Goal: Task Accomplishment & Management: Manage account settings

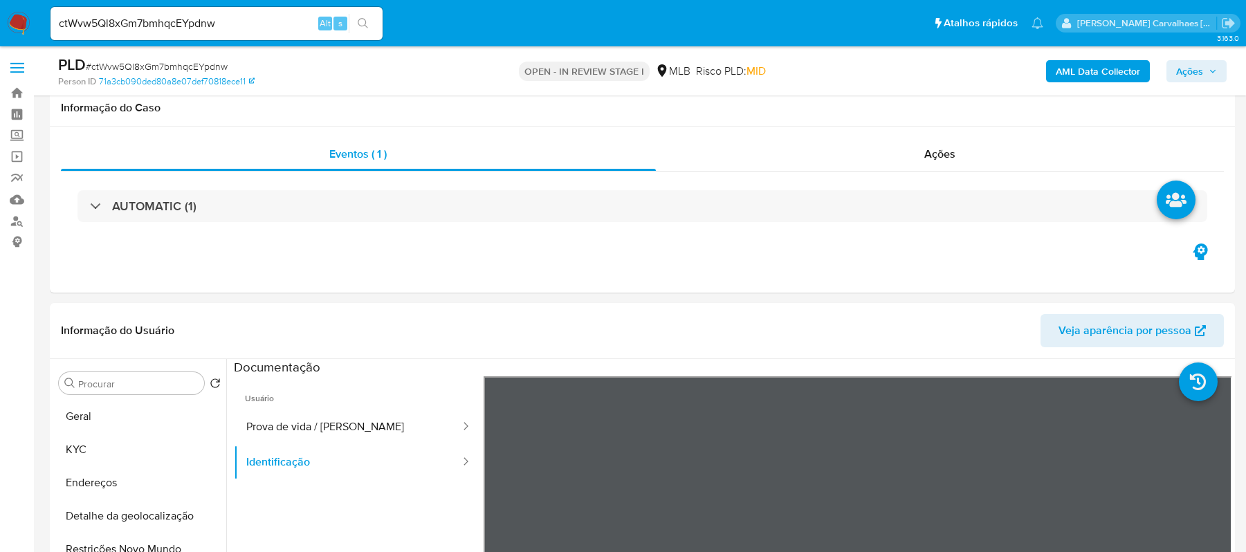
select select "10"
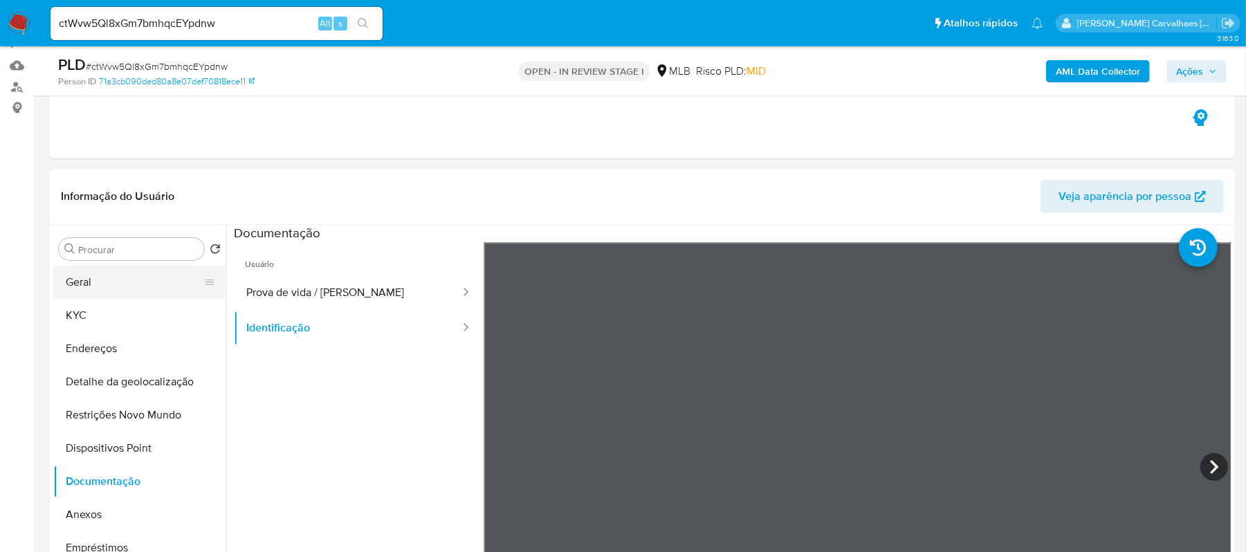
click at [66, 283] on button "Geral" at bounding box center [134, 282] width 162 height 33
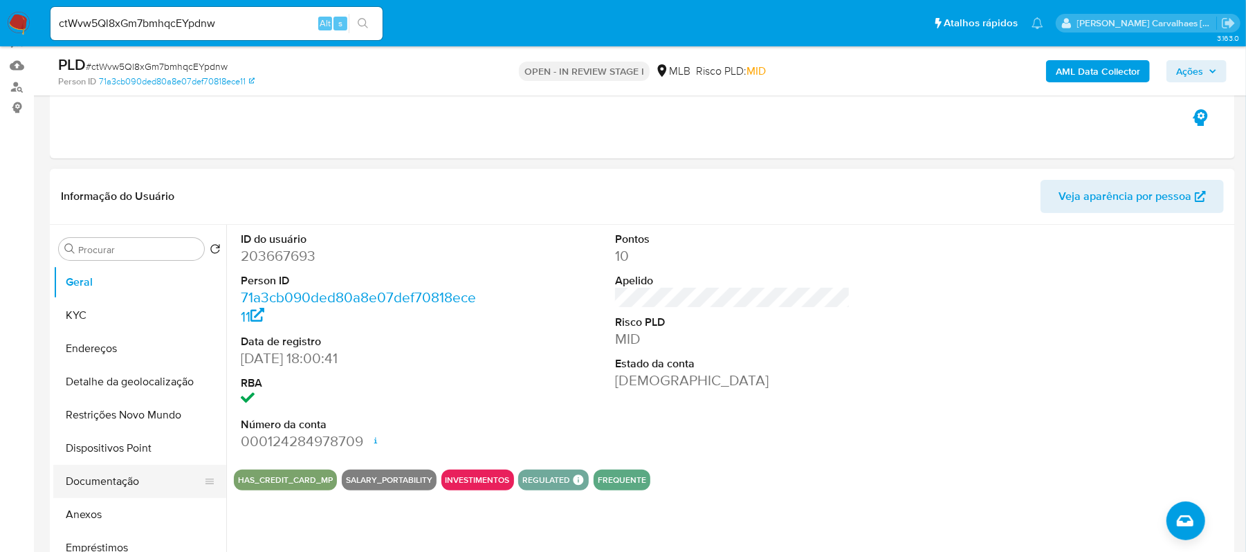
click at [115, 477] on button "Documentação" at bounding box center [134, 481] width 162 height 33
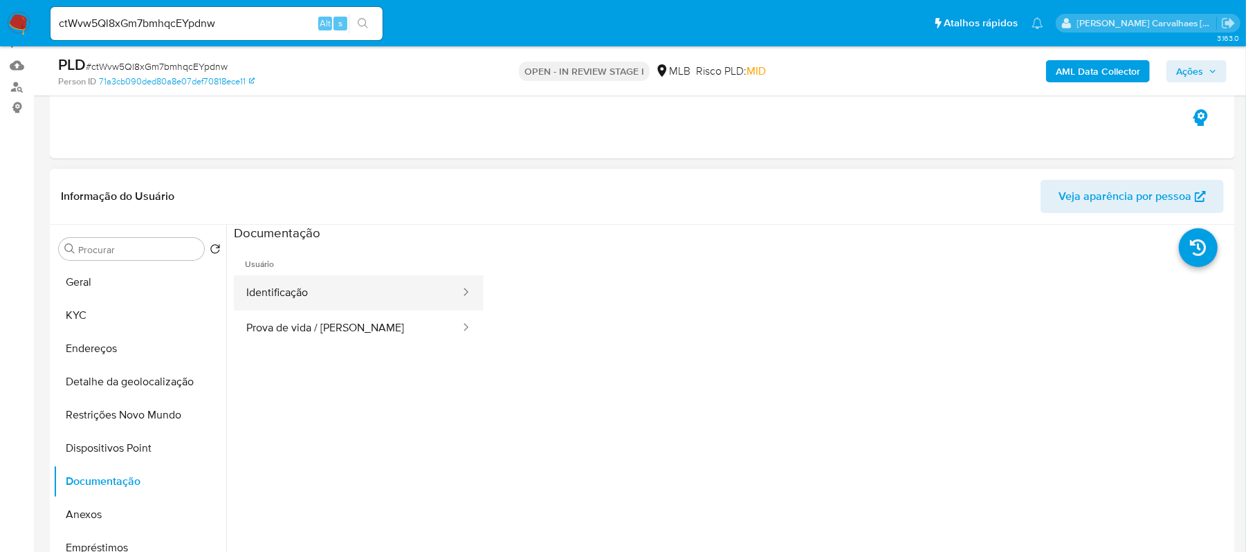
click at [368, 295] on button "Identificação" at bounding box center [348, 292] width 228 height 35
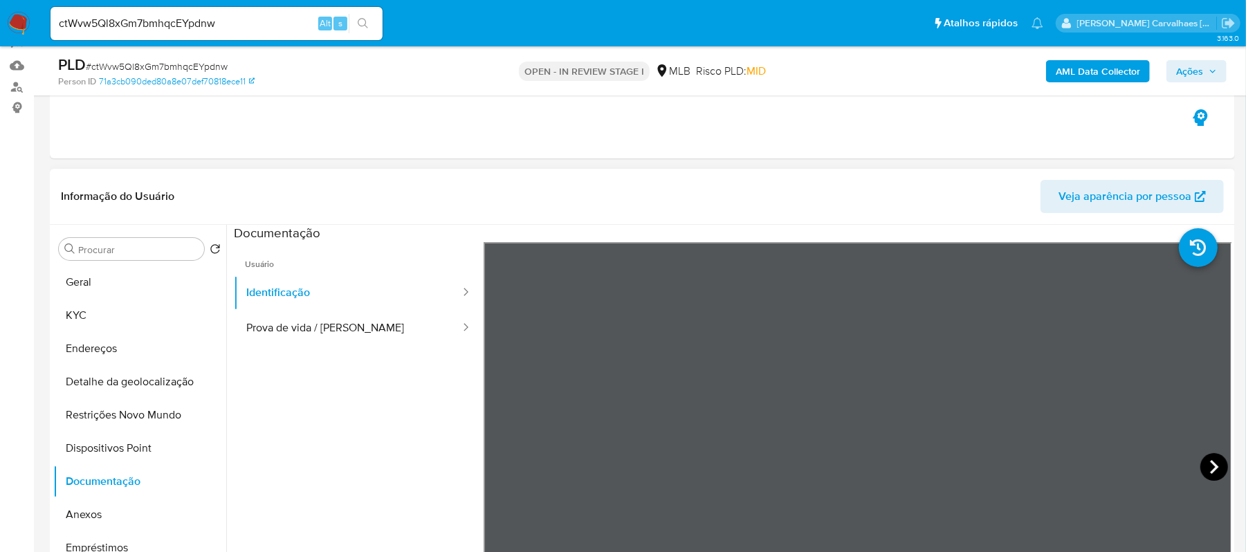
click at [1204, 459] on icon at bounding box center [1214, 467] width 28 height 28
click at [506, 465] on icon at bounding box center [501, 467] width 28 height 28
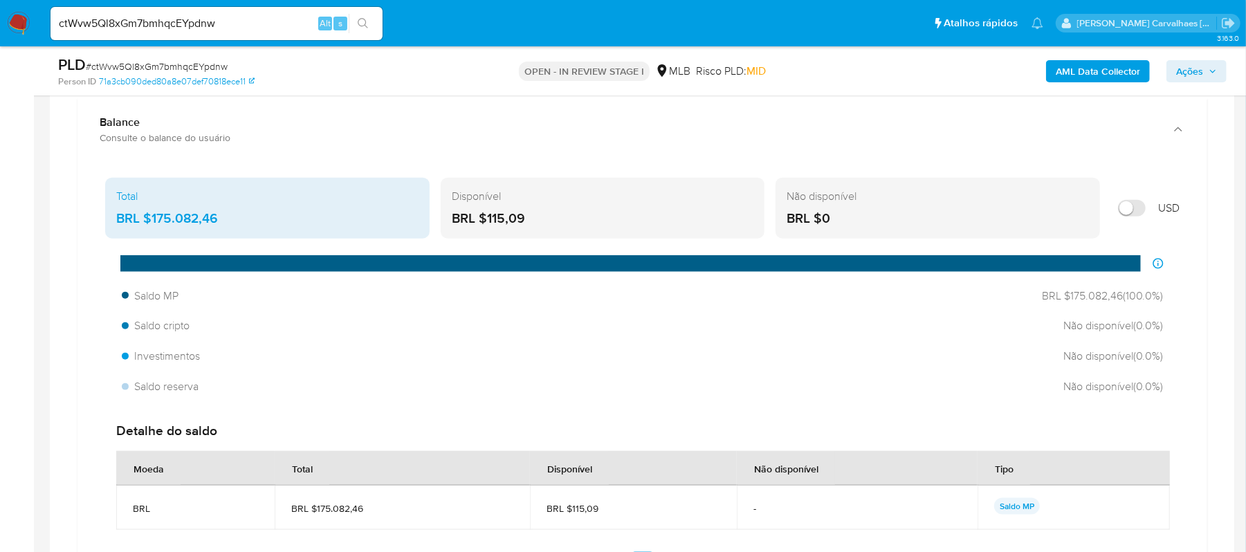
scroll to position [1057, 0]
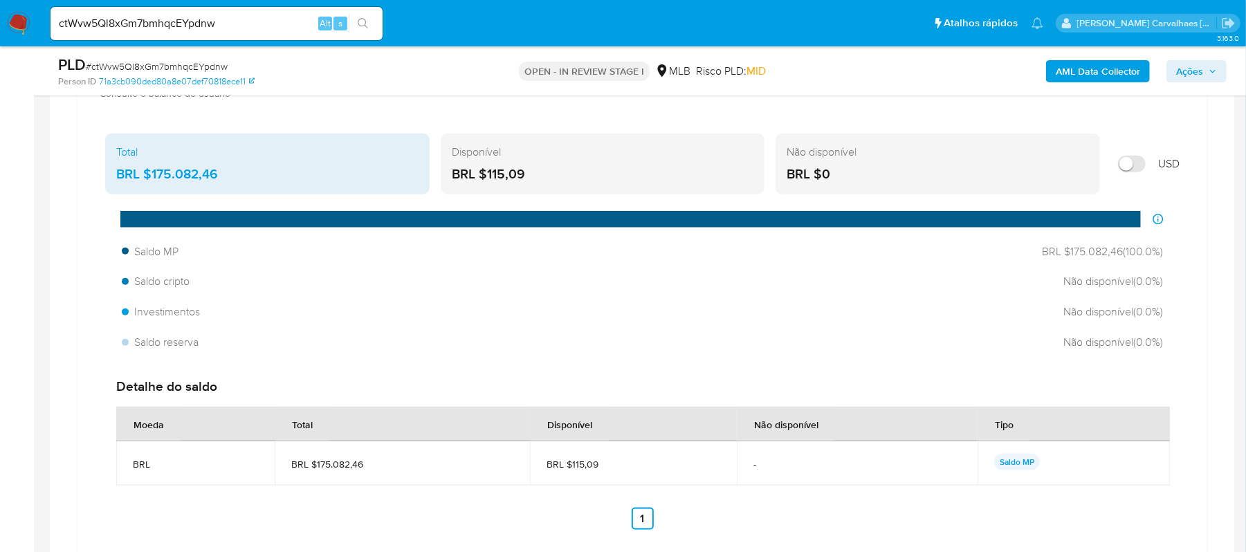
drag, startPoint x: 216, startPoint y: 181, endPoint x: 152, endPoint y: 178, distance: 63.7
click at [152, 178] on div "BRL $175.082,46" at bounding box center [267, 174] width 302 height 18
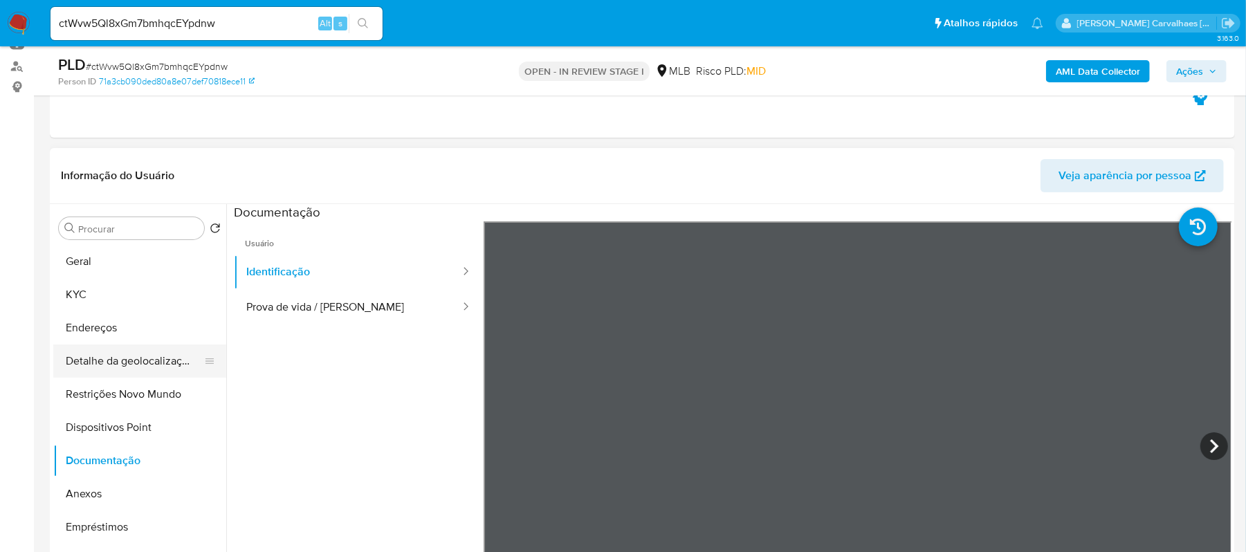
scroll to position [184, 0]
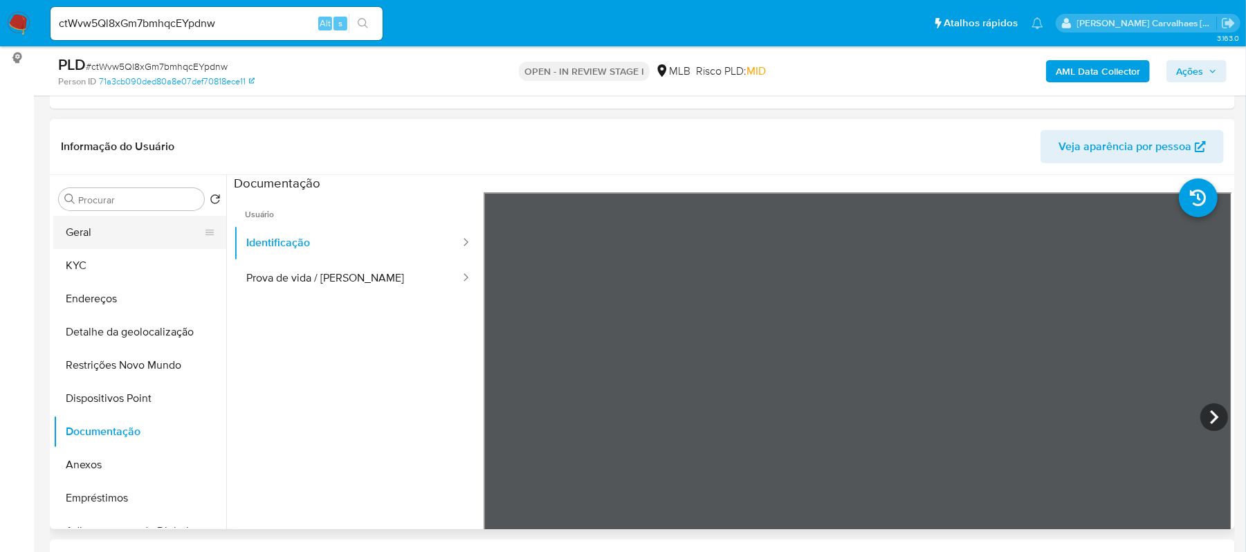
click at [112, 230] on button "Geral" at bounding box center [134, 232] width 162 height 33
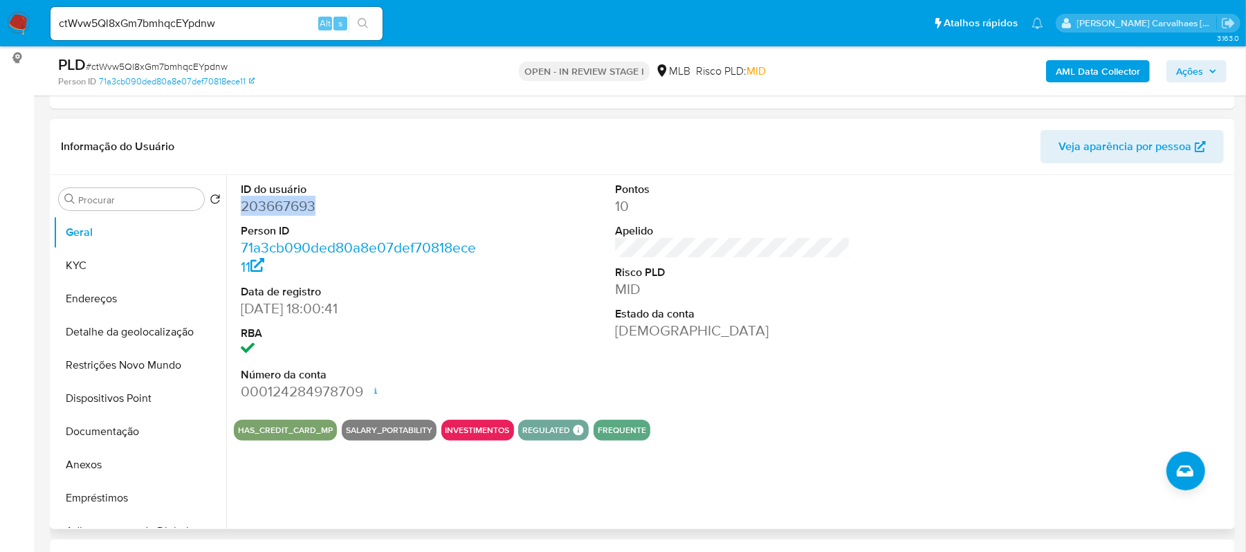
drag, startPoint x: 322, startPoint y: 210, endPoint x: 235, endPoint y: 210, distance: 86.5
click at [235, 210] on div "ID do usuário 203667693 Person ID 71a3cb090ded80a8e07def70818ece11 Data de regi…" at bounding box center [359, 292] width 250 height 234
copy dd "203667693"
click at [152, 365] on button "Restrições Novo Mundo" at bounding box center [134, 365] width 162 height 33
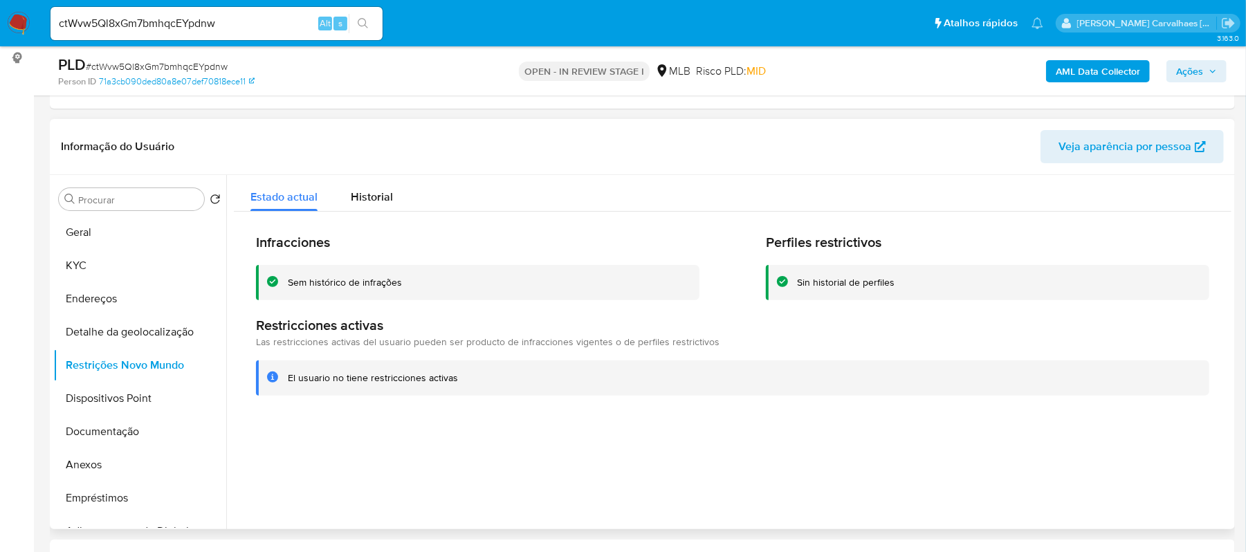
drag, startPoint x: 288, startPoint y: 378, endPoint x: 455, endPoint y: 382, distance: 166.8
click at [455, 382] on div "El usuario no tiene restricciones activas" at bounding box center [743, 377] width 910 height 13
click at [109, 268] on button "KYC" at bounding box center [134, 265] width 162 height 33
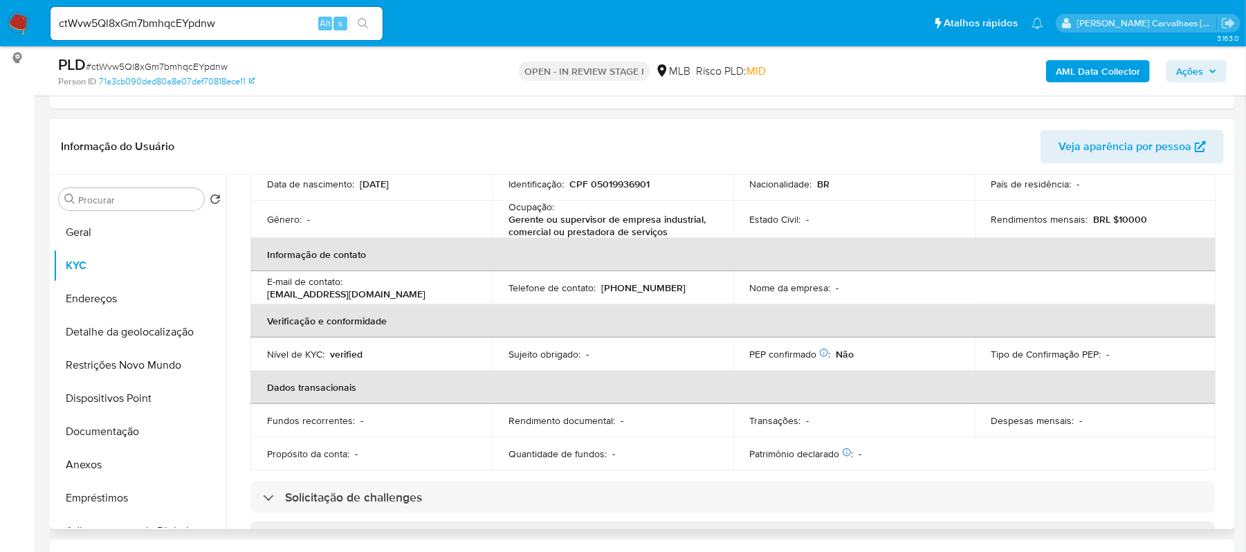
scroll to position [92, 0]
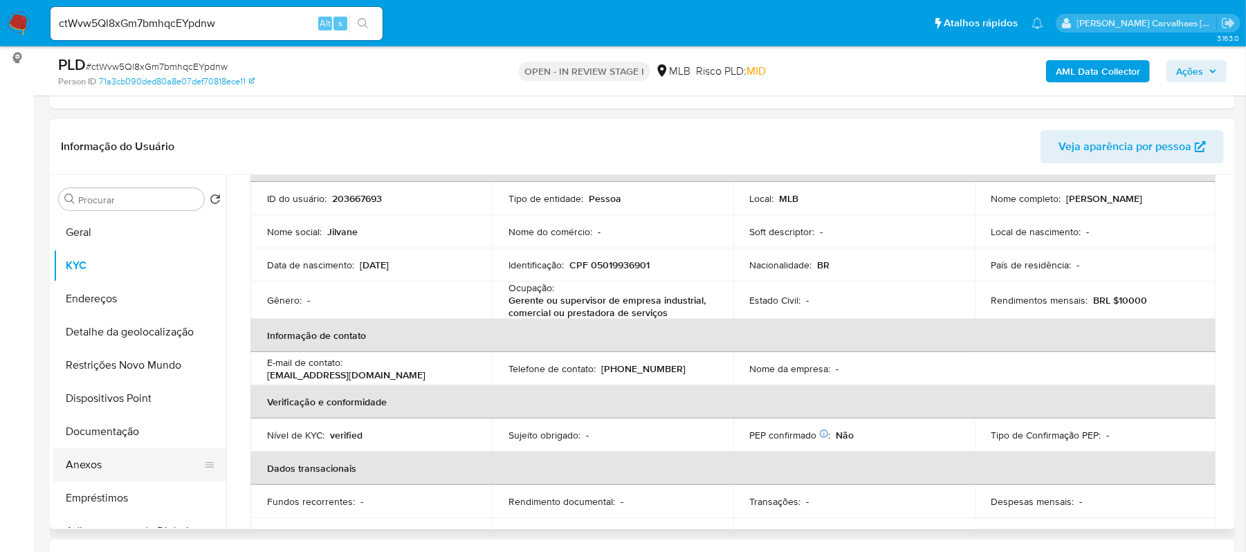
click at [100, 454] on button "Anexos" at bounding box center [134, 464] width 162 height 33
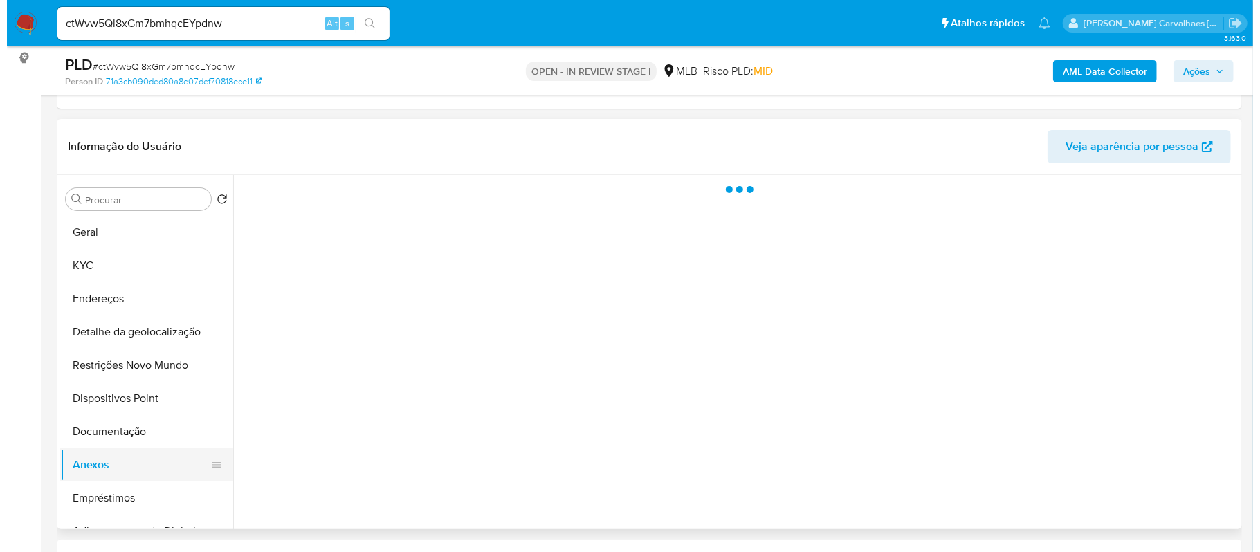
scroll to position [0, 0]
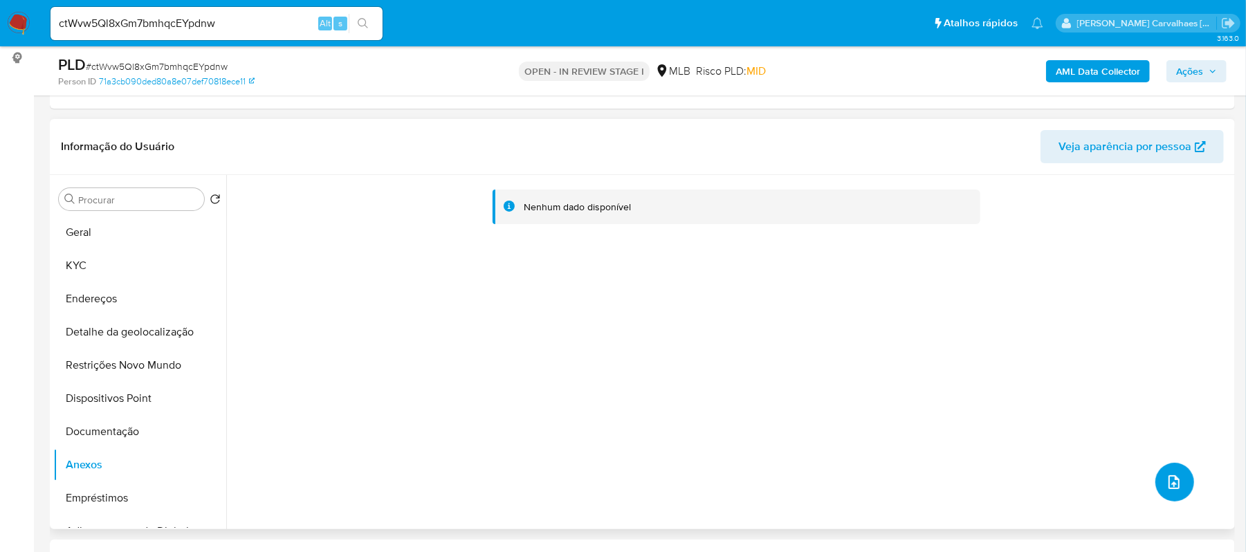
click at [1175, 470] on button "upload-file" at bounding box center [1174, 482] width 39 height 39
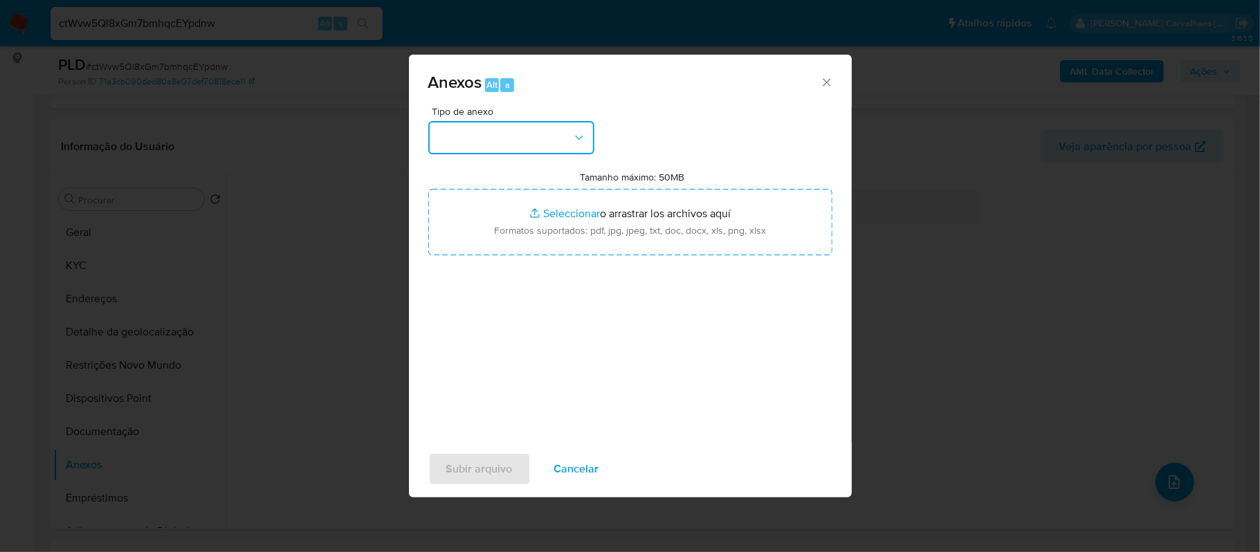
click at [569, 138] on button "button" at bounding box center [511, 137] width 166 height 33
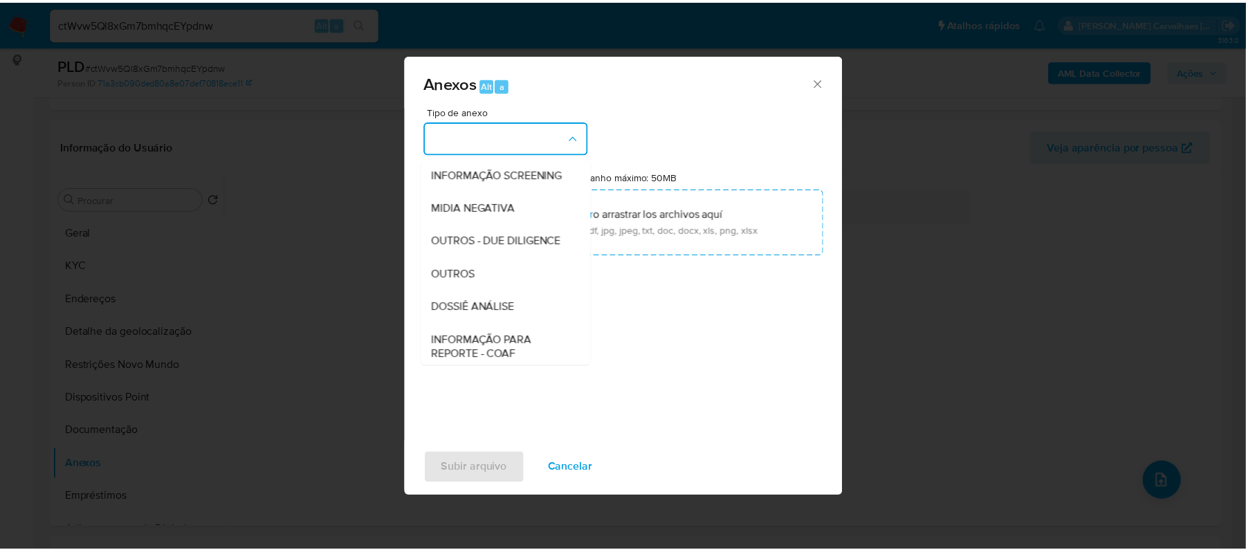
scroll to position [184, 0]
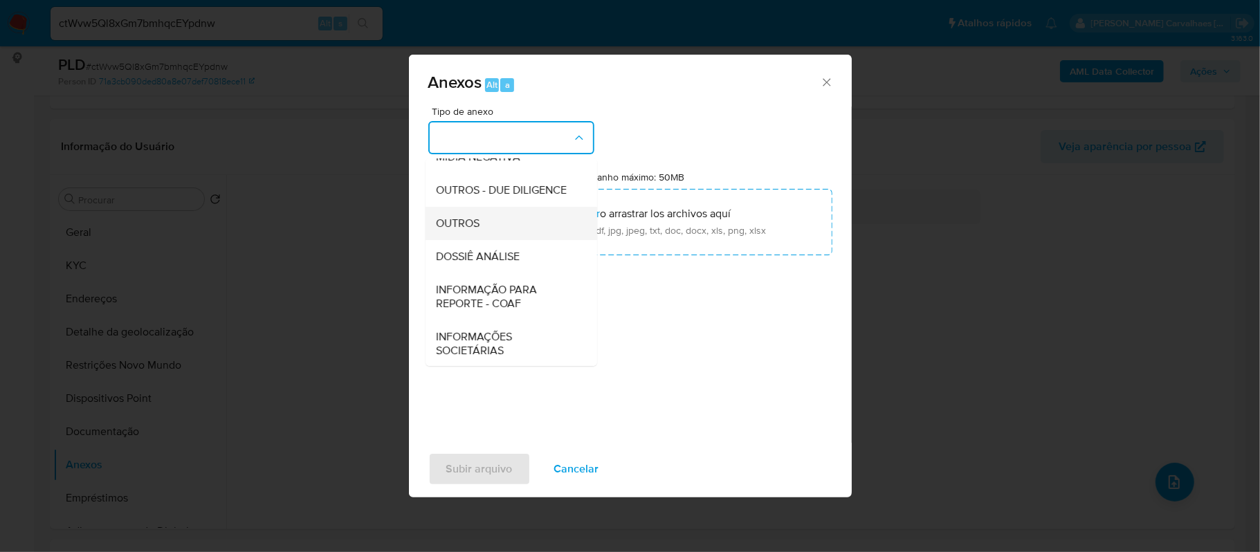
click at [480, 240] on div "OUTROS" at bounding box center [506, 223] width 141 height 33
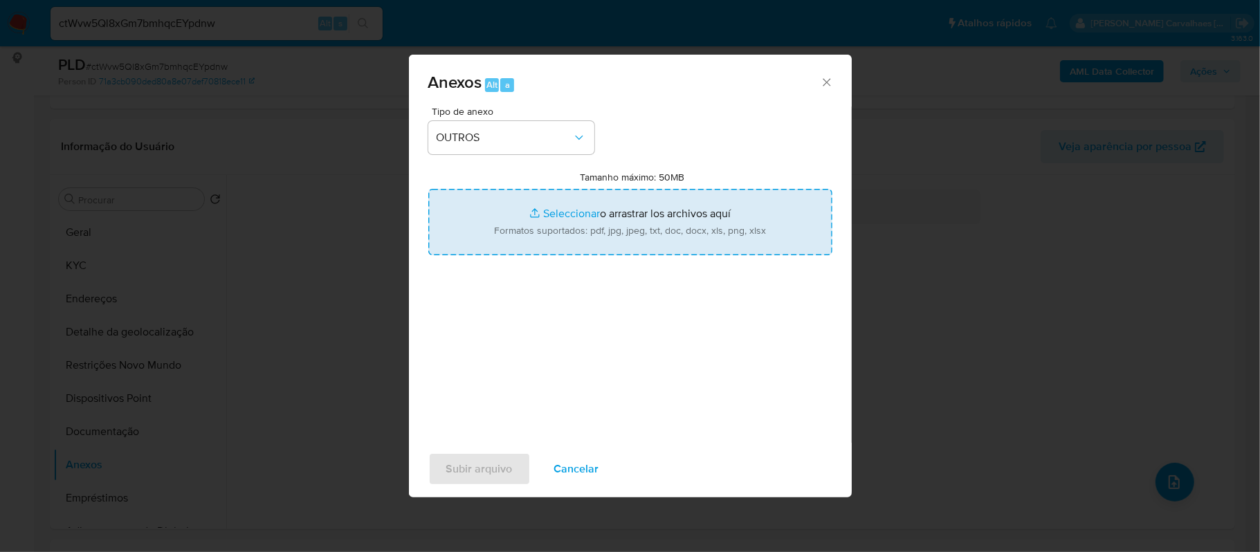
click at [555, 211] on input "Tamanho máximo: 50MB Seleccionar archivos" at bounding box center [630, 222] width 404 height 66
type input "C:\fakepath\SAR - xxxx - CPF 05019936901 - JILVANE CESAR COLLING.pdf"
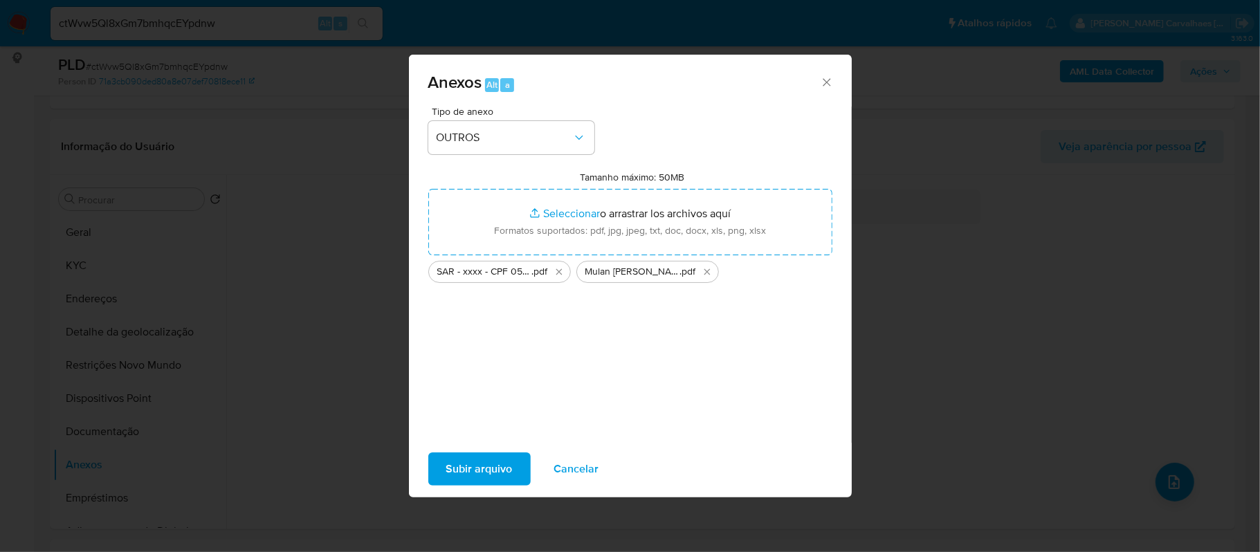
click at [504, 468] on span "Subir arquivo" at bounding box center [479, 469] width 66 height 30
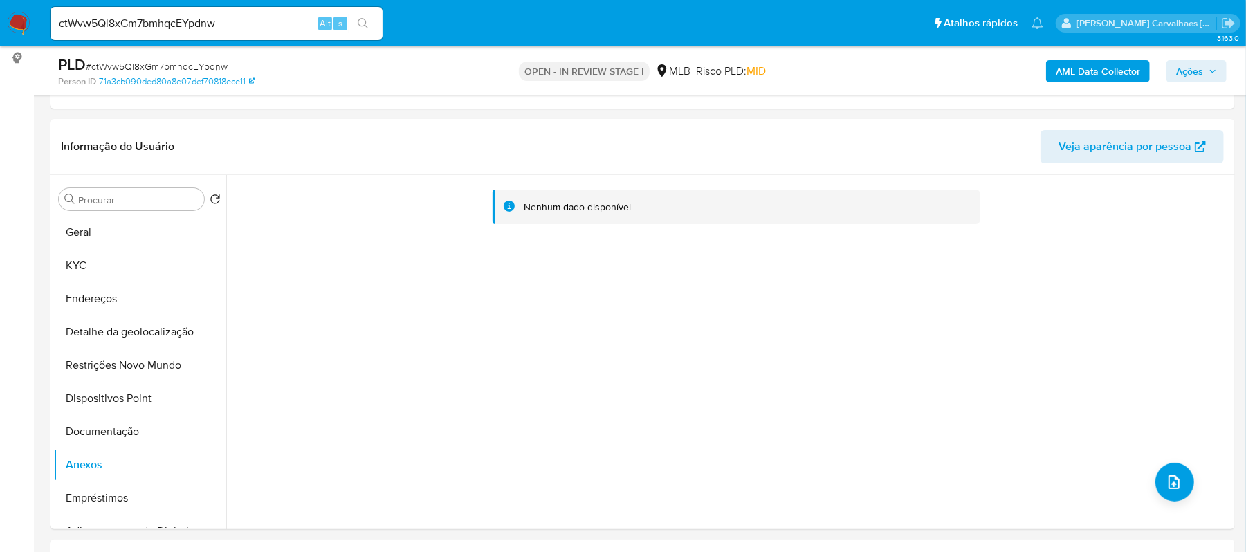
click at [1190, 73] on span "Ações" at bounding box center [1189, 71] width 27 height 22
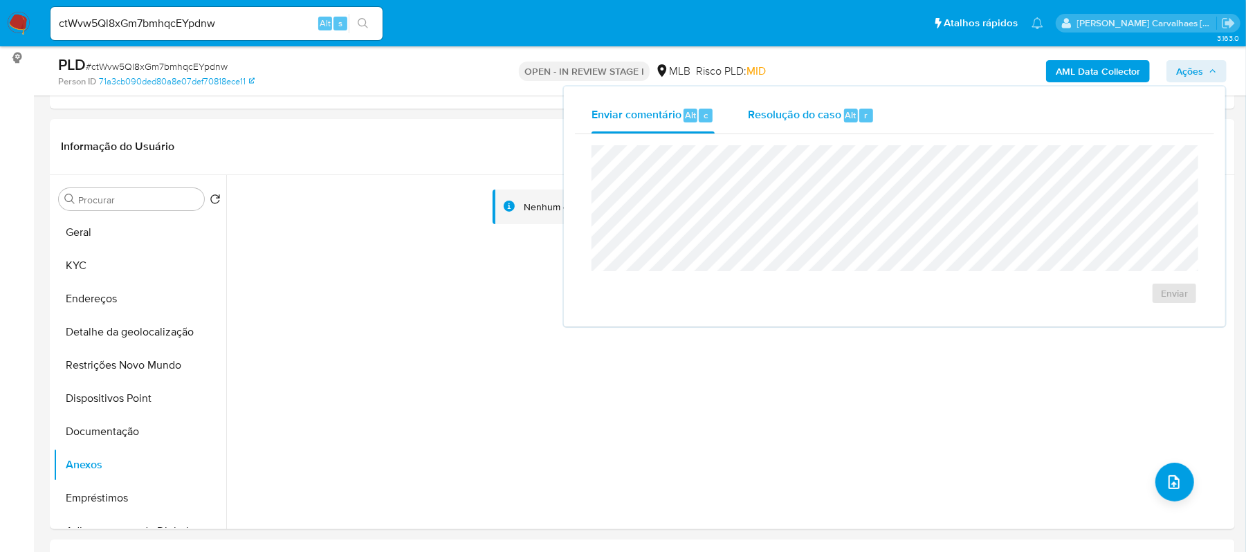
click at [762, 114] on span "Resolução do caso" at bounding box center [794, 115] width 93 height 16
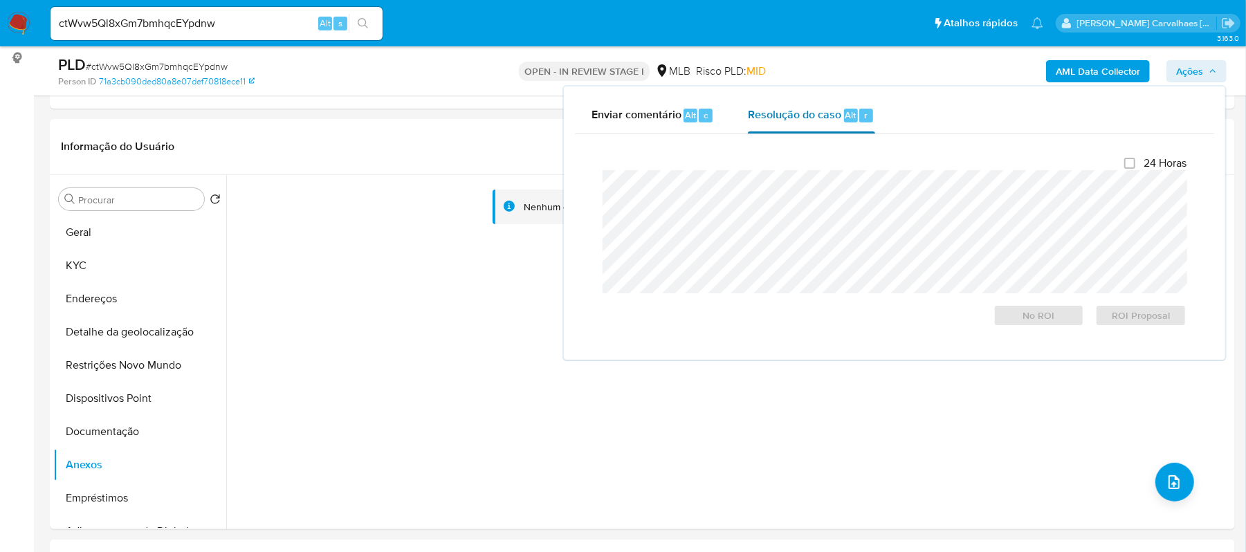
click at [789, 108] on span "Resolução do caso" at bounding box center [794, 115] width 93 height 16
click at [1136, 317] on span "ROI Proposal" at bounding box center [1141, 315] width 72 height 19
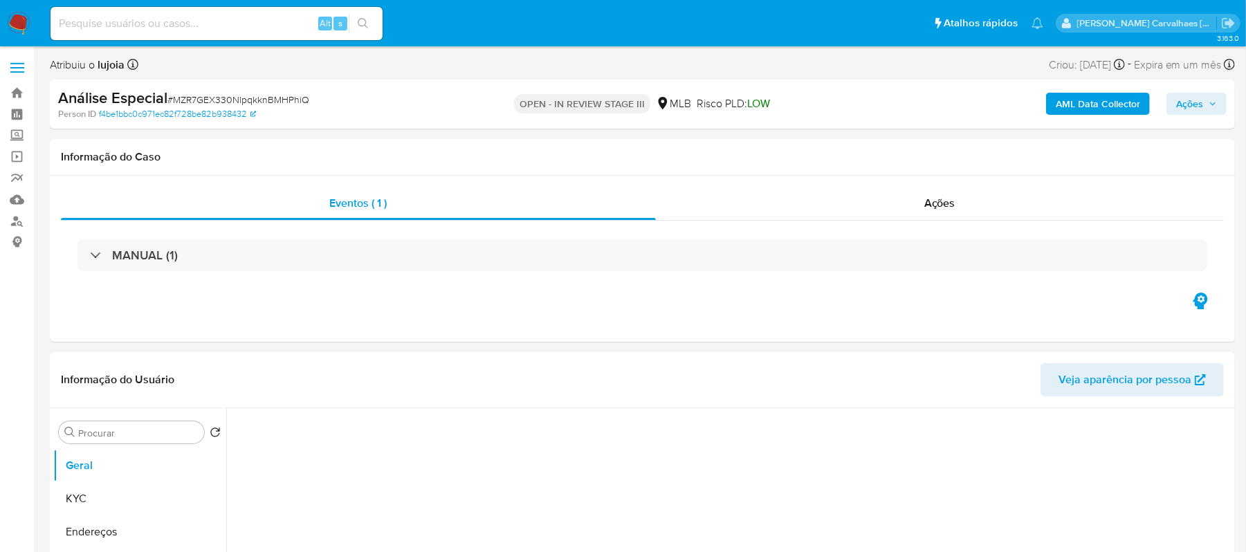
select select "10"
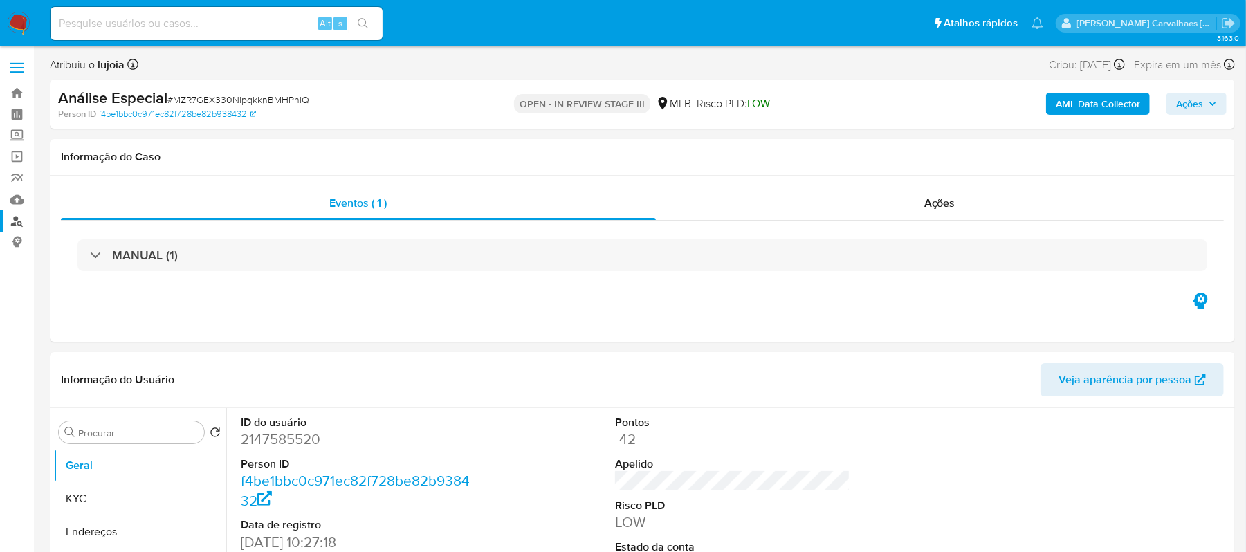
click at [15, 221] on link "Localizador de pessoas" at bounding box center [82, 220] width 165 height 21
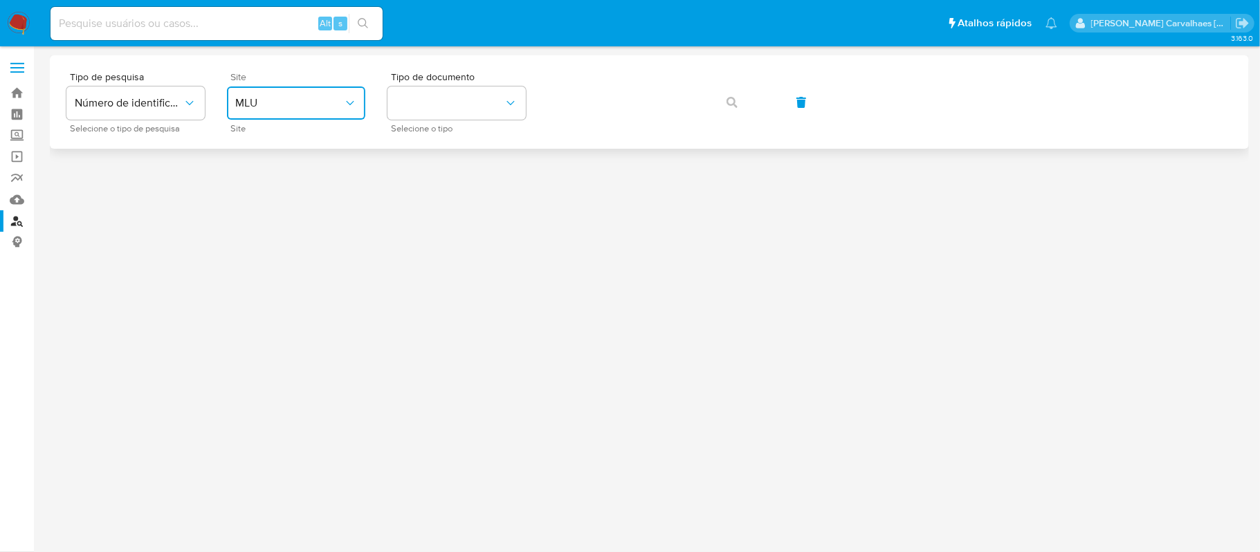
click at [322, 92] on button "MLU" at bounding box center [296, 102] width 138 height 33
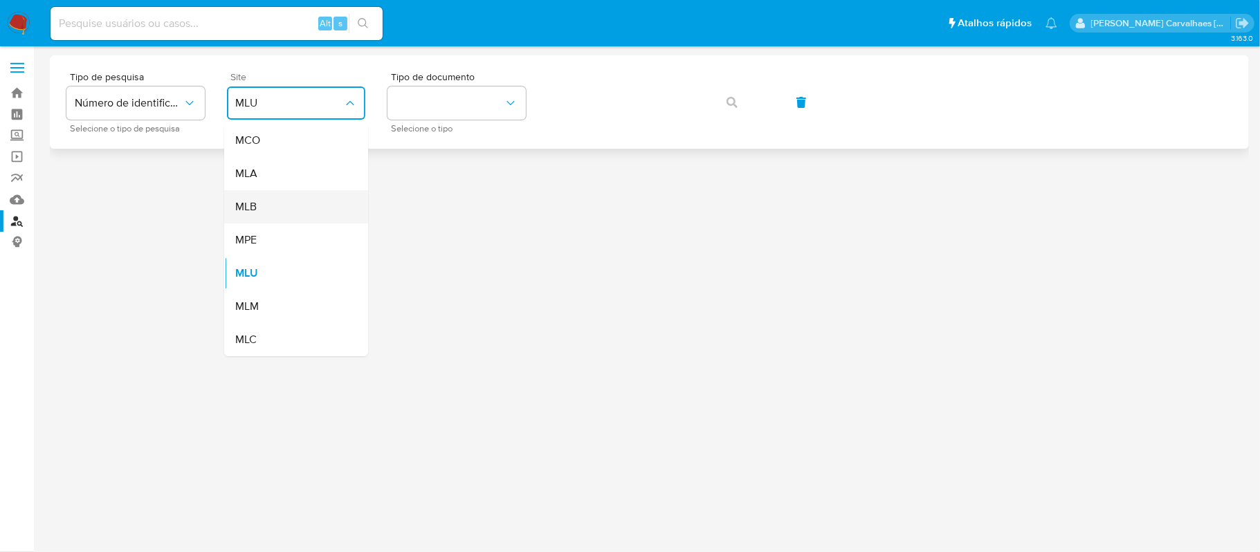
click at [279, 203] on div "MLB" at bounding box center [291, 206] width 113 height 33
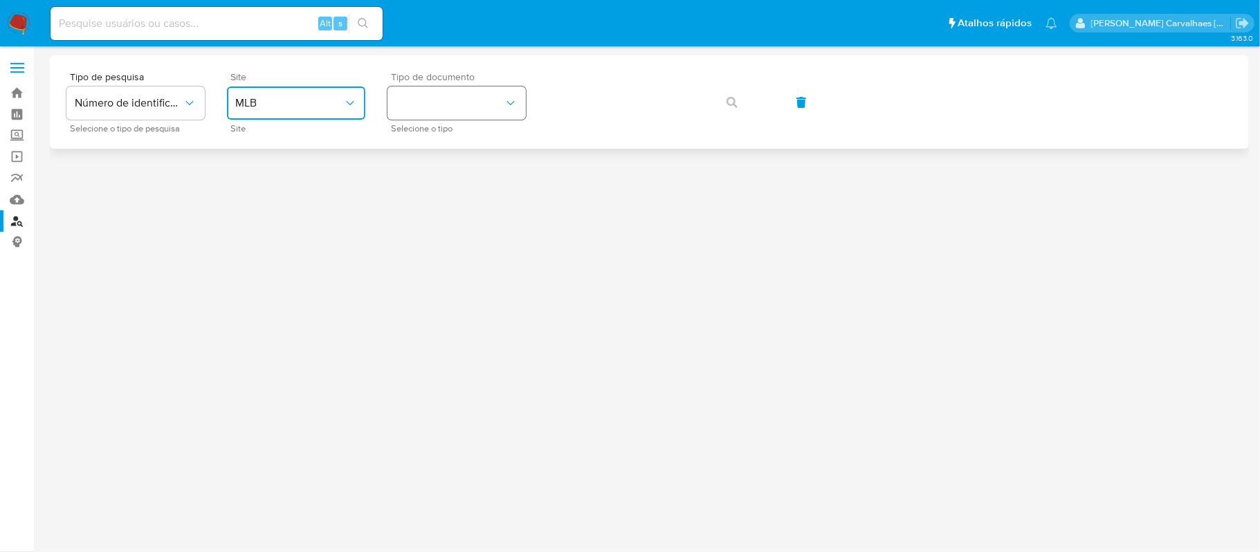
click at [446, 95] on button "identificationType" at bounding box center [456, 102] width 138 height 33
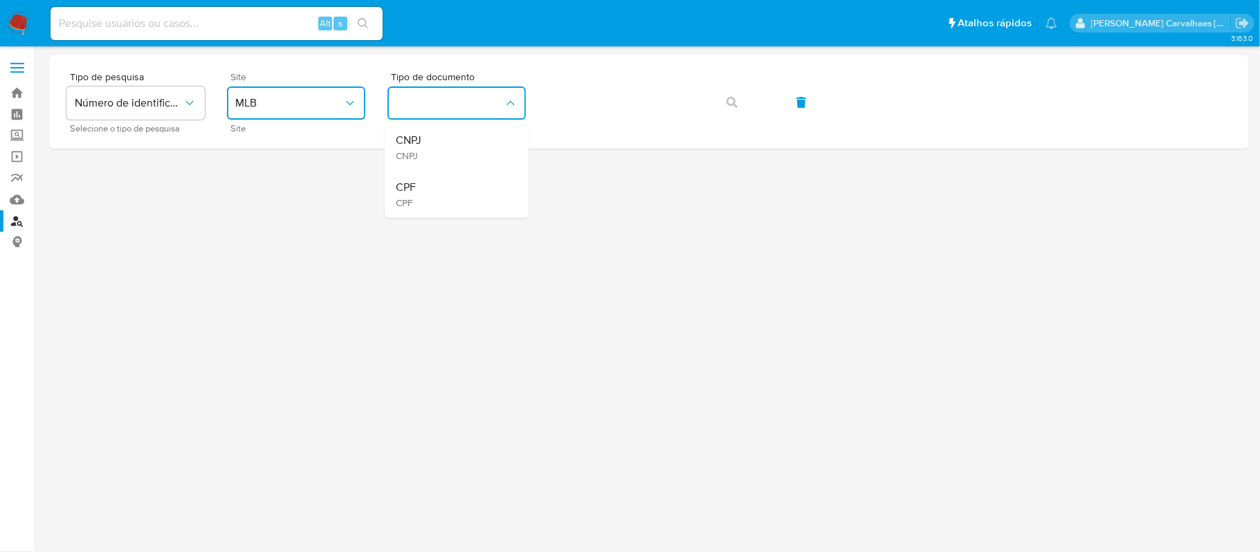
click at [468, 191] on div "CPF CPF" at bounding box center [452, 194] width 113 height 47
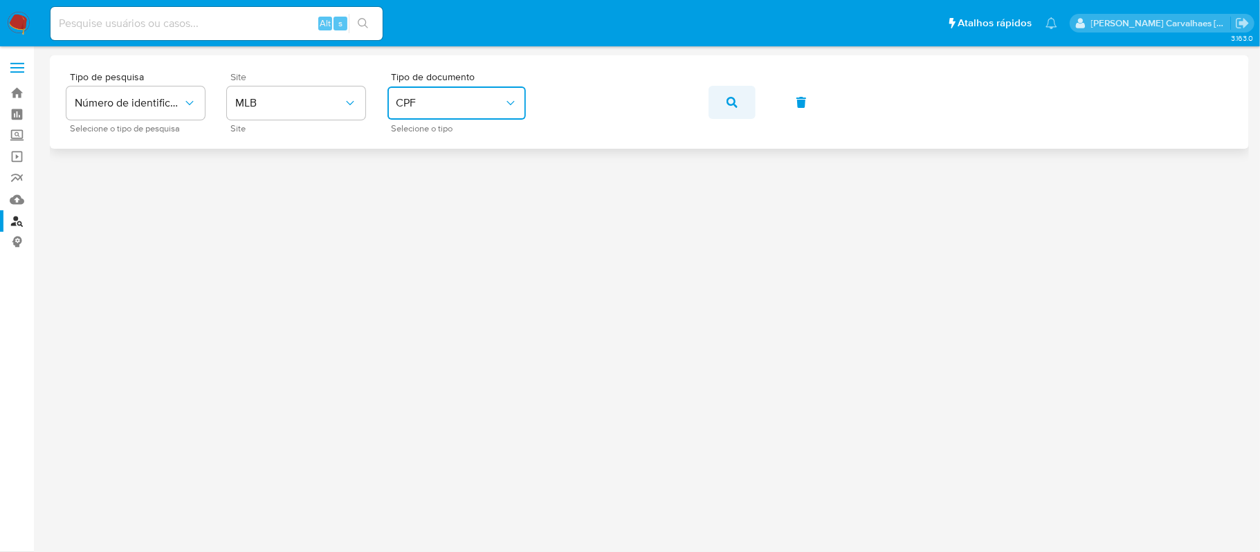
click at [730, 97] on icon "button" at bounding box center [731, 102] width 11 height 11
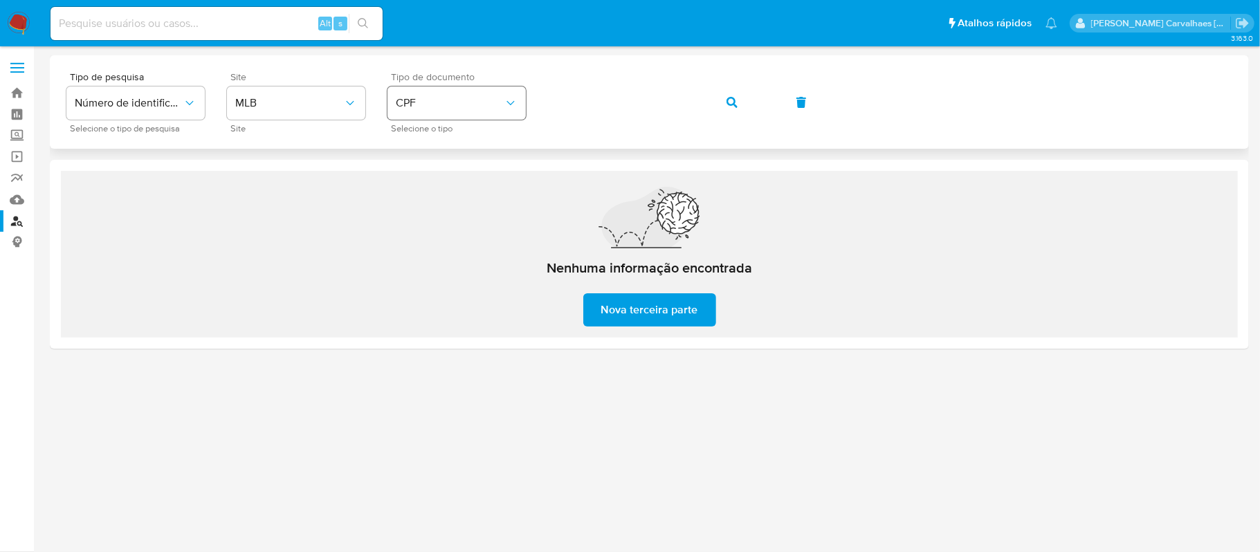
click at [524, 102] on div "Tipo de pesquisa Número de identificação Selecione o tipo de pesquisa Site MLB …" at bounding box center [649, 102] width 1166 height 60
click at [723, 95] on button "button" at bounding box center [731, 102] width 47 height 33
click at [526, 94] on div "Tipo de pesquisa Número de identificação Selecione o tipo de pesquisa Site MLB …" at bounding box center [649, 102] width 1166 height 60
click at [734, 95] on span "button" at bounding box center [731, 102] width 11 height 30
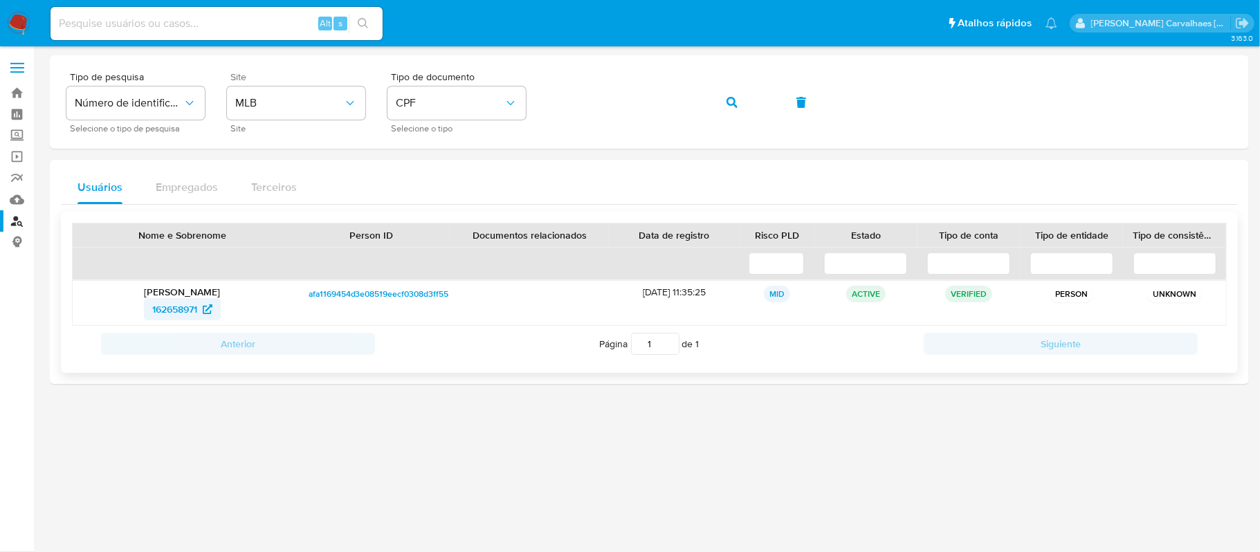
click at [197, 307] on span "162658971" at bounding box center [174, 309] width 45 height 22
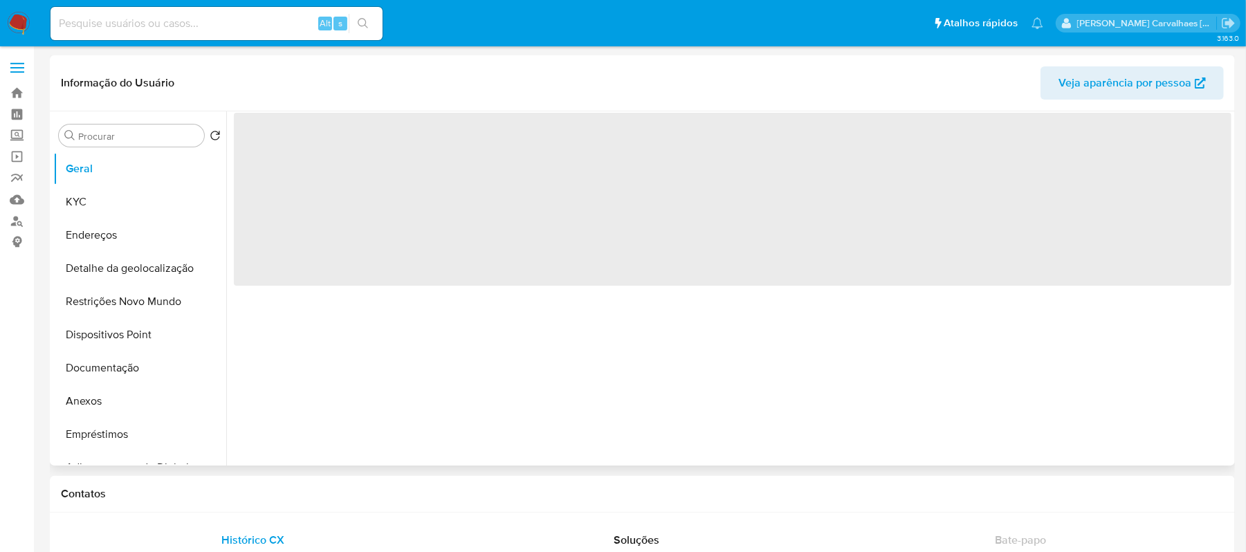
select select "10"
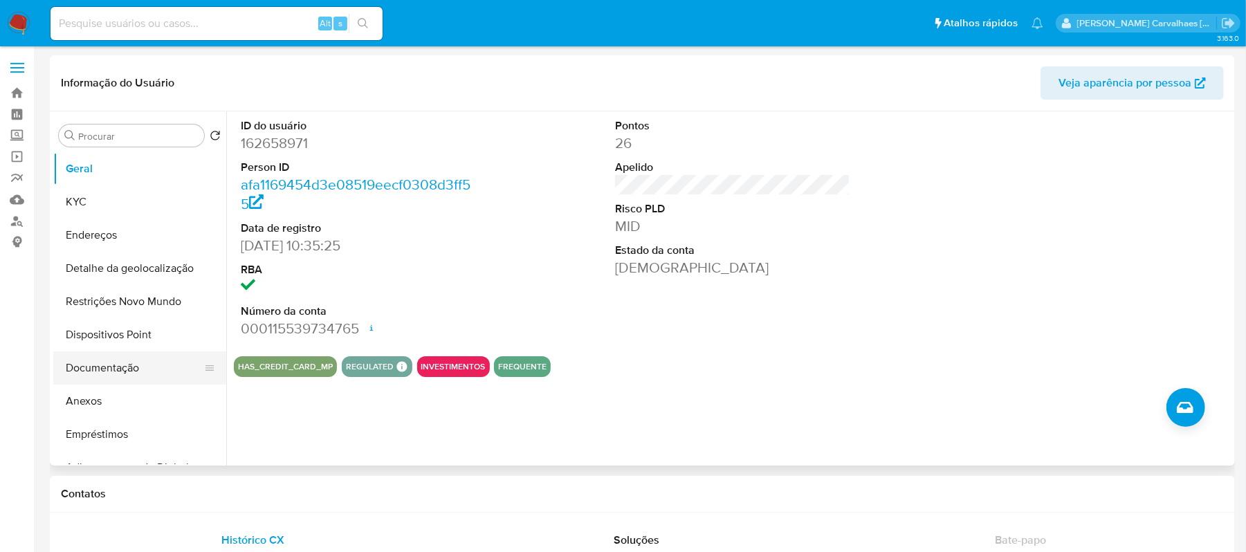
click at [92, 367] on button "Documentação" at bounding box center [134, 367] width 162 height 33
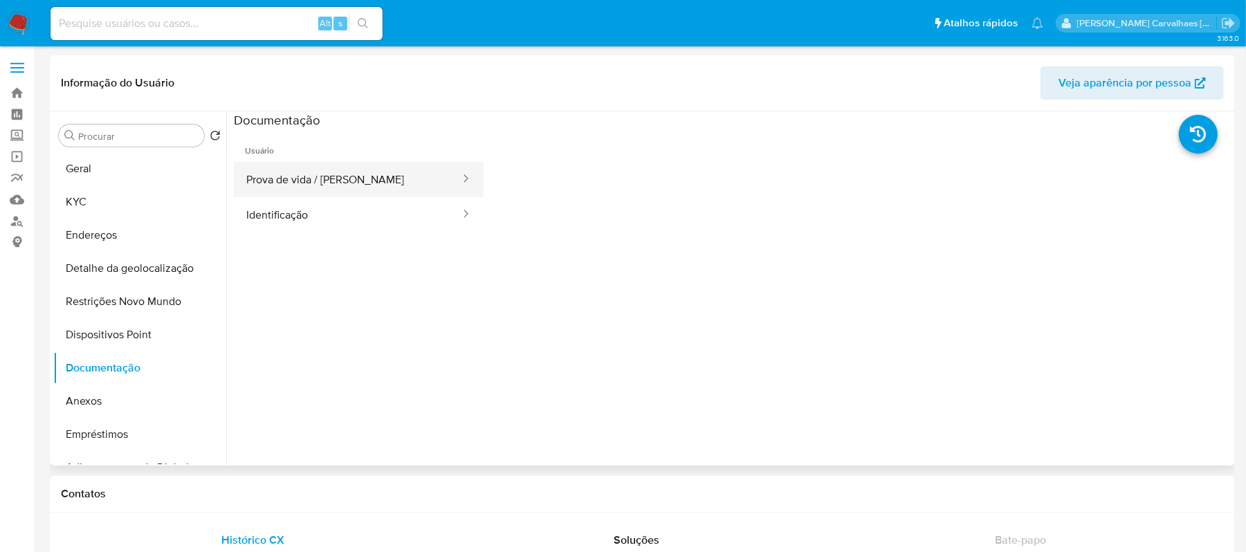
click at [321, 187] on button "Prova de vida / [PERSON_NAME]" at bounding box center [348, 179] width 228 height 35
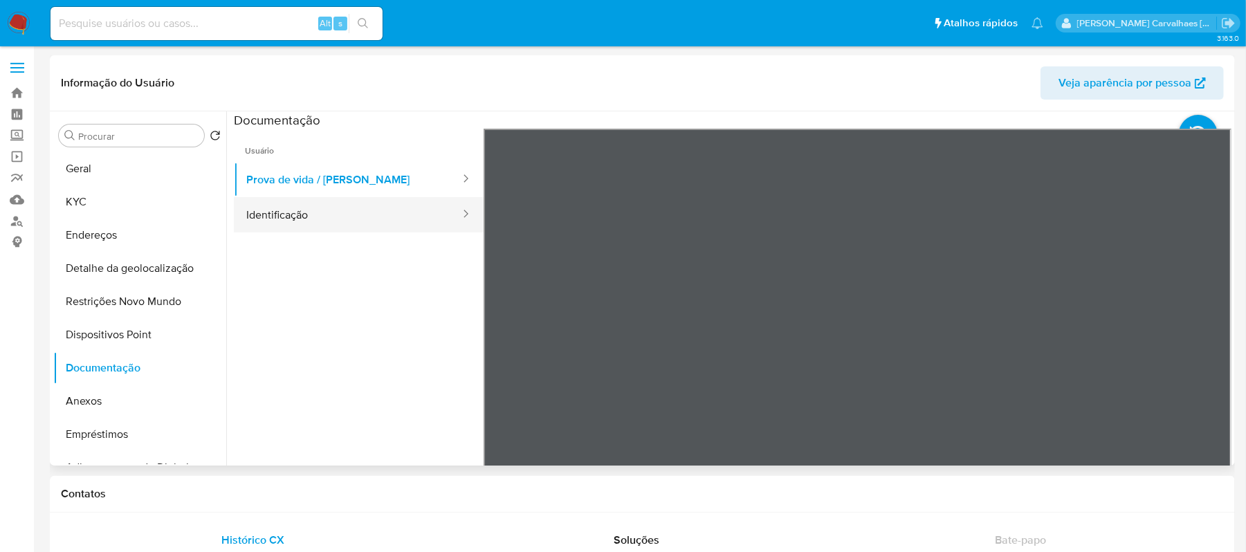
click at [307, 212] on button "Identificação" at bounding box center [348, 214] width 228 height 35
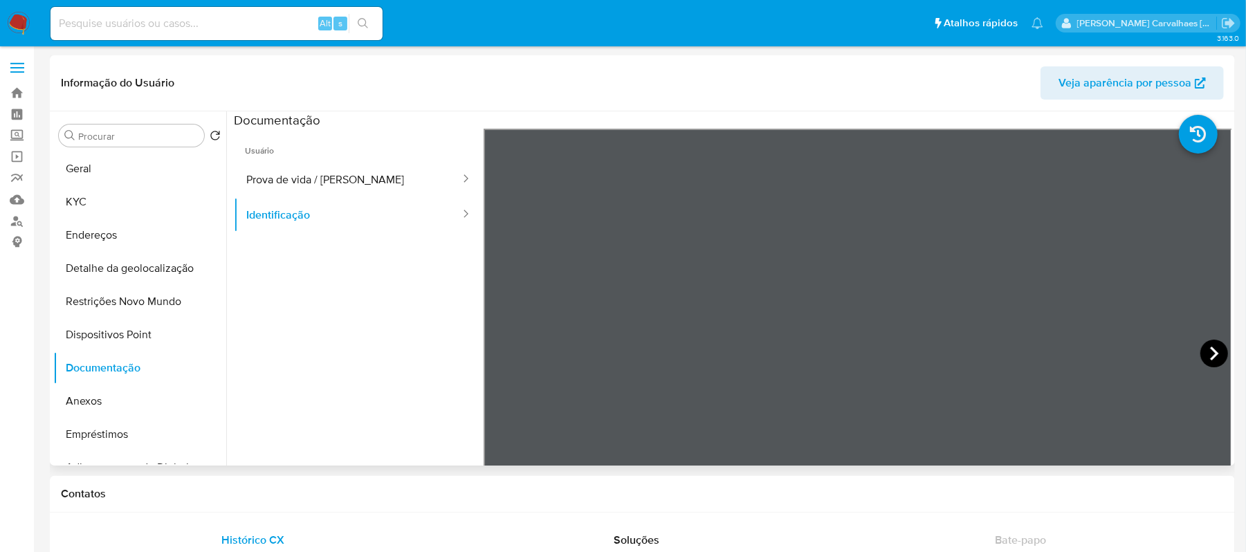
click at [1211, 346] on icon at bounding box center [1214, 354] width 28 height 28
click at [137, 199] on button "KYC" at bounding box center [134, 201] width 162 height 33
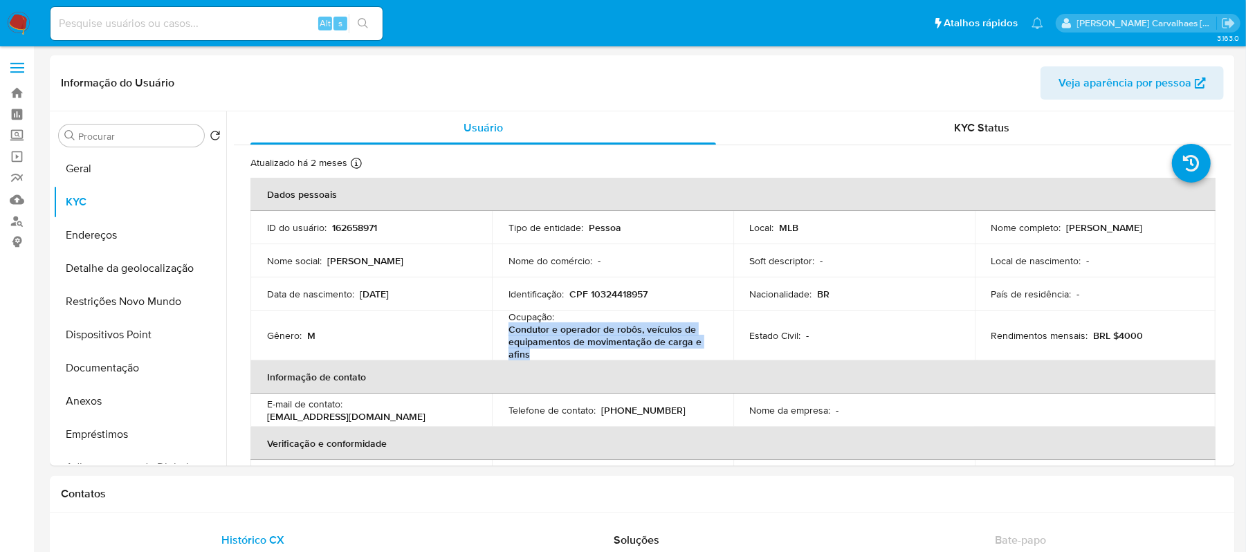
drag, startPoint x: 507, startPoint y: 333, endPoint x: 538, endPoint y: 355, distance: 38.2
click at [538, 355] on p "Condutor e operador de robôs, veículos de equipamentos de movimentação de carga…" at bounding box center [609, 341] width 203 height 37
copy p "Condutor e operador de robôs, veículos de equipamentos de movimentação de carga…"
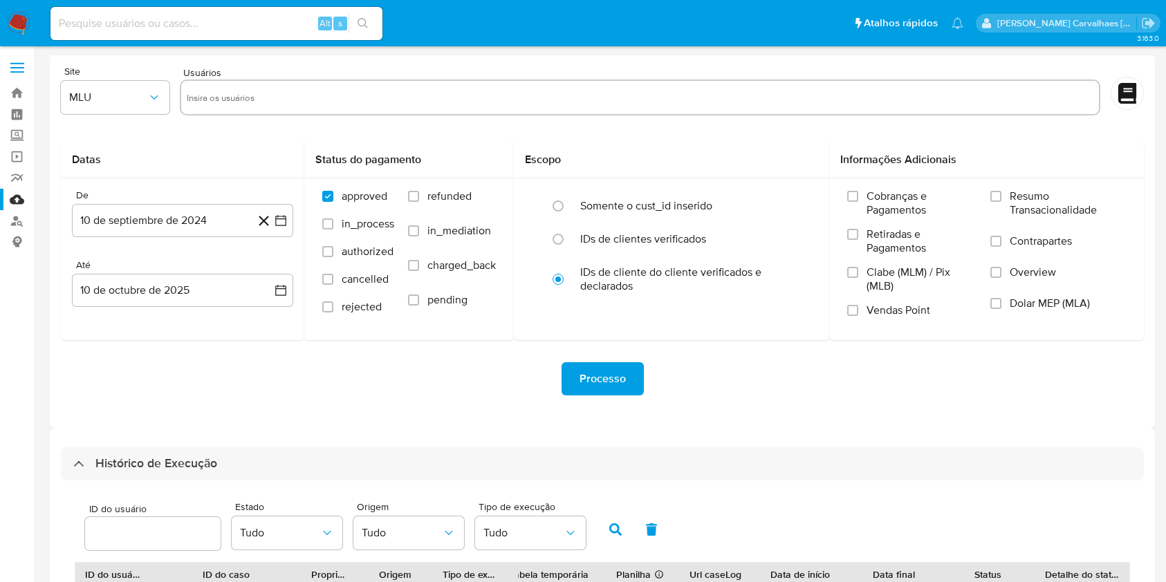
select select "10"
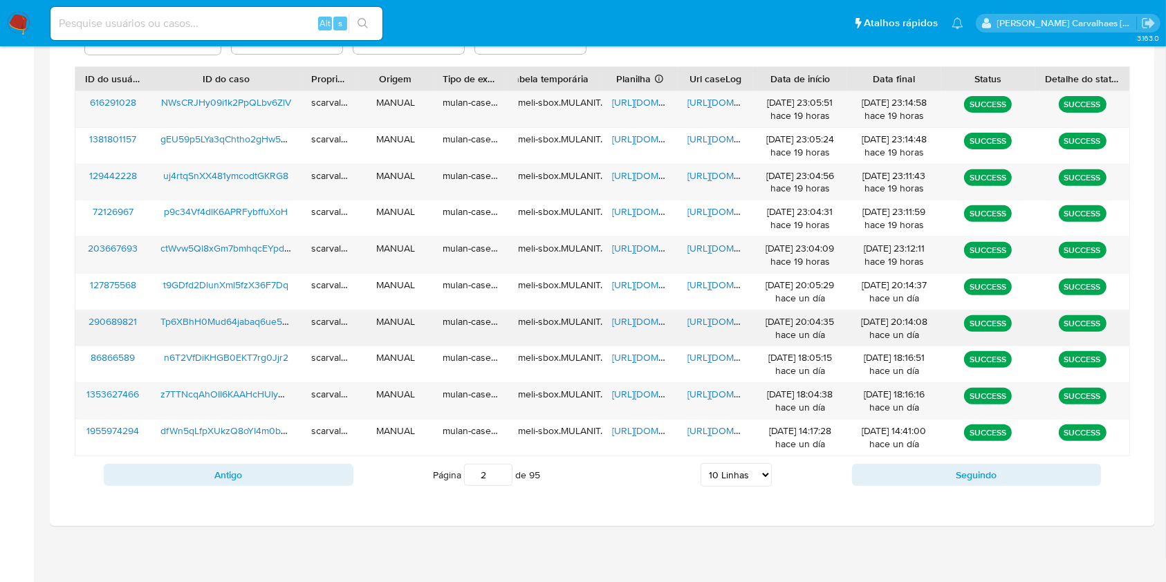
scroll to position [498, 0]
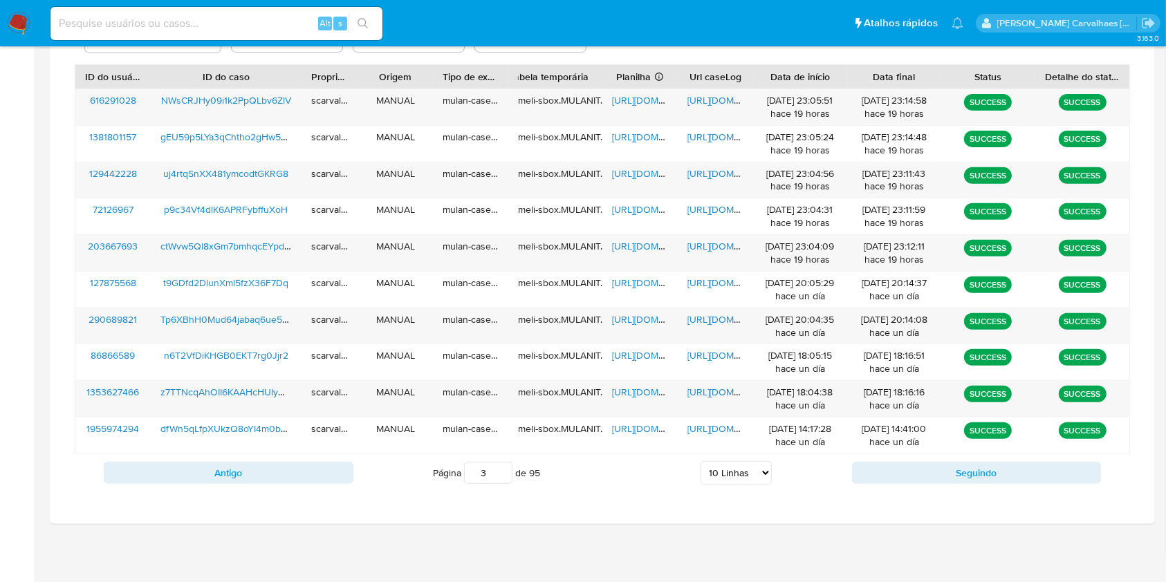
type input "3"
click at [502, 466] on input "3" at bounding box center [488, 473] width 48 height 22
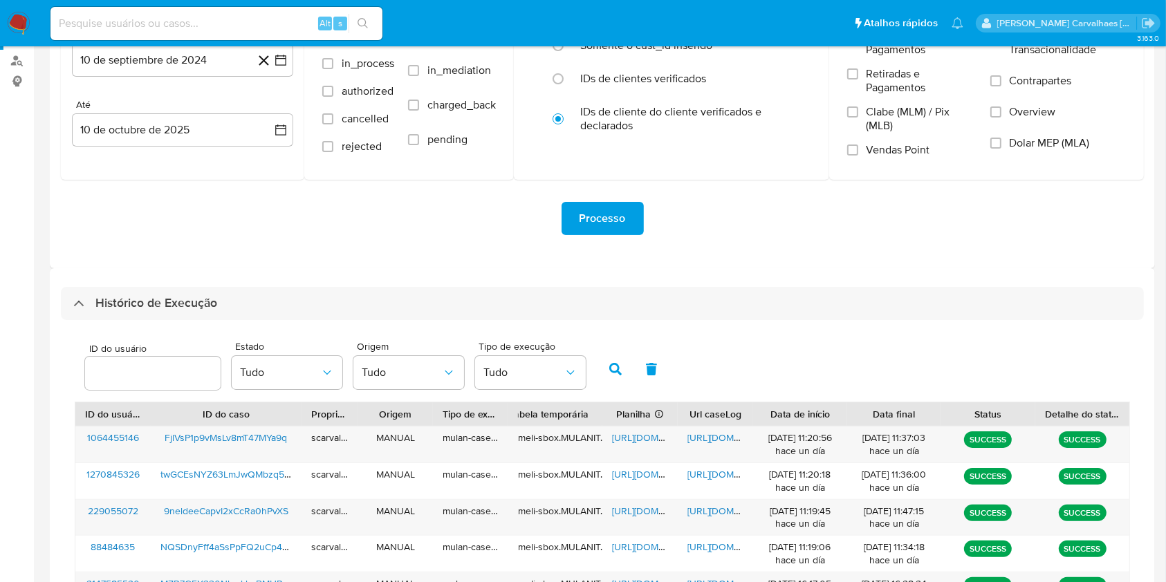
scroll to position [129, 0]
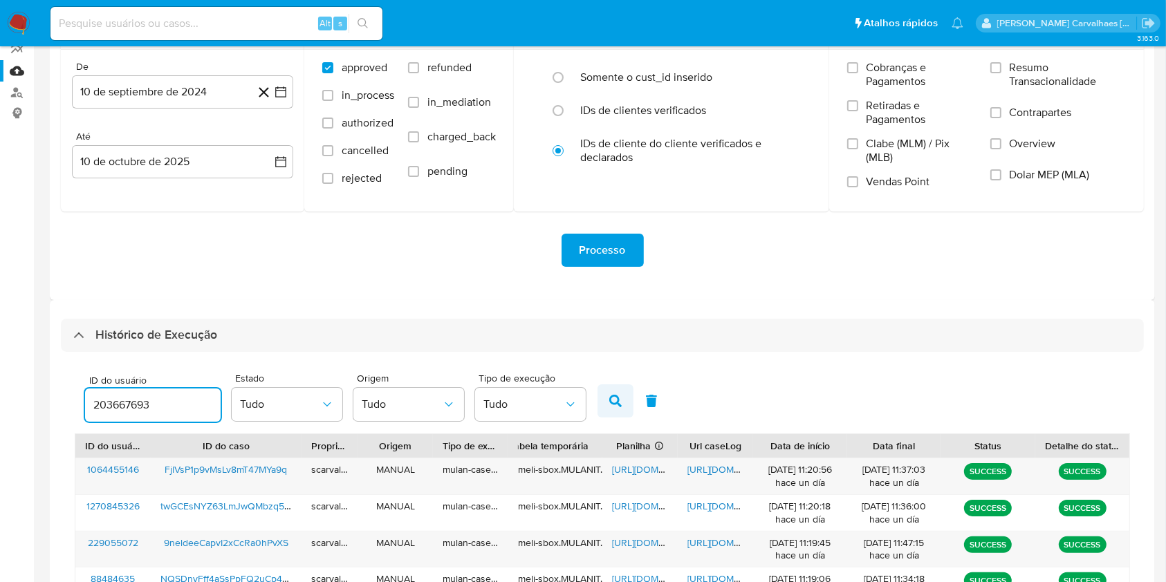
type input "203667693"
click at [608, 385] on button "button" at bounding box center [616, 401] width 36 height 33
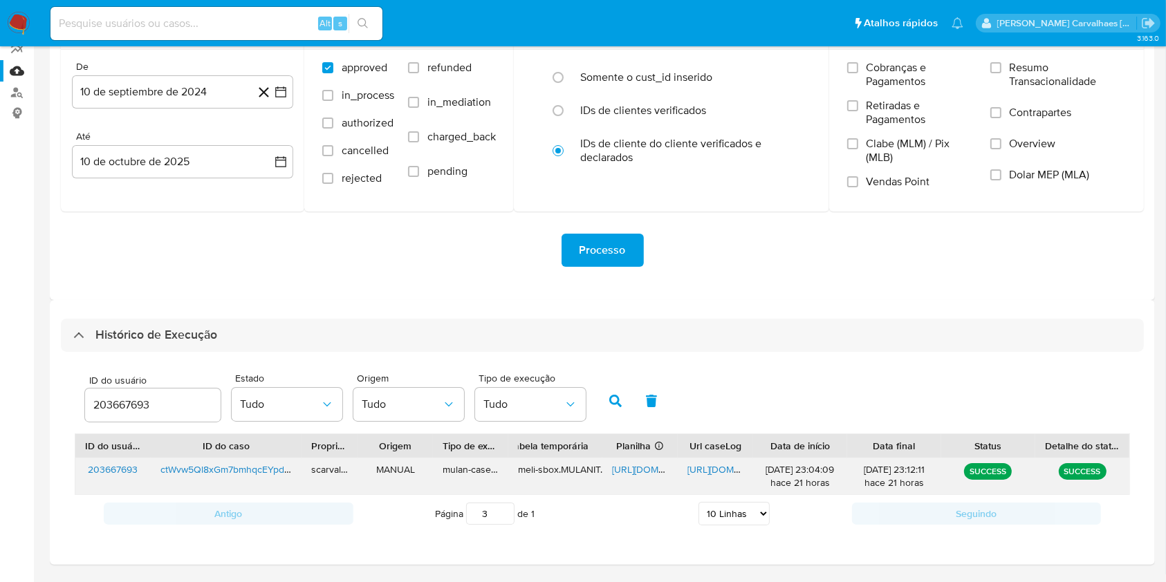
click at [618, 462] on div "https://docs.google.com/spreadsheets/d/1NZavIEGDCR5MX-jY-rydsO30r4yFDyKayfzX0dZ…" at bounding box center [639, 477] width 75 height 36
click at [633, 468] on span "https://docs.google.com/spreadsheets/d/1NZavIEGDCR5MX-jY-rydsO30r4yFDyKayfzX0dZ…" at bounding box center [659, 470] width 95 height 14
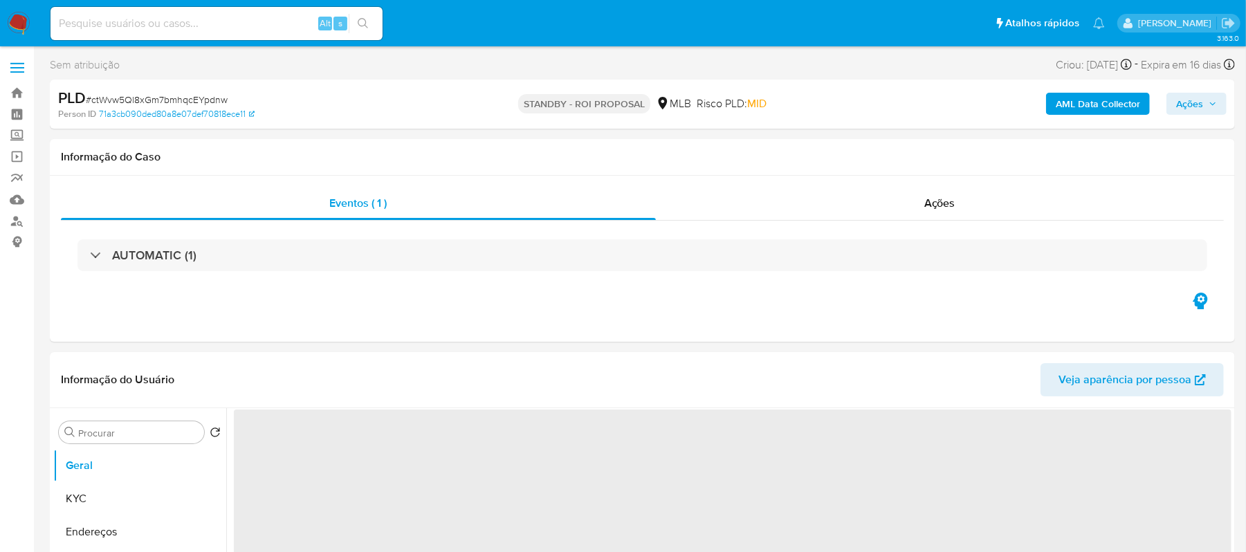
select select "10"
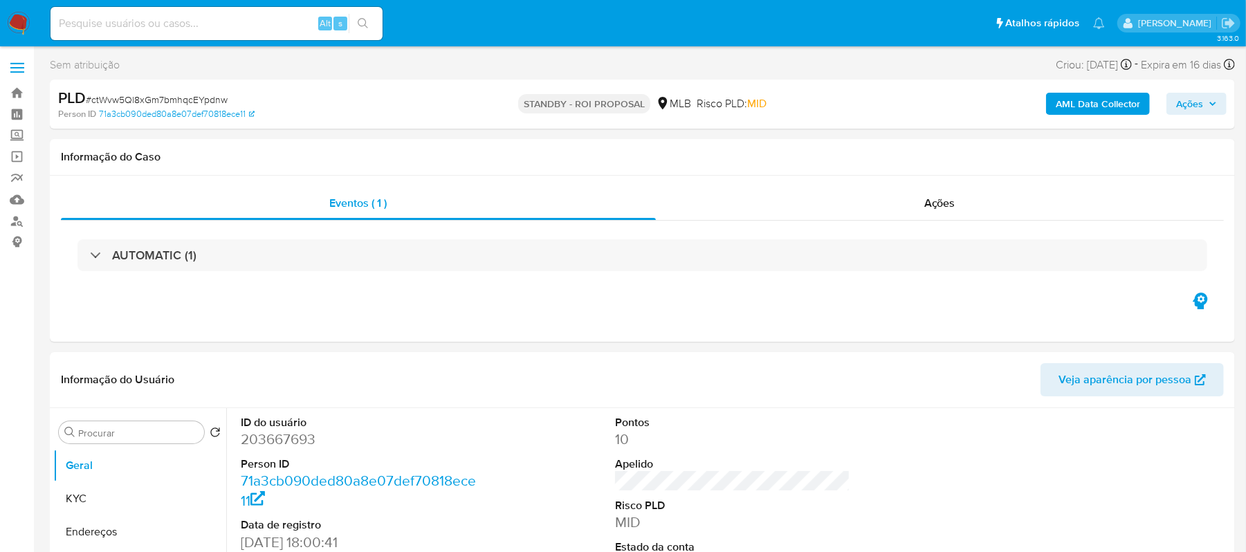
click at [162, 18] on input at bounding box center [216, 24] width 332 height 18
paste input "jxblVQLXVcVkjjLJcHwgywJD"
type input "jxblVQLXVcVkjjLJcHwgywJD"
click at [364, 22] on icon "search-icon" at bounding box center [363, 23] width 11 height 11
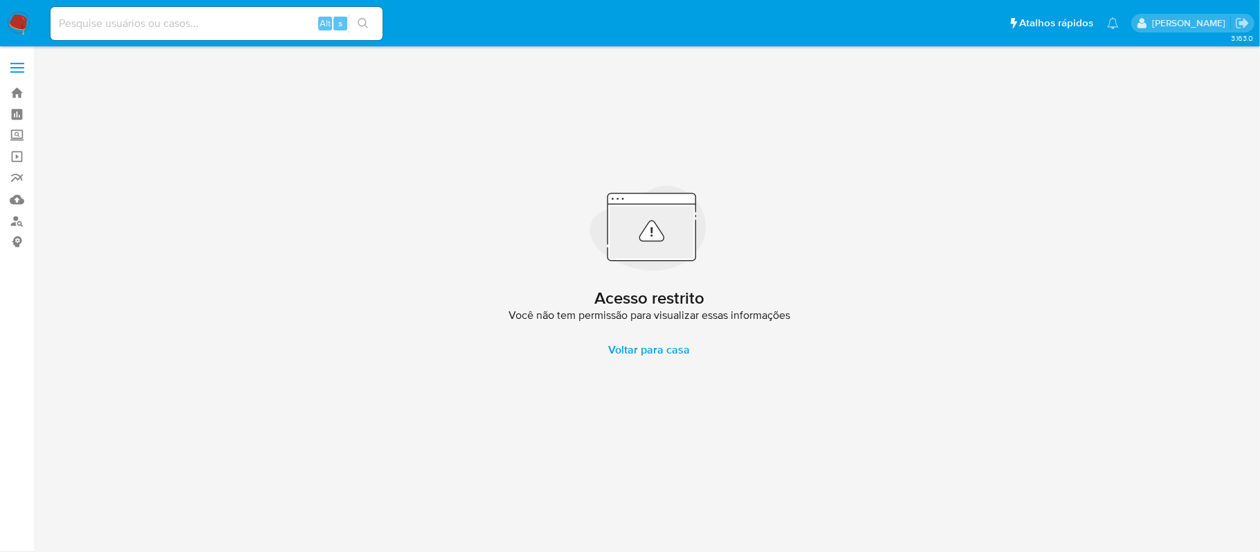
click at [133, 21] on input at bounding box center [216, 24] width 332 height 18
paste input "jxblVQLXVcVkjjLJcHwgywJD"
click at [53, 28] on input "jxblVQLXVcVkjjLJcHwgywJD" at bounding box center [216, 24] width 332 height 18
type input "jxblVQLXVcVkjjLJcHwgywJD"
click at [354, 22] on button "search-icon" at bounding box center [363, 23] width 28 height 19
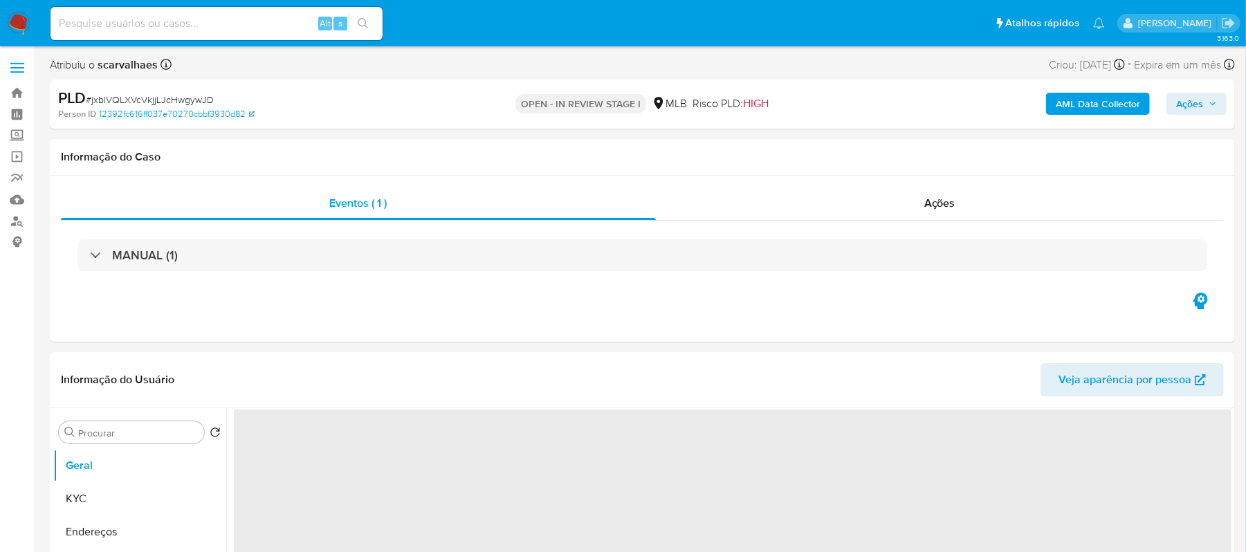
select select "10"
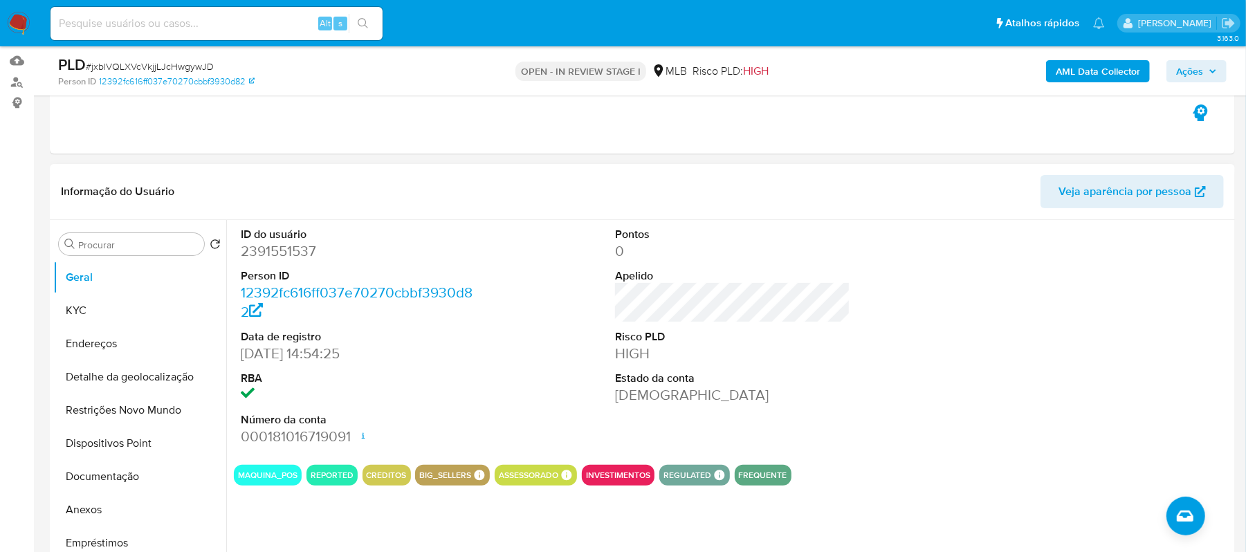
scroll to position [184, 0]
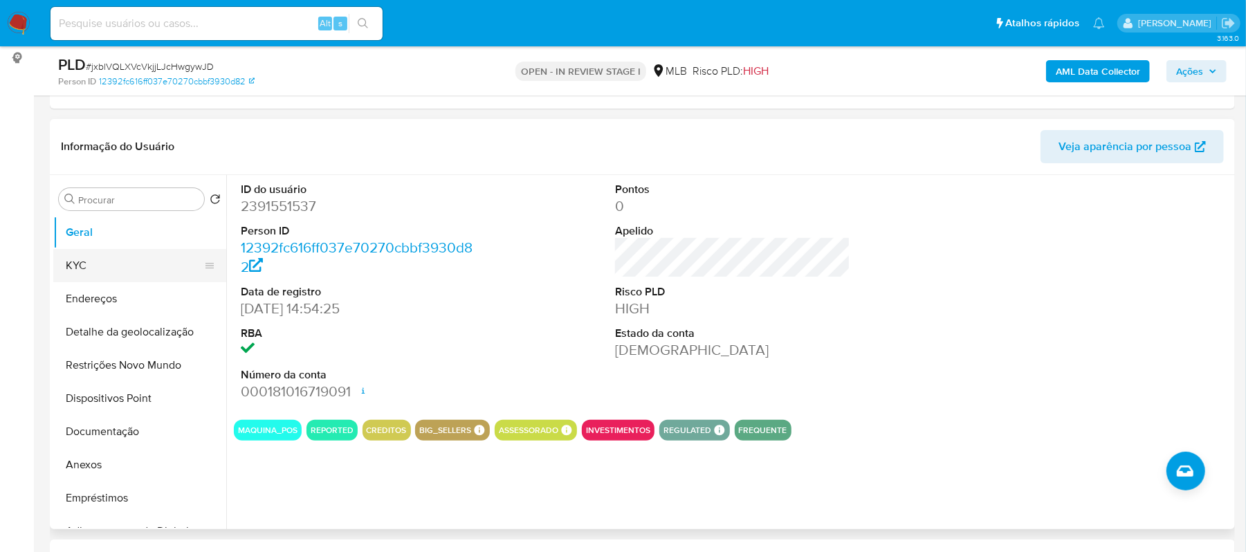
click at [107, 266] on button "KYC" at bounding box center [134, 265] width 162 height 33
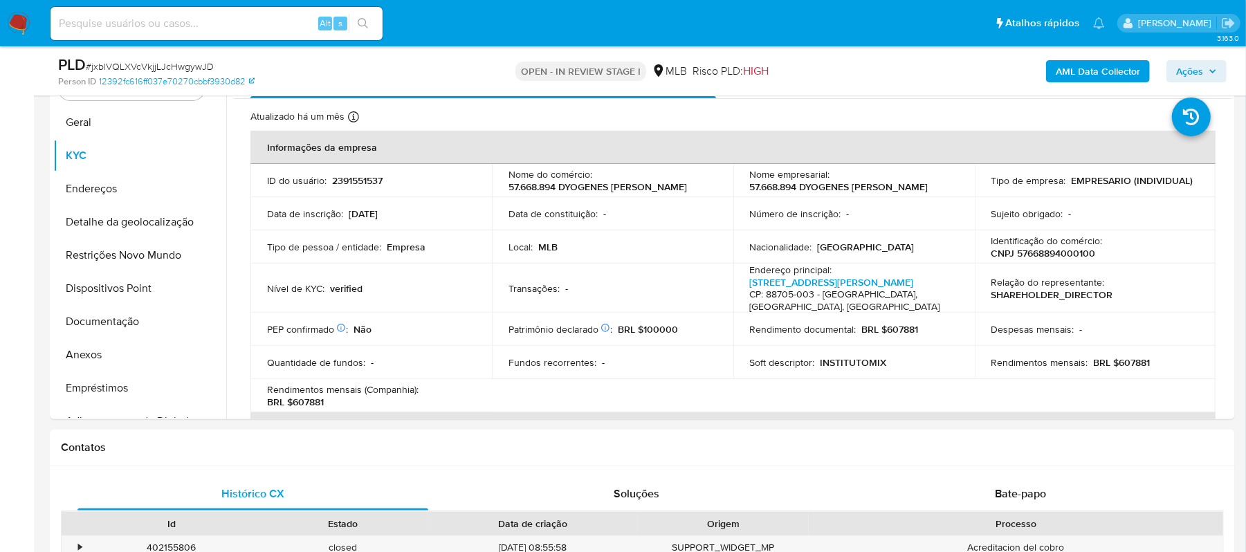
scroll to position [320, 0]
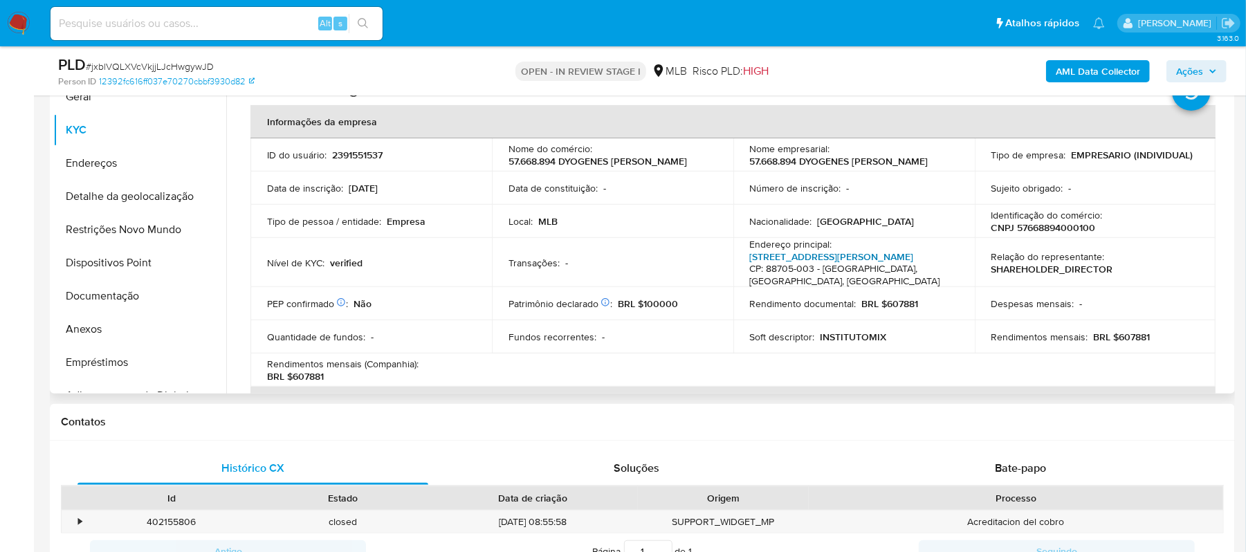
click at [800, 263] on link "Avenida Marcolino Martins Cabral 2525, Aeroporto" at bounding box center [832, 257] width 164 height 14
click at [130, 159] on button "Endereços" at bounding box center [134, 163] width 162 height 33
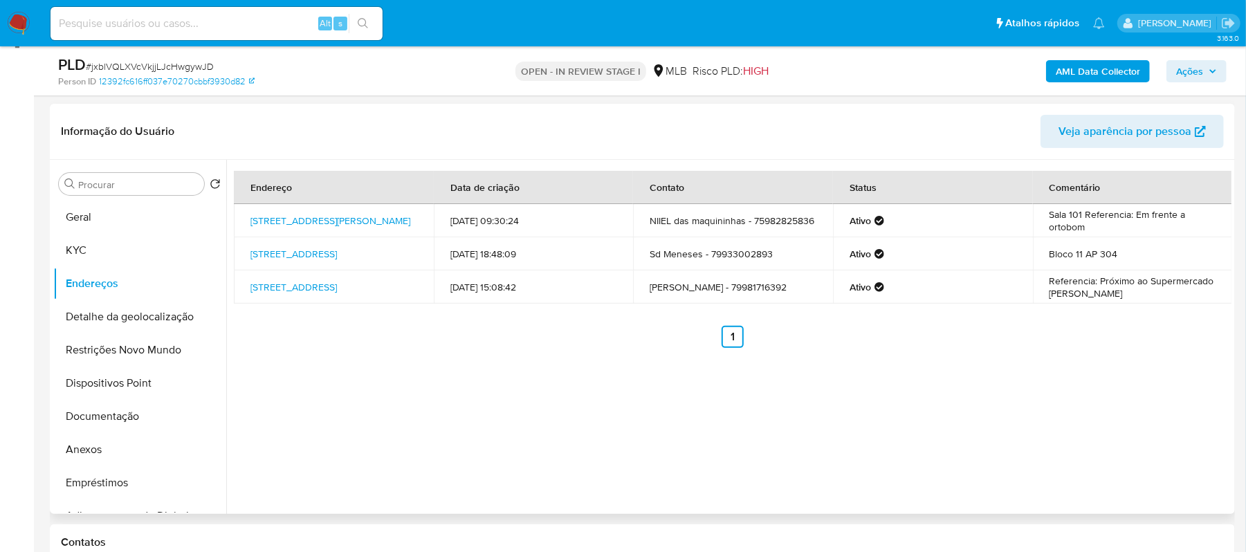
scroll to position [136, 0]
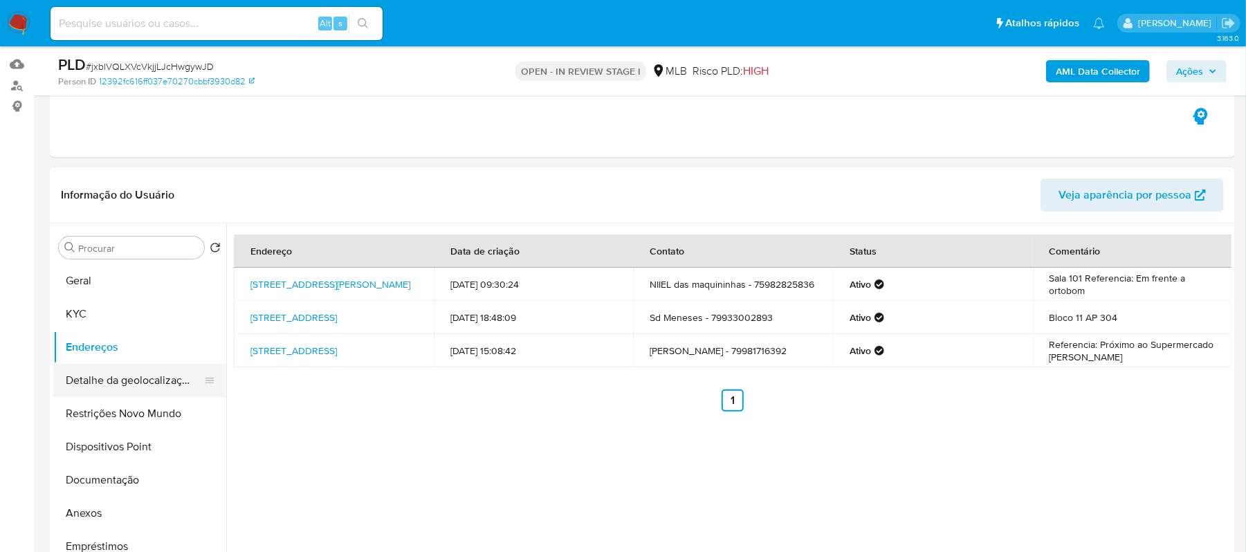
click at [154, 389] on button "Detalhe da geolocalização" at bounding box center [134, 380] width 162 height 33
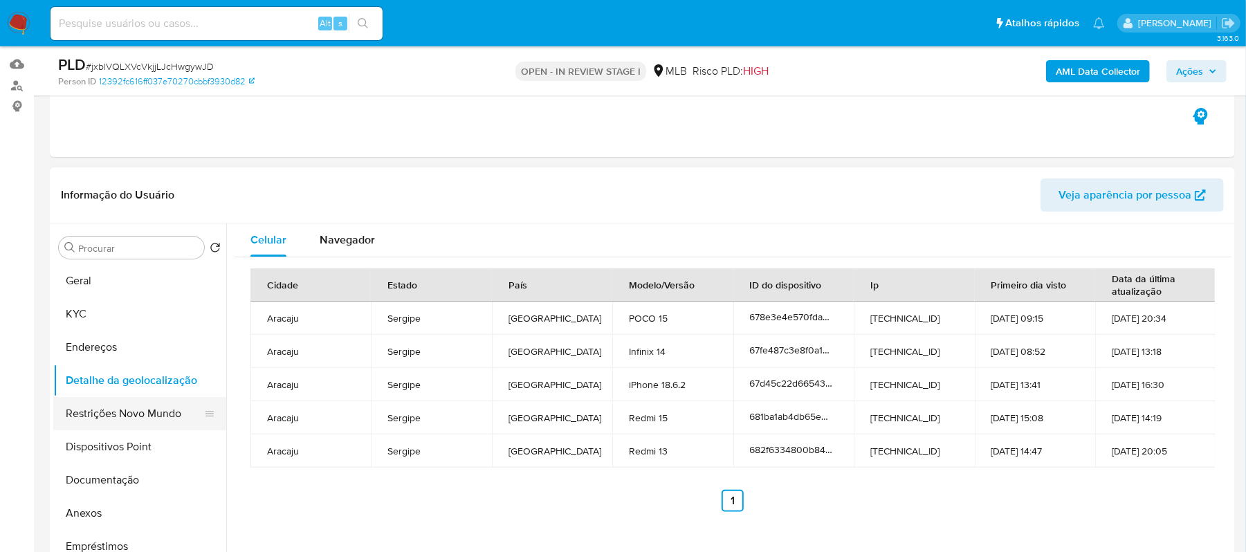
click at [147, 413] on button "Restrições Novo Mundo" at bounding box center [134, 413] width 162 height 33
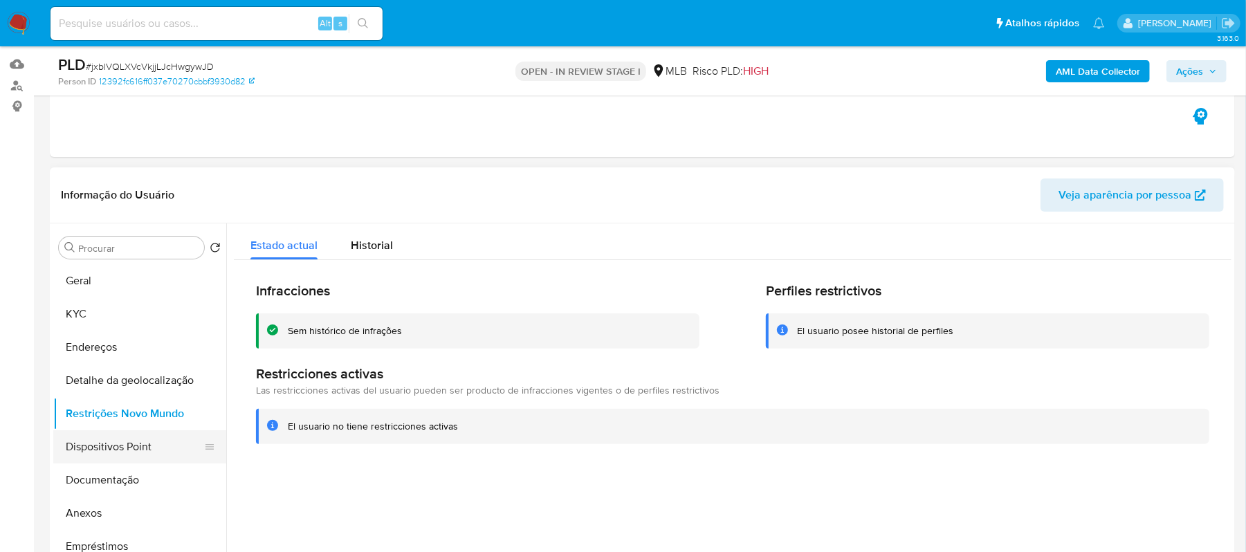
click at [120, 454] on button "Dispositivos Point" at bounding box center [134, 446] width 162 height 33
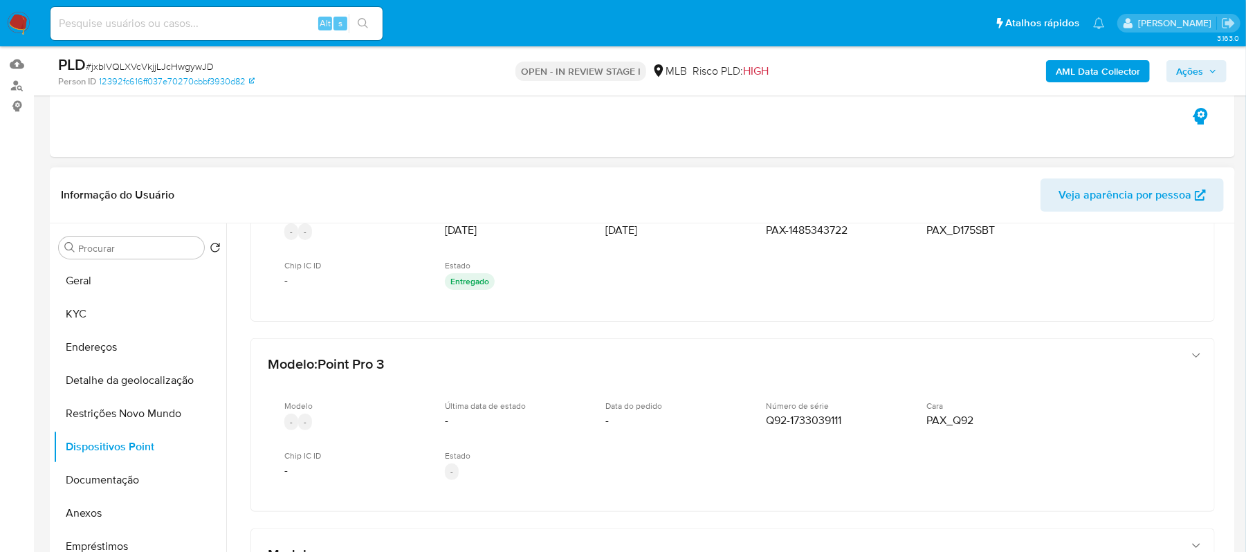
scroll to position [0, 0]
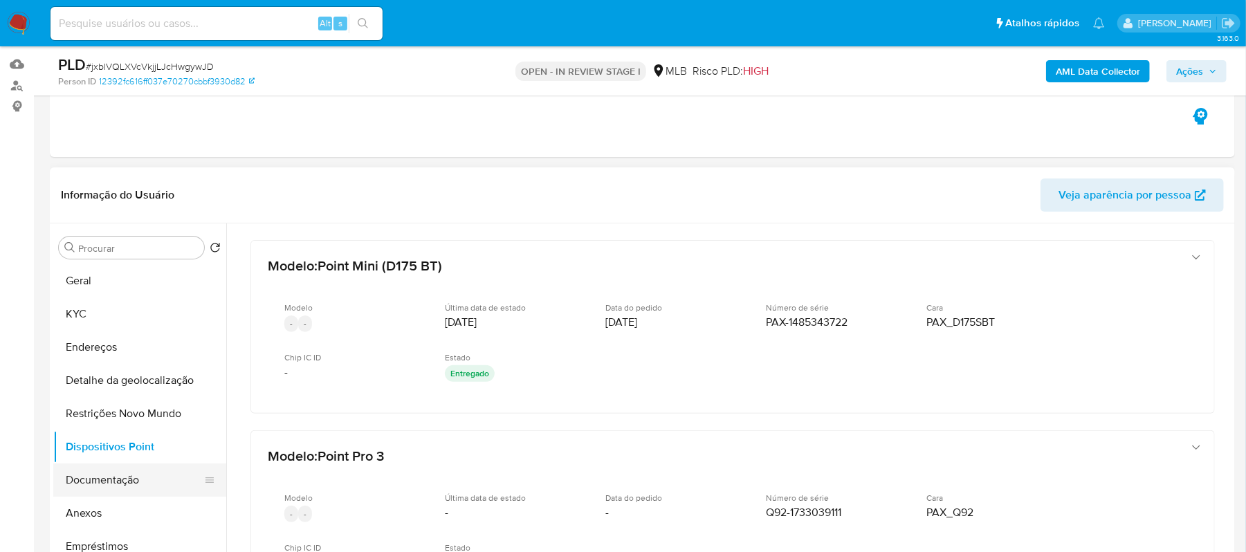
click at [107, 479] on button "Documentação" at bounding box center [134, 479] width 162 height 33
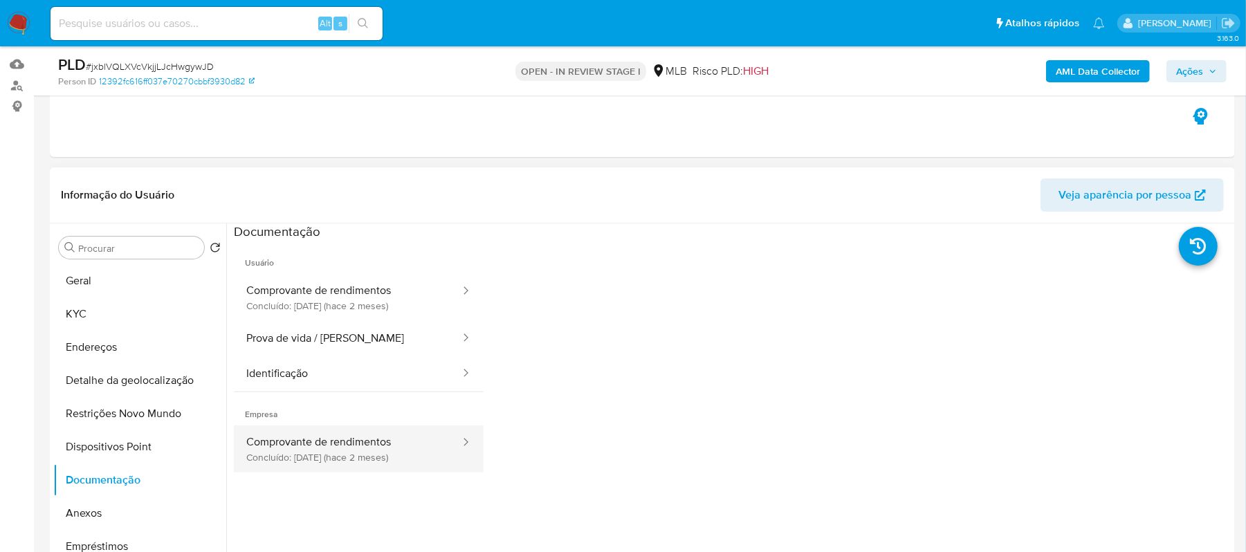
click at [368, 441] on button "Comprovante de rendimentos Concluído: 31/07/2025 (hace 2 meses)" at bounding box center [348, 448] width 228 height 47
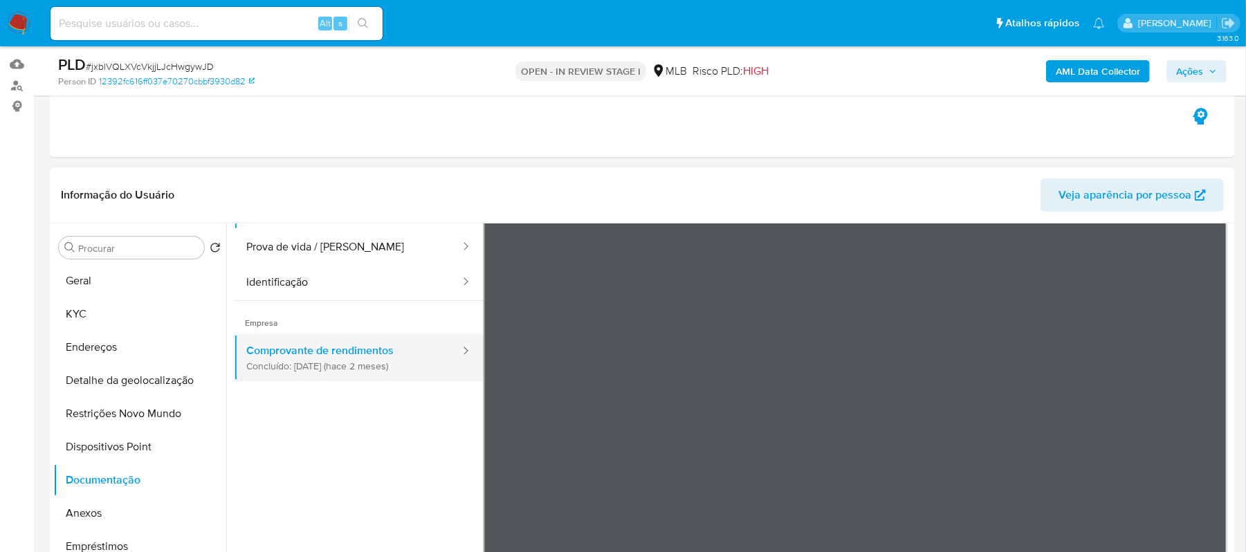
scroll to position [92, 0]
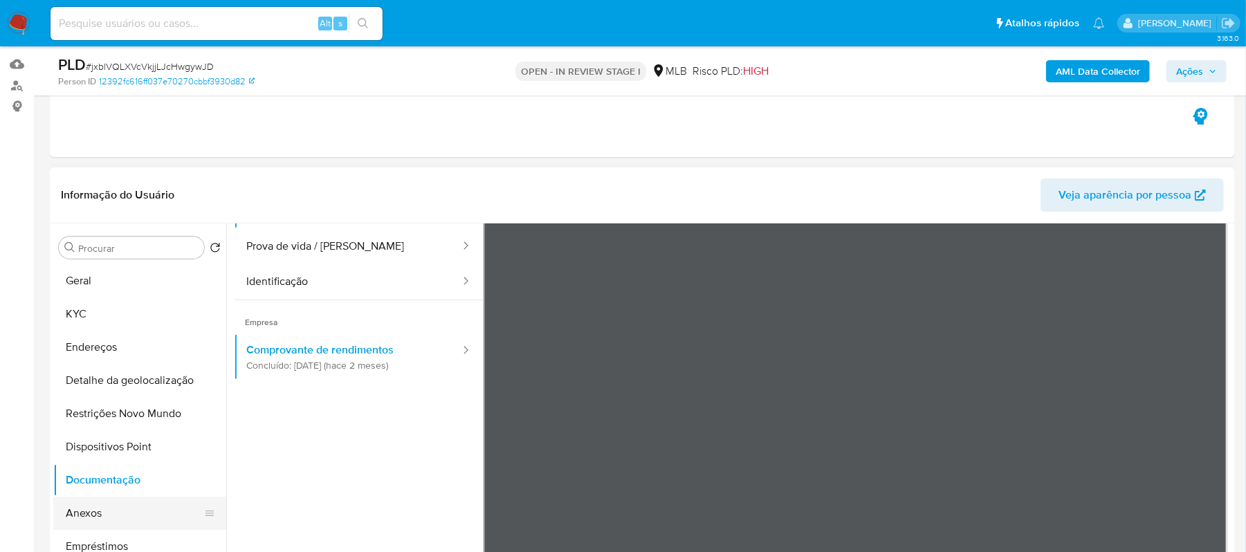
click at [93, 504] on button "Anexos" at bounding box center [134, 513] width 162 height 33
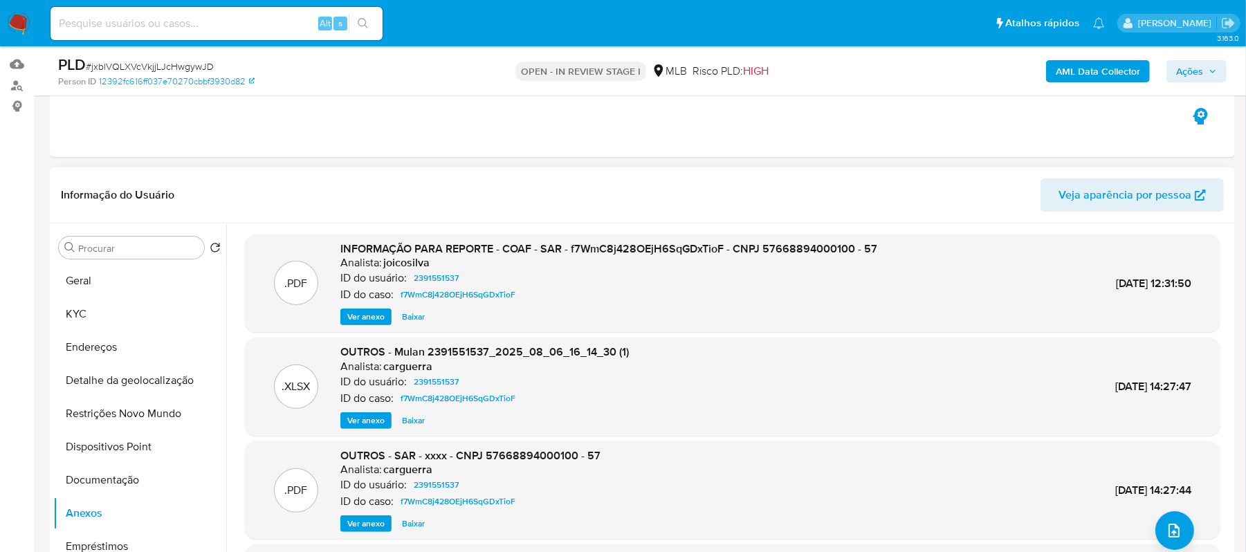
click at [367, 319] on span "Ver anexo" at bounding box center [365, 317] width 37 height 14
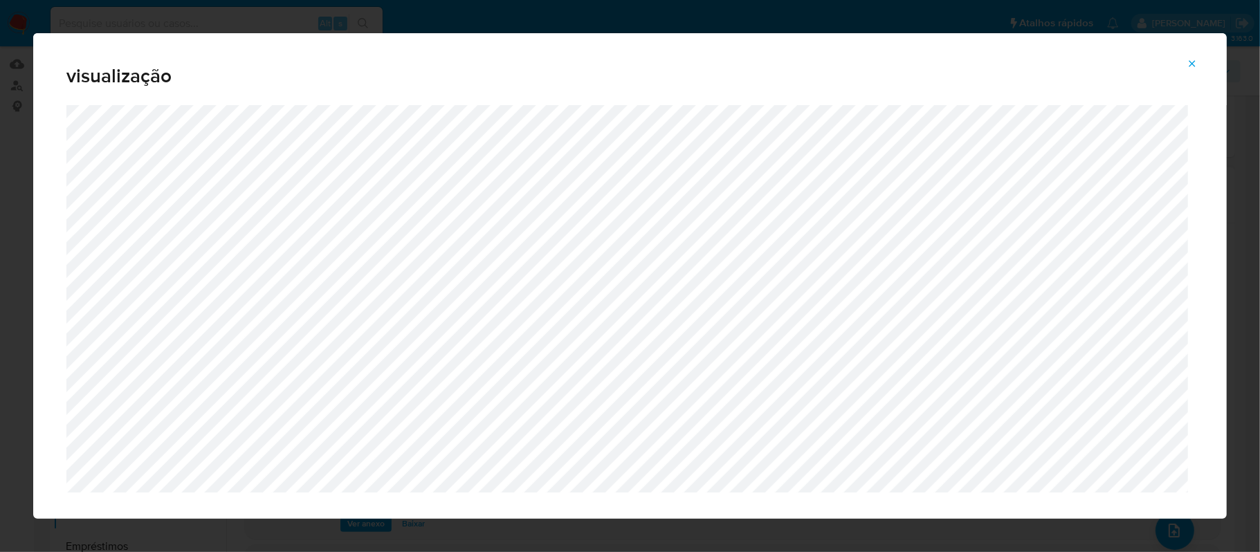
click at [1193, 62] on icon "Attachment preview" at bounding box center [1192, 63] width 6 height 6
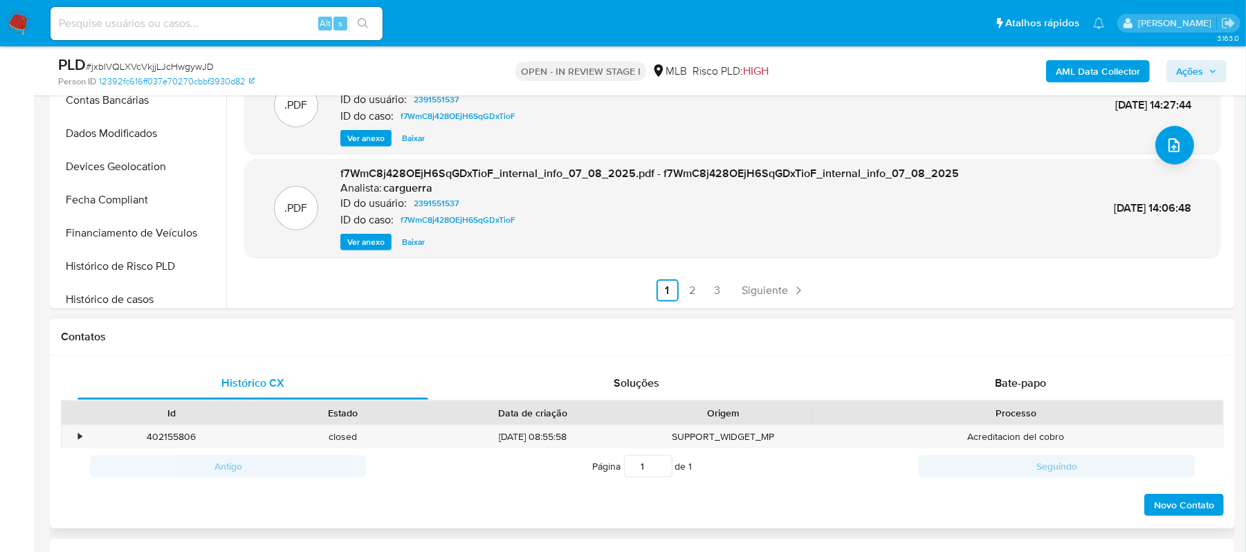
scroll to position [412, 0]
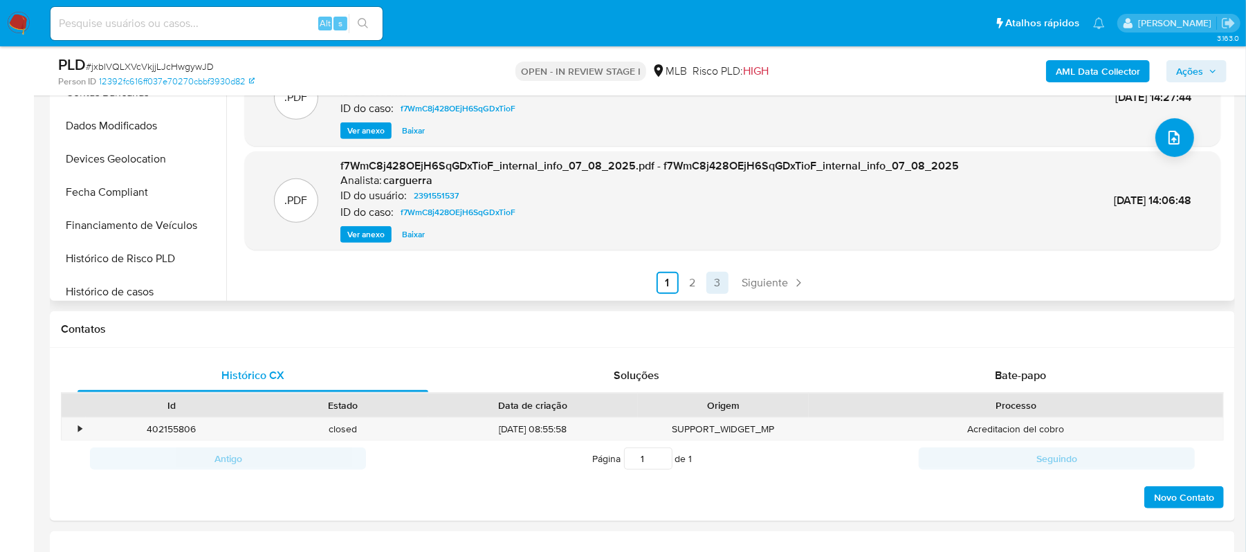
click at [715, 288] on link "3" at bounding box center [717, 283] width 22 height 22
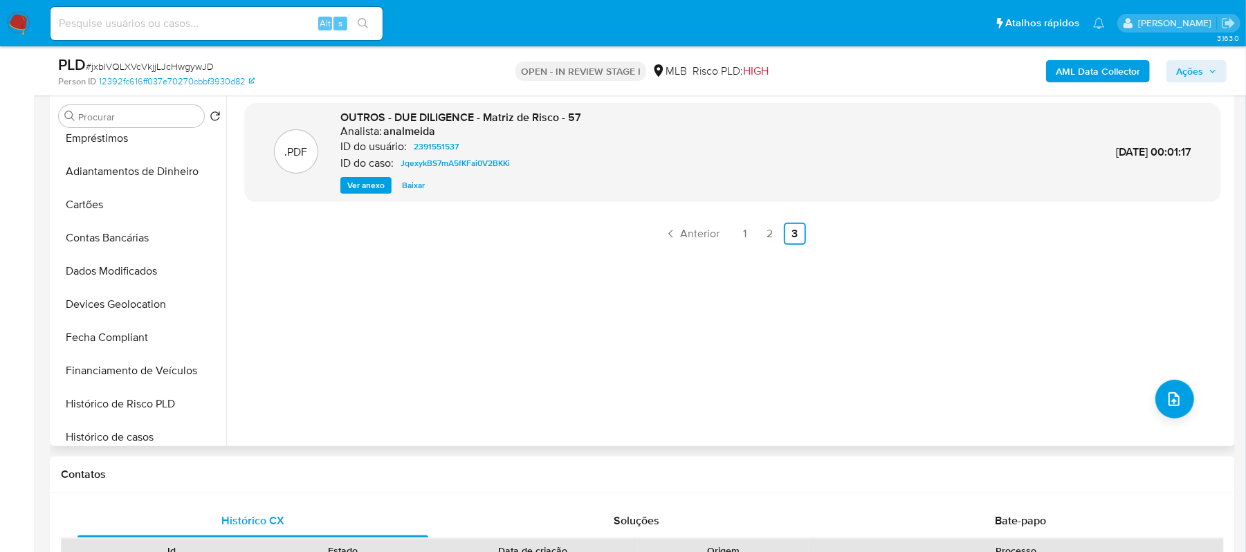
scroll to position [228, 0]
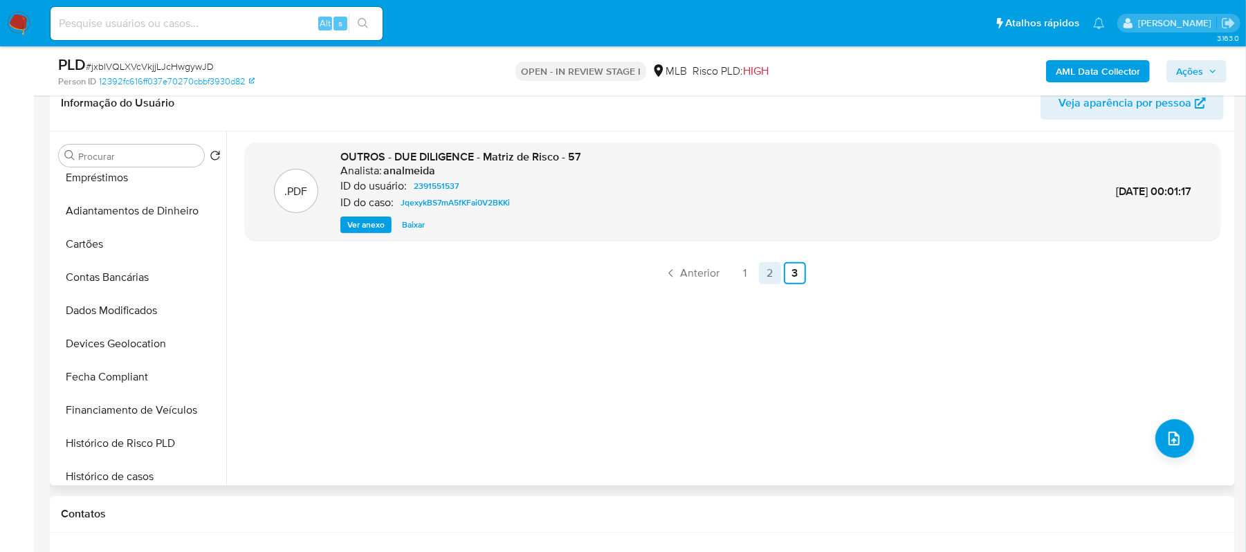
click at [762, 278] on link "2" at bounding box center [770, 273] width 22 height 22
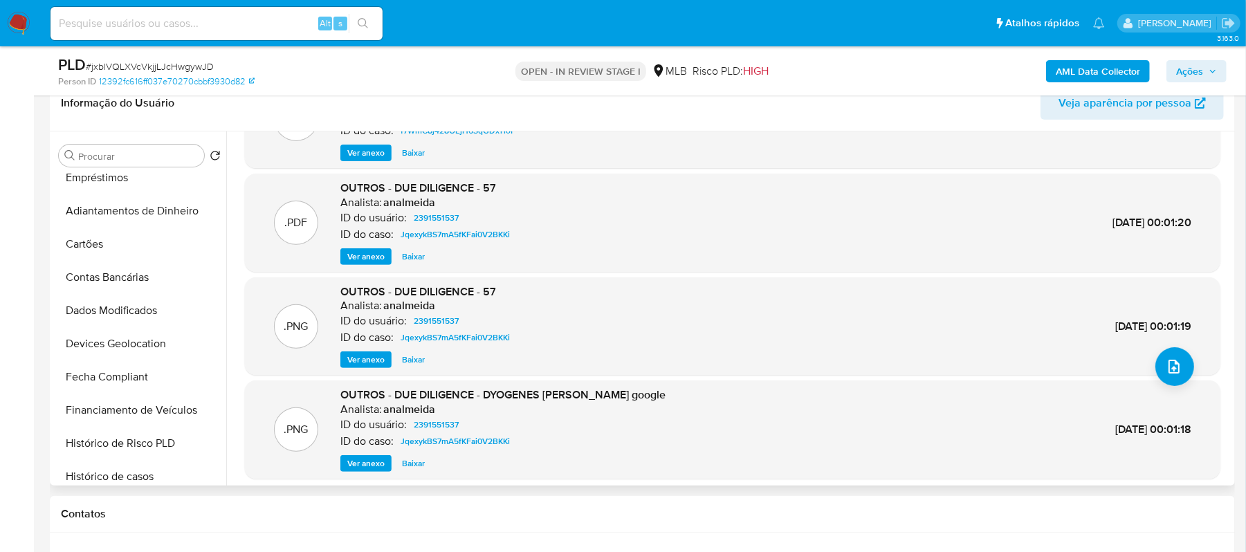
scroll to position [116, 0]
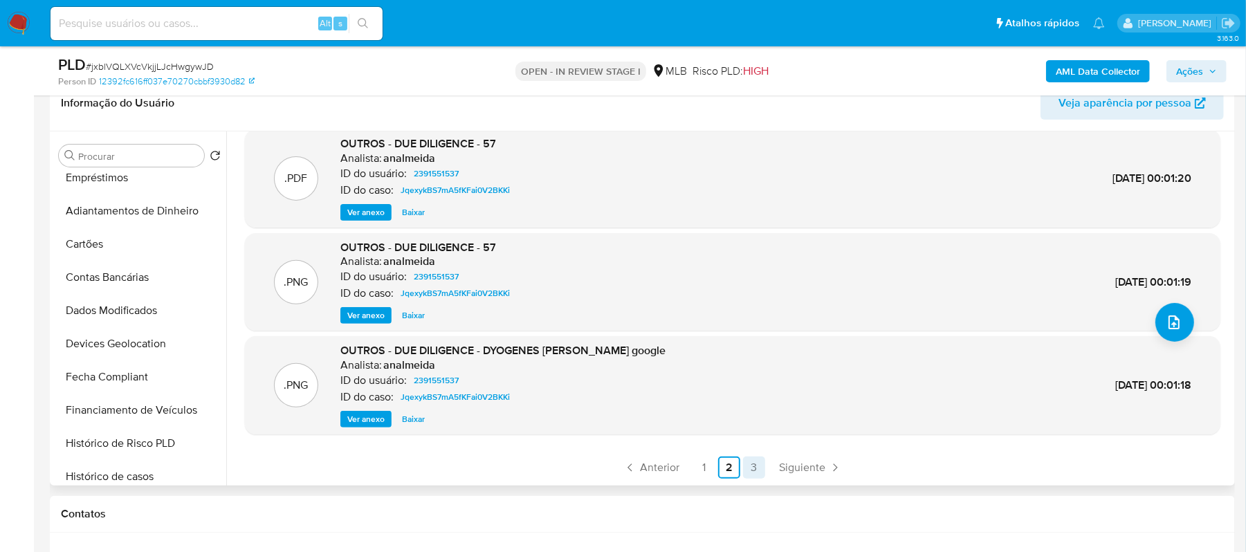
click at [704, 466] on link "1" at bounding box center [704, 468] width 22 height 22
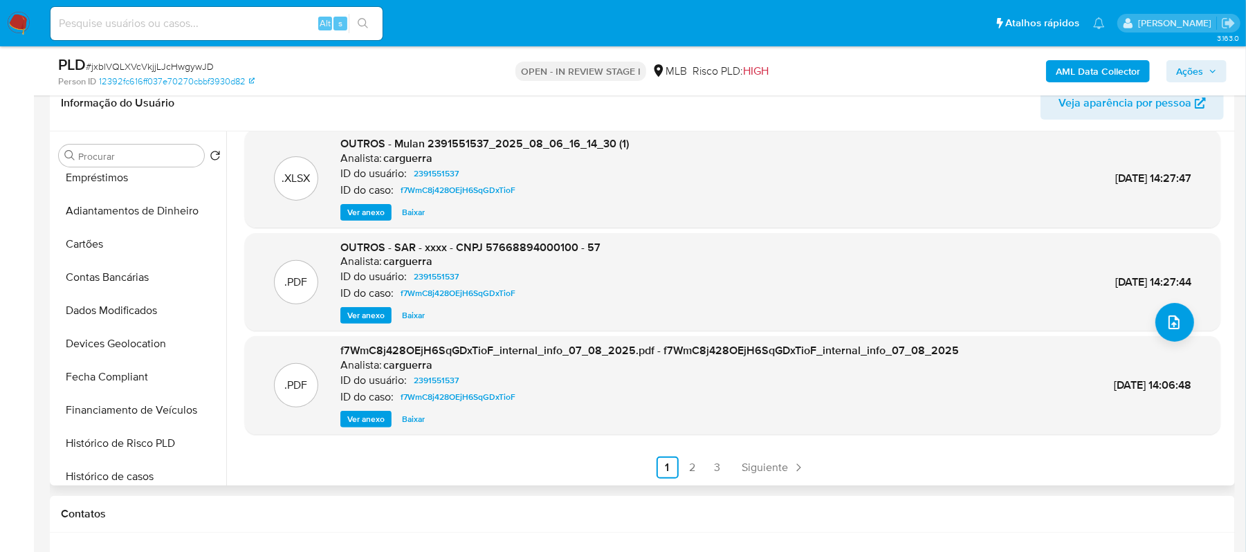
click at [362, 311] on span "Ver anexo" at bounding box center [365, 316] width 37 height 14
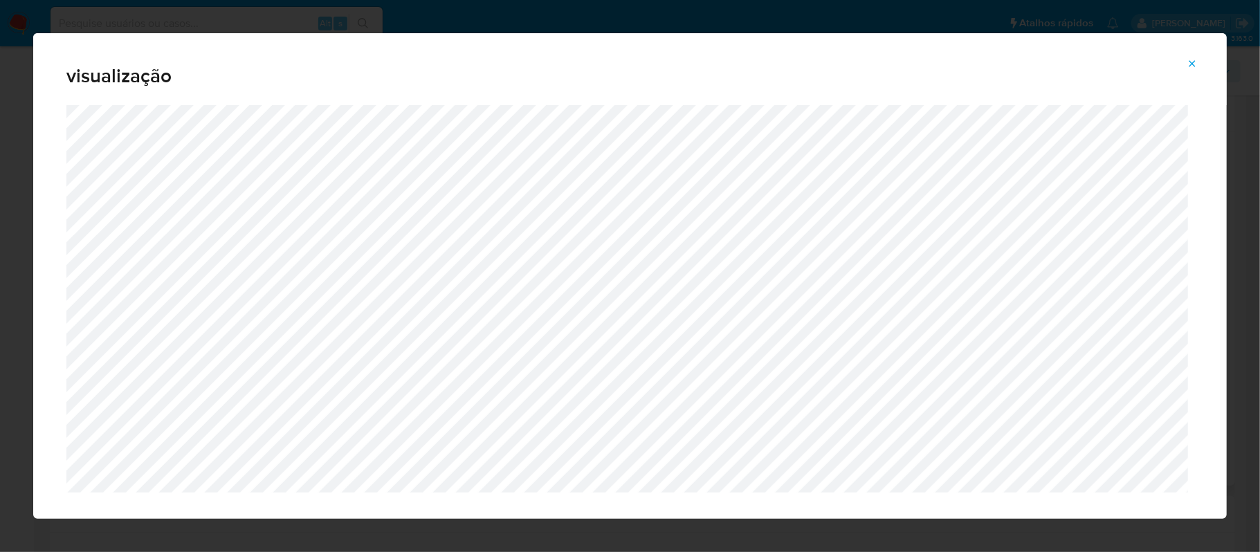
click at [1193, 61] on icon "Attachment preview" at bounding box center [1191, 63] width 11 height 11
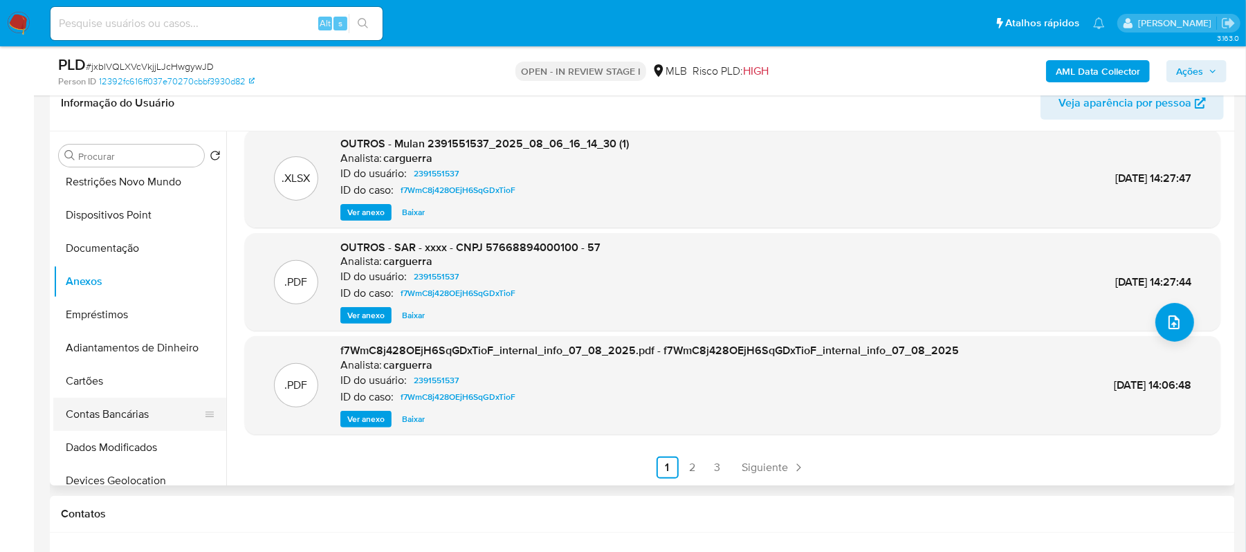
scroll to position [92, 0]
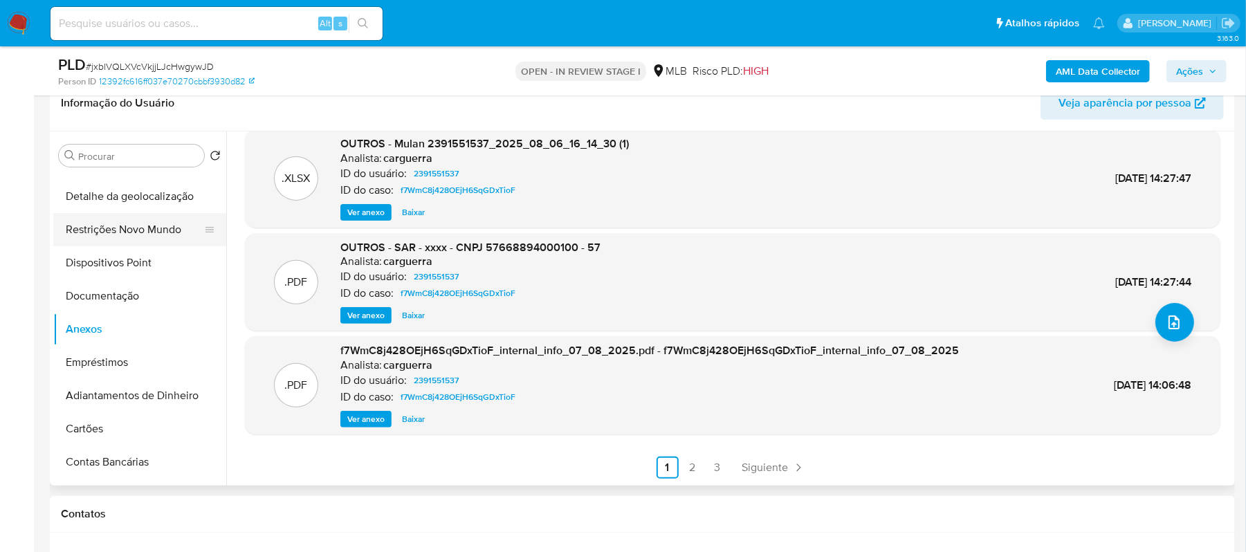
click at [138, 226] on button "Restrições Novo Mundo" at bounding box center [134, 229] width 162 height 33
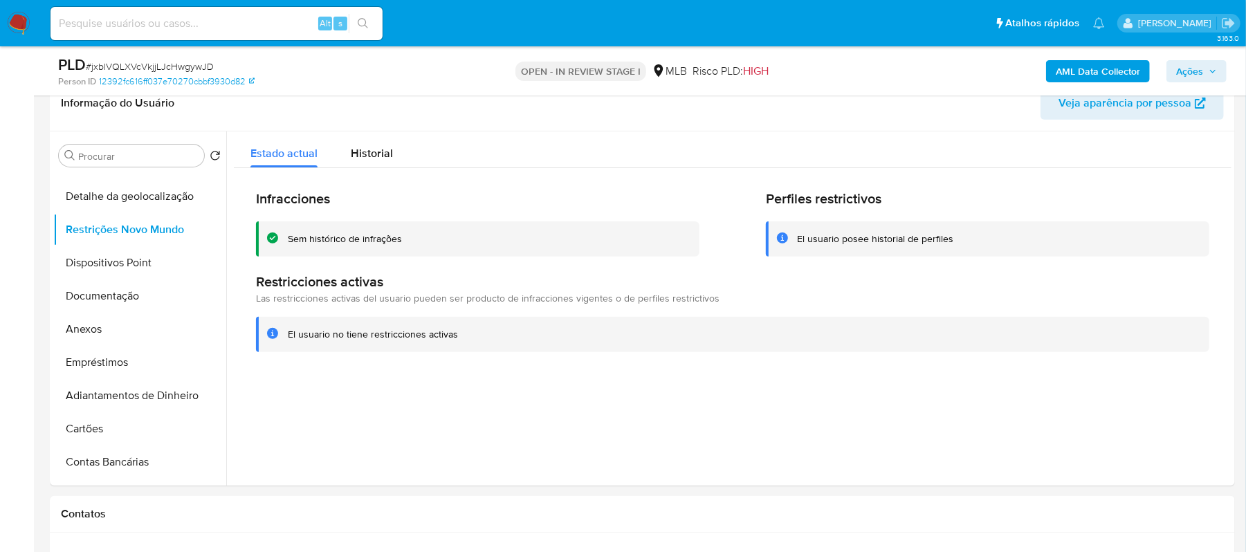
drag, startPoint x: 282, startPoint y: 335, endPoint x: 459, endPoint y: 339, distance: 177.1
click at [472, 341] on div "El usuario no tiene restricciones activas" at bounding box center [732, 334] width 953 height 35
click at [103, 293] on button "Documentação" at bounding box center [134, 295] width 162 height 33
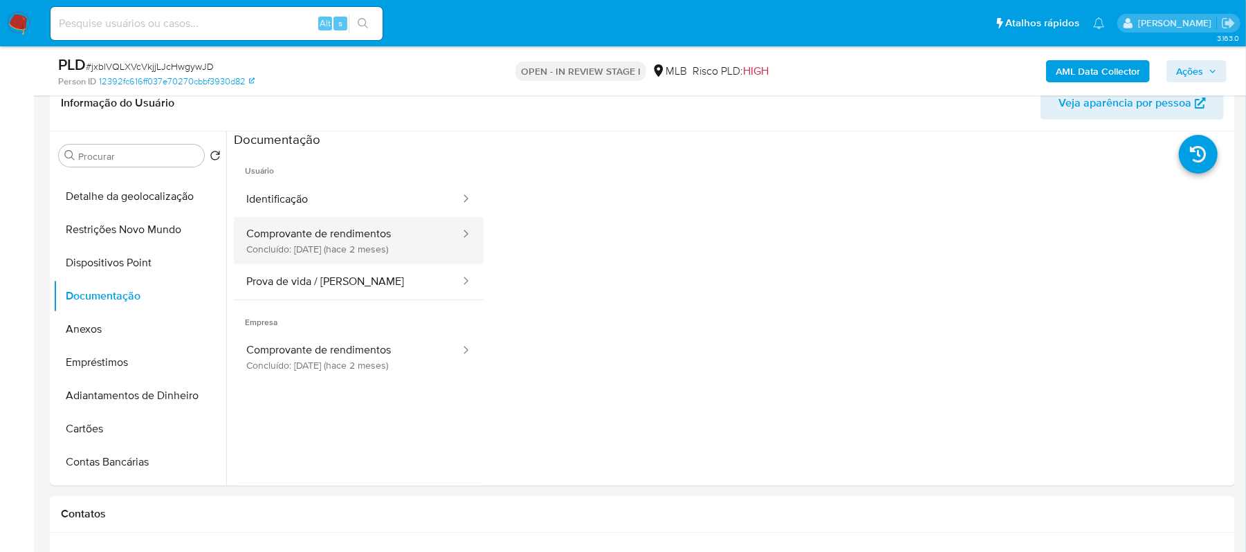
click at [368, 237] on button "Comprovante de rendimentos Concluído: 31/07/2025 (hace 2 meses)" at bounding box center [348, 240] width 228 height 47
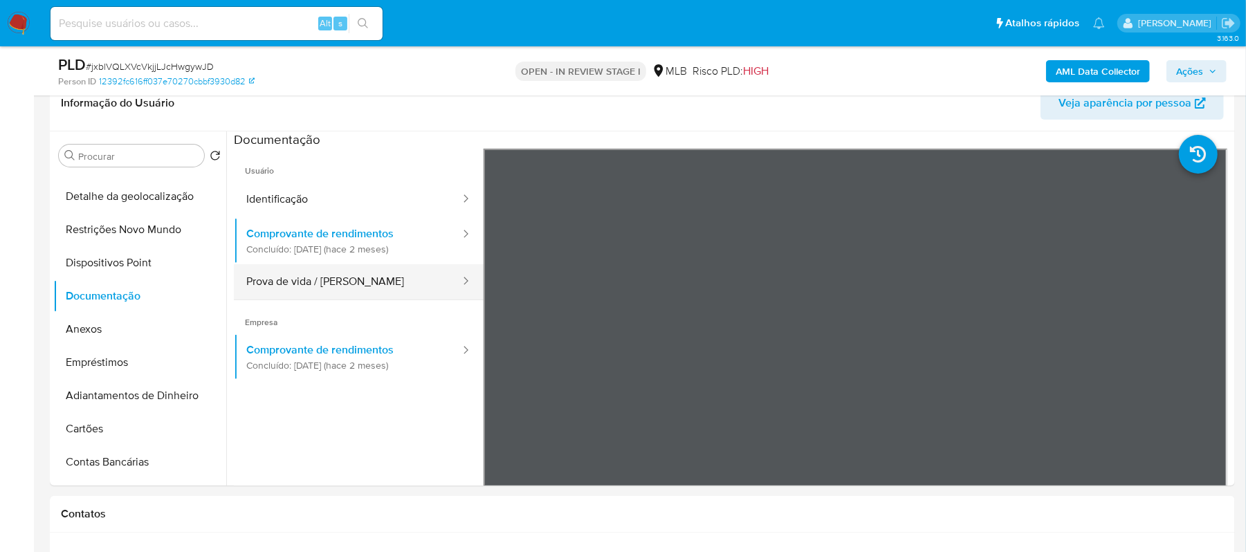
click at [306, 270] on button "Prova de vida / Selfie" at bounding box center [348, 281] width 228 height 35
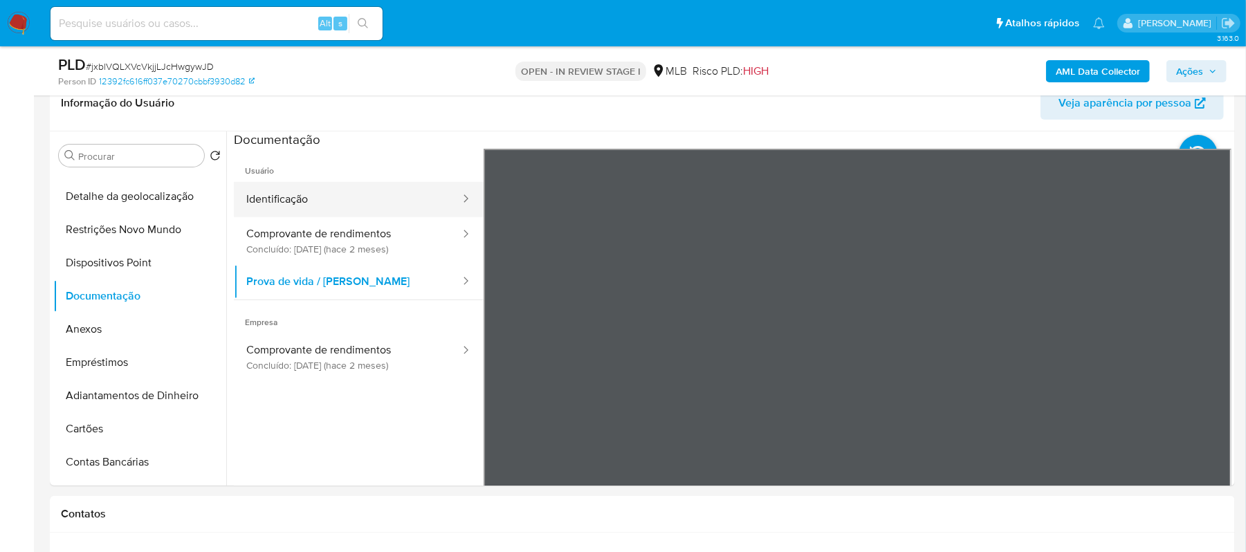
click at [340, 197] on button "Identificação" at bounding box center [348, 199] width 228 height 35
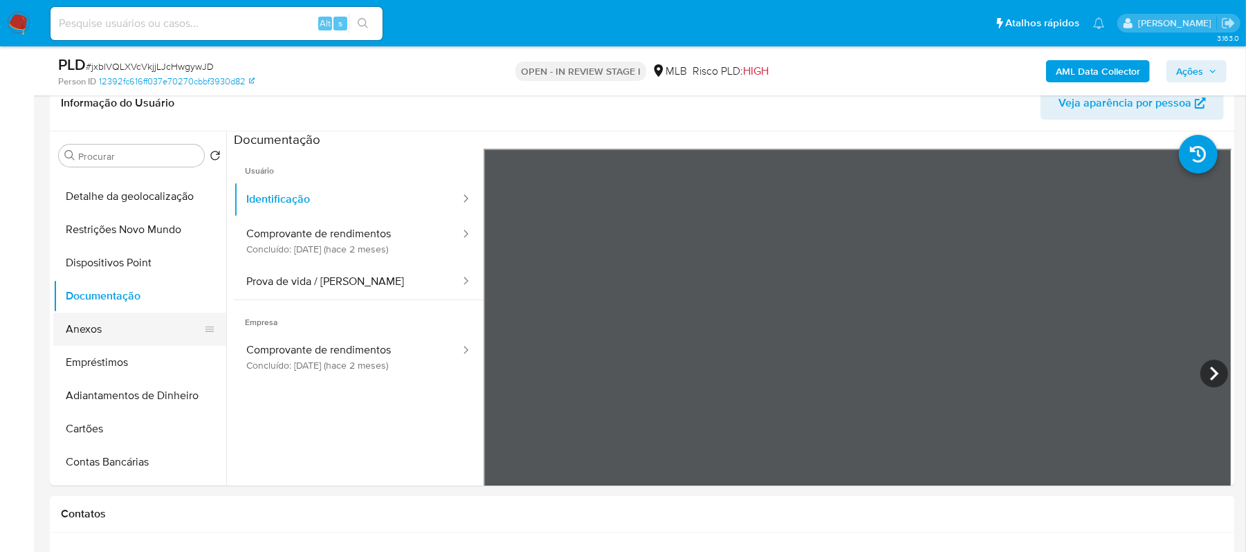
click at [117, 332] on button "Anexos" at bounding box center [134, 329] width 162 height 33
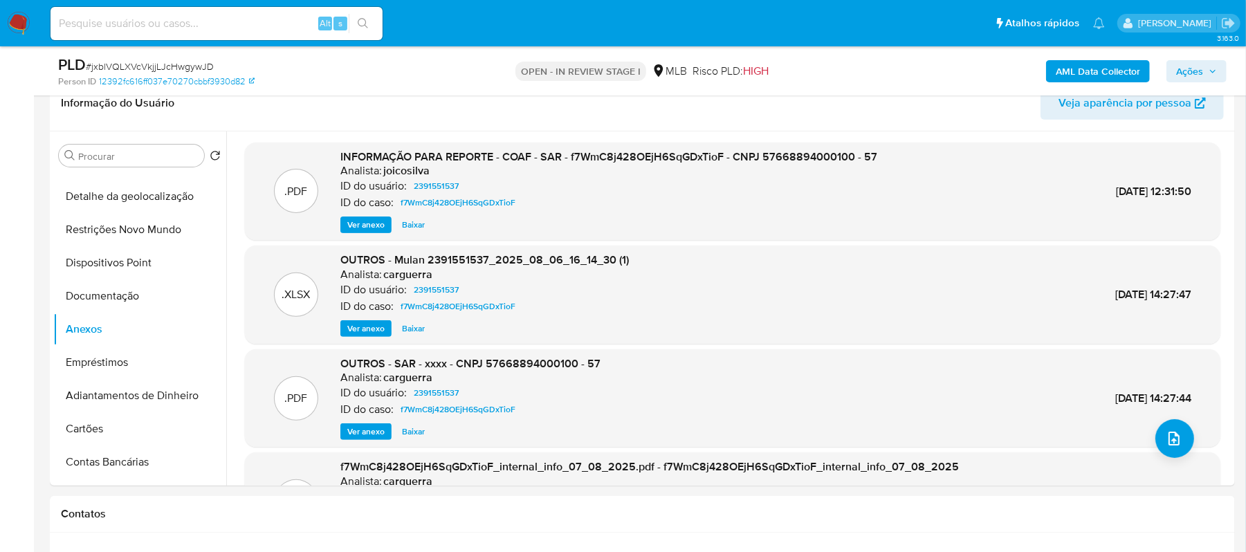
click at [374, 223] on span "Ver anexo" at bounding box center [365, 225] width 37 height 14
click at [374, 223] on div "Ver anexo Ver anexo Baixar" at bounding box center [608, 225] width 537 height 17
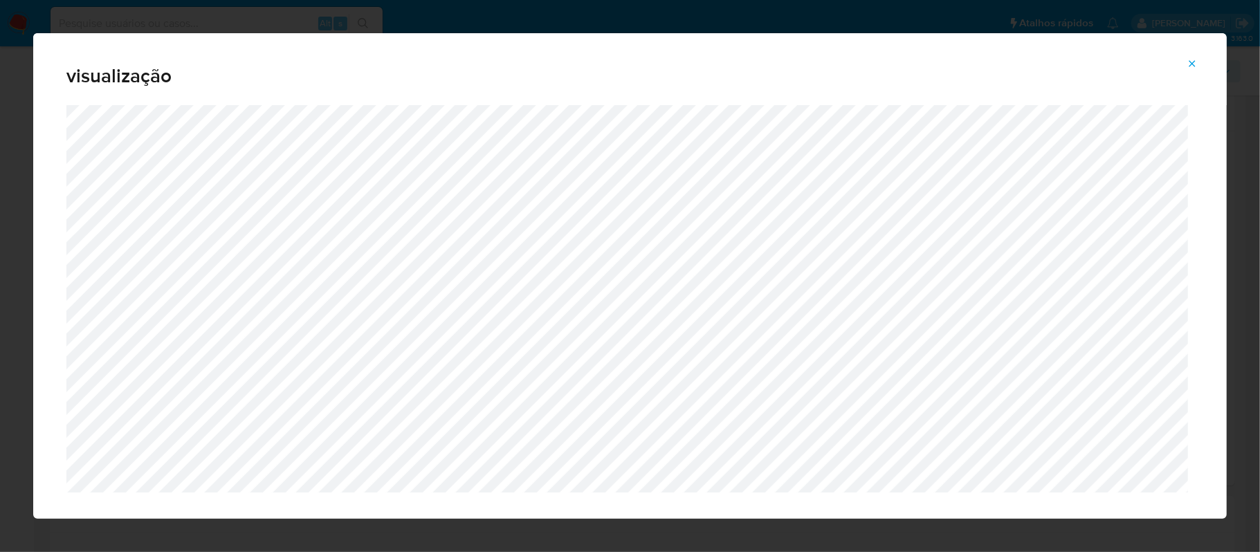
click at [1186, 62] on button "Attachment preview" at bounding box center [1192, 64] width 30 height 22
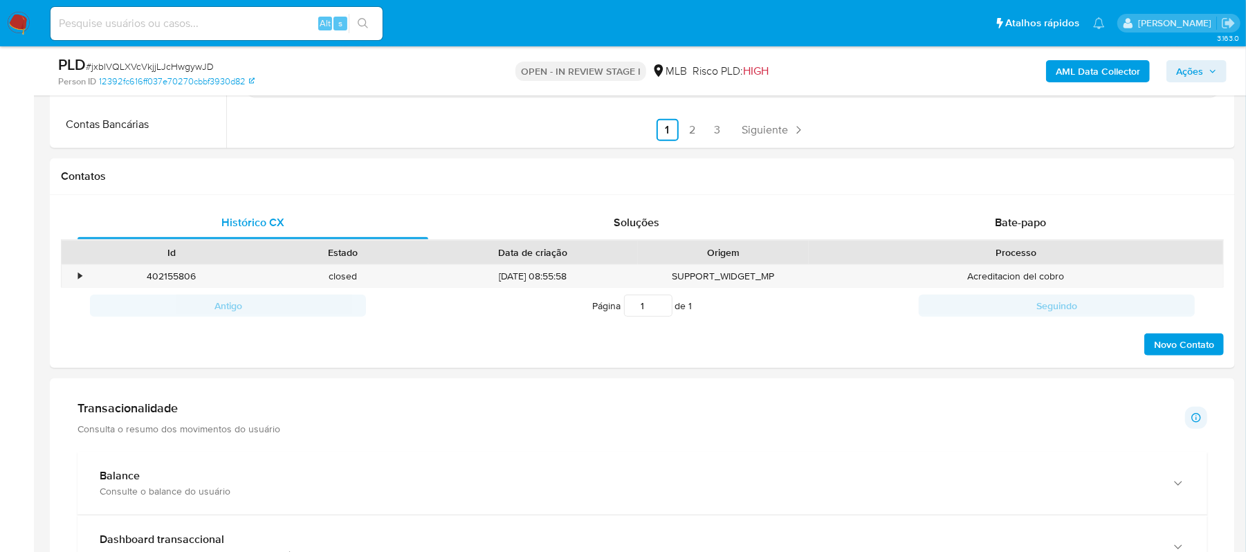
scroll to position [596, 0]
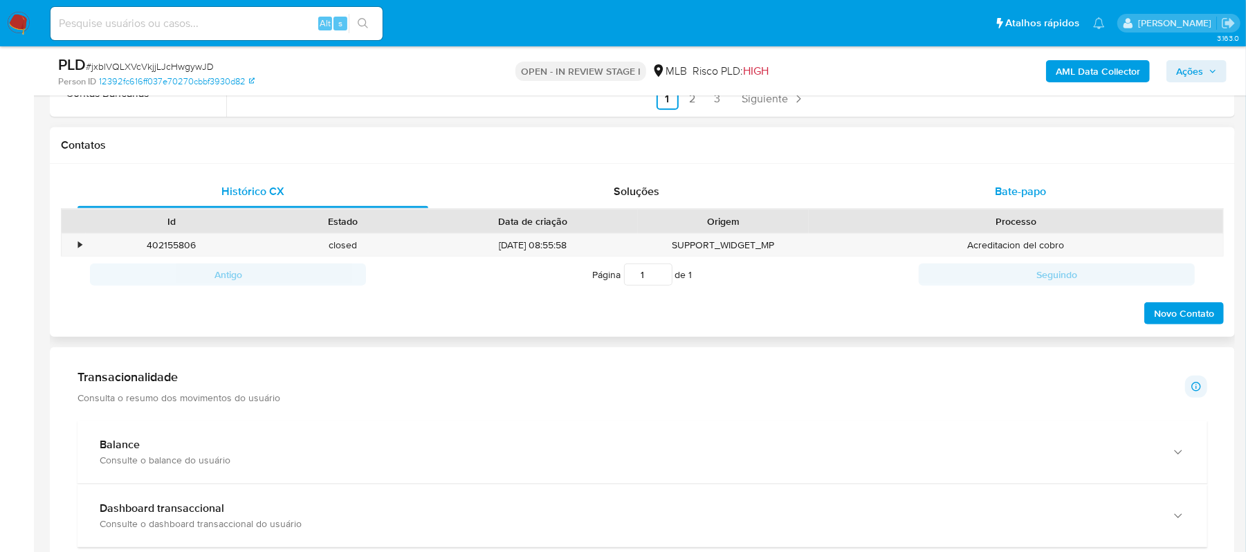
click at [1025, 194] on span "Bate-papo" at bounding box center [1020, 191] width 51 height 16
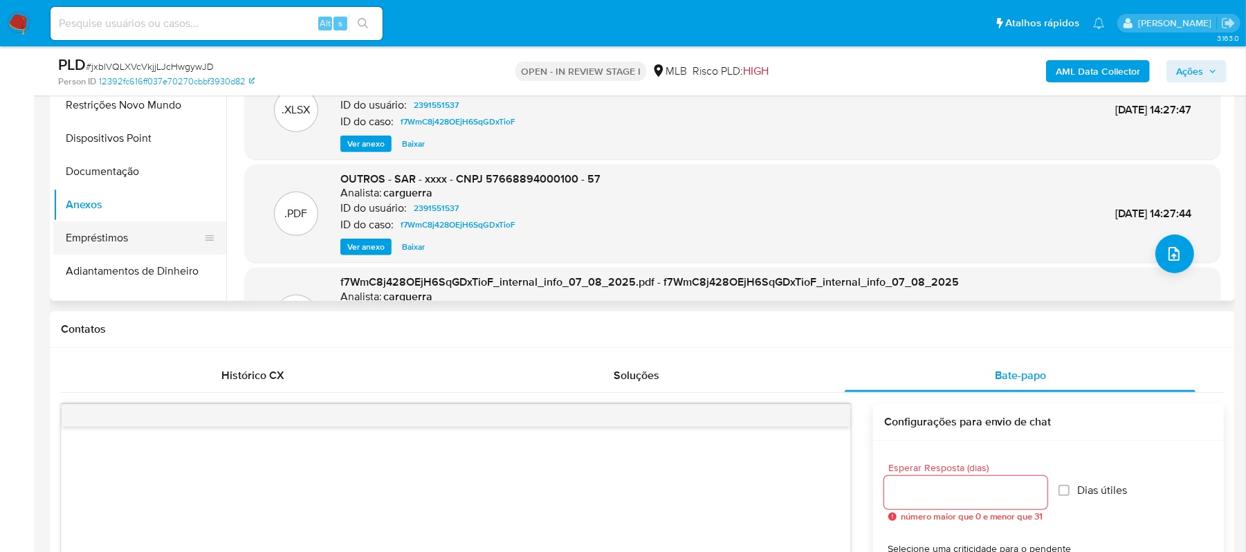
scroll to position [0, 0]
click at [145, 194] on button "Documentação" at bounding box center [134, 203] width 162 height 33
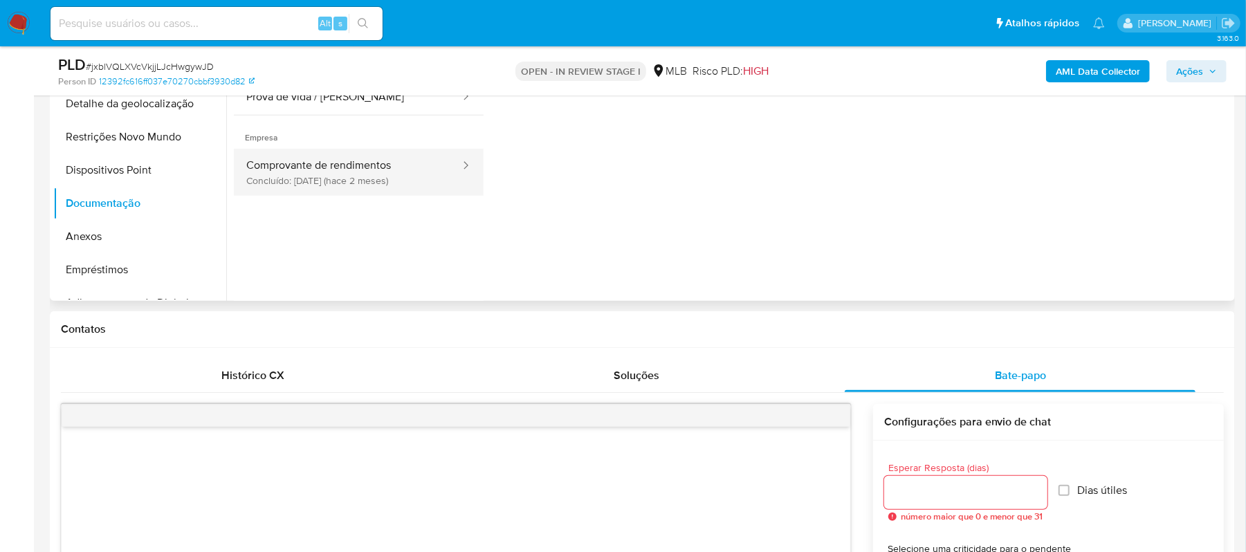
click at [407, 169] on button "Comprovante de rendimentos Concluído: 31/07/2025 (hace 2 meses)" at bounding box center [348, 172] width 228 height 47
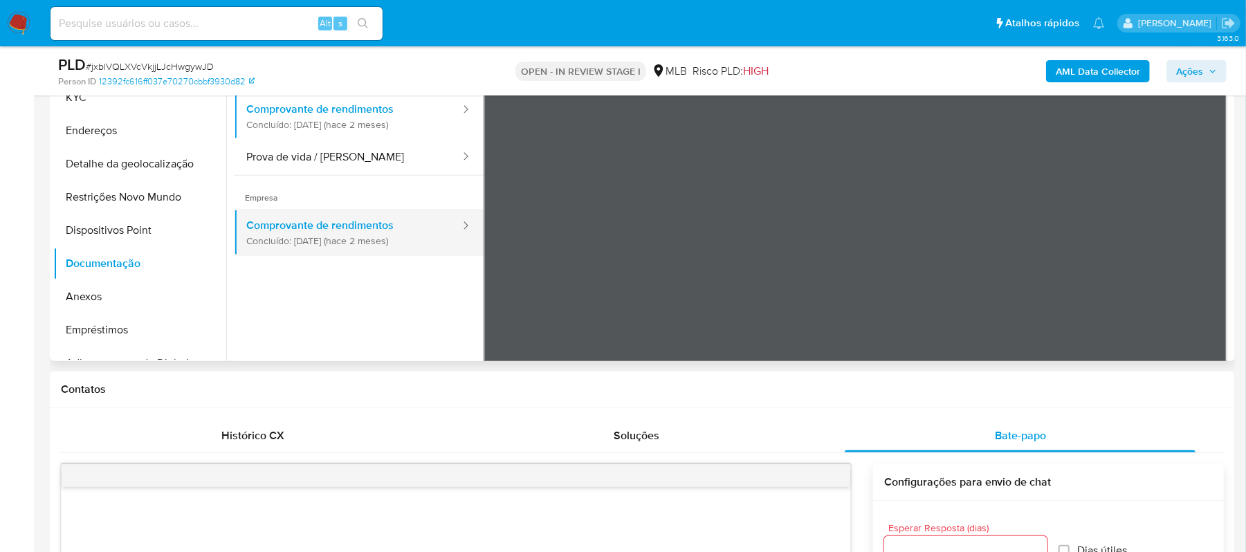
scroll to position [320, 0]
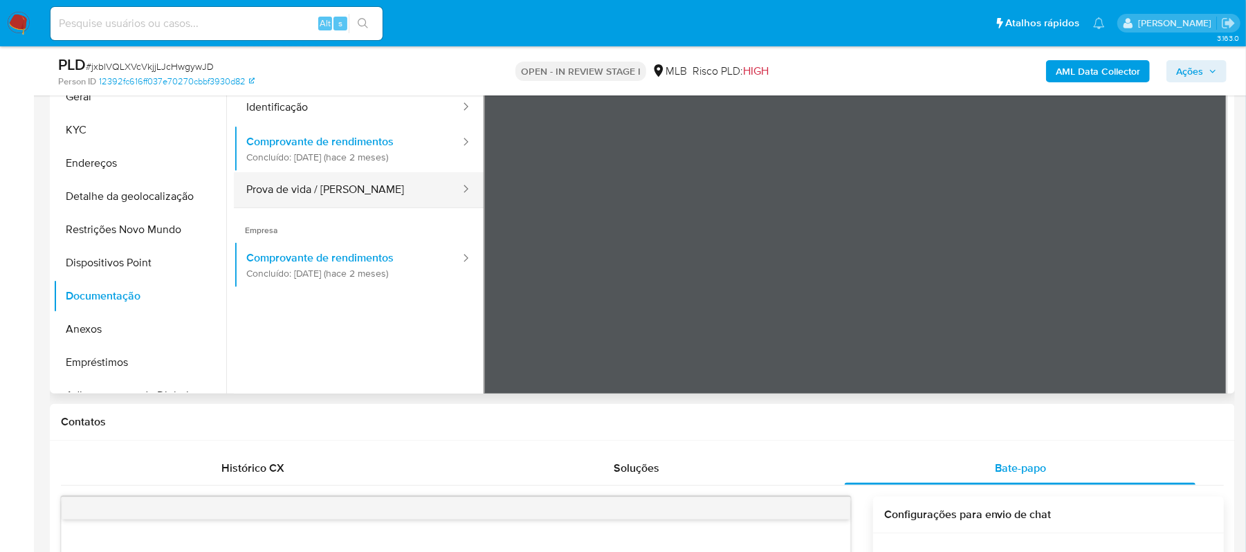
click at [362, 187] on button "Prova de vida / Selfie" at bounding box center [348, 189] width 228 height 35
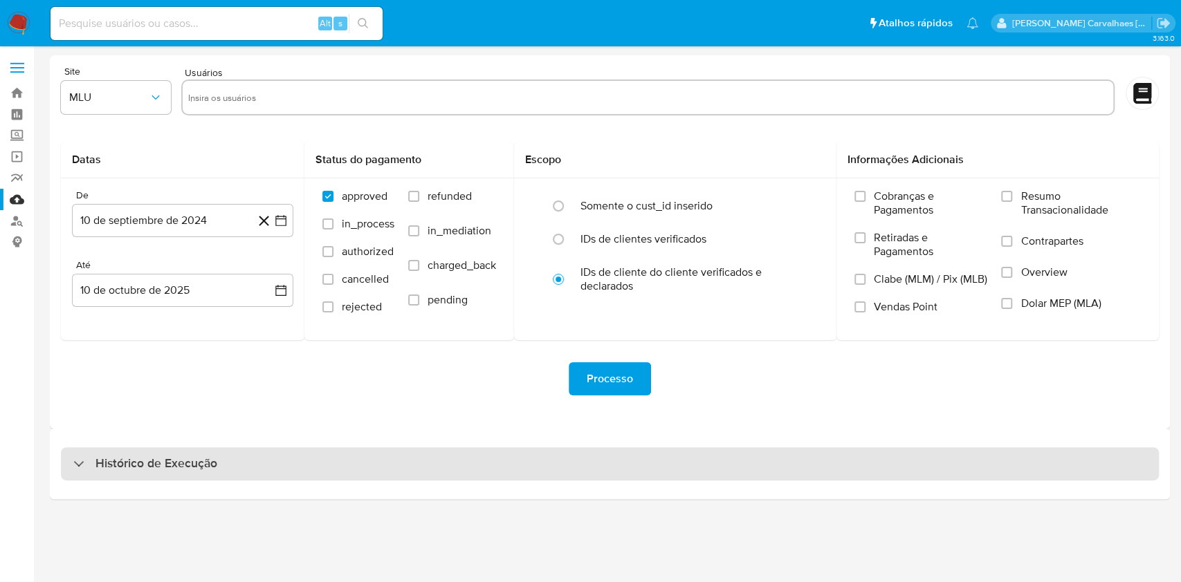
click at [176, 463] on h3 "Histórico de Execução" at bounding box center [156, 464] width 122 height 17
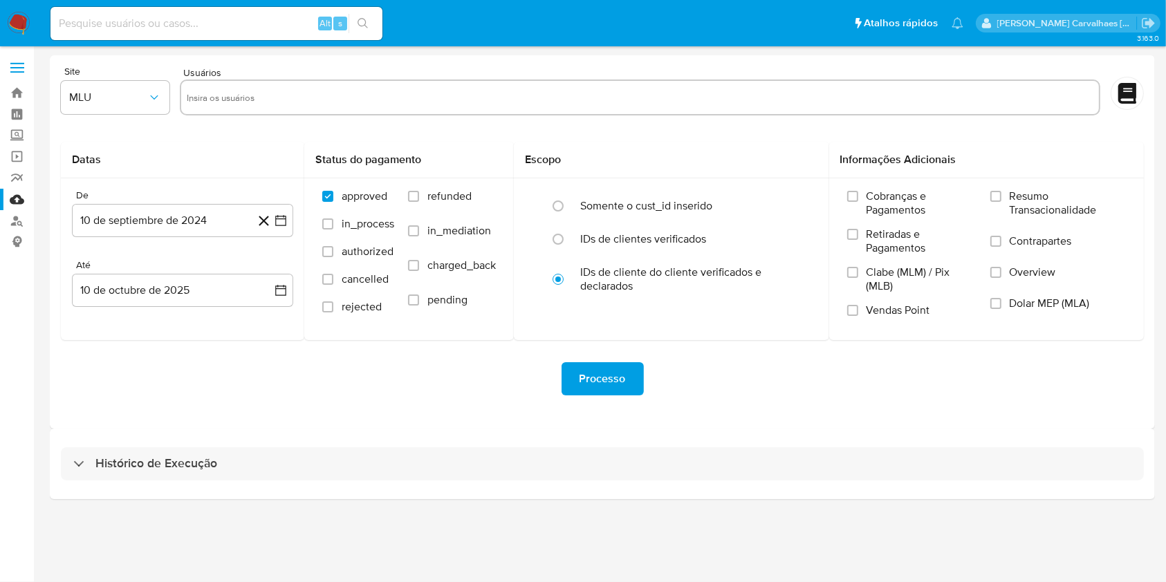
select select "10"
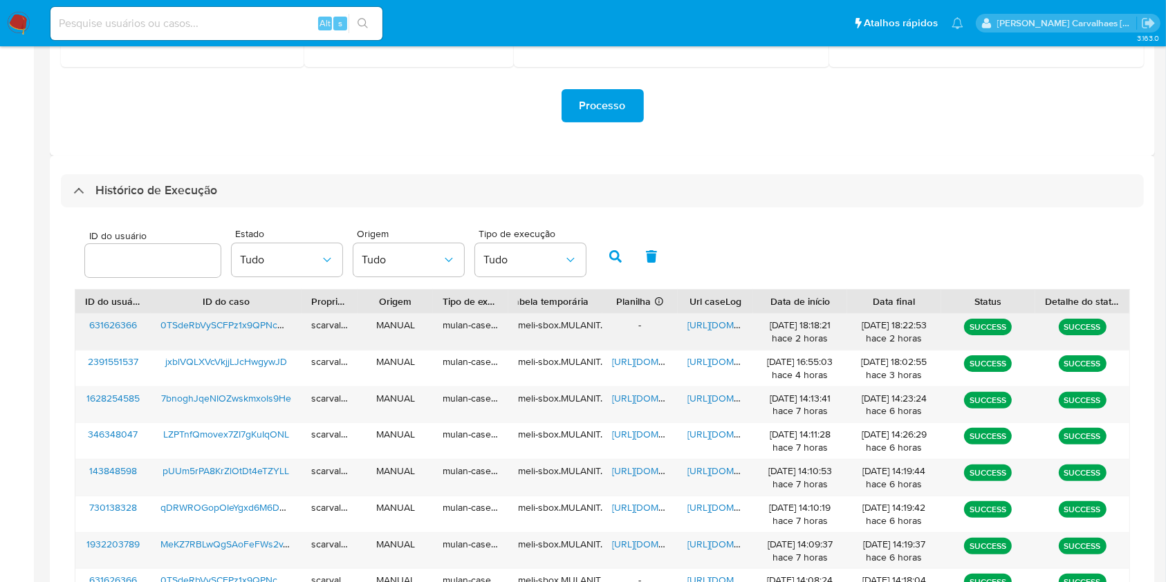
scroll to position [277, 0]
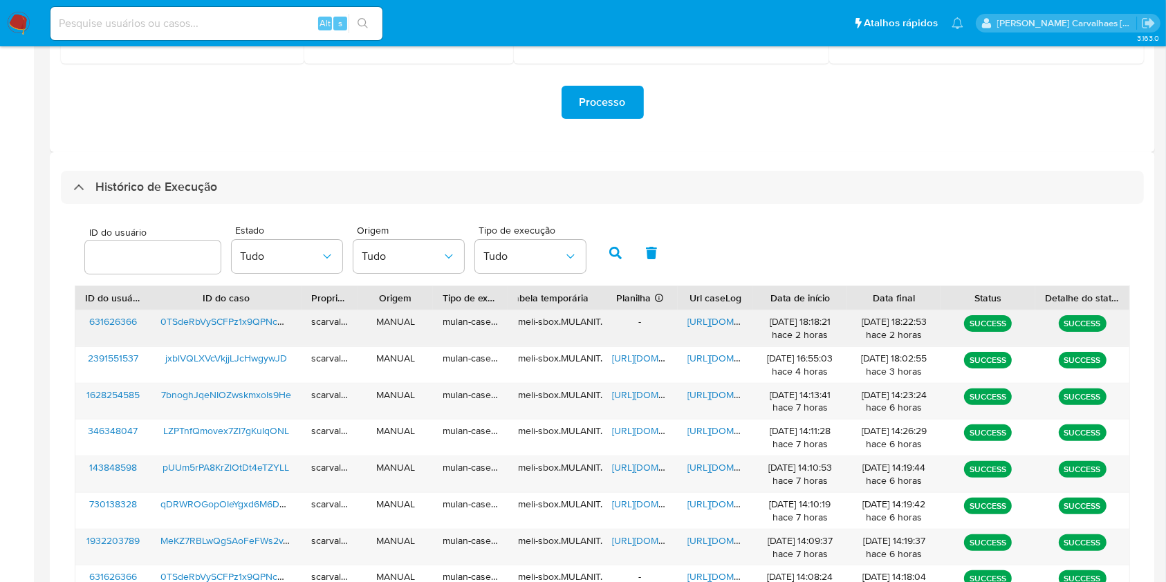
click at [719, 318] on span "[URL][DOMAIN_NAME]" at bounding box center [735, 322] width 95 height 14
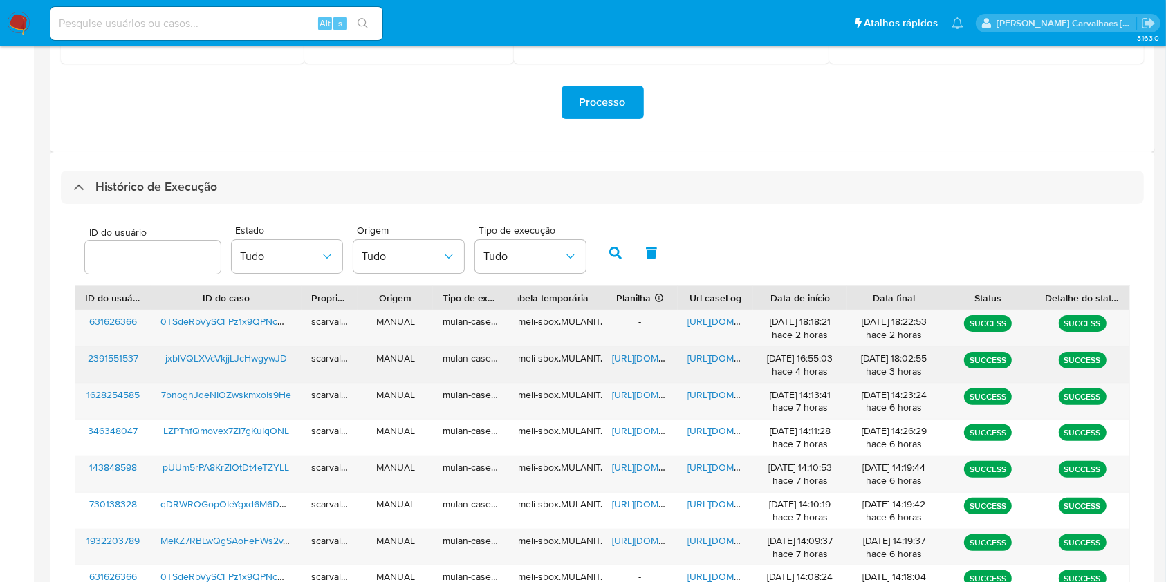
click at [709, 361] on span "[URL][DOMAIN_NAME]" at bounding box center [735, 358] width 95 height 14
click at [643, 357] on span "[URL][DOMAIN_NAME]" at bounding box center [659, 358] width 95 height 14
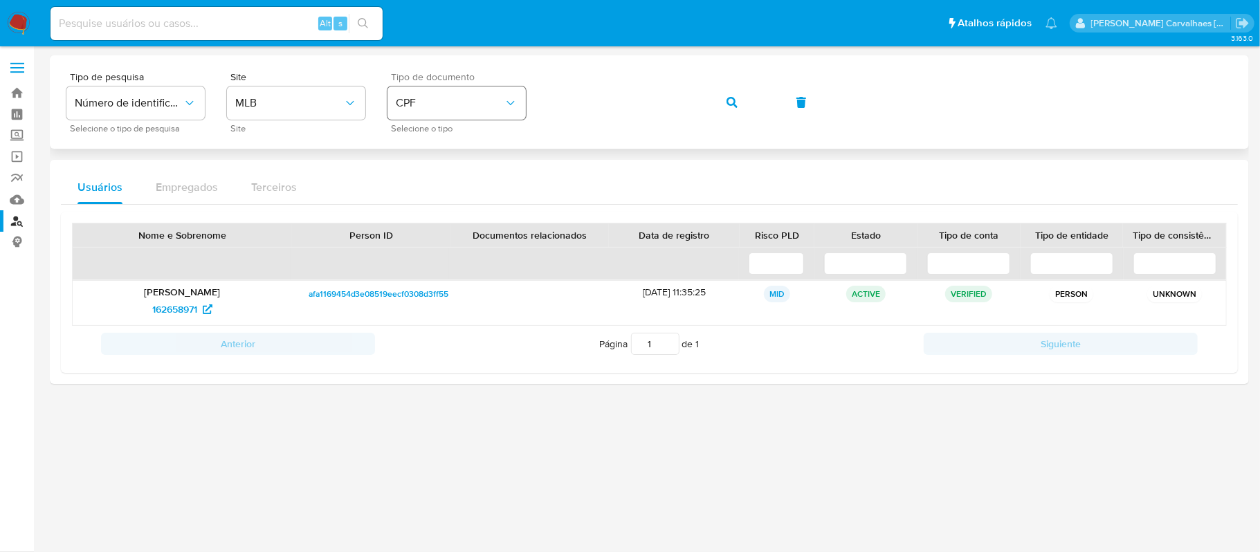
click at [507, 106] on icon "identificationType" at bounding box center [511, 103] width 14 height 14
click at [441, 145] on div "CNPJ CNPJ" at bounding box center [452, 147] width 113 height 47
click at [546, 101] on div "Tipo de pesquisa Número de identificação Selecione o tipo de pesquisa Site MLB …" at bounding box center [649, 102] width 1166 height 60
click at [726, 108] on span "button" at bounding box center [731, 102] width 11 height 30
click at [185, 308] on span "624250341" at bounding box center [174, 309] width 48 height 22
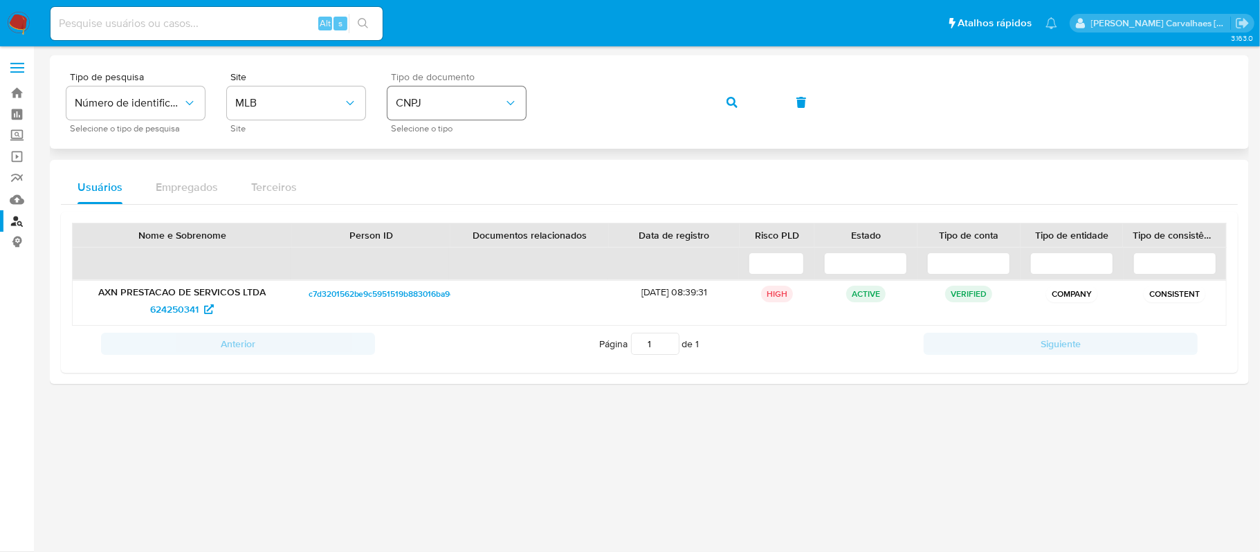
click at [517, 102] on button "CNPJ" at bounding box center [456, 102] width 138 height 33
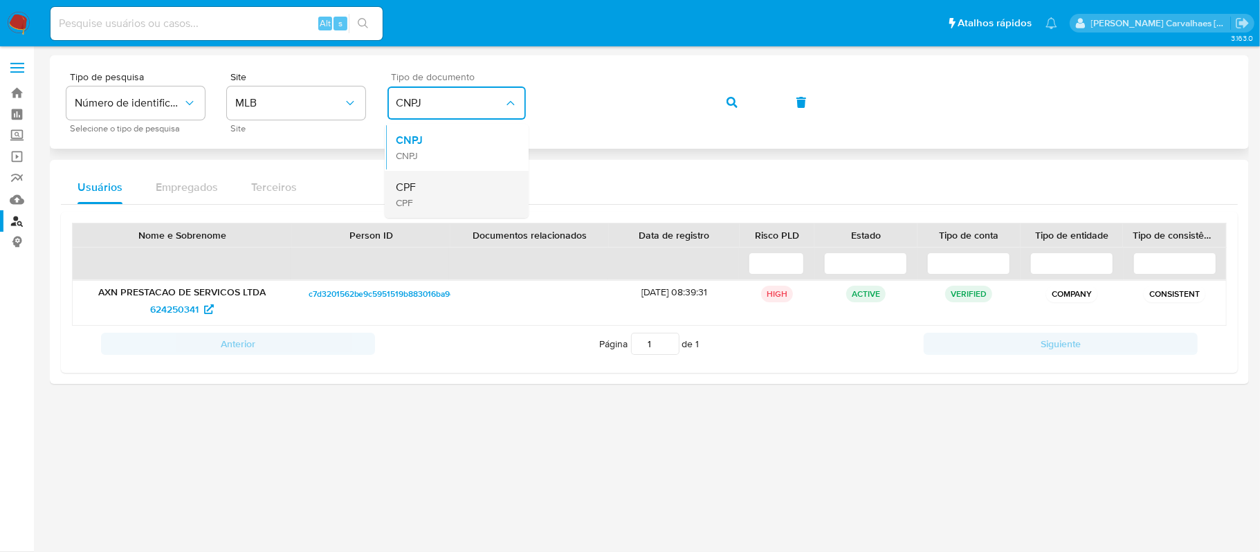
click at [449, 189] on div "CPF CPF" at bounding box center [452, 194] width 113 height 47
click at [541, 98] on div "Tipo de pesquisa Número de identificação Selecione o tipo de pesquisa Site MLB …" at bounding box center [649, 102] width 1166 height 60
click at [723, 104] on button "button" at bounding box center [731, 102] width 47 height 33
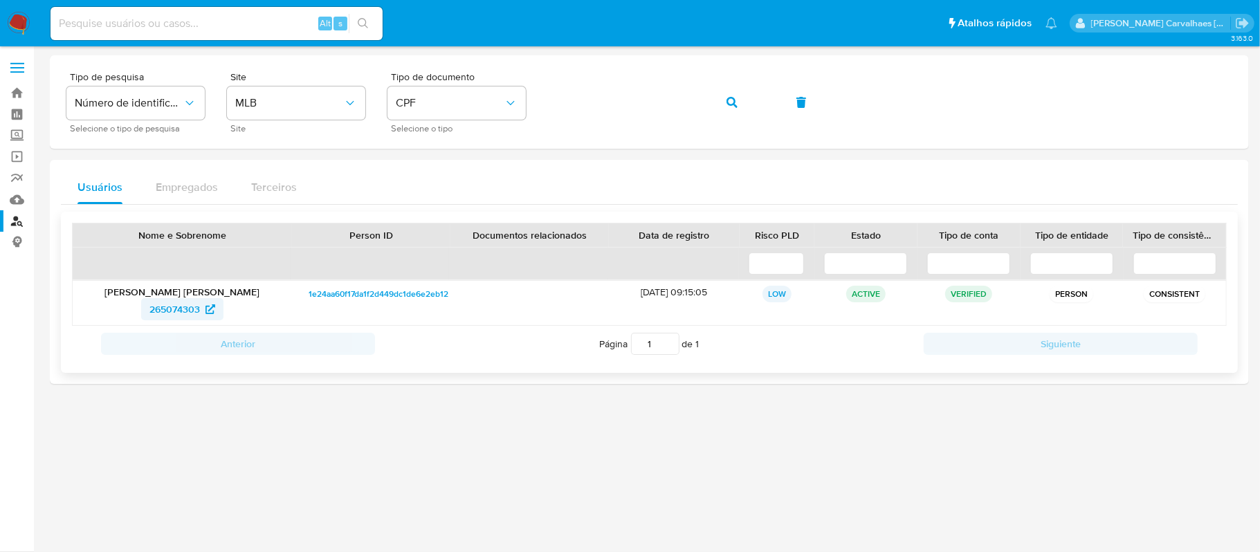
click at [201, 304] on span "265074303" at bounding box center [182, 309] width 66 height 22
click at [542, 95] on div "Tipo de pesquisa Número de identificação Selecione o tipo de pesquisa Site MLB …" at bounding box center [649, 102] width 1166 height 60
click at [726, 92] on span "button" at bounding box center [731, 102] width 11 height 30
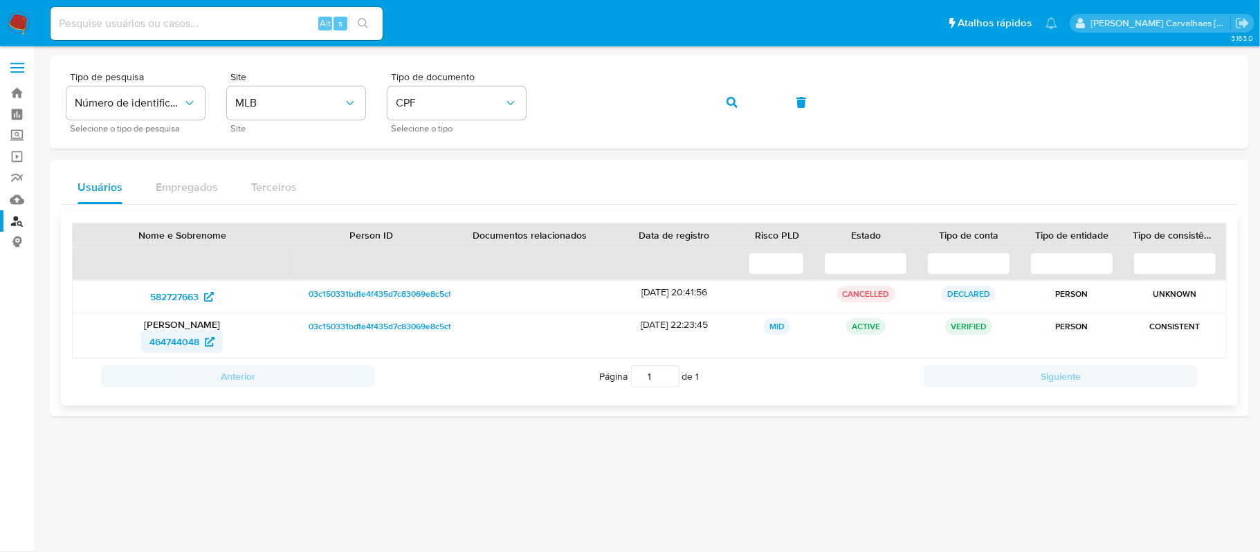
click at [208, 341] on icon at bounding box center [210, 342] width 10 height 10
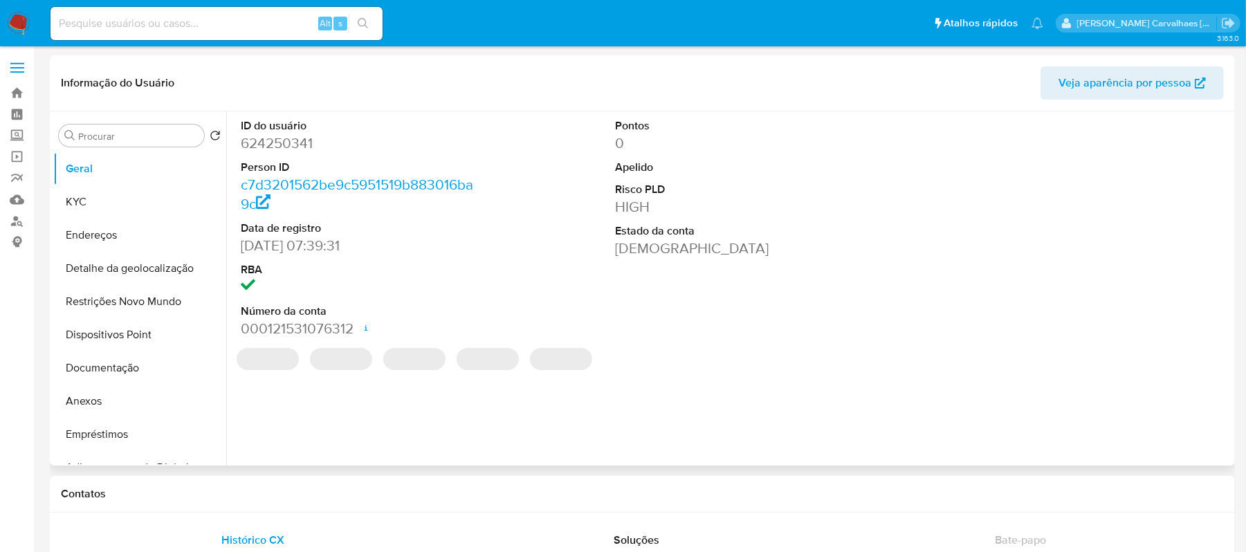
select select "10"
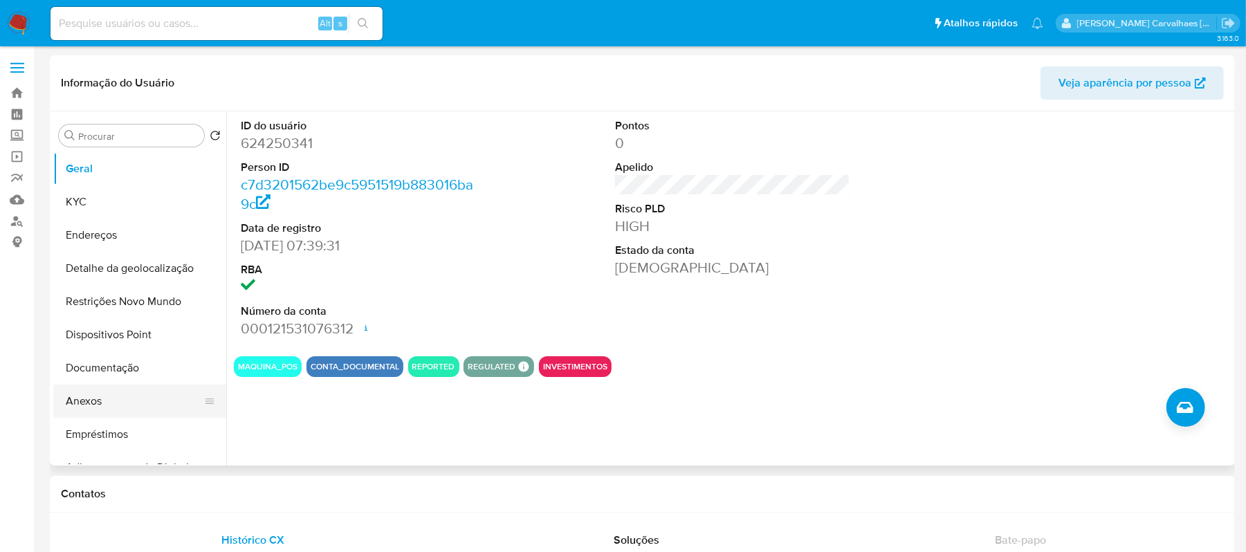
click at [107, 394] on button "Anexos" at bounding box center [134, 401] width 162 height 33
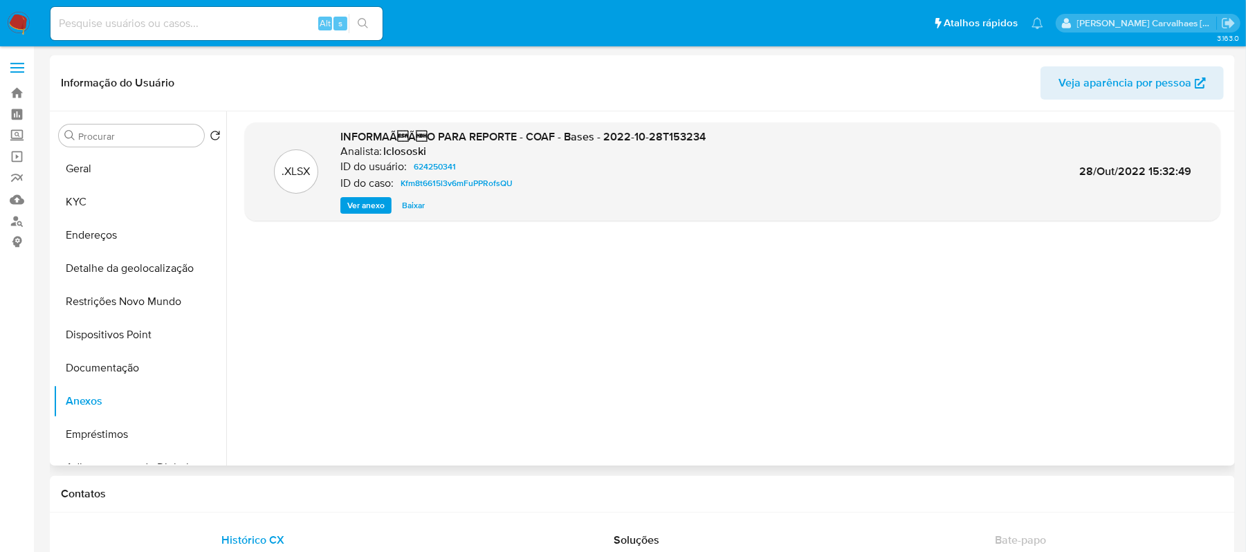
click at [371, 208] on span "Ver anexo" at bounding box center [365, 206] width 37 height 14
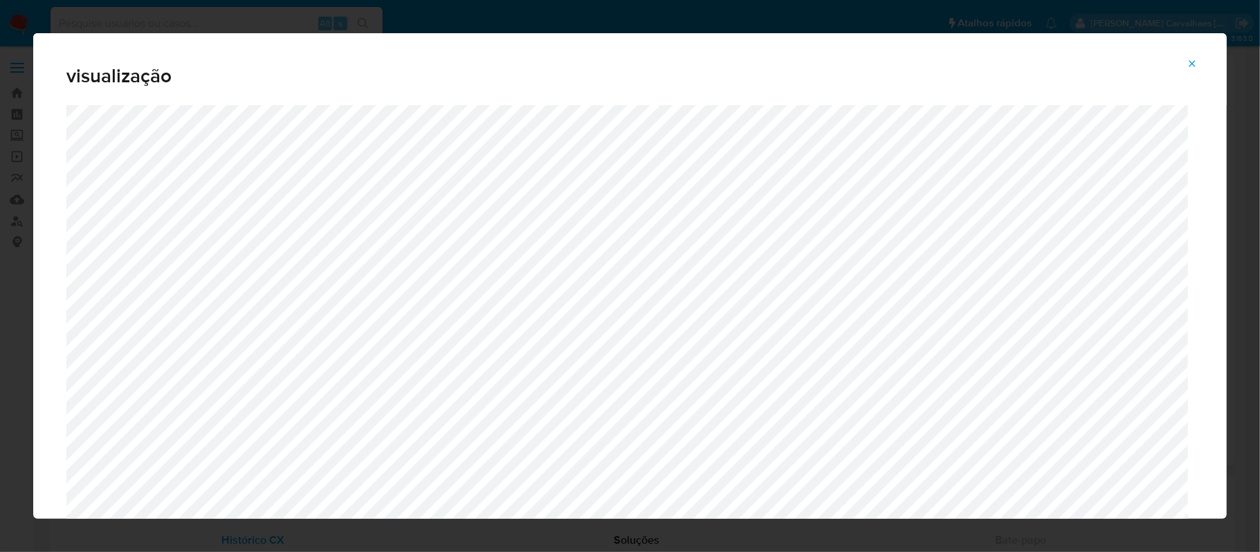
click at [1191, 66] on icon "Attachment preview" at bounding box center [1191, 63] width 11 height 11
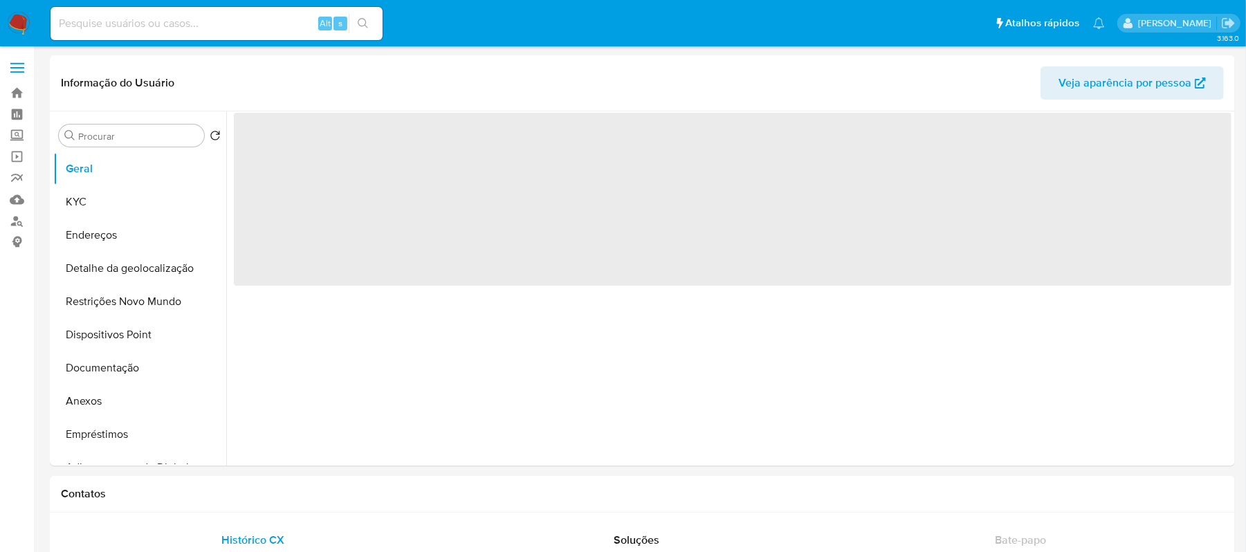
select select "10"
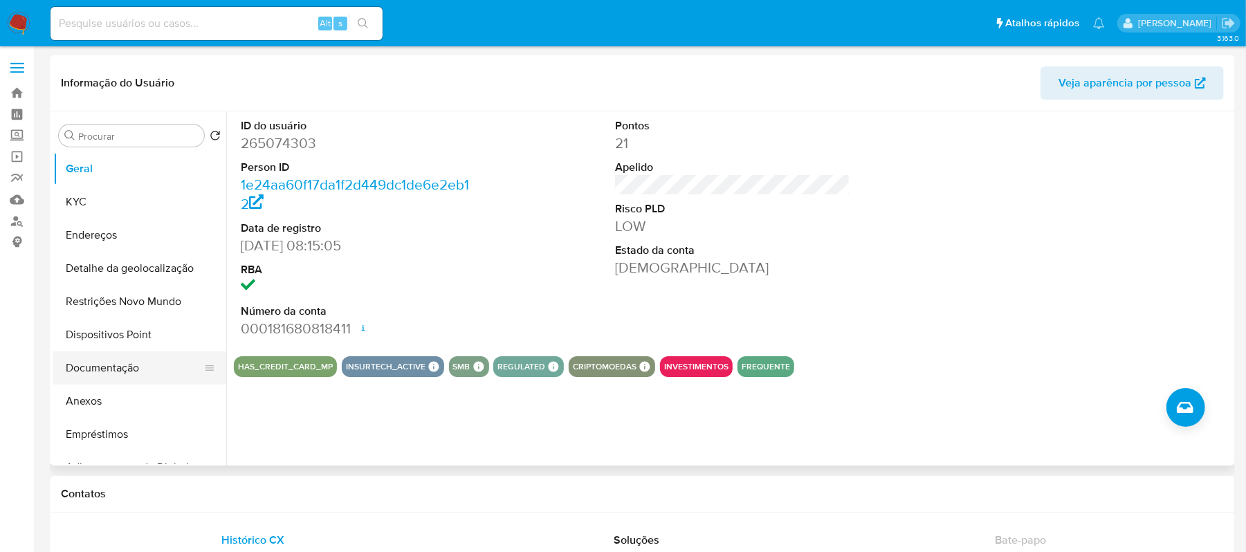
click at [109, 372] on button "Documentação" at bounding box center [134, 367] width 162 height 33
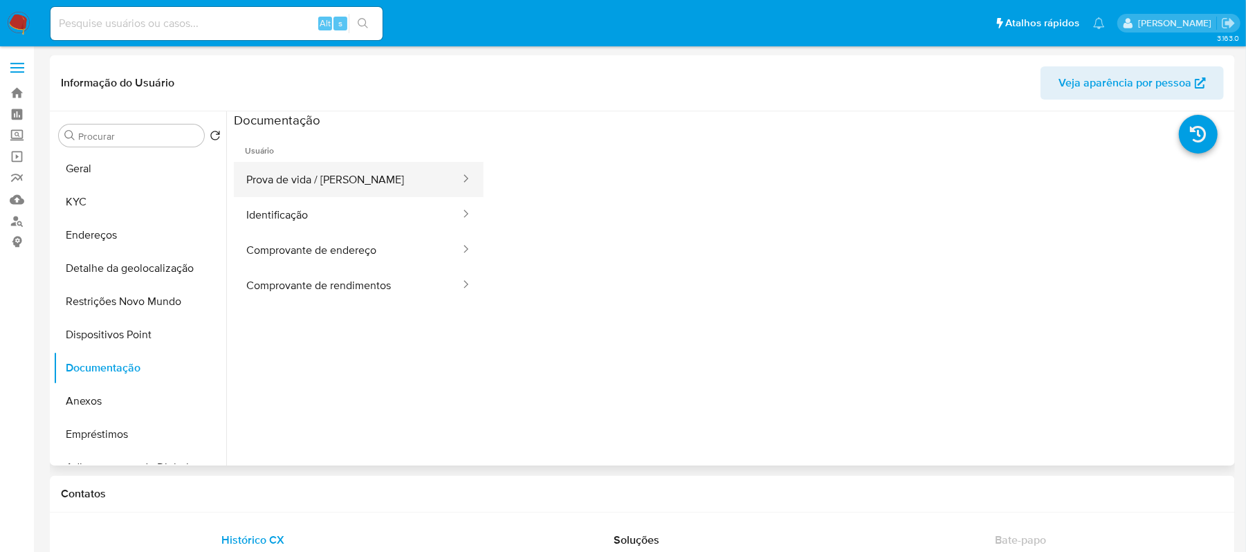
drag, startPoint x: 380, startPoint y: 194, endPoint x: 391, endPoint y: 192, distance: 11.2
click at [380, 194] on button "Prova de vida / [PERSON_NAME]" at bounding box center [348, 179] width 228 height 35
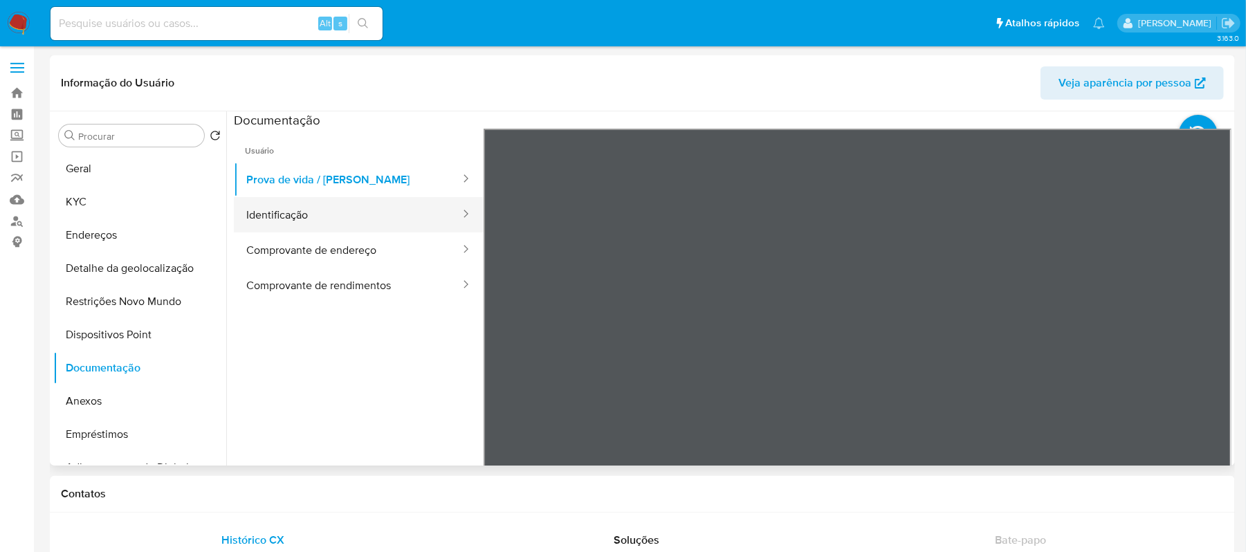
click at [386, 213] on button "Identificação" at bounding box center [348, 214] width 228 height 35
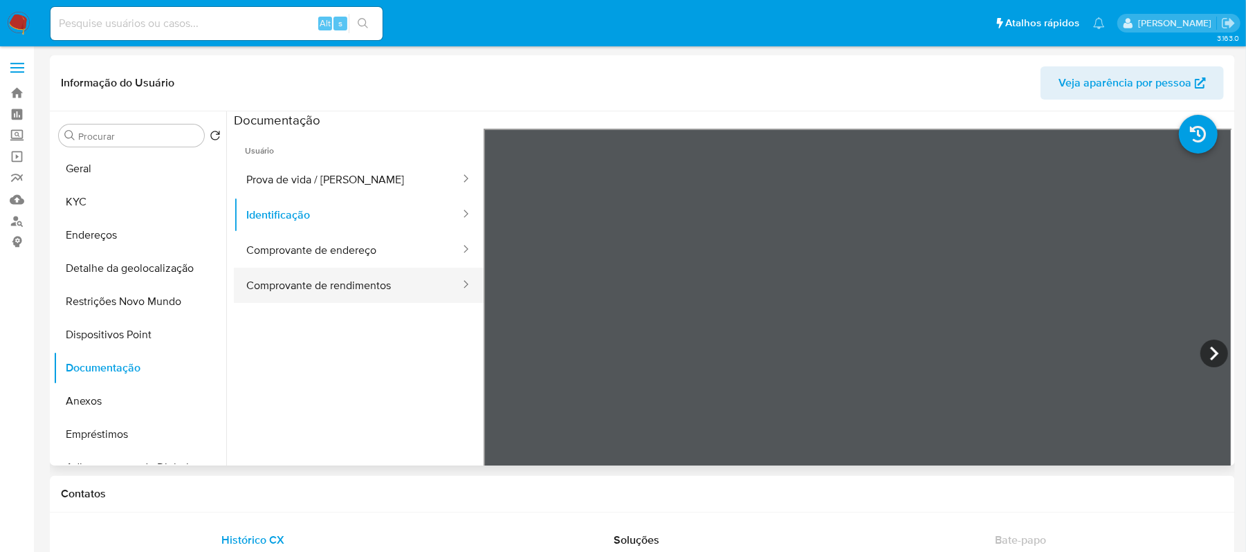
click at [378, 291] on button "Comprovante de rendimentos" at bounding box center [348, 285] width 228 height 35
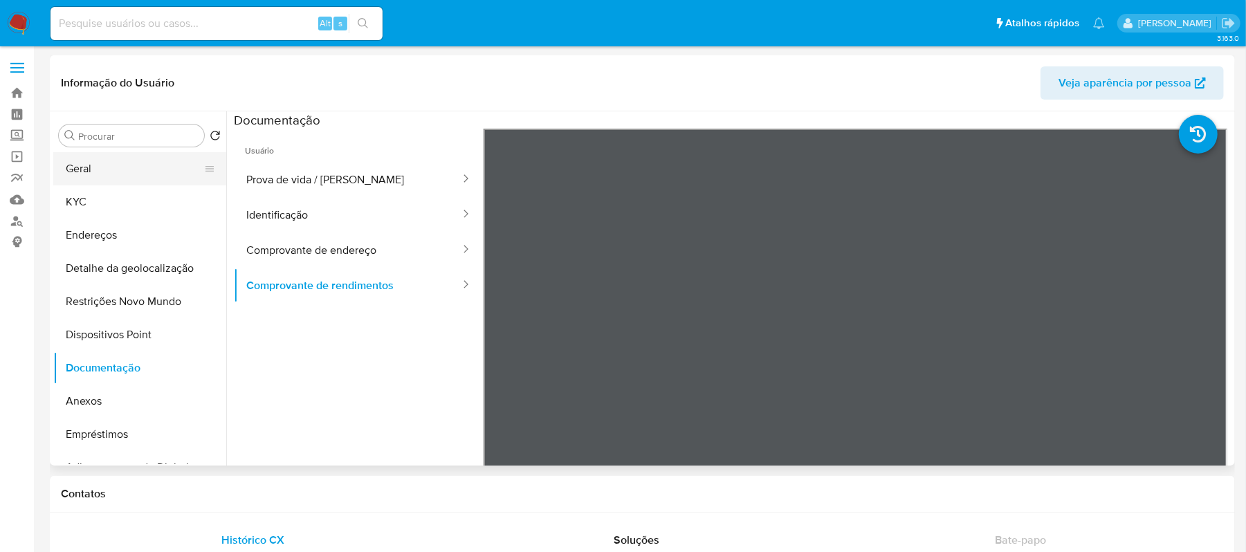
click at [111, 181] on button "Geral" at bounding box center [134, 168] width 162 height 33
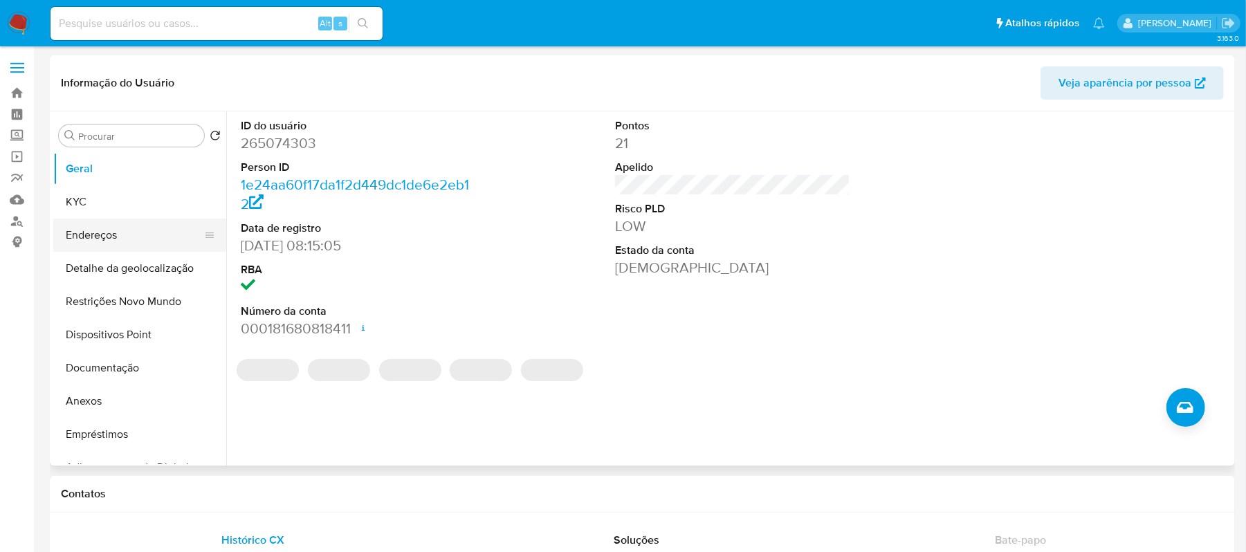
click at [100, 250] on button "Endereços" at bounding box center [134, 235] width 162 height 33
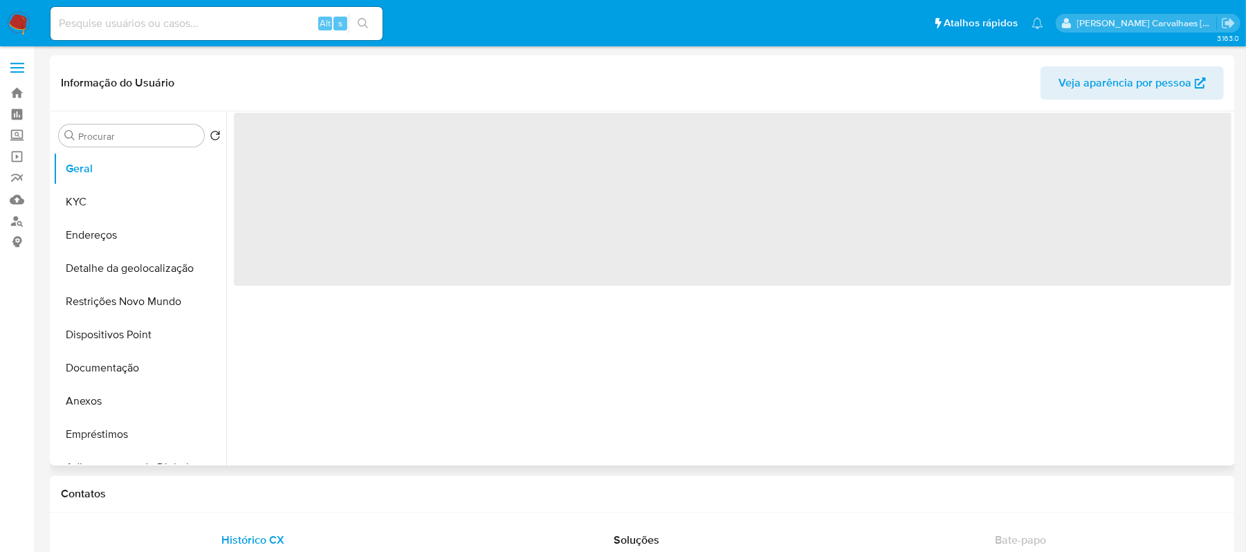
select select "10"
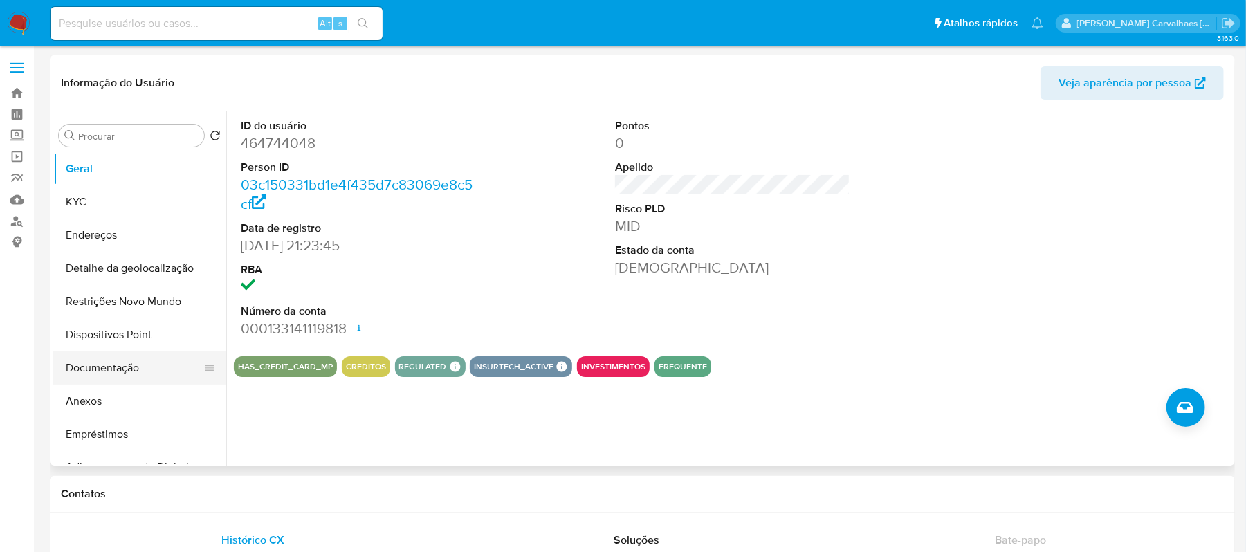
click at [131, 367] on button "Documentação" at bounding box center [134, 367] width 162 height 33
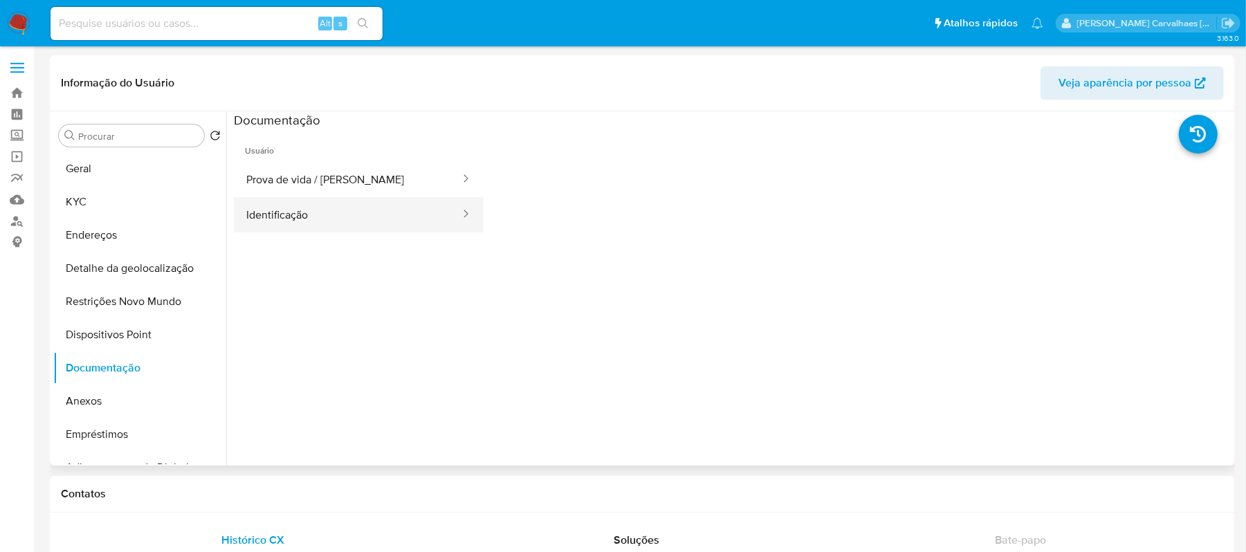
click at [324, 217] on button "Identificação" at bounding box center [348, 214] width 228 height 35
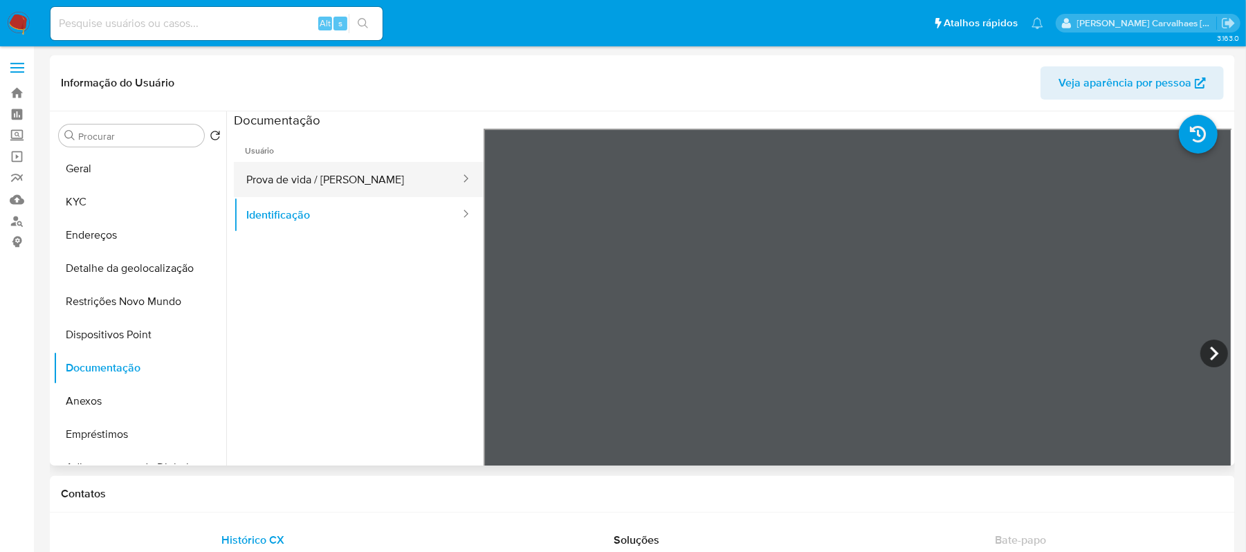
click at [372, 172] on button "Prova de vida / Selfie" at bounding box center [348, 179] width 228 height 35
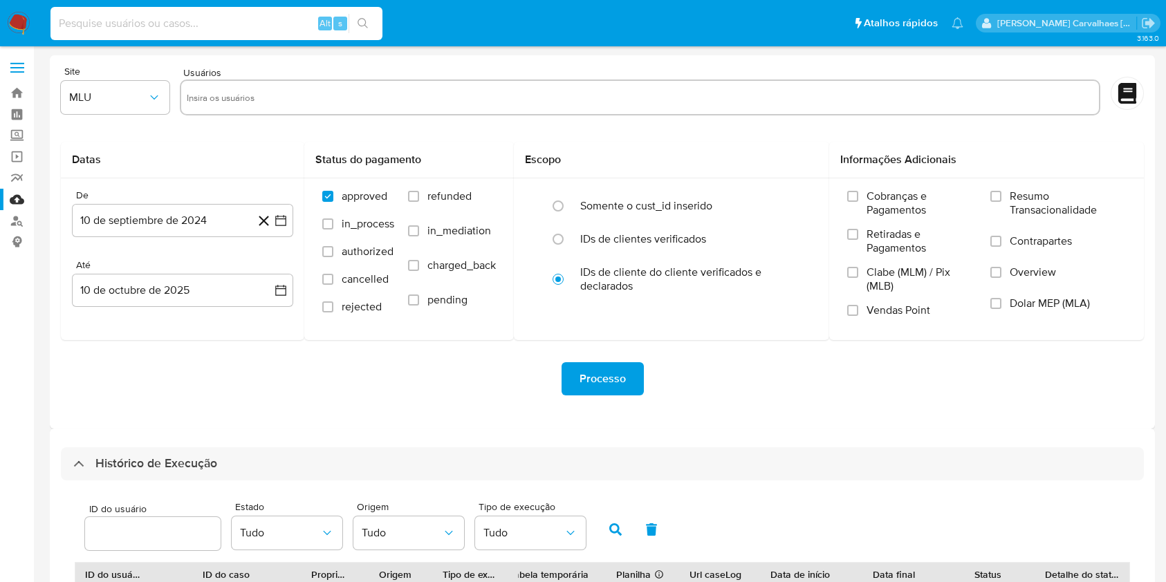
select select "10"
click at [219, 15] on input at bounding box center [216, 24] width 332 height 18
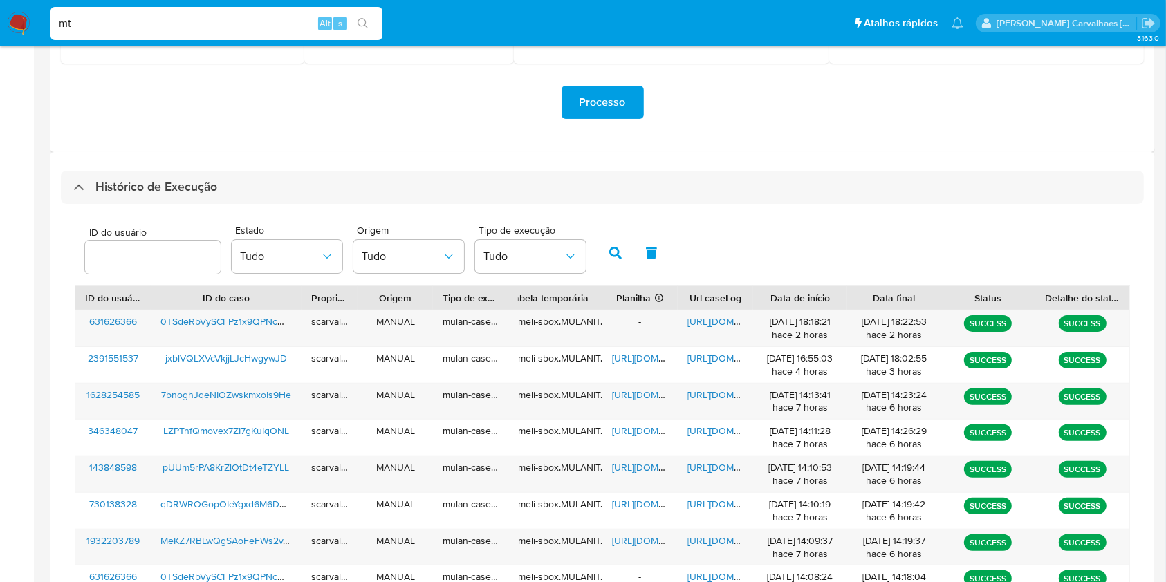
type input "m"
click at [26, 25] on img at bounding box center [19, 24] width 24 height 24
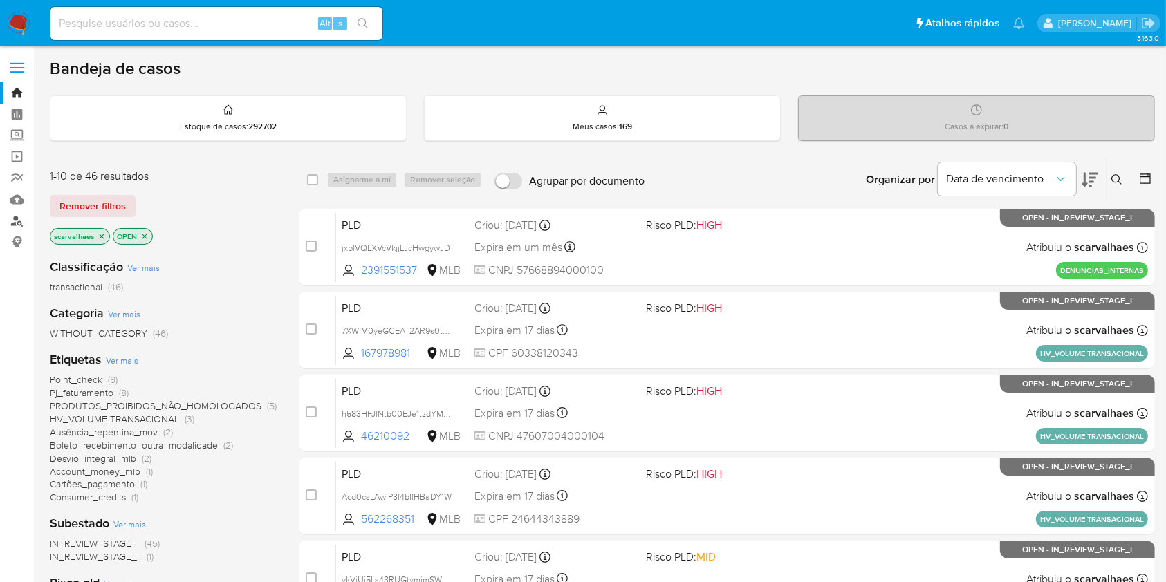
click at [17, 223] on link "Localizador de pessoas" at bounding box center [82, 220] width 165 height 21
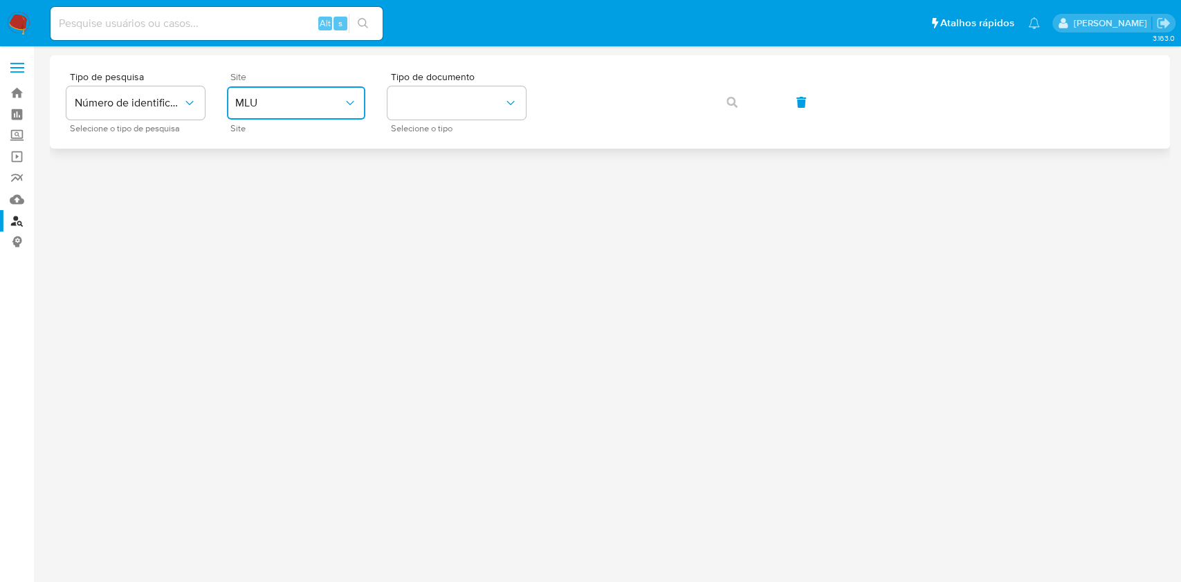
click at [317, 108] on span "MLU" at bounding box center [289, 103] width 108 height 14
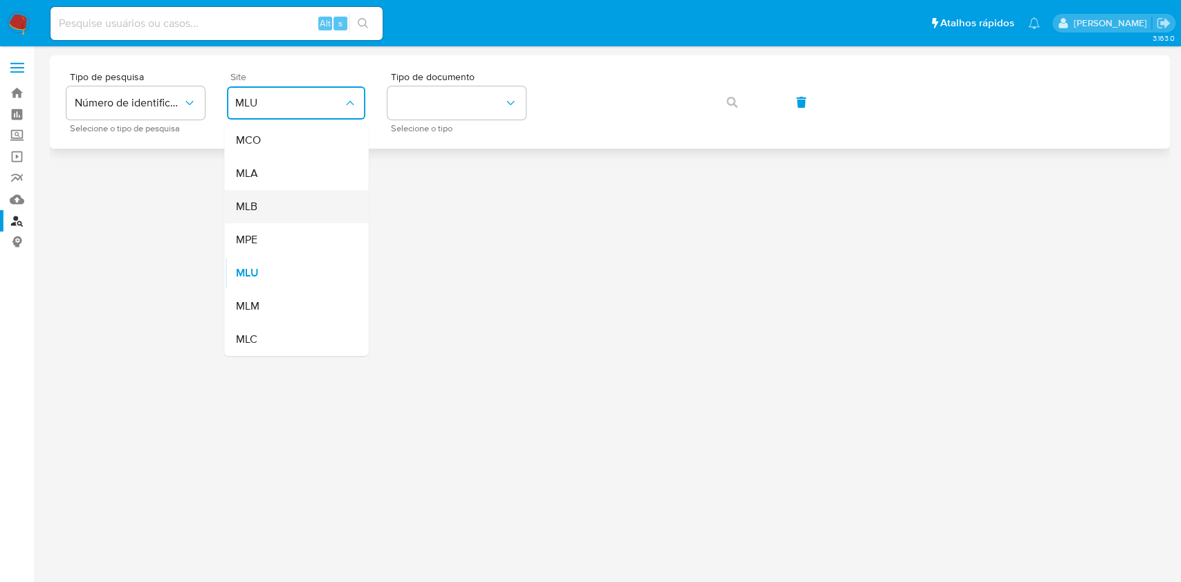
click at [279, 208] on div "MLB" at bounding box center [291, 206] width 113 height 33
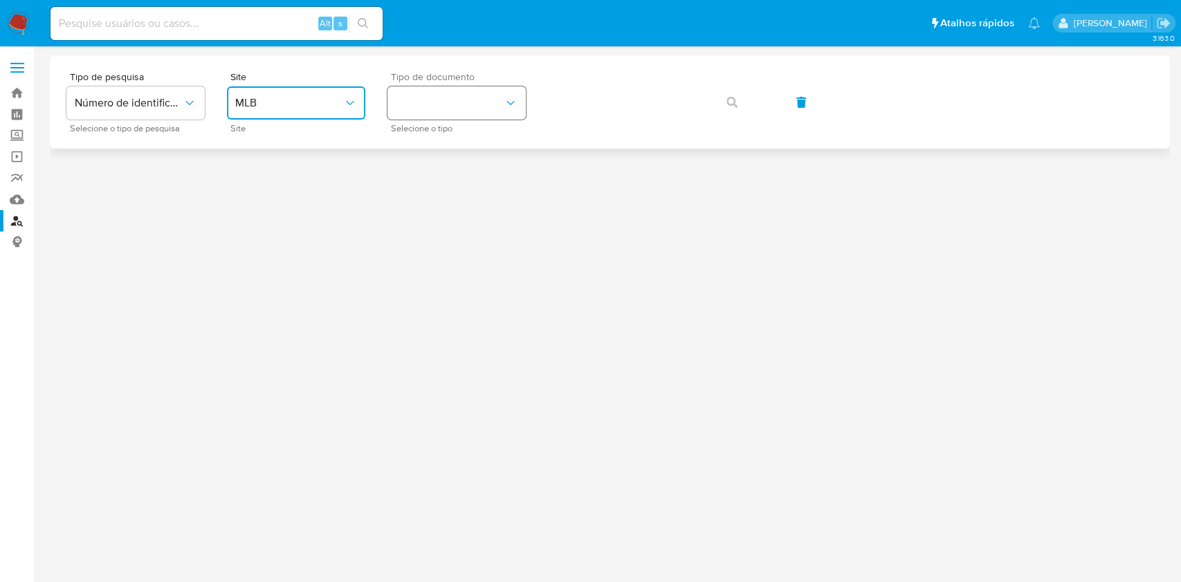
click at [464, 104] on button "identificationType" at bounding box center [456, 102] width 138 height 33
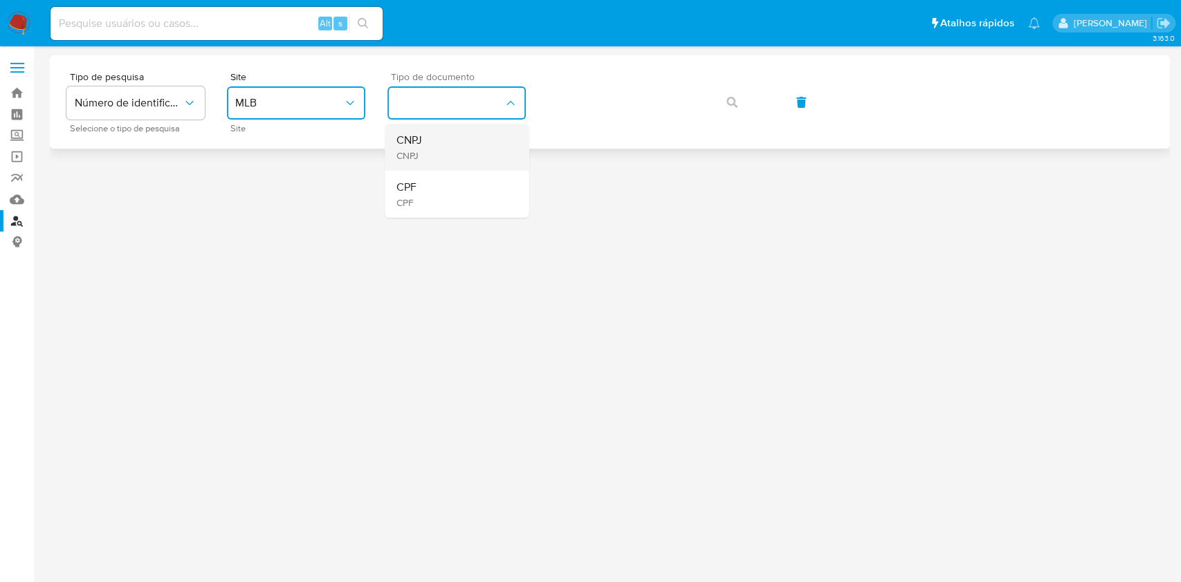
click at [442, 145] on div "CNPJ CNPJ" at bounding box center [452, 147] width 113 height 47
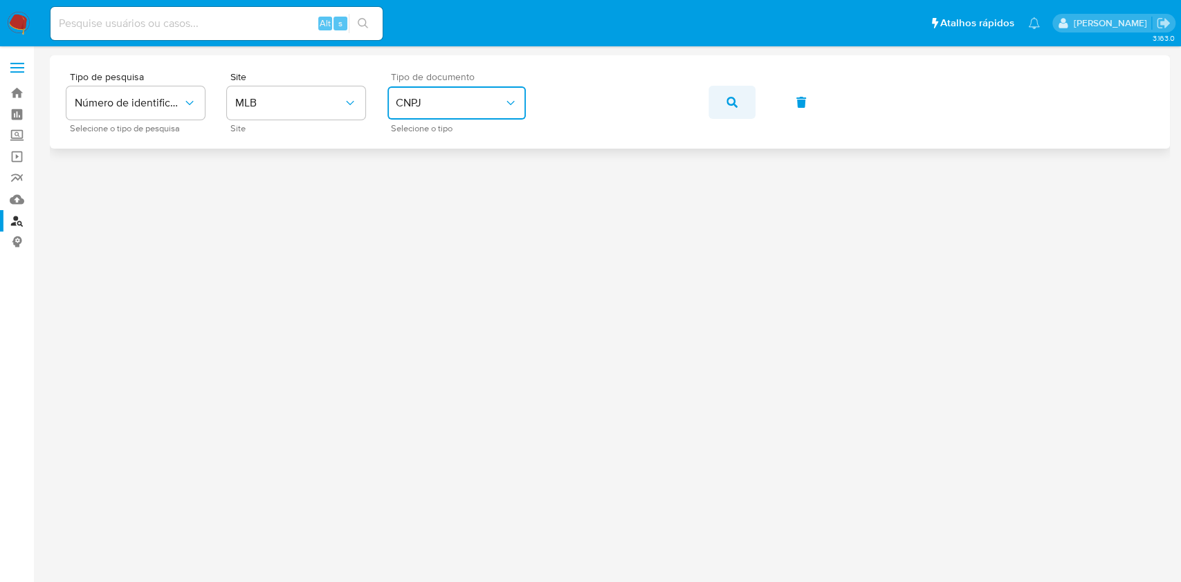
click at [724, 105] on button "button" at bounding box center [731, 102] width 47 height 33
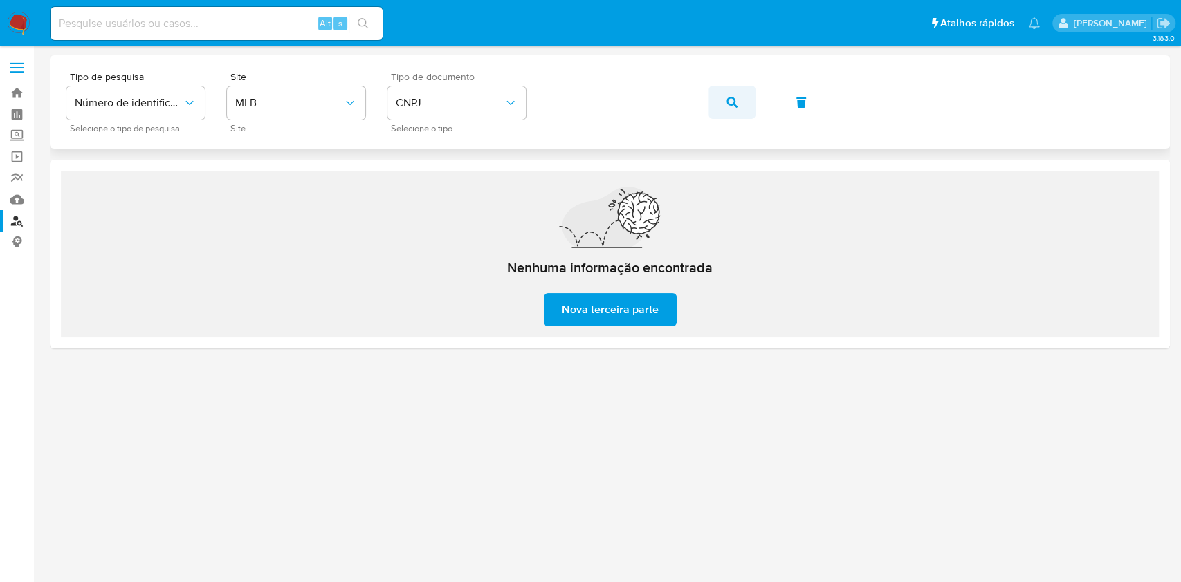
click at [736, 102] on icon "button" at bounding box center [731, 102] width 11 height 11
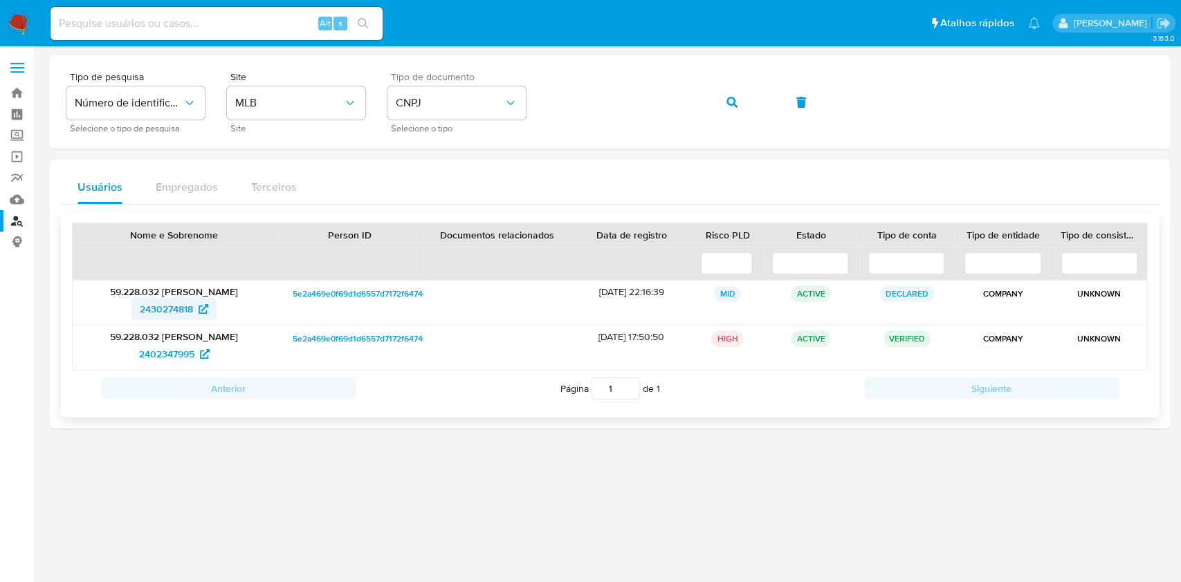
click at [186, 316] on span "2430274818" at bounding box center [166, 309] width 53 height 22
click at [160, 355] on span "2402347995" at bounding box center [166, 354] width 55 height 22
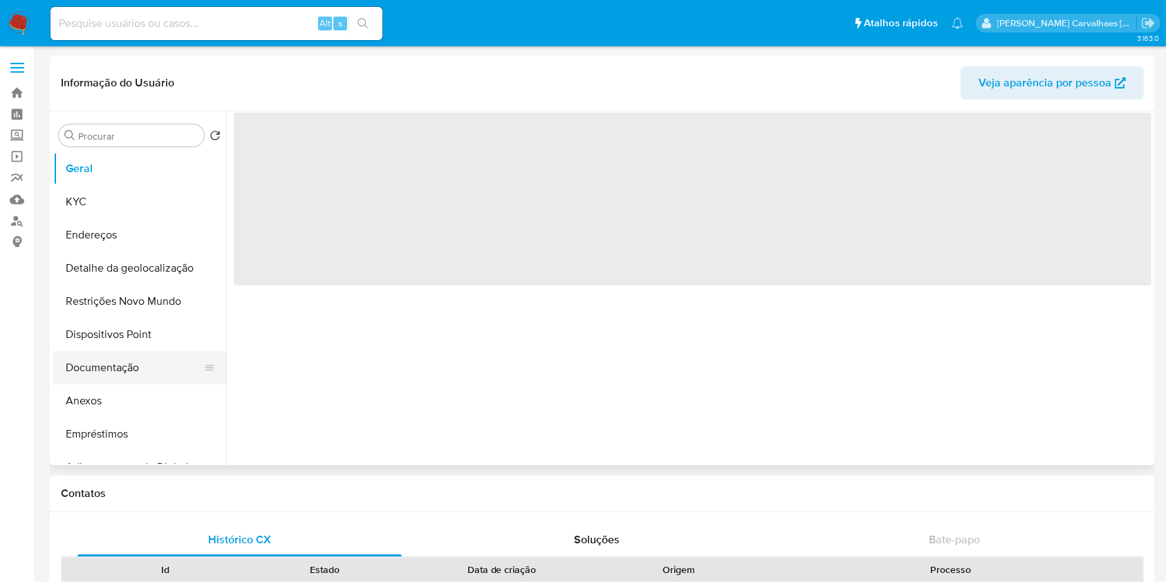
select select "10"
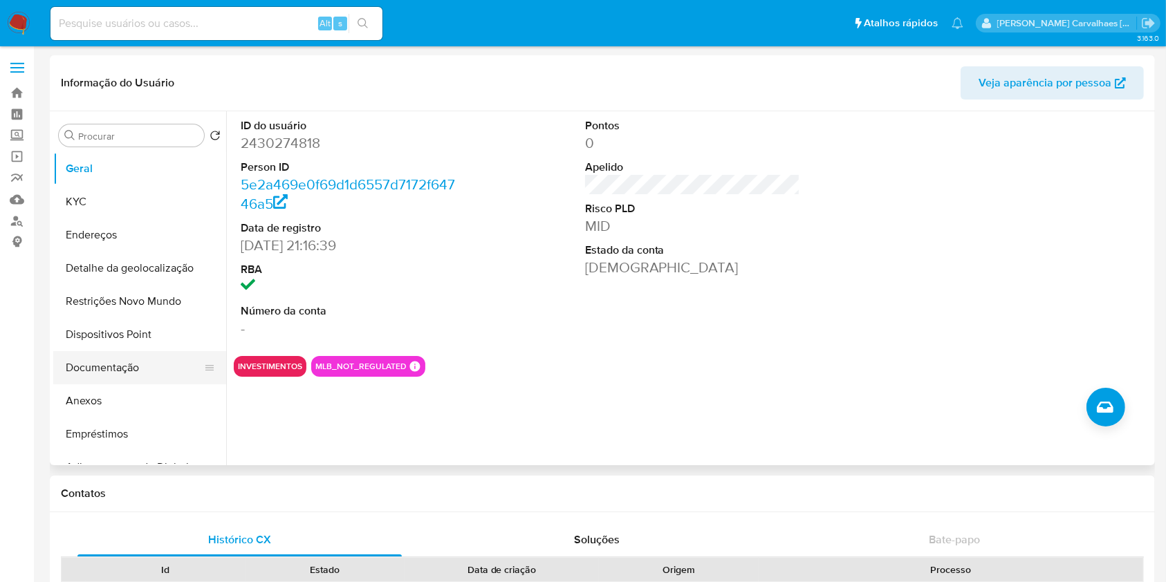
click at [159, 367] on button "Documentação" at bounding box center [134, 367] width 162 height 33
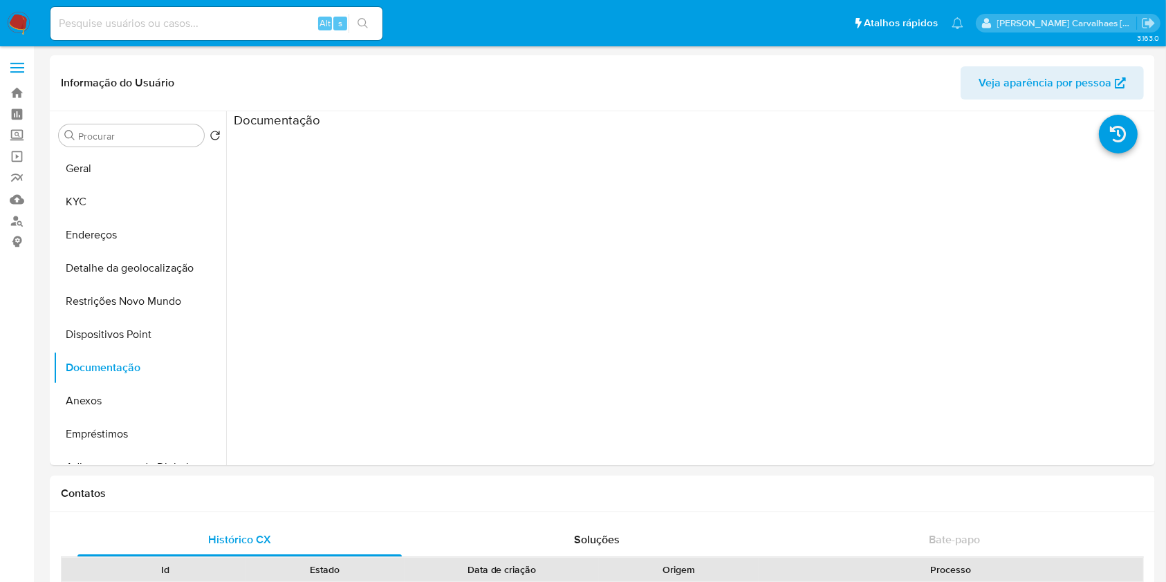
click at [18, 20] on img at bounding box center [19, 24] width 24 height 24
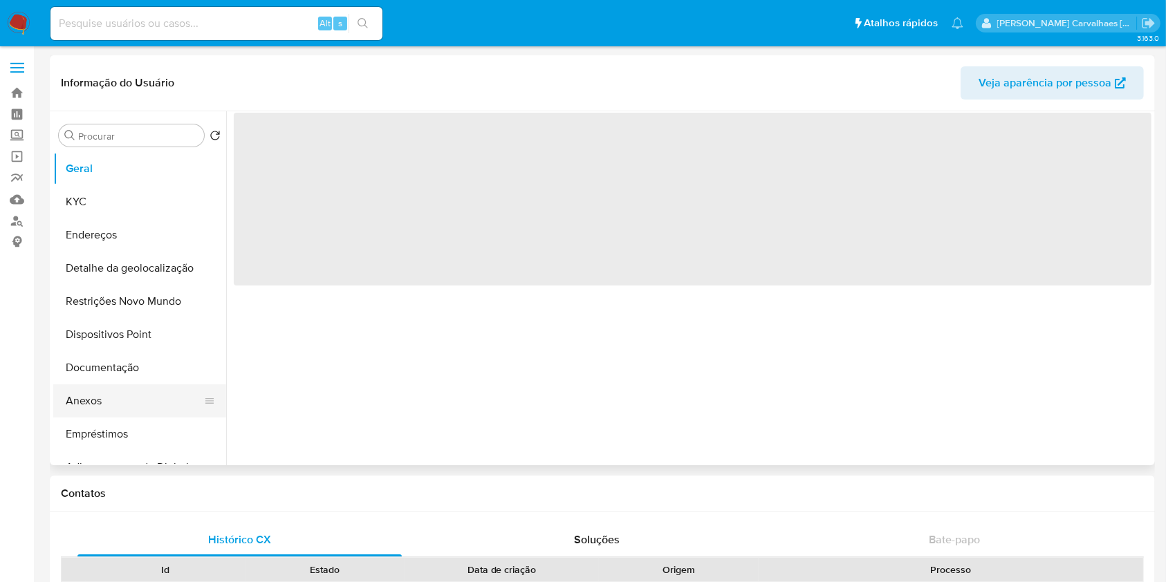
select select "10"
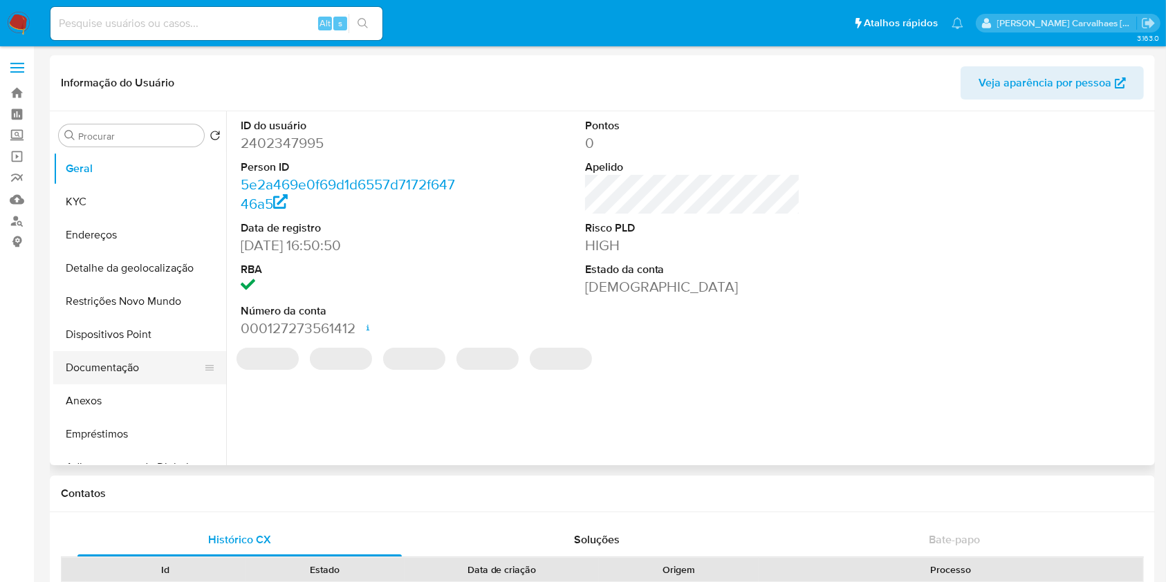
click at [123, 369] on button "Documentação" at bounding box center [134, 367] width 162 height 33
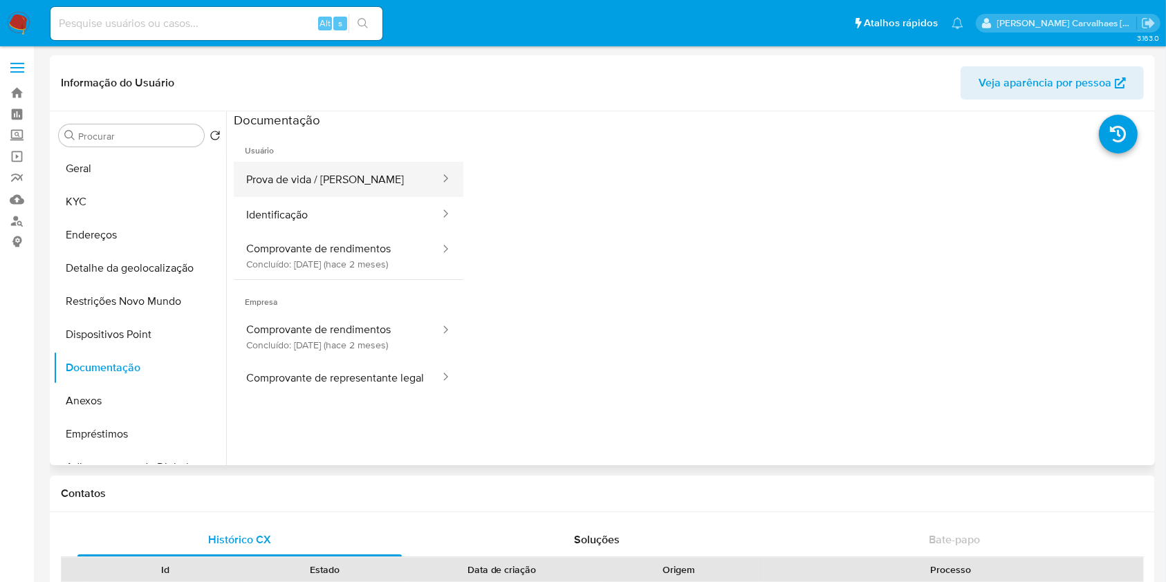
click at [333, 180] on button "Prova de vida / Selfie" at bounding box center [338, 179] width 208 height 35
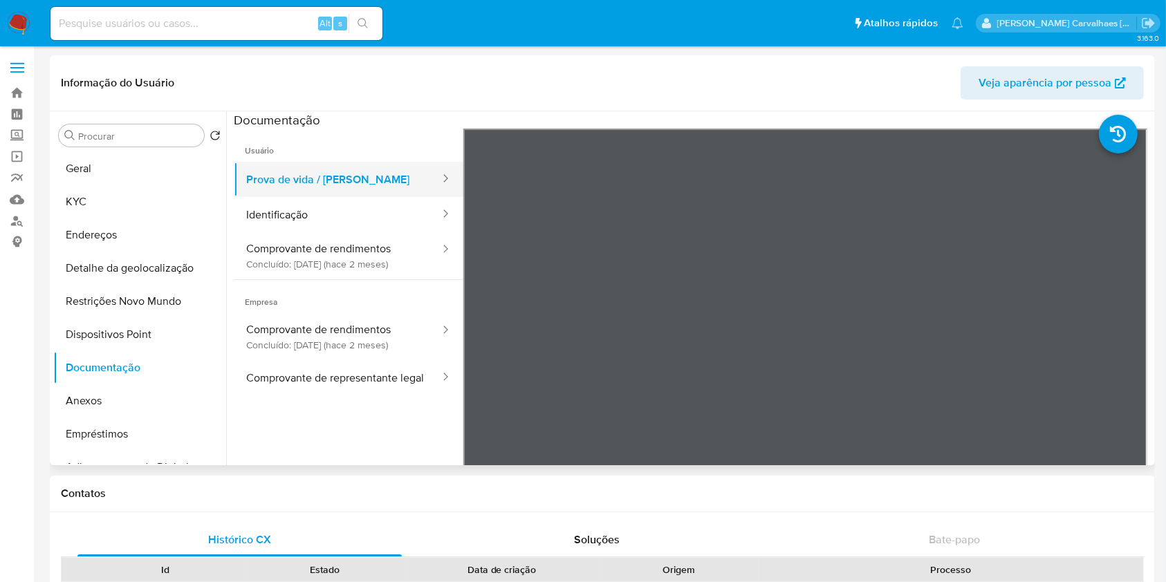
scroll to position [92, 0]
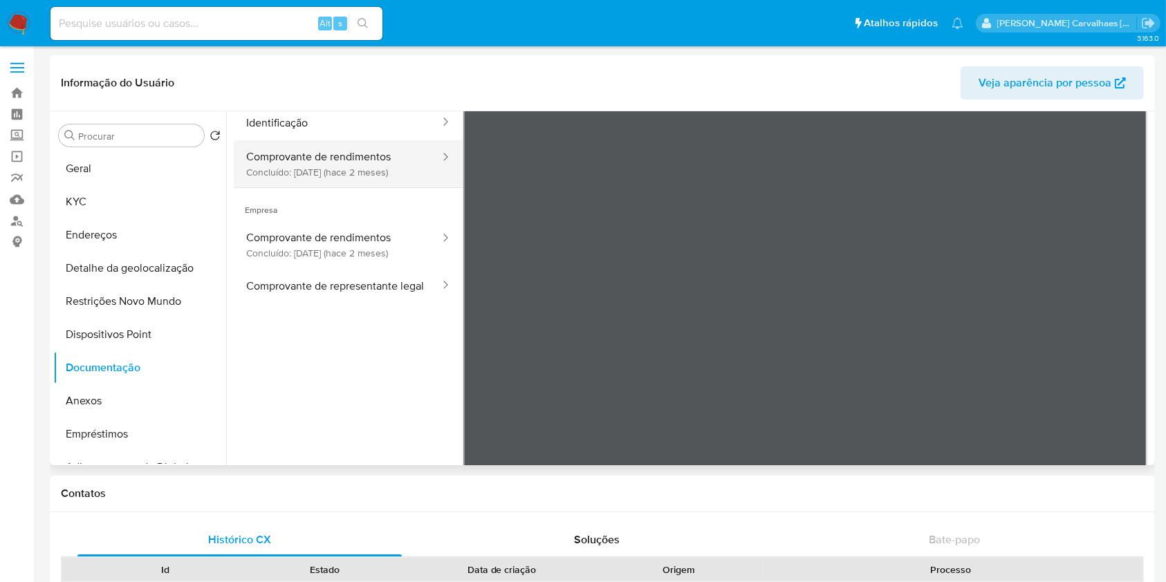
click at [297, 168] on button "Comprovante de rendimentos Concluído: 20/08/2025 (hace 2 meses)" at bounding box center [338, 163] width 208 height 47
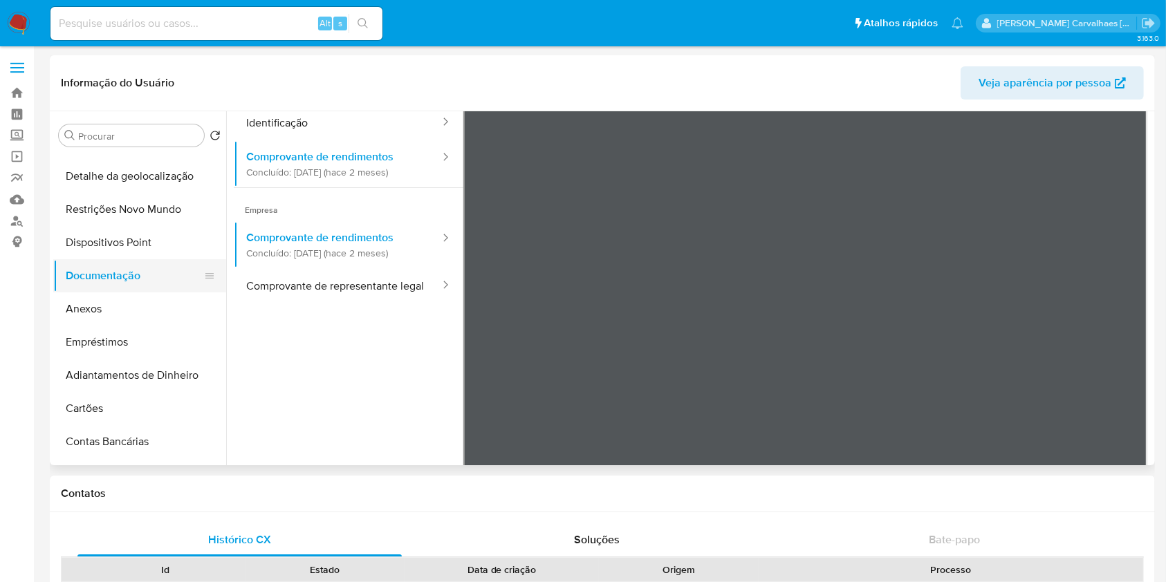
click at [107, 277] on button "Documentação" at bounding box center [134, 275] width 162 height 33
click at [107, 302] on button "Anexos" at bounding box center [134, 309] width 162 height 33
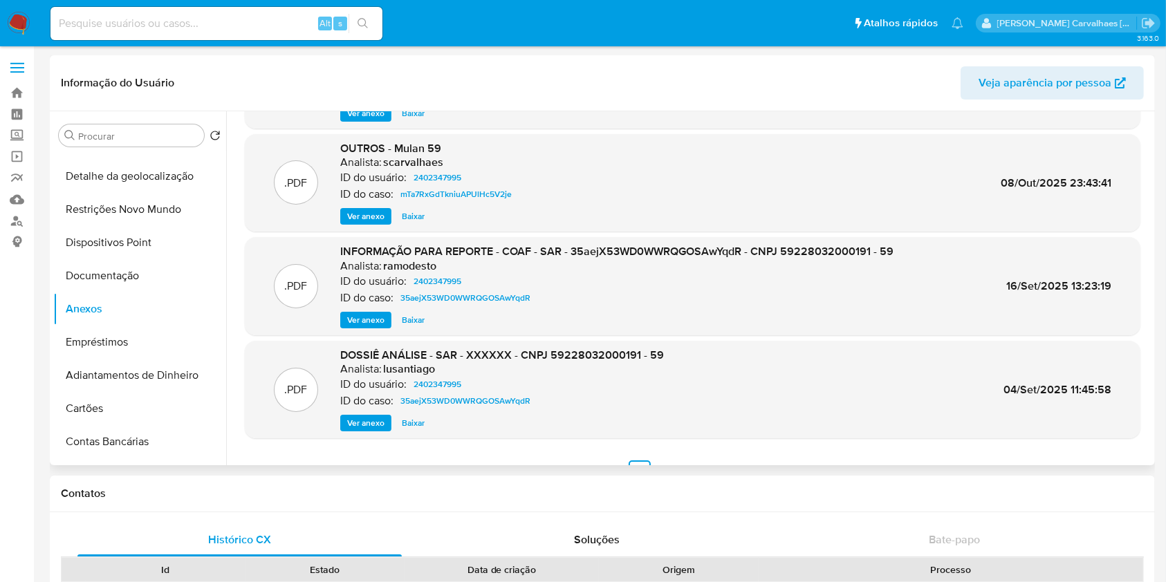
click at [364, 315] on span "Ver anexo" at bounding box center [365, 320] width 37 height 14
click at [364, 315] on div "Ver anexo Baixar" at bounding box center [616, 320] width 553 height 17
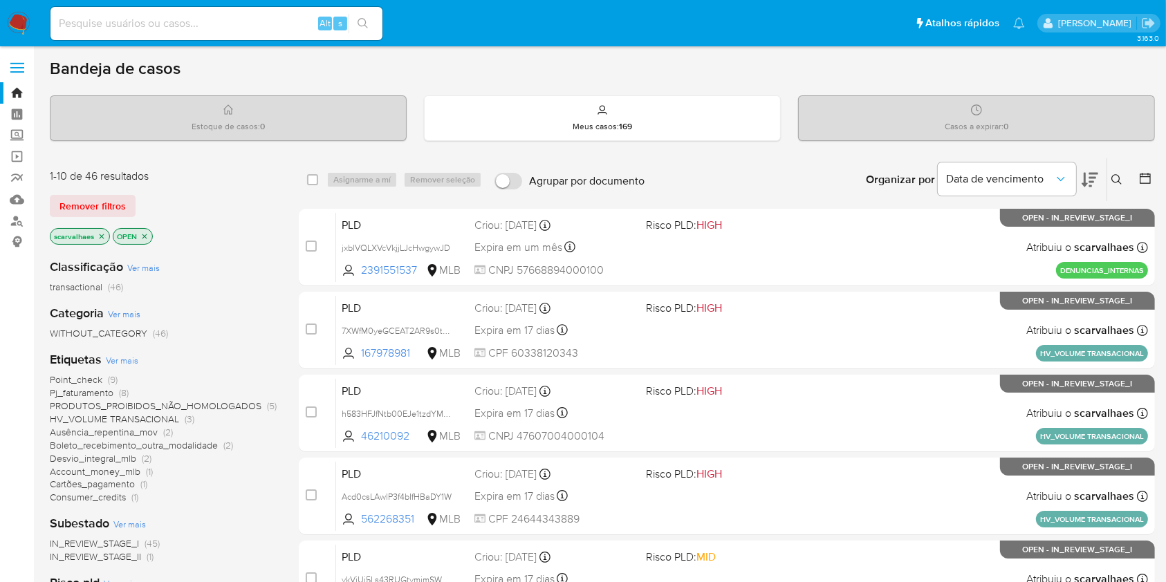
click at [102, 379] on span "Point_check (9)" at bounding box center [84, 380] width 68 height 13
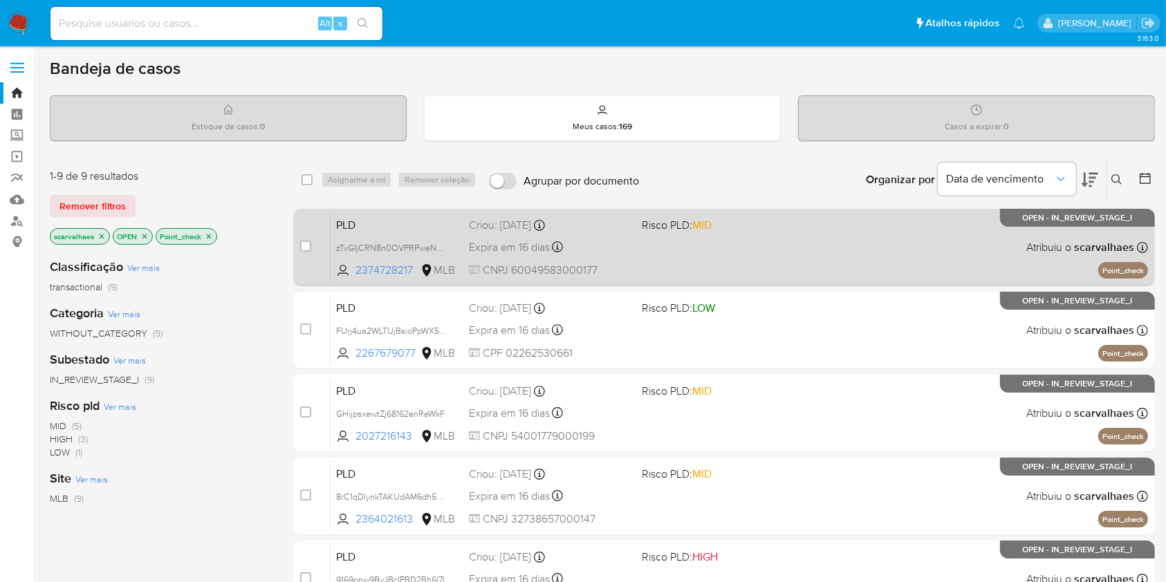
click at [653, 279] on div "PLD zTvGIjCRN8n0OVPRPweNm9uW 2374728217 MLB Risco PLD: MID Criou: 12/09/2025 Cr…" at bounding box center [740, 247] width 818 height 70
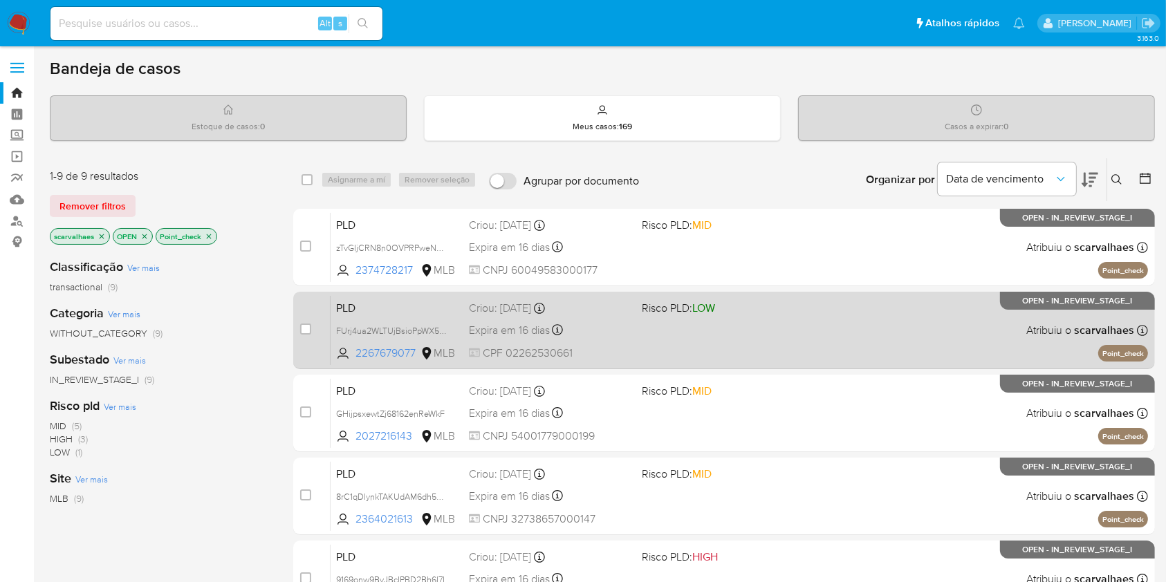
click at [705, 346] on div "PLD FUrj4ua2WLTUjBsioPpWX5Wo 2267679077 MLB Risco PLD: LOW Criou: 12/09/2025 Cr…" at bounding box center [740, 330] width 818 height 70
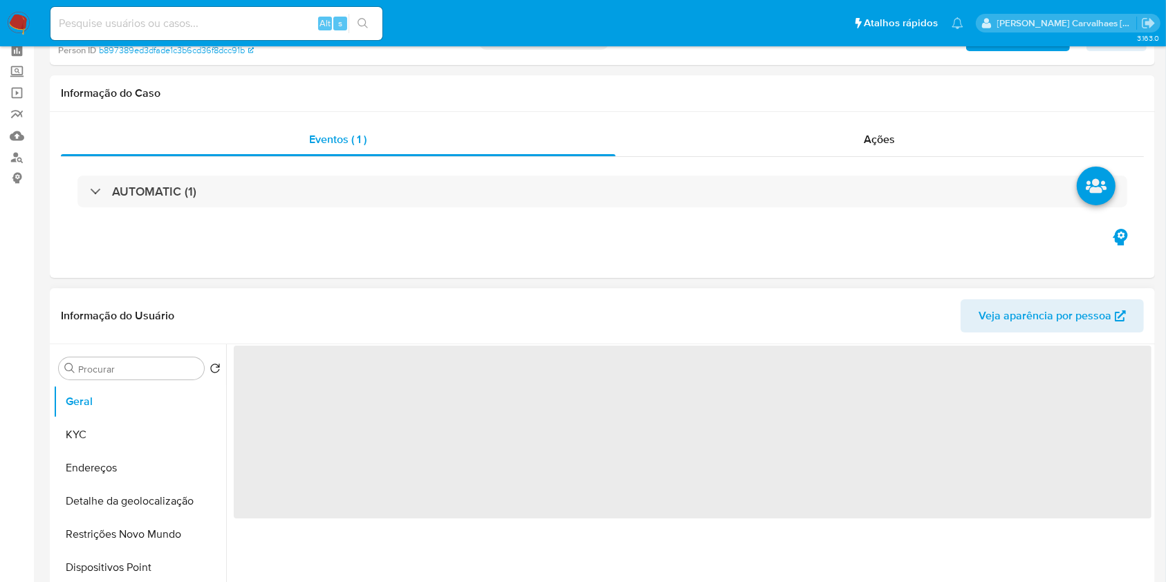
scroll to position [92, 0]
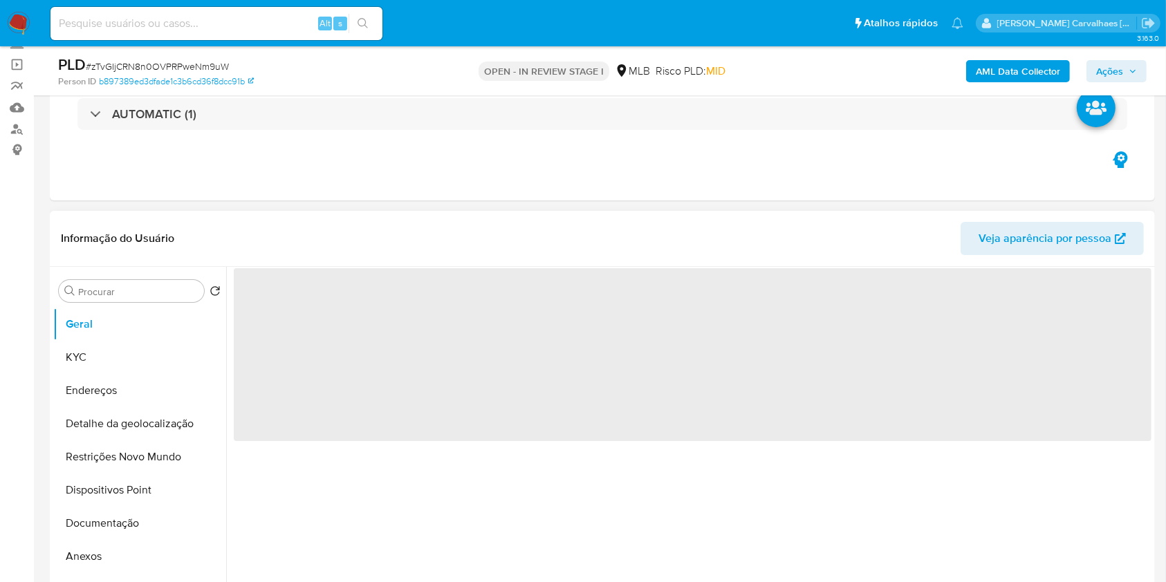
select select "10"
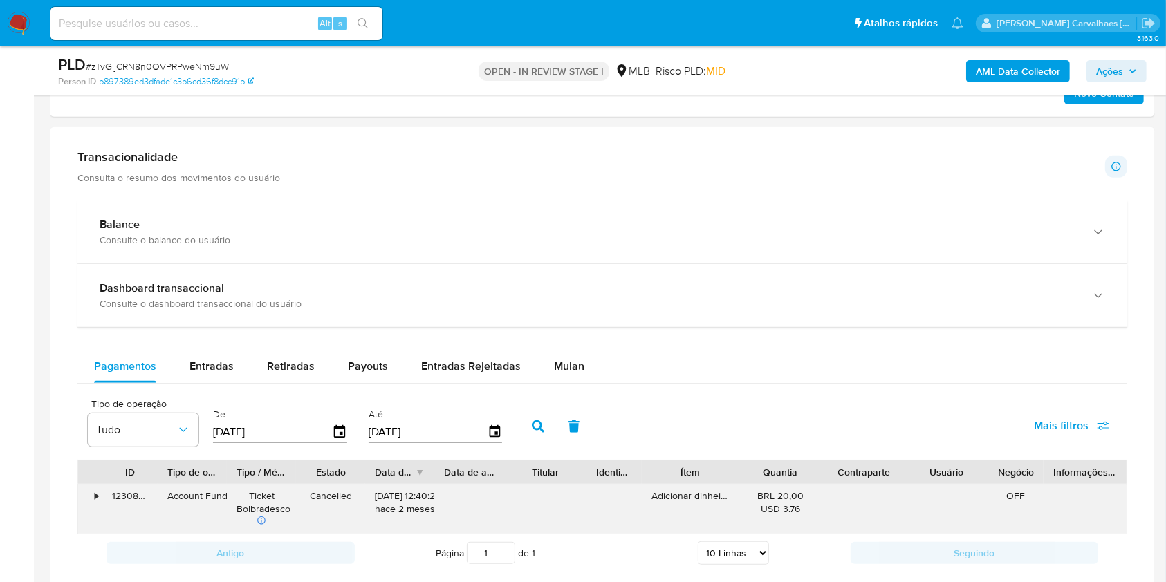
scroll to position [922, 0]
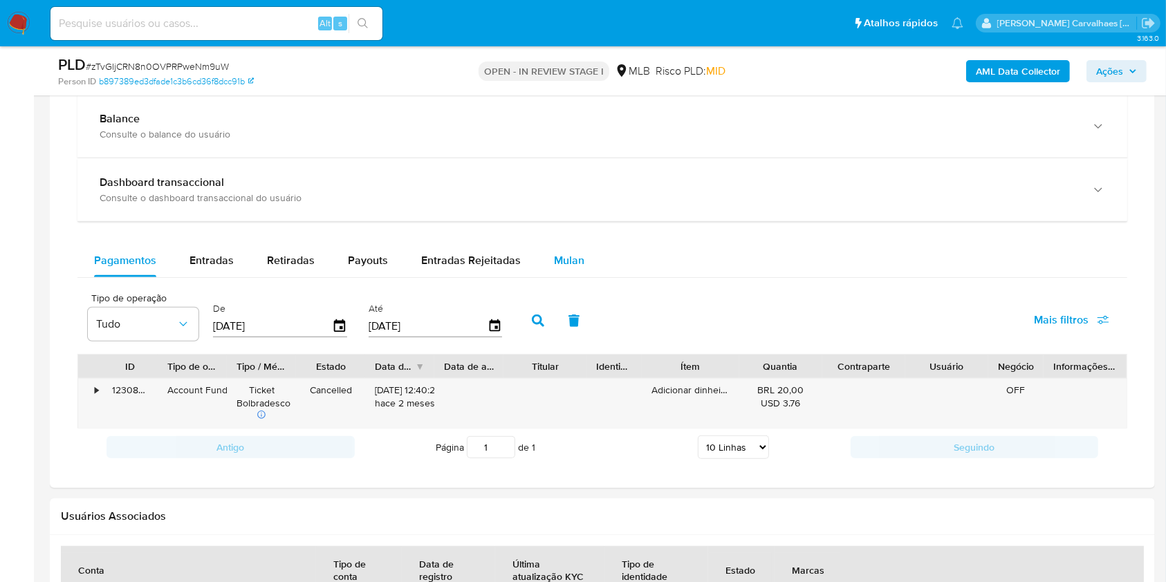
click at [569, 264] on span "Mulan" at bounding box center [569, 260] width 30 height 16
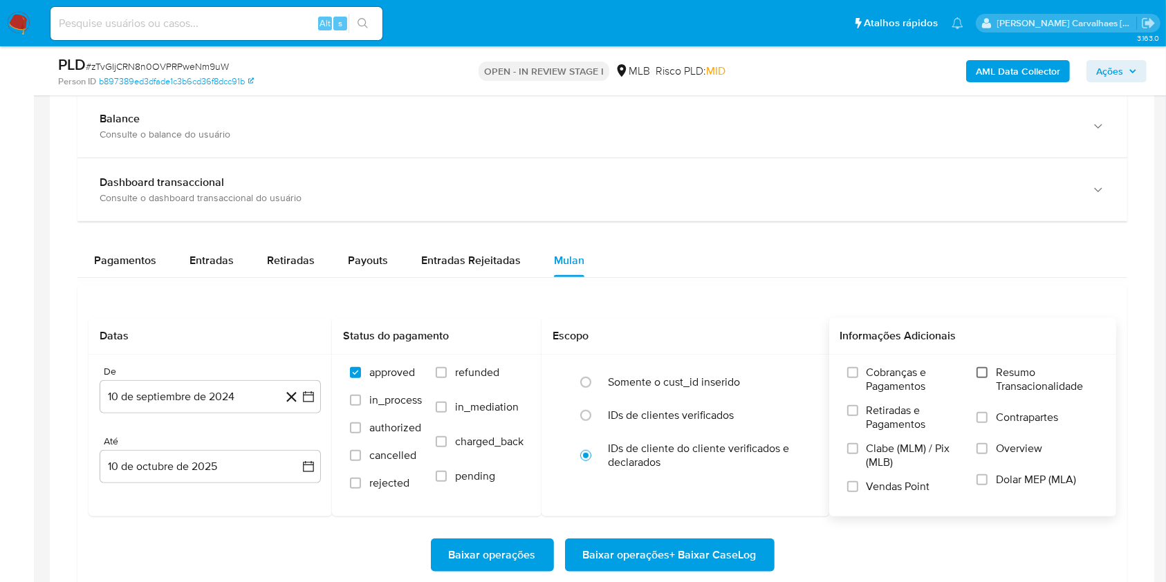
click at [986, 368] on input "Resumo Transacionalidade" at bounding box center [982, 372] width 11 height 11
click at [311, 392] on icon "button" at bounding box center [308, 397] width 11 height 11
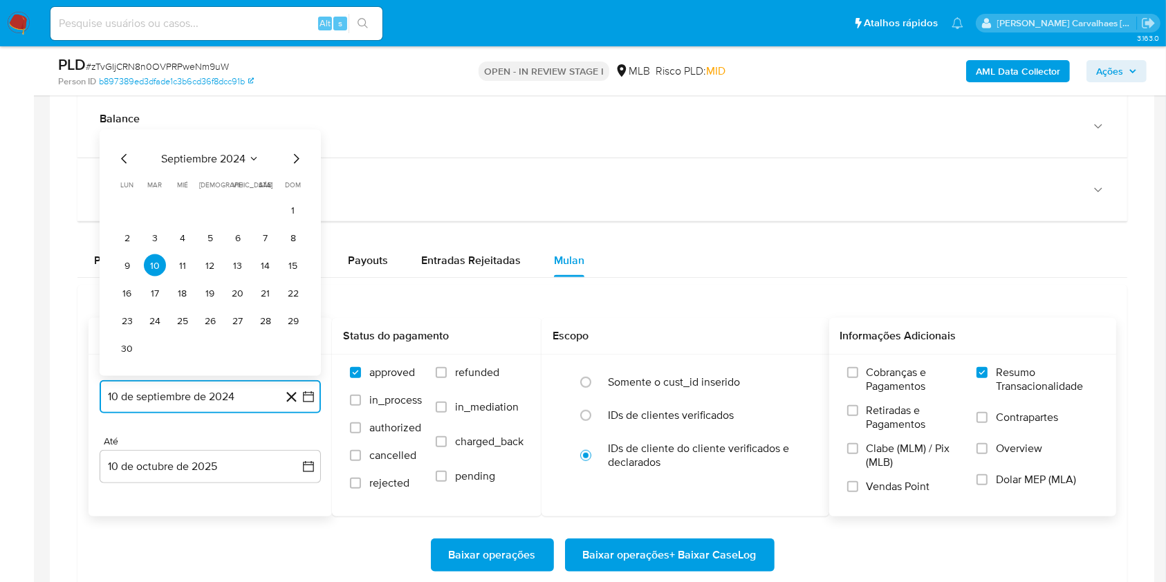
click at [293, 164] on icon "Mes siguiente" at bounding box center [296, 159] width 17 height 17
click at [295, 180] on icon "Mes siguiente" at bounding box center [296, 186] width 17 height 17
click at [295, 183] on icon "Mes siguiente" at bounding box center [297, 187] width 6 height 10
click at [292, 158] on icon "Mes siguiente" at bounding box center [296, 159] width 17 height 17
click at [289, 192] on icon "Mes siguiente" at bounding box center [296, 186] width 17 height 17
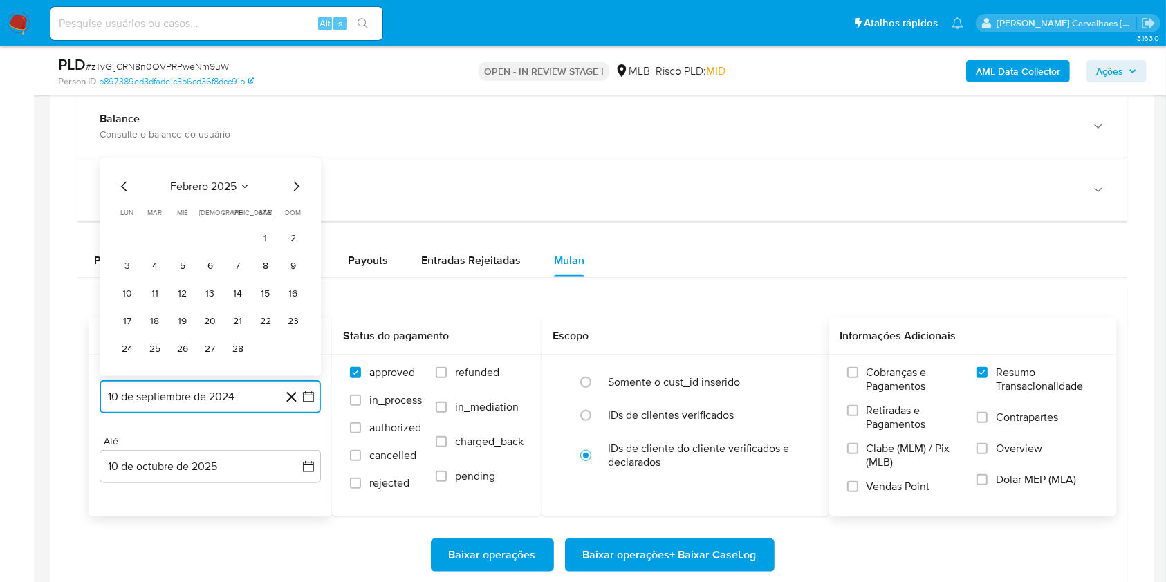
click at [289, 190] on icon "Mes siguiente" at bounding box center [296, 186] width 17 height 17
click at [288, 159] on icon "Mes siguiente" at bounding box center [296, 159] width 17 height 17
click at [288, 184] on icon "Mes siguiente" at bounding box center [296, 186] width 17 height 17
click at [293, 159] on icon "Mes siguiente" at bounding box center [296, 159] width 17 height 17
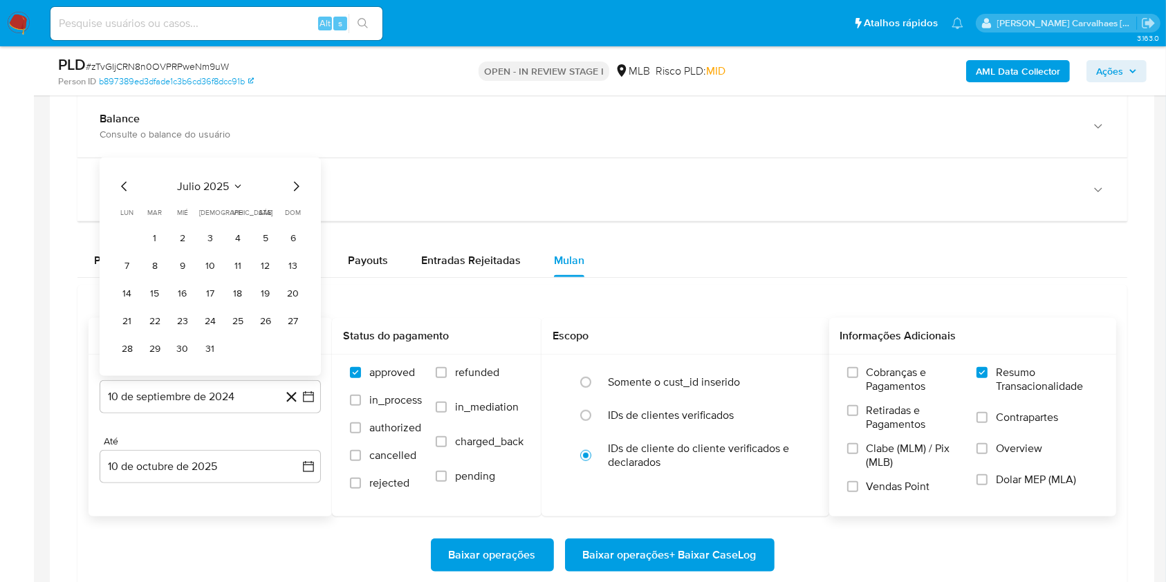
click at [287, 187] on div "julio 2025" at bounding box center [210, 186] width 188 height 17
click at [290, 187] on icon "Mes siguiente" at bounding box center [296, 186] width 17 height 17
click at [293, 261] on button "10" at bounding box center [293, 266] width 22 height 22
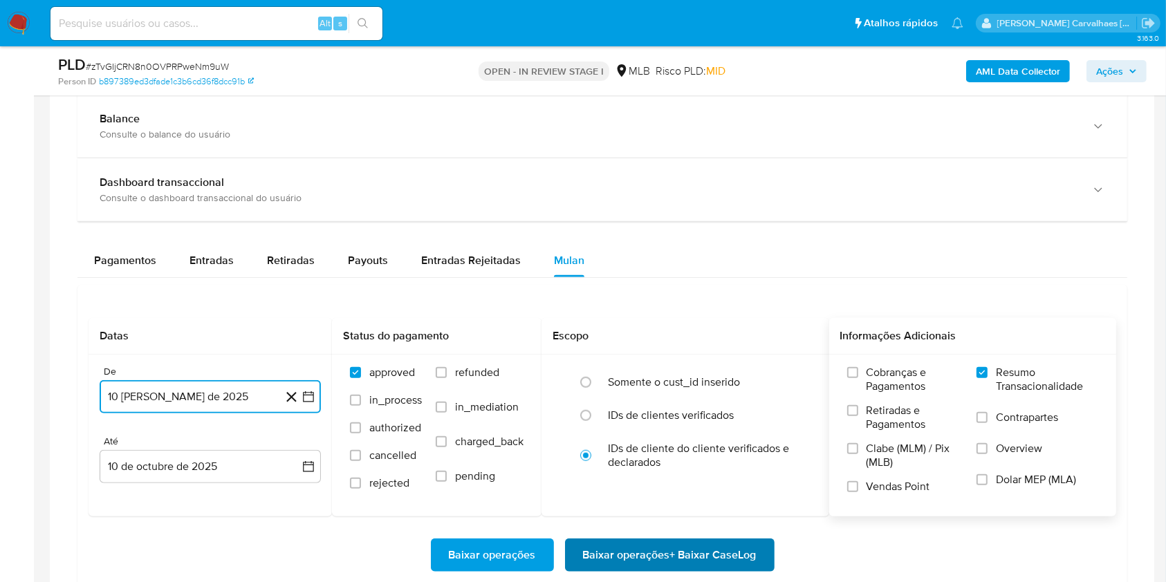
click at [634, 550] on span "Baixar operações + Baixar CaseLog" at bounding box center [670, 555] width 174 height 30
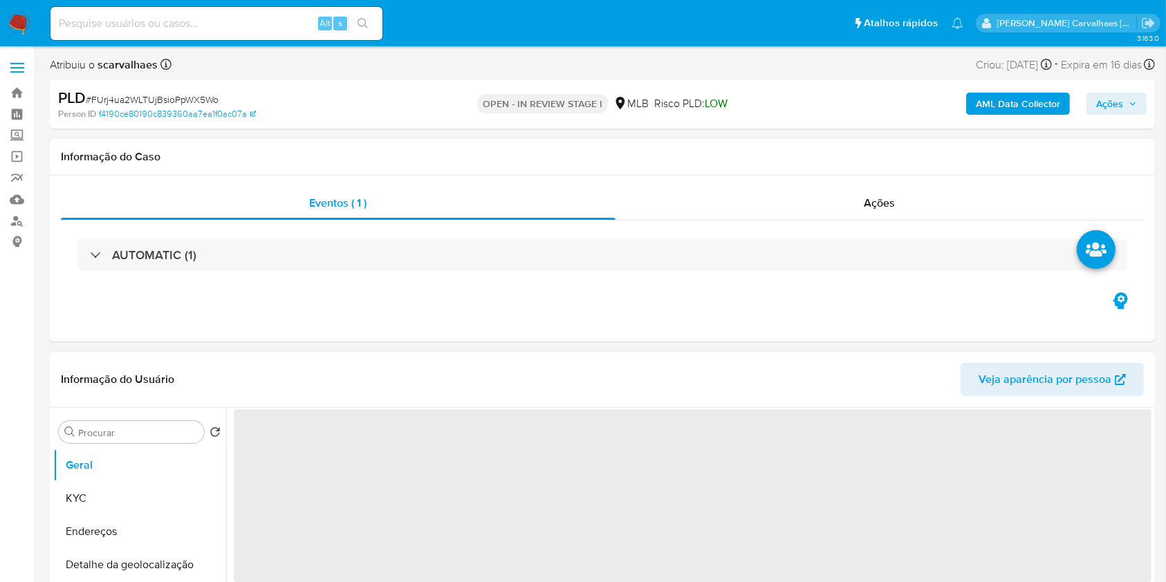
select select "10"
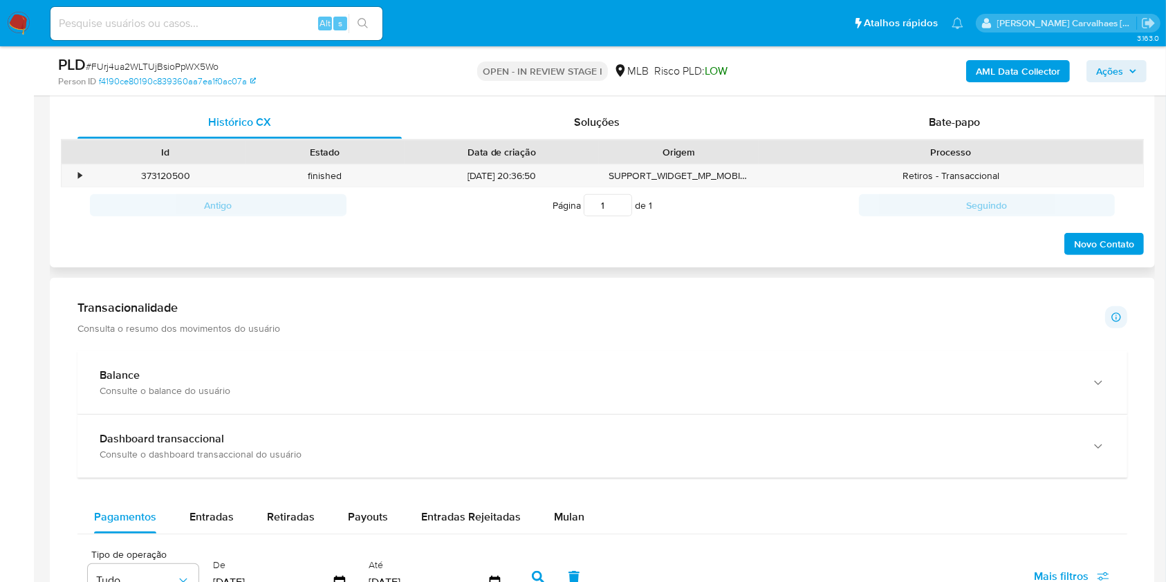
scroll to position [830, 0]
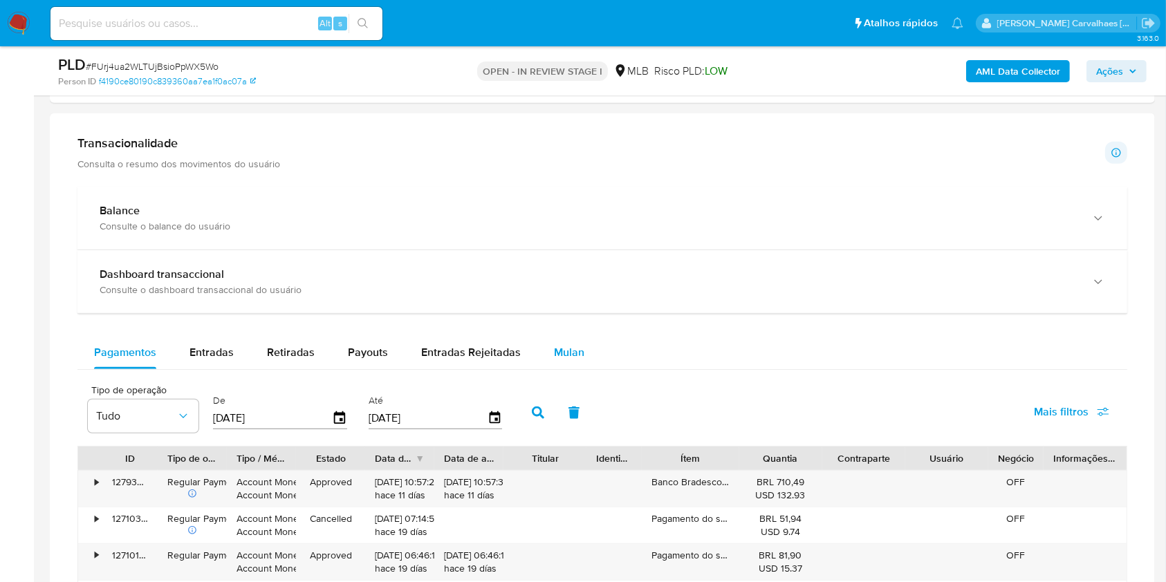
click at [571, 353] on span "Mulan" at bounding box center [569, 352] width 30 height 16
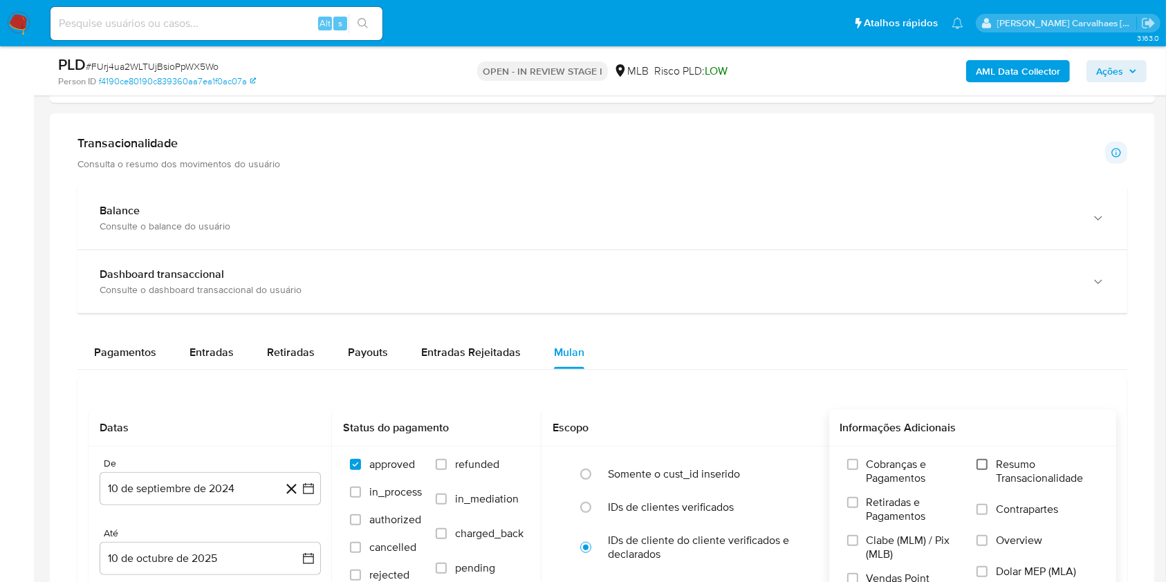
click at [978, 468] on div "Cobranças e Pagamentos Retiradas e Pagamentos [PERSON_NAME] (MLM) / Pix (MLB) V…" at bounding box center [973, 527] width 266 height 138
click at [986, 466] on input "Resumo Transacionalidade" at bounding box center [982, 464] width 11 height 11
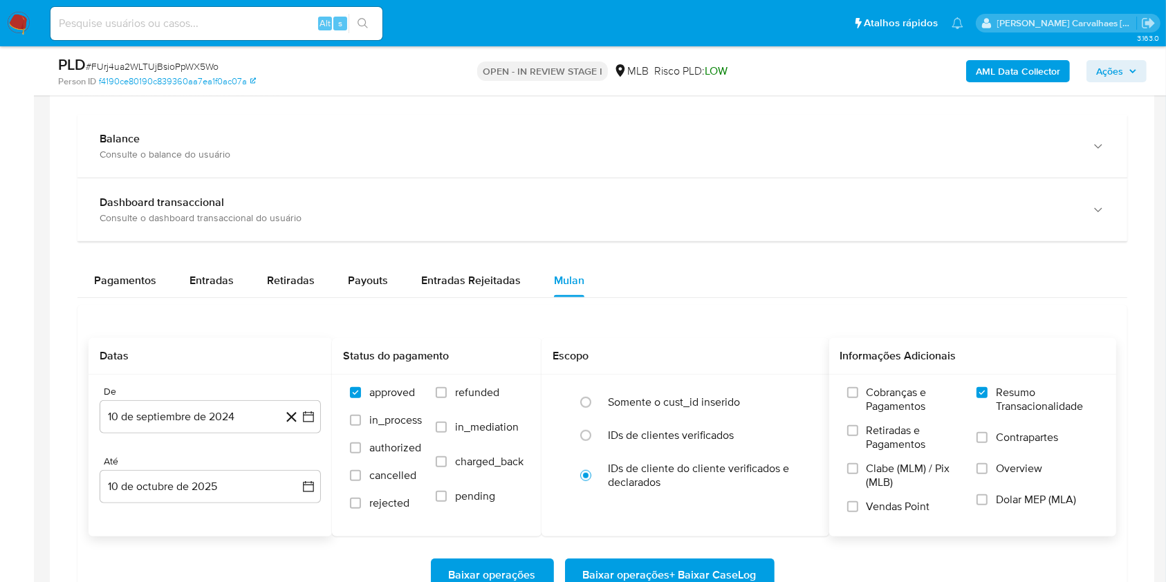
scroll to position [1014, 0]
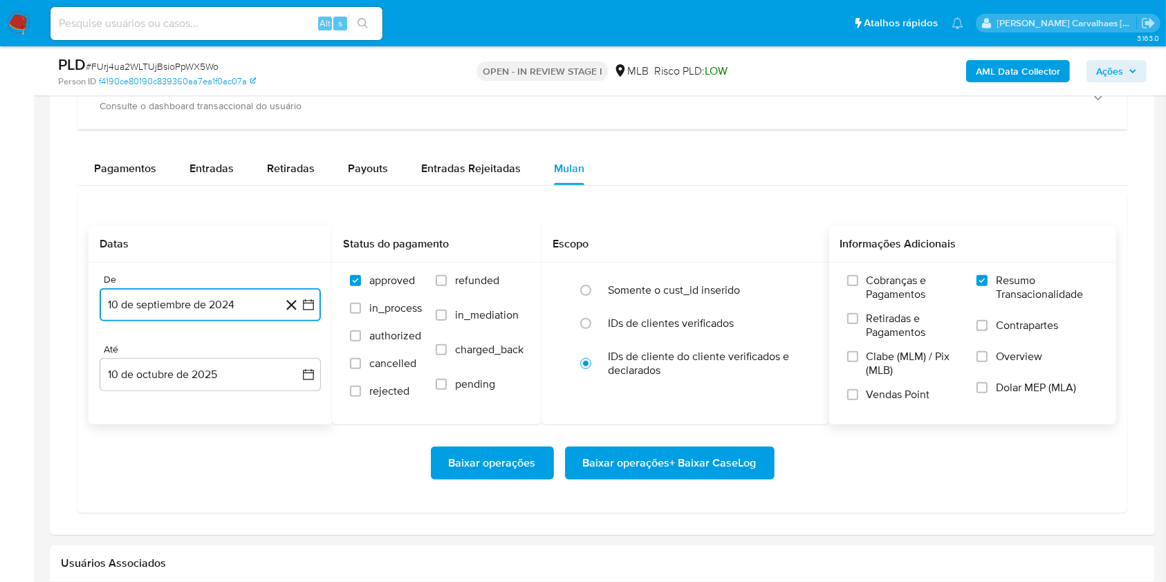
click at [317, 302] on button "10 de septiembre de 2024" at bounding box center [210, 304] width 221 height 33
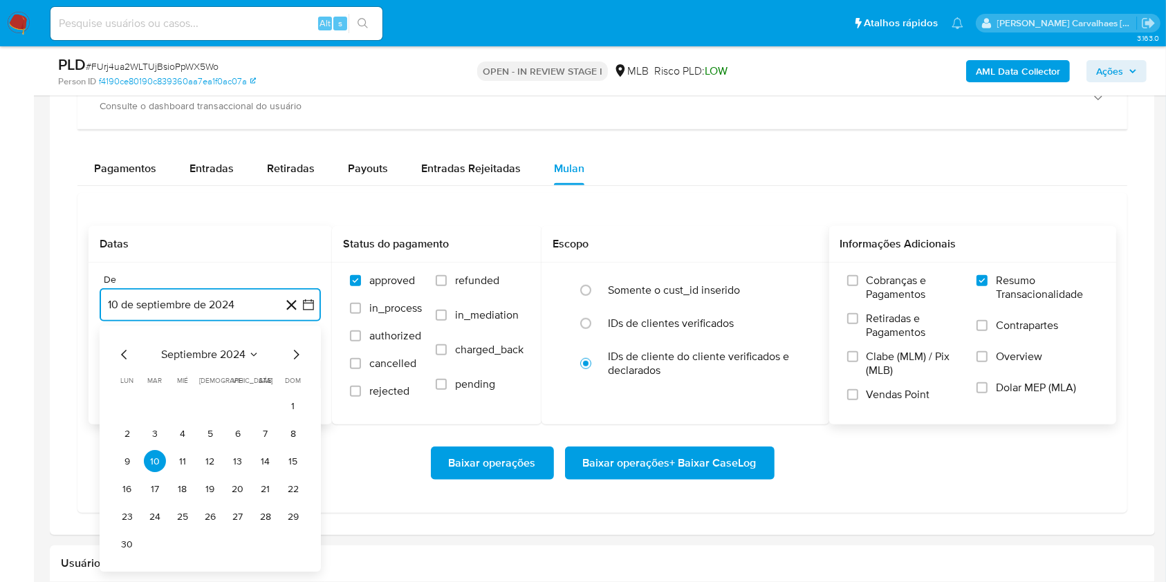
click at [295, 355] on icon "Mes siguiente" at bounding box center [296, 355] width 17 height 17
click at [294, 357] on icon "Mes siguiente" at bounding box center [296, 355] width 17 height 17
click at [293, 357] on icon "Mes siguiente" at bounding box center [296, 355] width 17 height 17
click at [291, 353] on icon "Mes siguiente" at bounding box center [296, 355] width 17 height 17
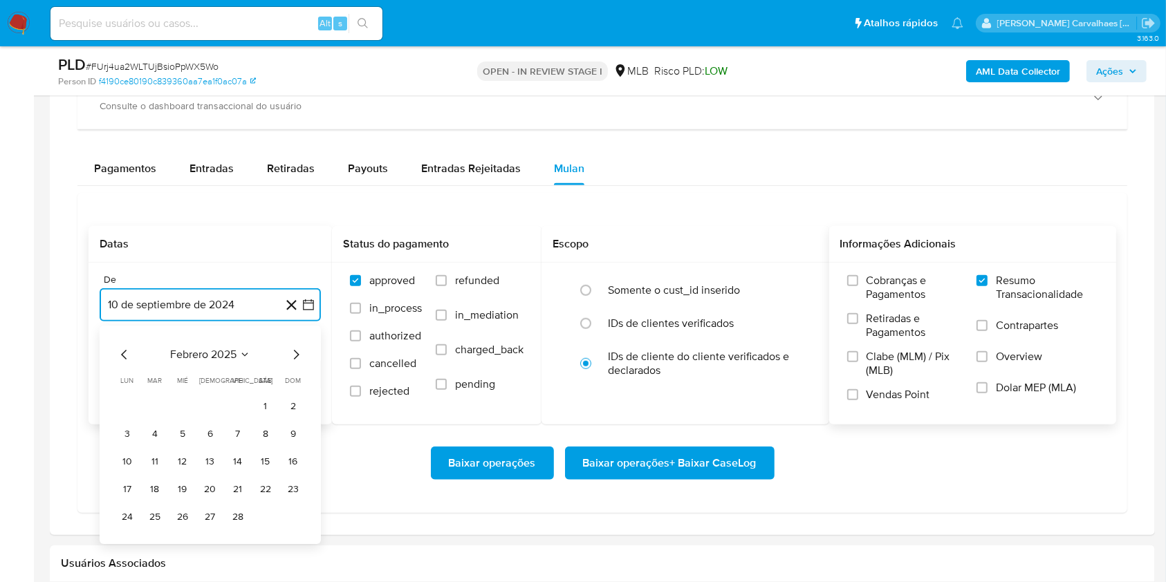
click at [292, 349] on icon "Mes siguiente" at bounding box center [296, 355] width 17 height 17
click at [293, 349] on icon "Mes siguiente" at bounding box center [296, 355] width 17 height 17
click at [293, 352] on icon "Mes siguiente" at bounding box center [296, 355] width 17 height 17
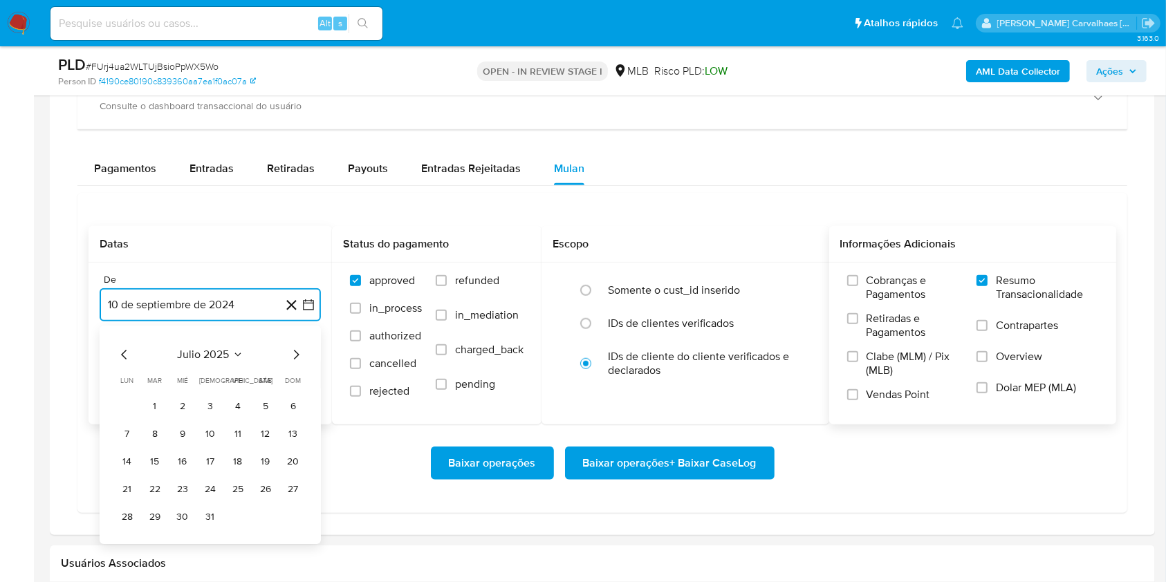
click at [295, 353] on icon "Mes siguiente" at bounding box center [296, 355] width 17 height 17
click at [123, 353] on icon "Mes anterior" at bounding box center [124, 355] width 17 height 17
drag, startPoint x: 124, startPoint y: 353, endPoint x: 141, endPoint y: 355, distance: 17.3
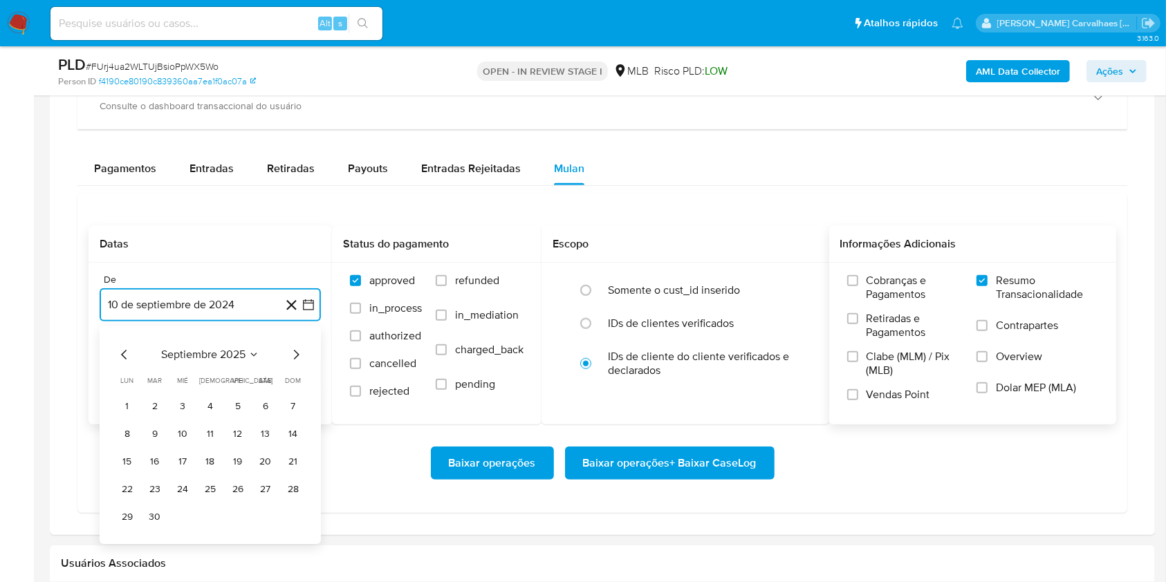
click at [124, 353] on icon "Mes anterior" at bounding box center [124, 355] width 17 height 17
click at [288, 434] on button "10" at bounding box center [293, 434] width 22 height 22
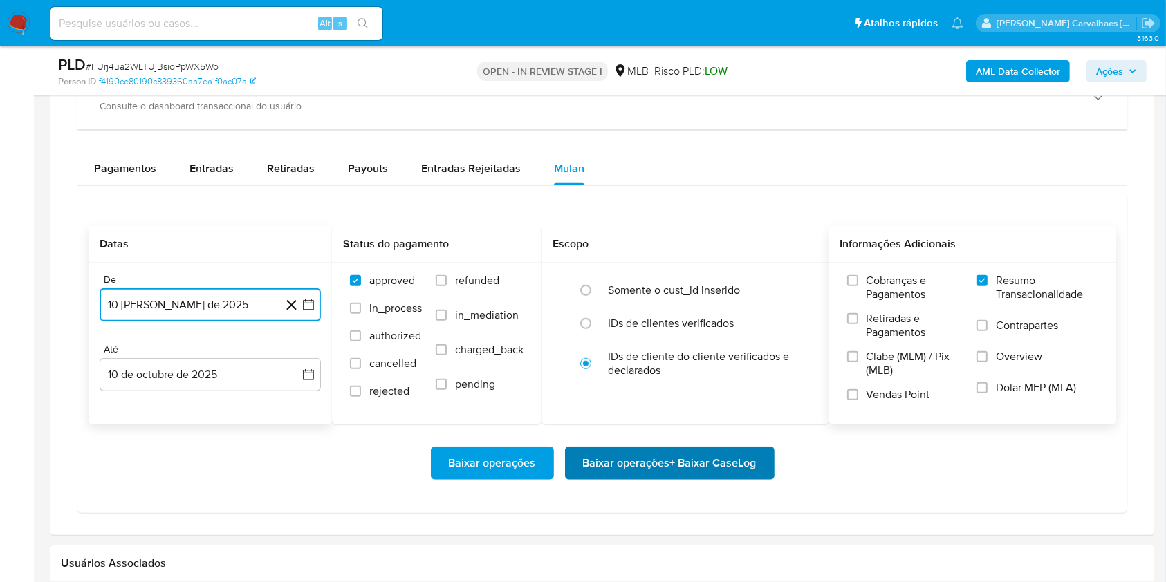
click at [618, 458] on span "Baixar operações + Baixar CaseLog" at bounding box center [670, 463] width 174 height 30
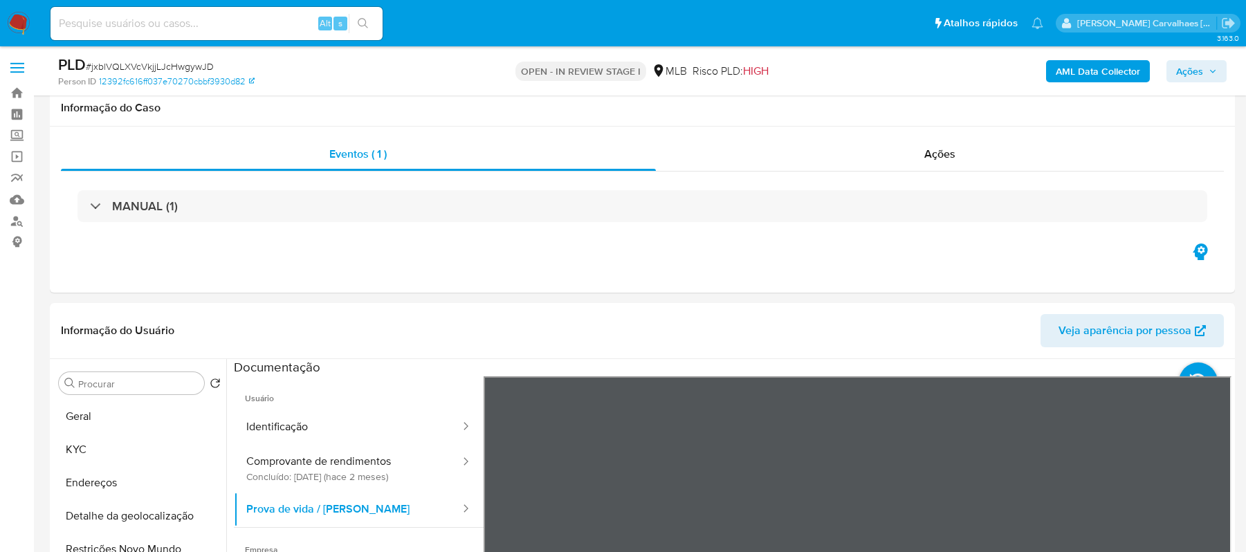
select select "10"
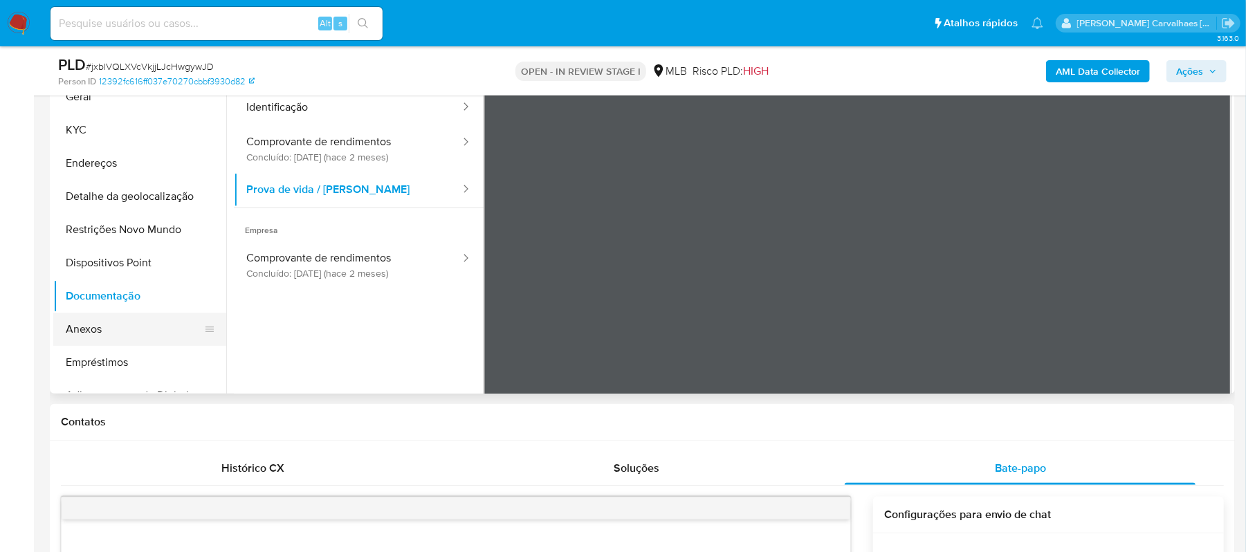
click at [134, 332] on button "Anexos" at bounding box center [134, 329] width 162 height 33
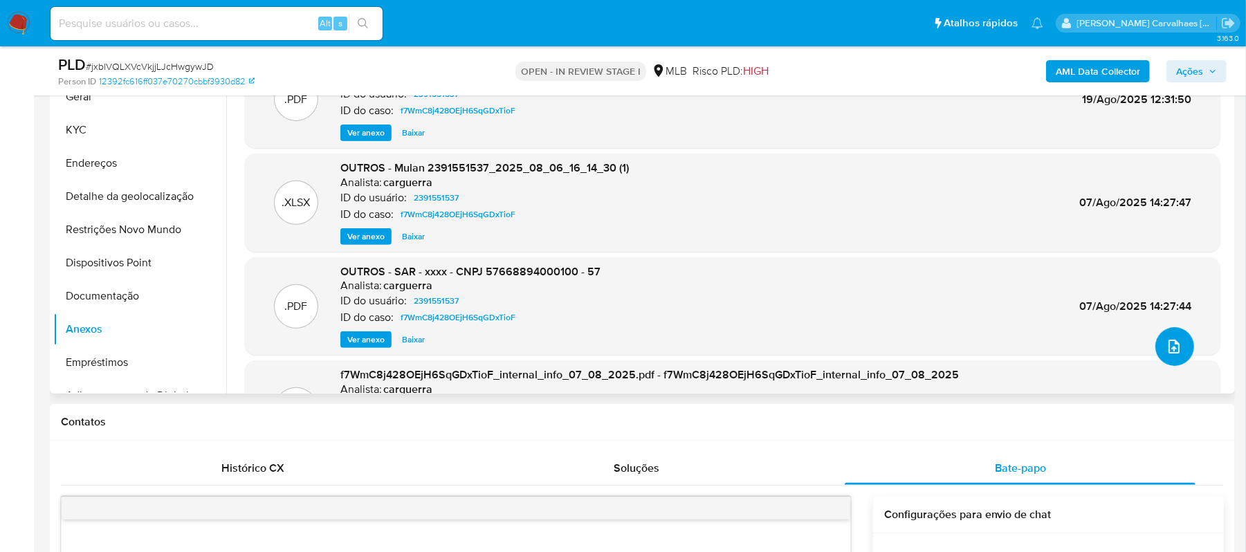
click at [1155, 335] on button "upload-file" at bounding box center [1174, 346] width 39 height 39
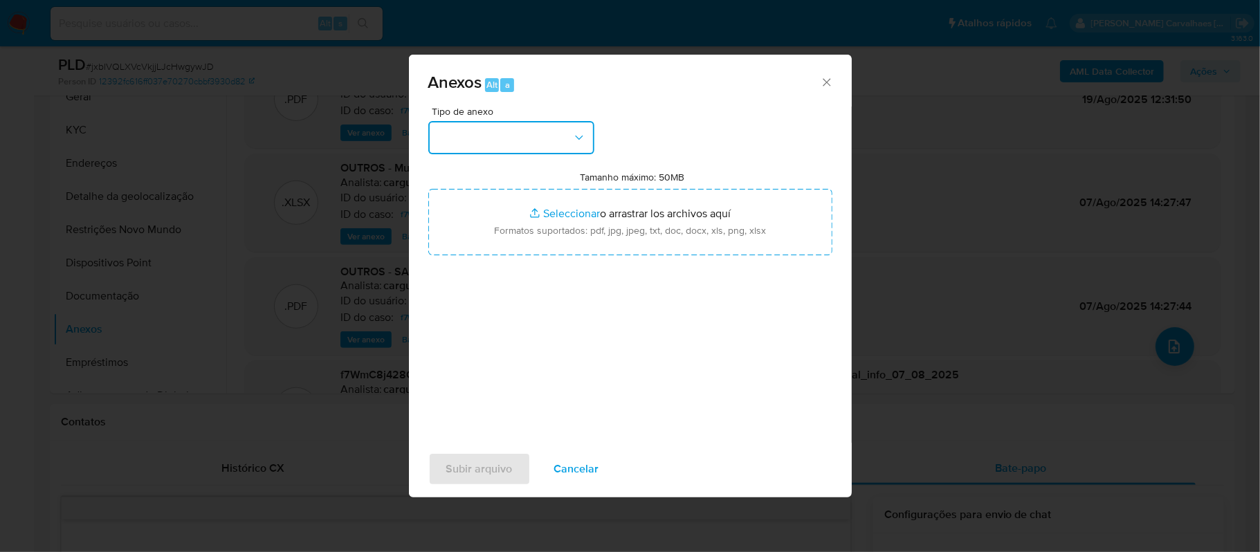
click at [571, 138] on button "button" at bounding box center [511, 137] width 166 height 33
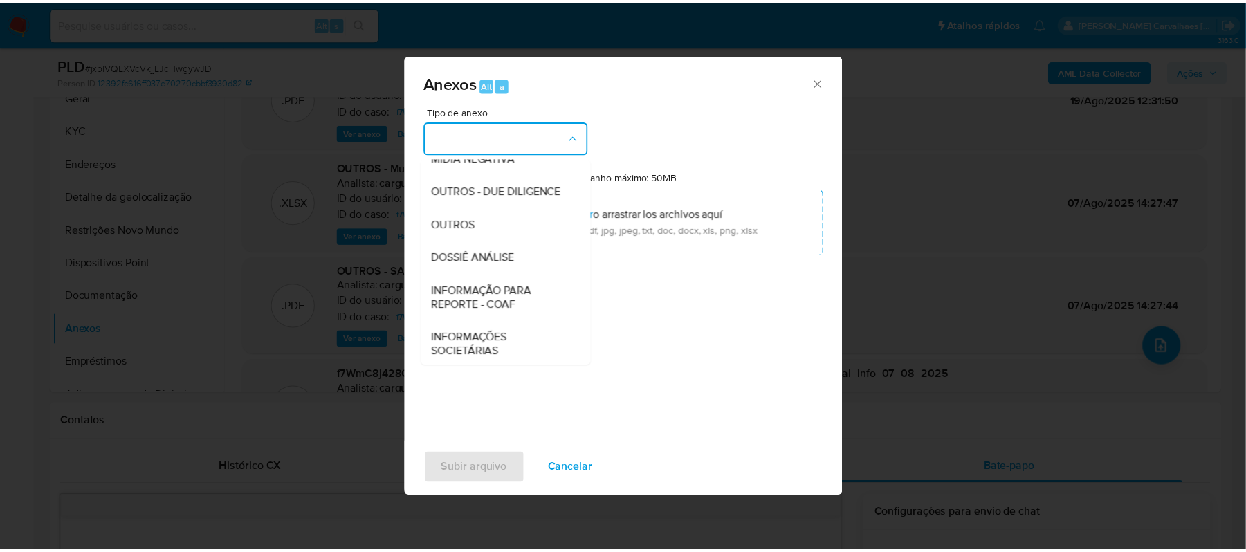
scroll to position [184, 0]
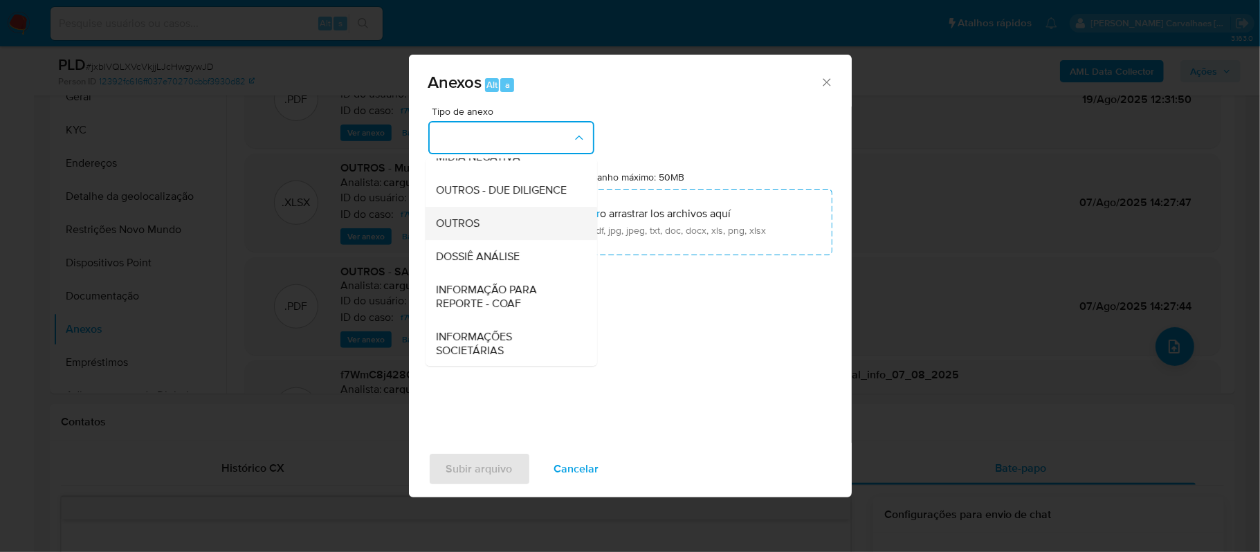
click at [513, 240] on div "OUTROS" at bounding box center [506, 223] width 141 height 33
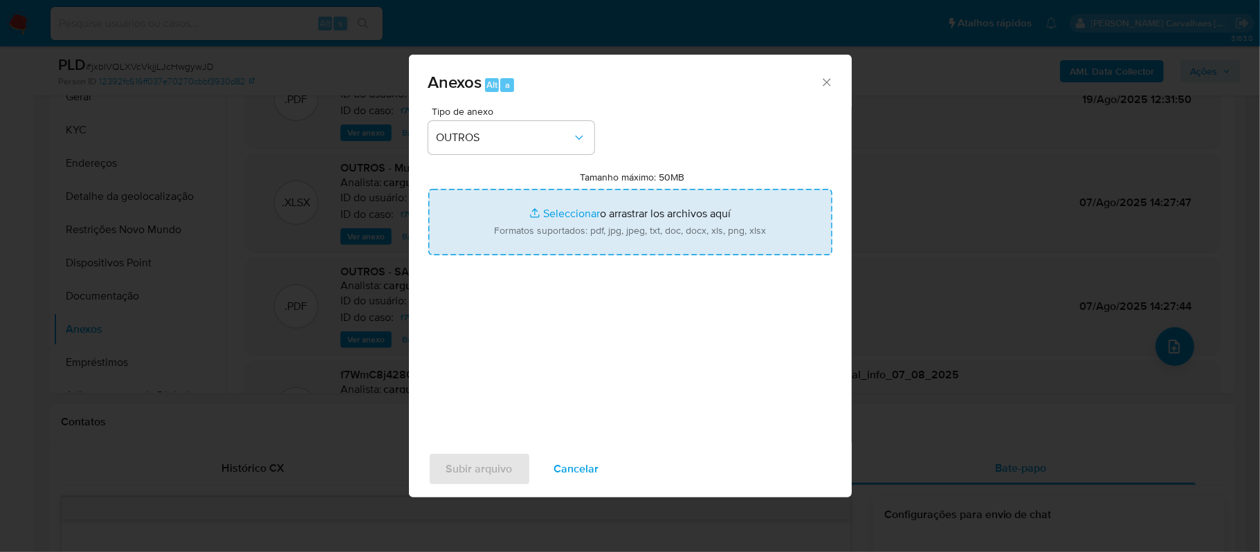
click at [573, 214] on input "Tamanho máximo: 50MB Seleccionar archivos" at bounding box center [630, 222] width 404 height 66
type input "C:\fakepath\Declinio - jxblVQLXVcVkjjLJcHwgywJD - CNPJ 57668894000100 - 57.668.…"
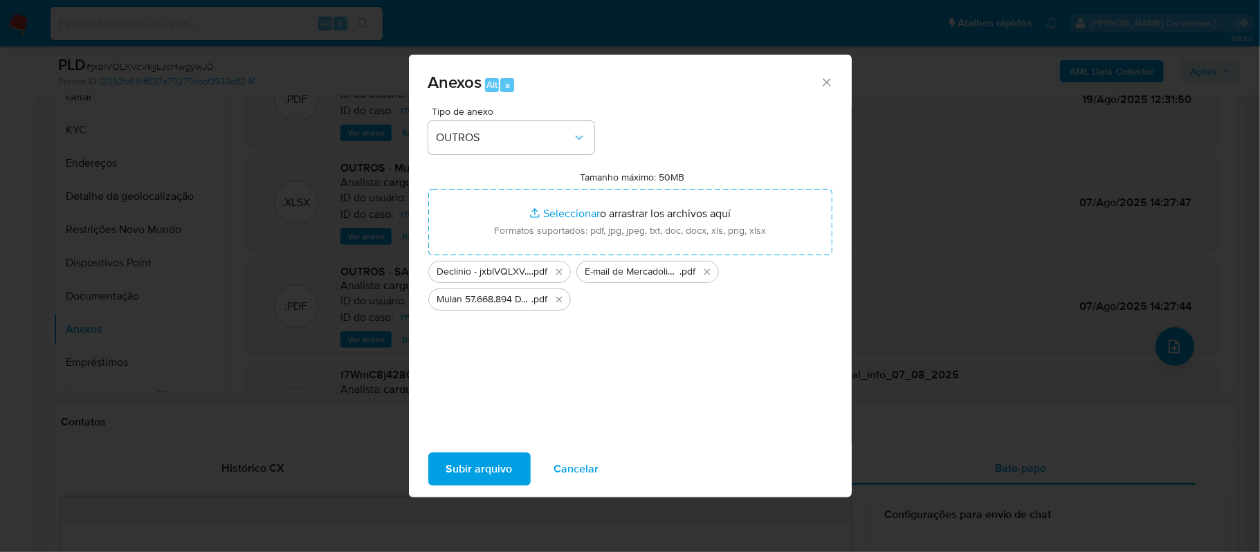
click at [490, 465] on span "Subir arquivo" at bounding box center [479, 469] width 66 height 30
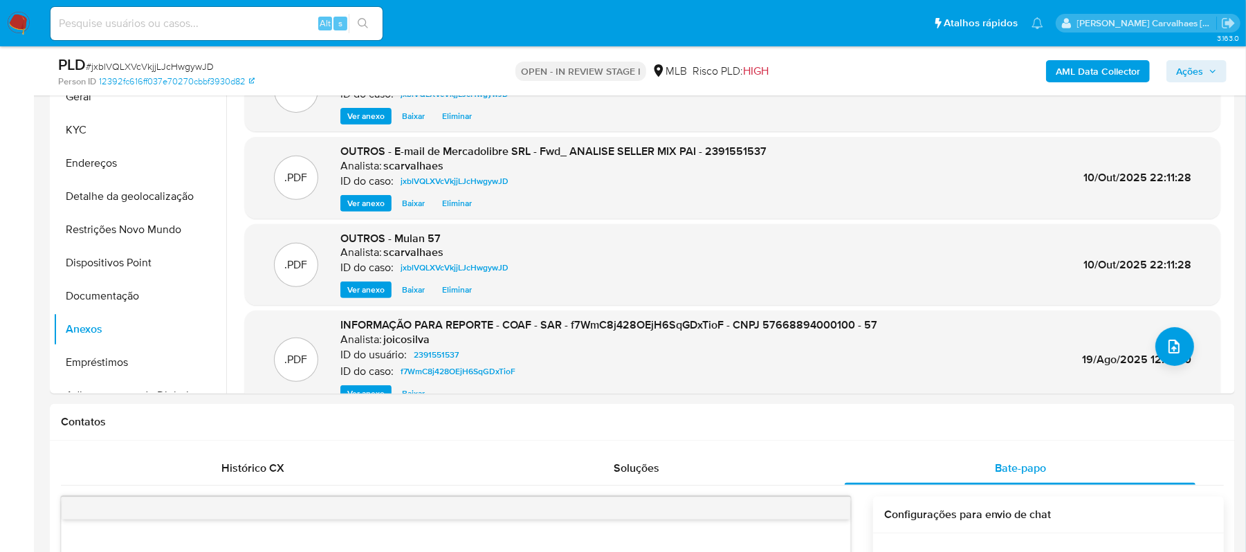
click at [149, 28] on input at bounding box center [216, 24] width 332 height 18
paste input "zTvGIjCRN8n0OVPRPweNm9uW"
type input "zTvGIjCRN8n0OVPRPweNm9uW"
click at [365, 24] on icon "search-icon" at bounding box center [363, 23] width 10 height 10
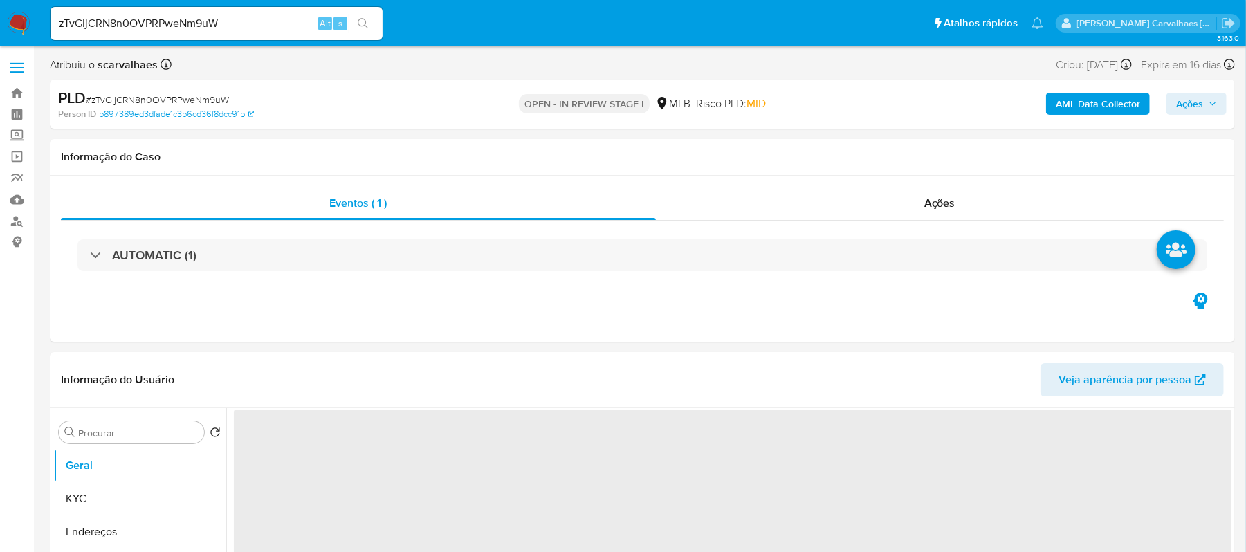
select select "10"
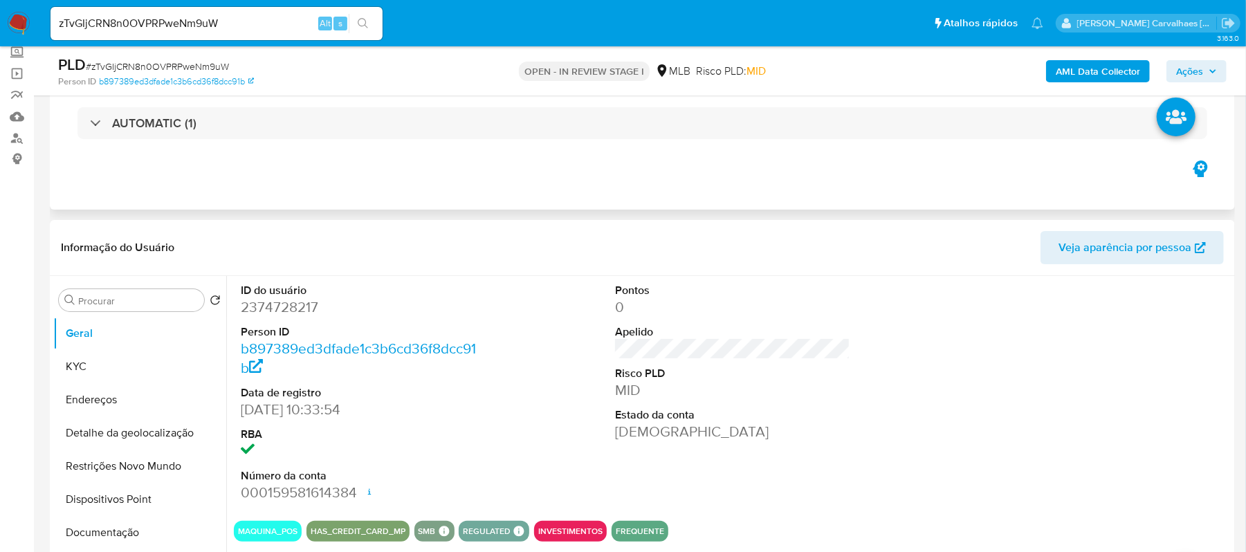
scroll to position [184, 0]
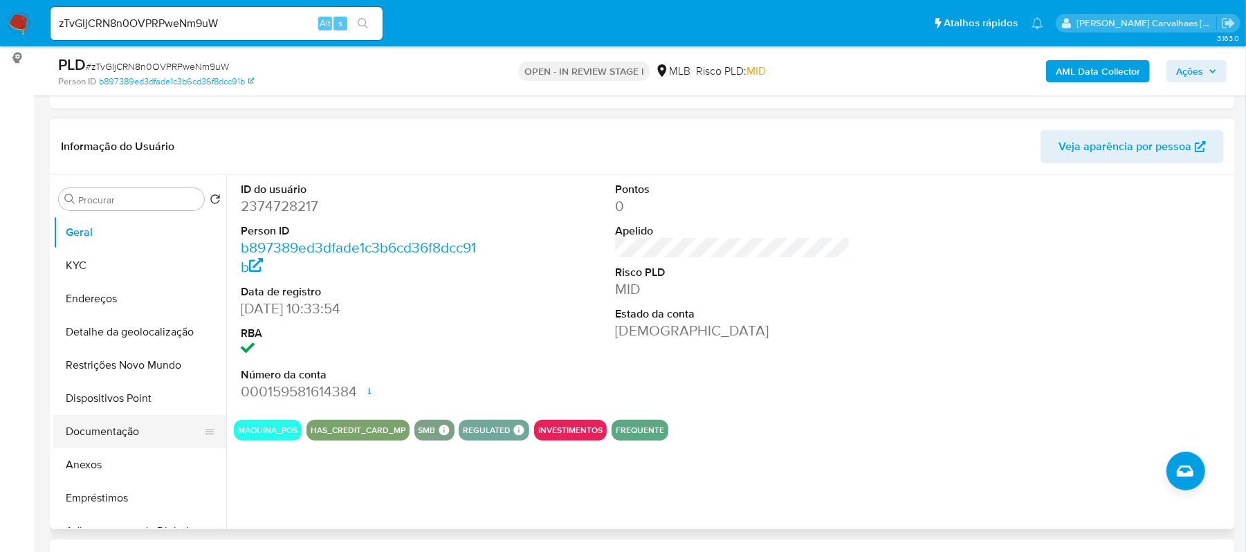
click at [115, 435] on button "Documentação" at bounding box center [134, 431] width 162 height 33
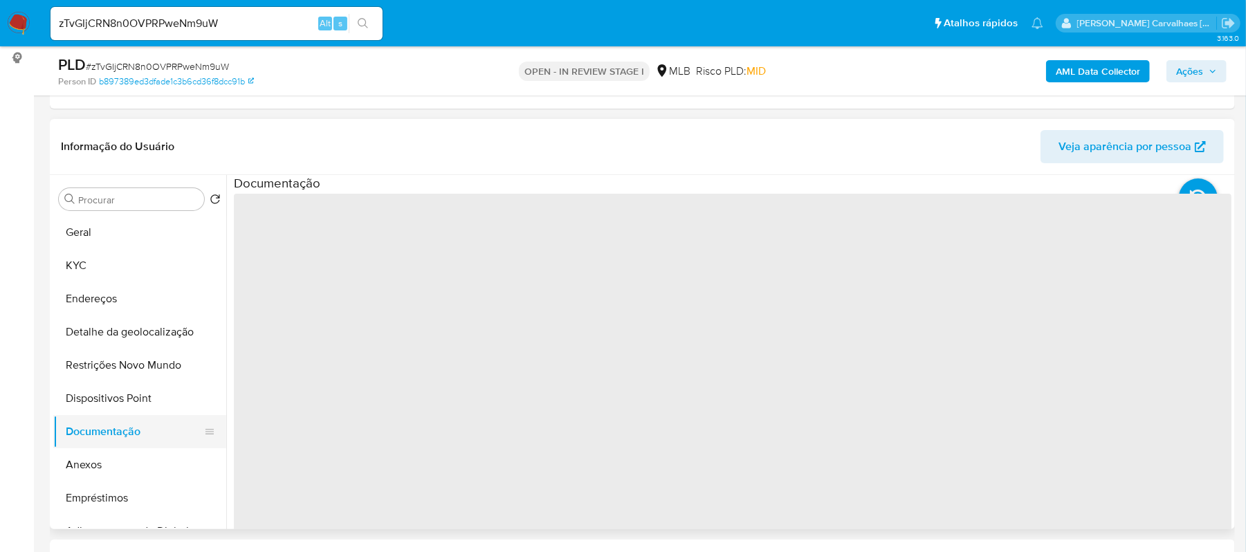
click at [115, 435] on button "Documentação" at bounding box center [134, 431] width 162 height 33
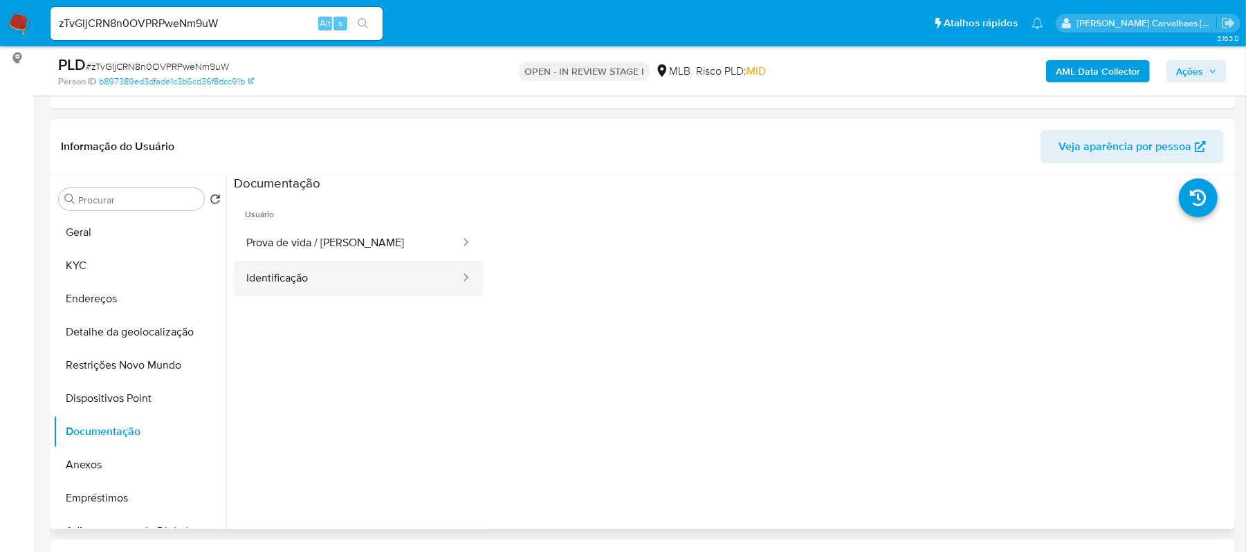
click at [313, 277] on button "Identificação" at bounding box center [348, 278] width 228 height 35
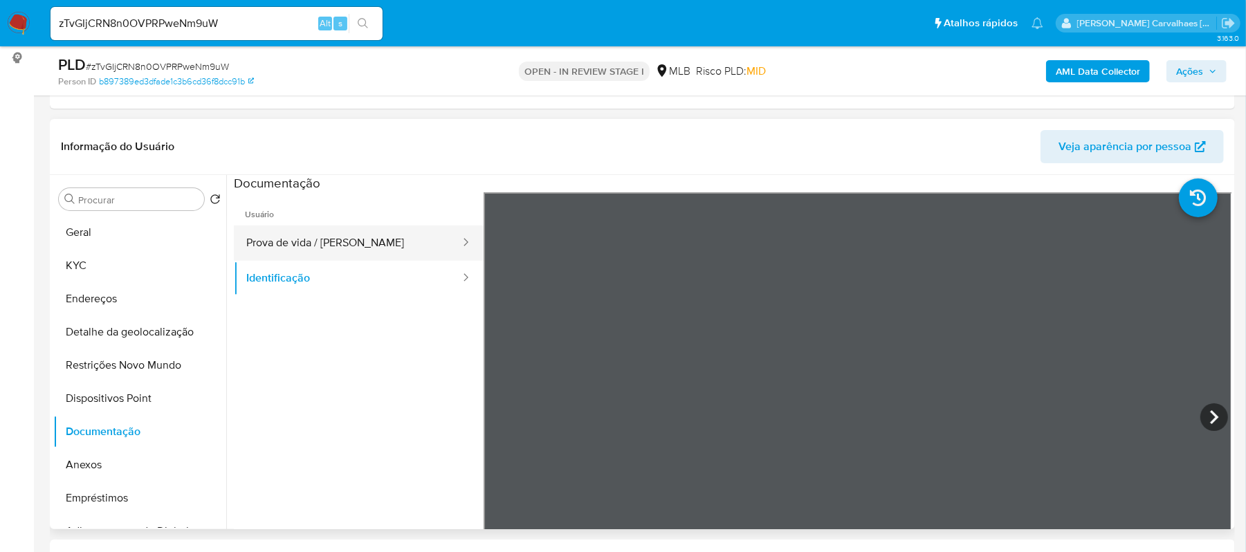
click at [405, 238] on button "Prova de vida / Selfie" at bounding box center [348, 243] width 228 height 35
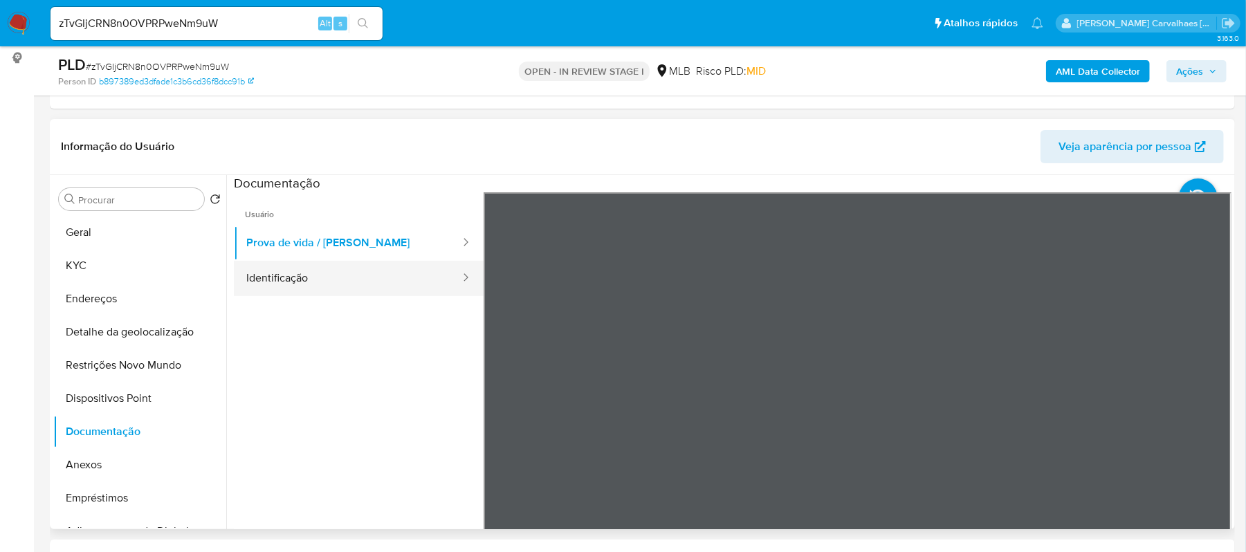
click at [264, 275] on button "Identificação" at bounding box center [348, 278] width 228 height 35
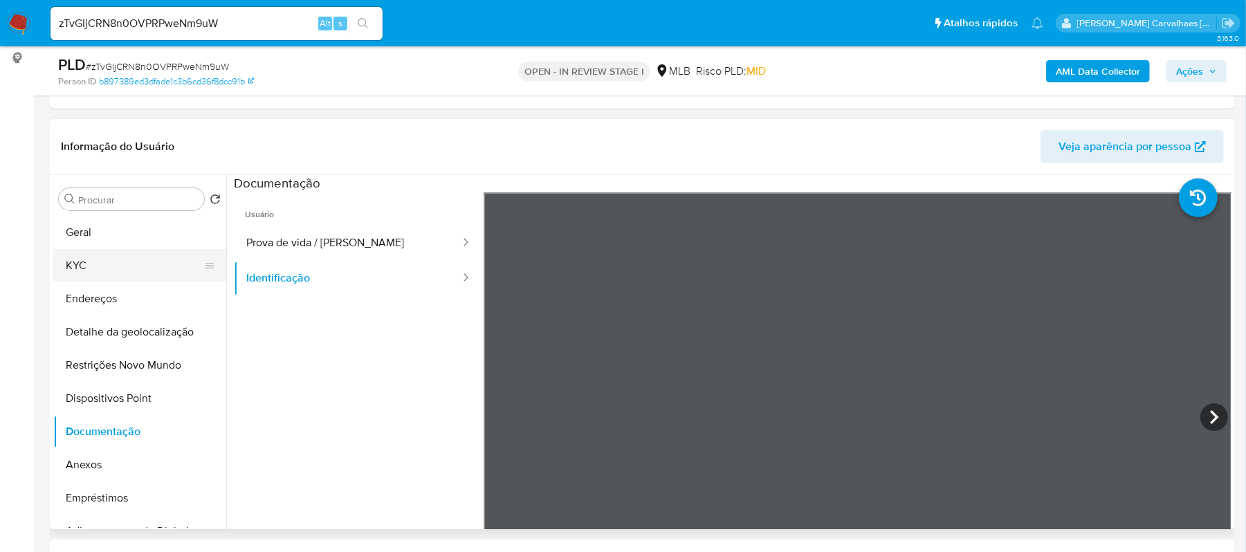
click at [105, 258] on button "KYC" at bounding box center [134, 265] width 162 height 33
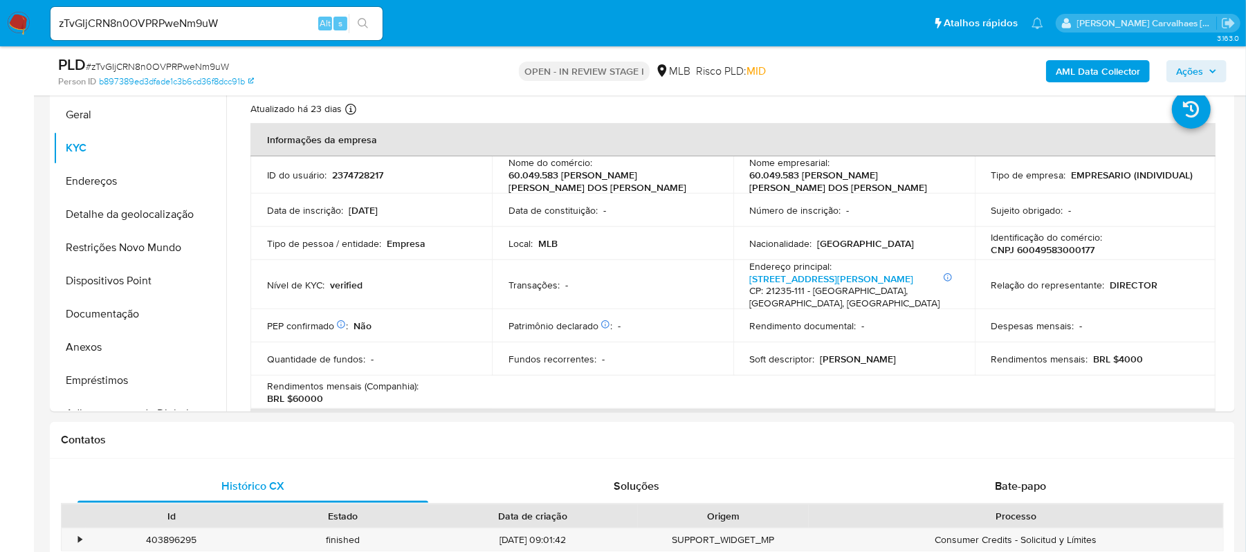
scroll to position [309, 0]
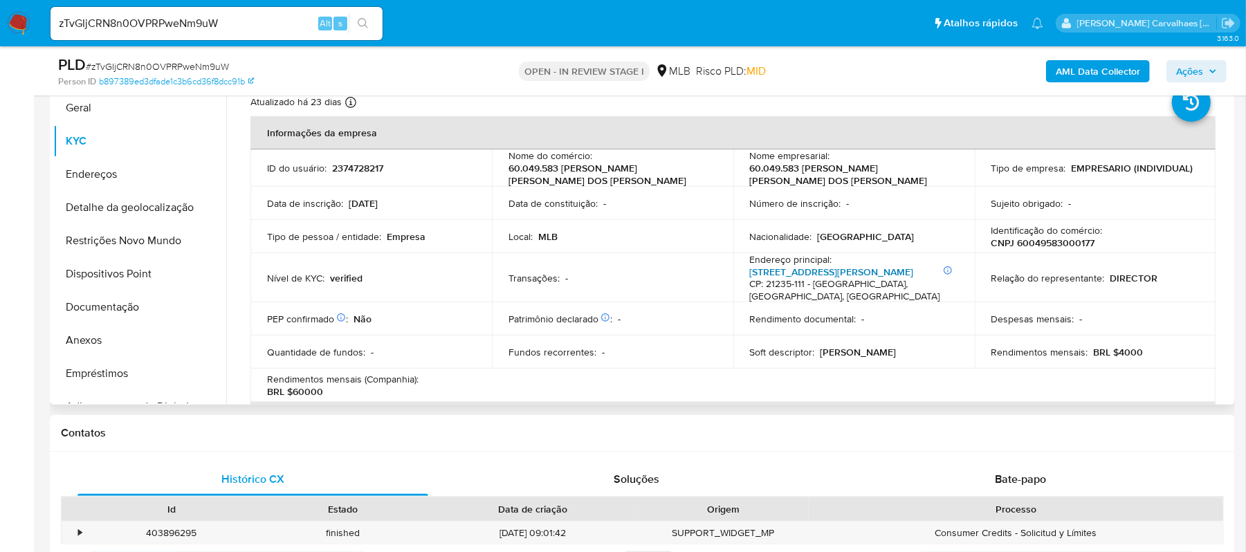
click at [838, 266] on link "Avenida Monsenhor Félix 561, Irajá" at bounding box center [832, 272] width 164 height 14
click at [116, 165] on button "Endereços" at bounding box center [134, 174] width 162 height 33
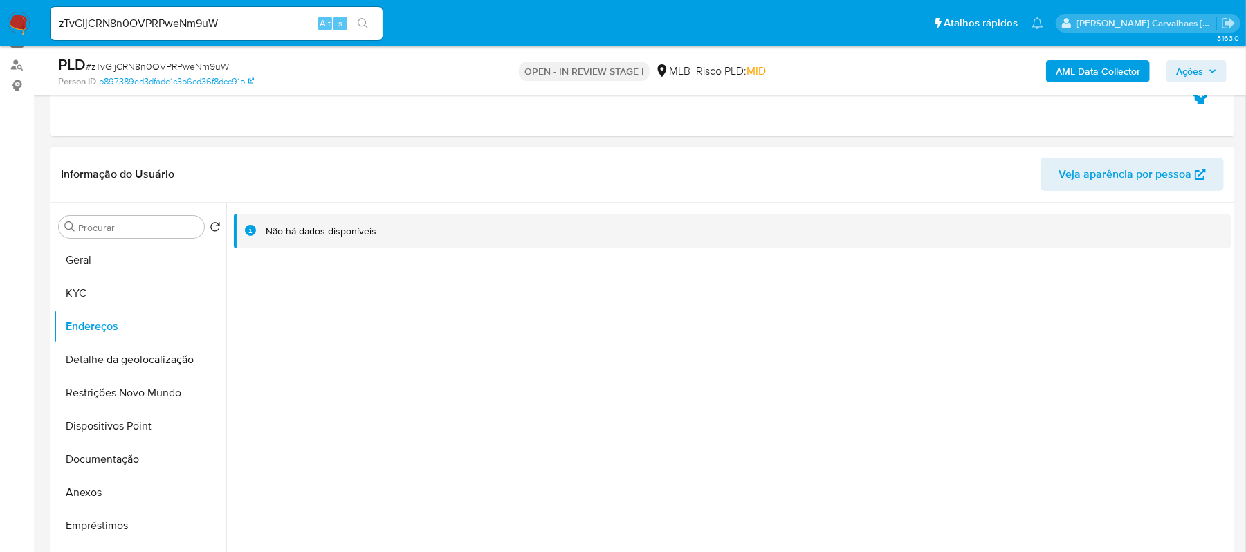
scroll to position [125, 0]
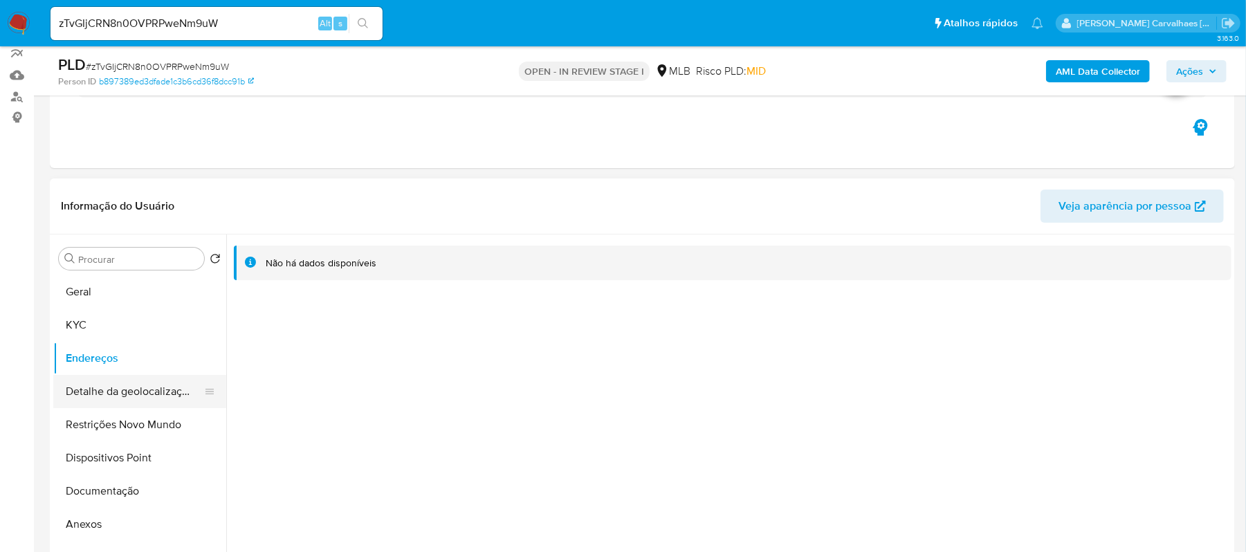
click at [154, 386] on button "Detalhe da geolocalização" at bounding box center [134, 391] width 162 height 33
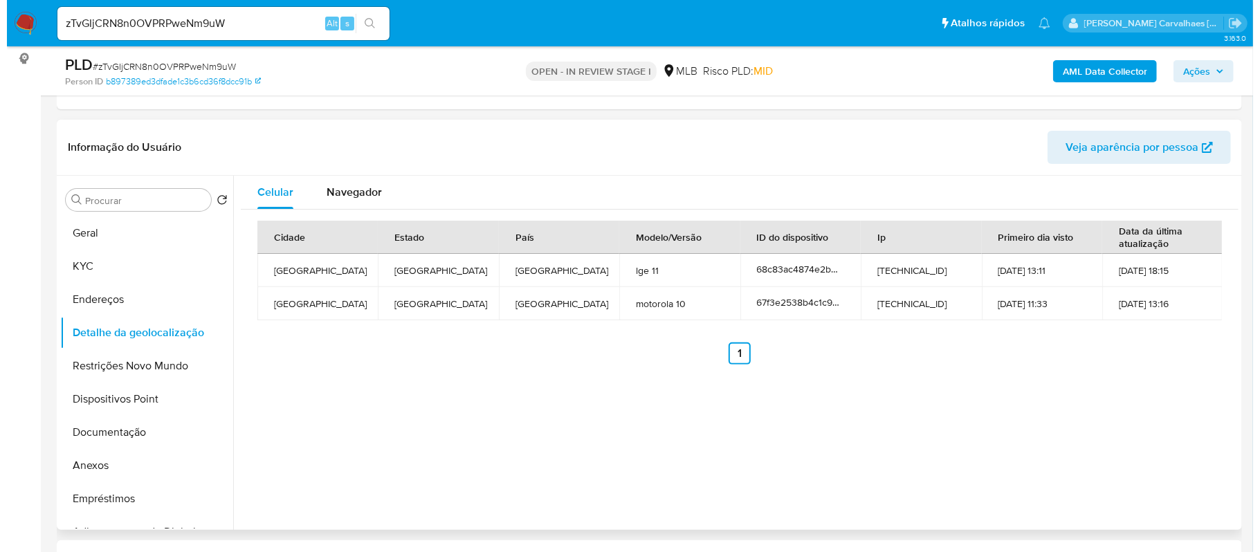
scroll to position [217, 0]
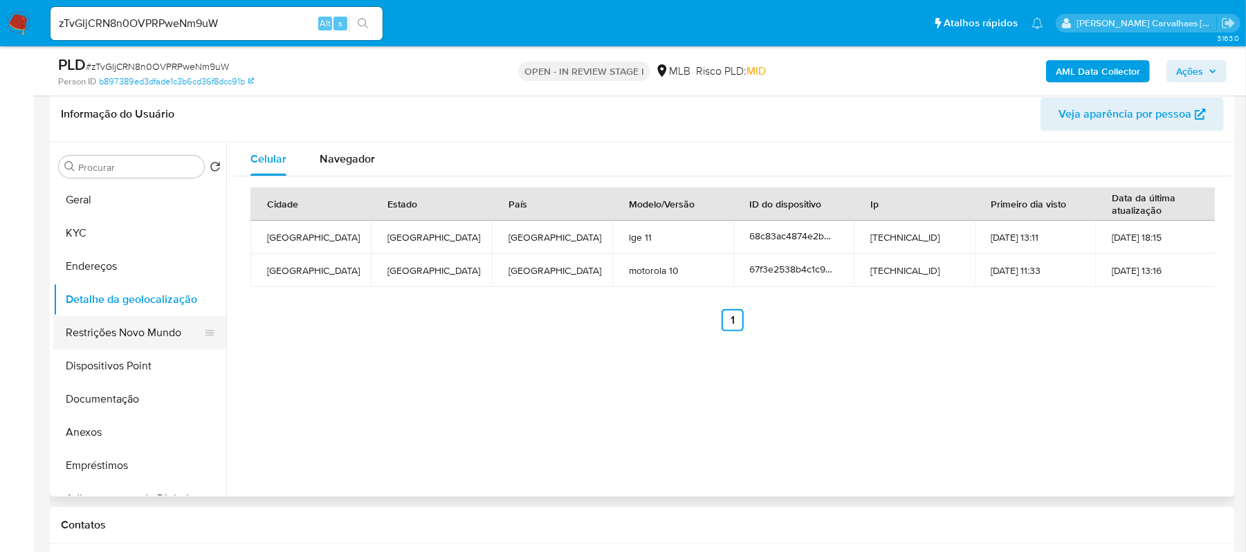
click at [147, 333] on button "Restrições Novo Mundo" at bounding box center [134, 332] width 162 height 33
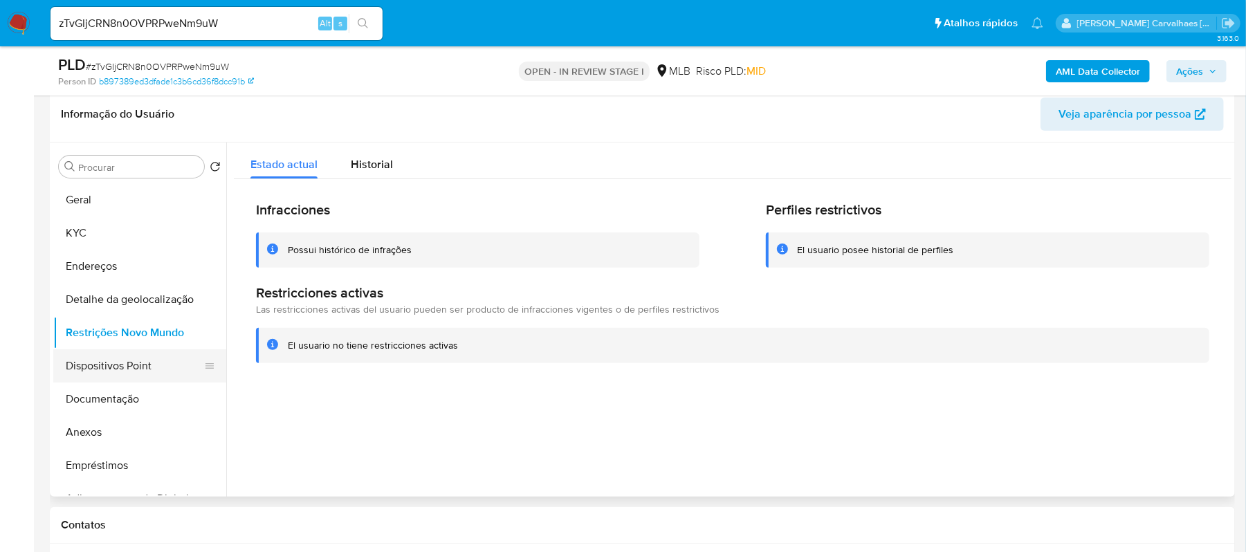
click at [148, 365] on button "Dispositivos Point" at bounding box center [134, 365] width 162 height 33
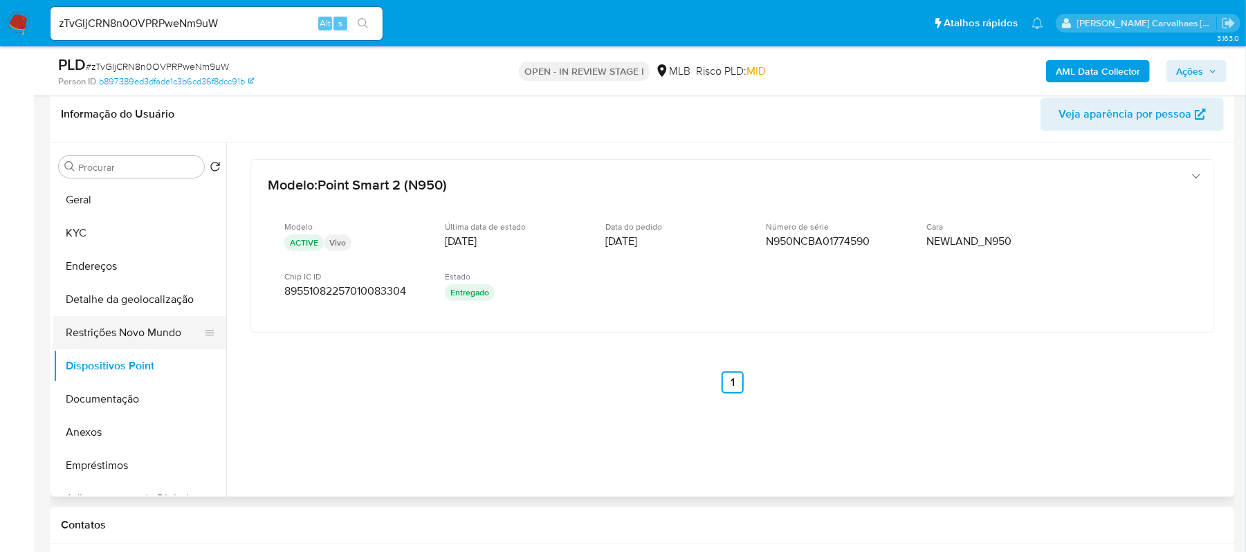
click at [145, 324] on button "Restrições Novo Mundo" at bounding box center [134, 332] width 162 height 33
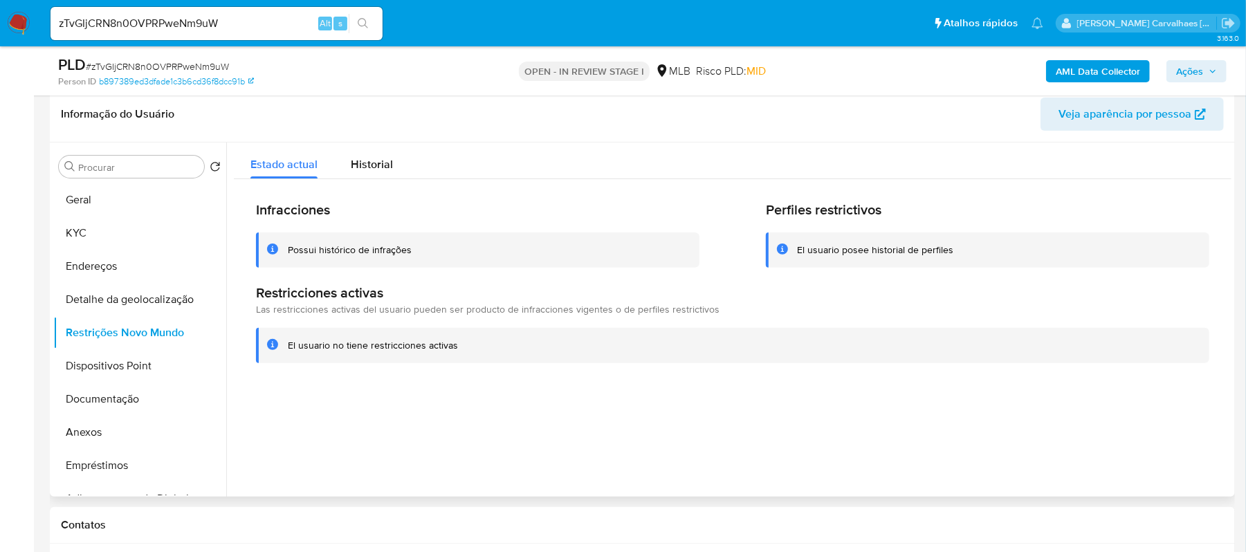
drag, startPoint x: 285, startPoint y: 343, endPoint x: 454, endPoint y: 346, distance: 168.8
click at [454, 346] on div "El usuario no tiene restricciones activas" at bounding box center [732, 345] width 953 height 35
click at [134, 363] on button "Dispositivos Point" at bounding box center [134, 365] width 162 height 33
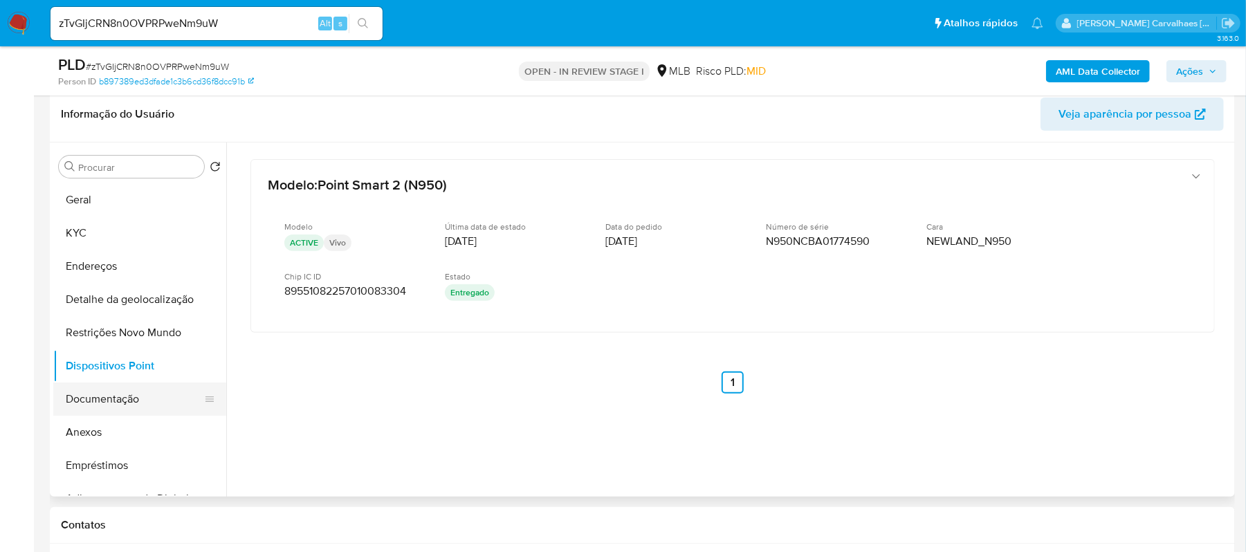
click at [142, 396] on button "Documentação" at bounding box center [134, 399] width 162 height 33
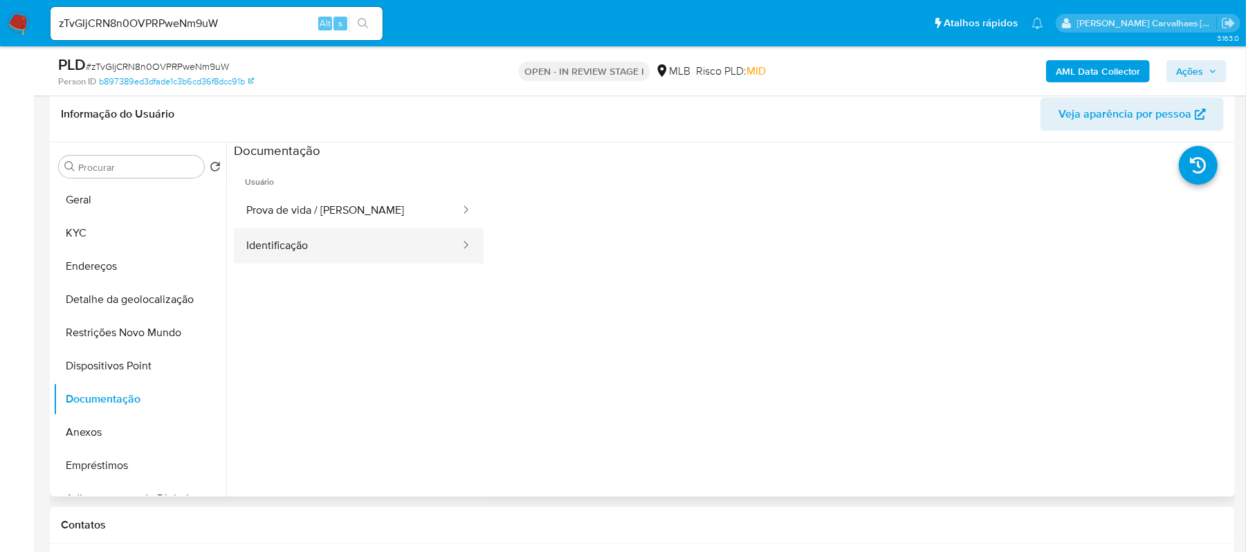
click at [325, 248] on button "Identificação" at bounding box center [348, 245] width 228 height 35
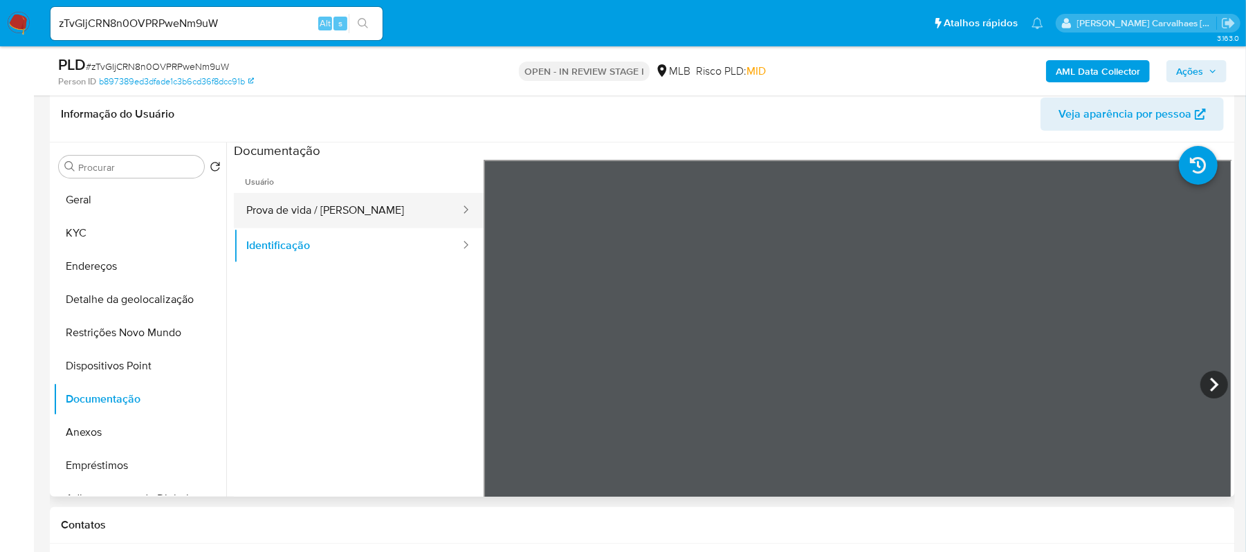
click at [340, 208] on button "Prova de vida / [PERSON_NAME]" at bounding box center [348, 210] width 228 height 35
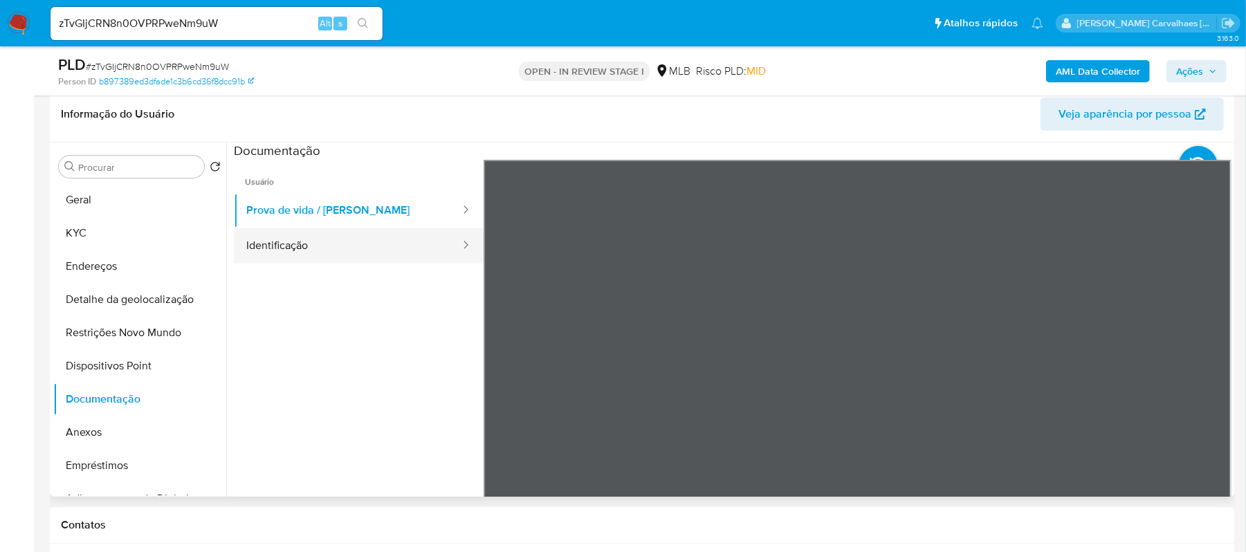
click at [362, 250] on button "Identificação" at bounding box center [348, 245] width 228 height 35
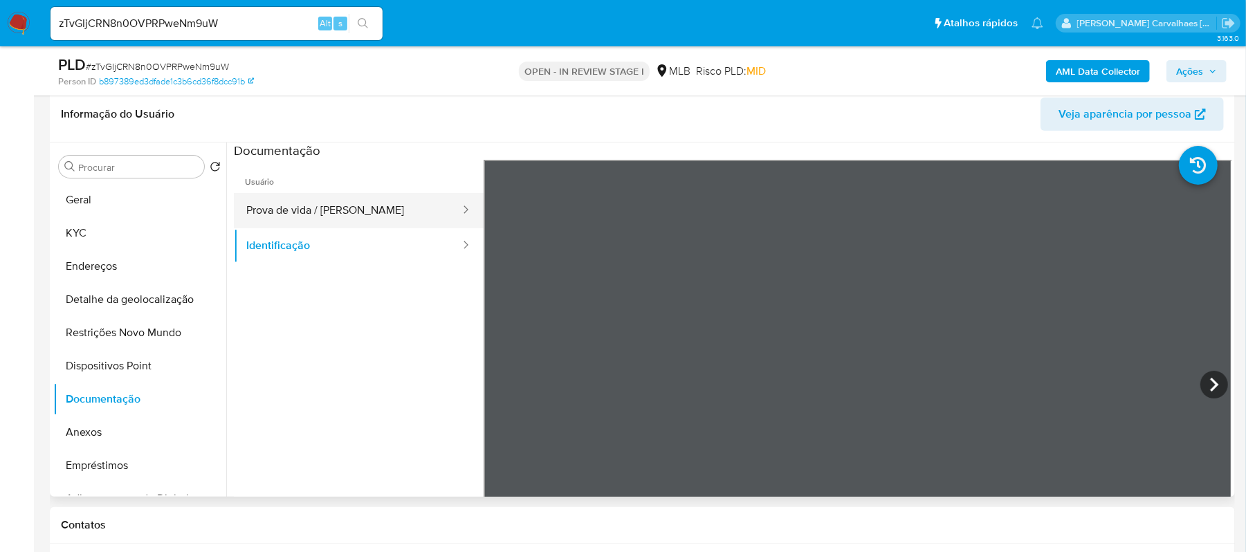
click at [300, 216] on button "Prova de vida / [PERSON_NAME]" at bounding box center [348, 210] width 228 height 35
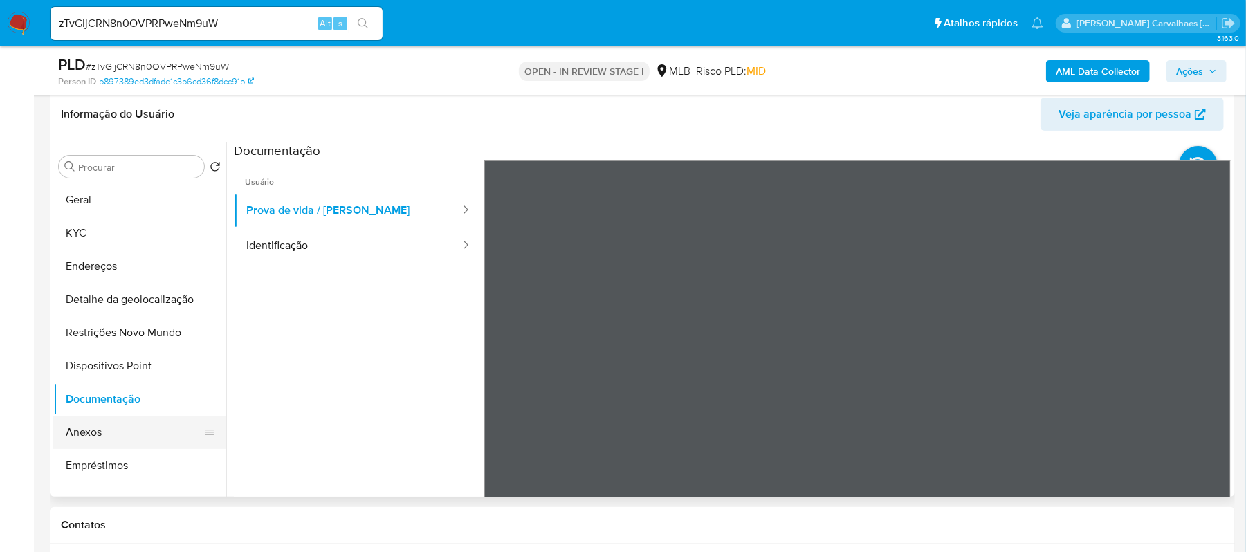
click at [104, 425] on button "Anexos" at bounding box center [134, 432] width 162 height 33
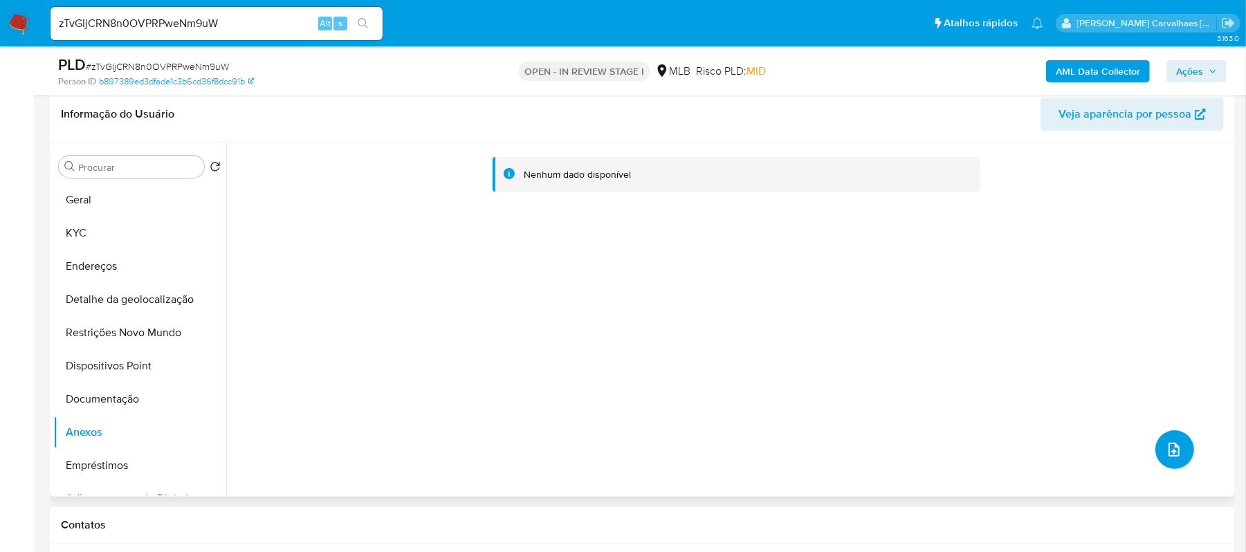
click at [1166, 452] on icon "upload-file" at bounding box center [1174, 449] width 17 height 17
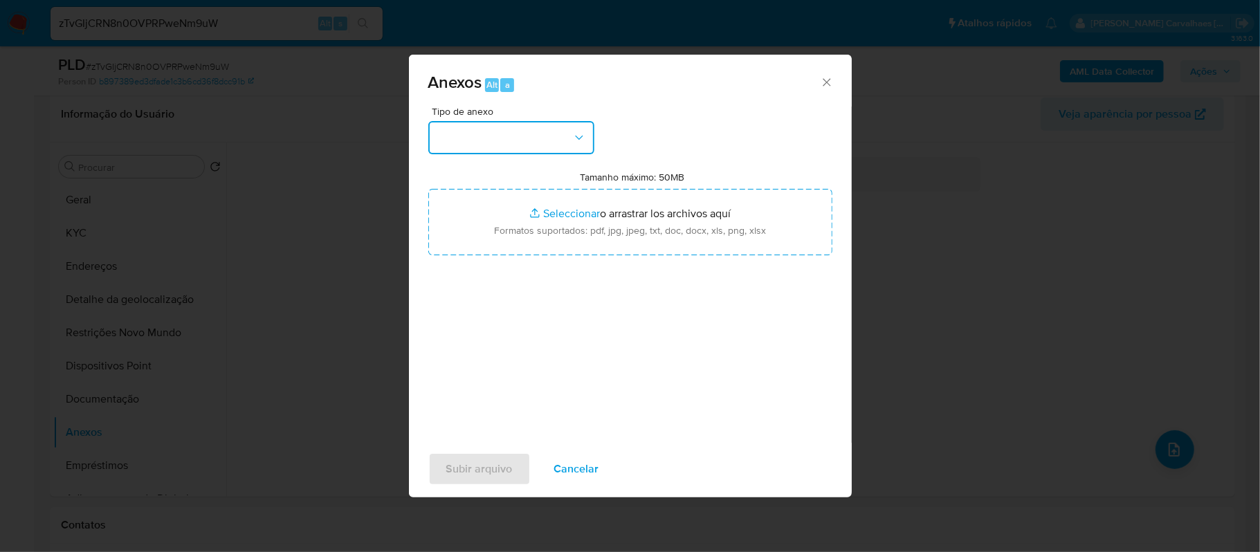
click at [582, 136] on icon "button" at bounding box center [579, 138] width 14 height 14
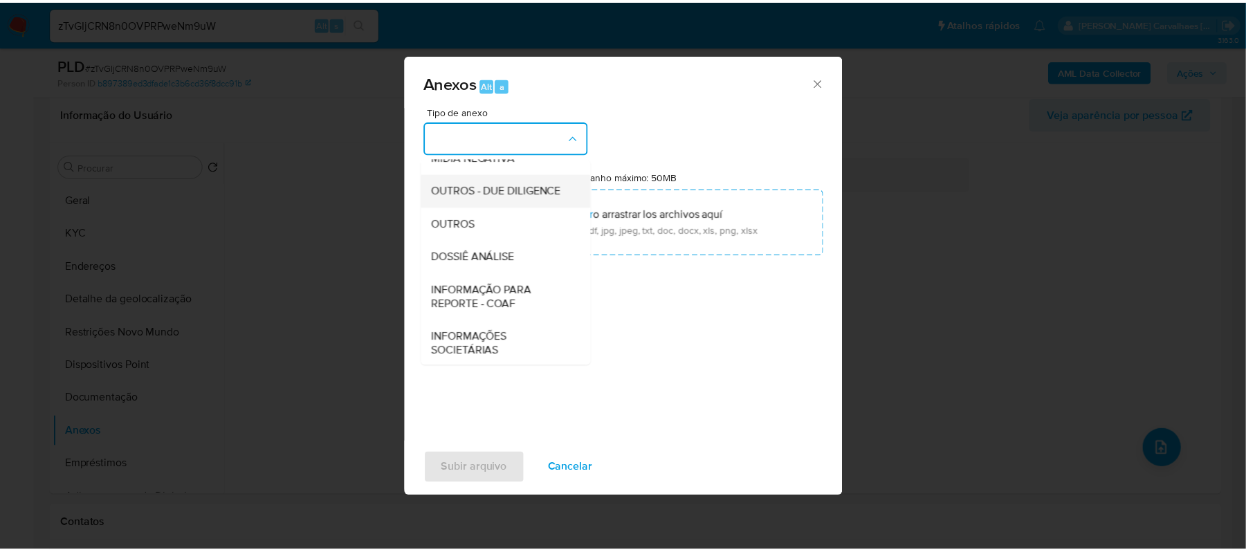
scroll to position [184, 0]
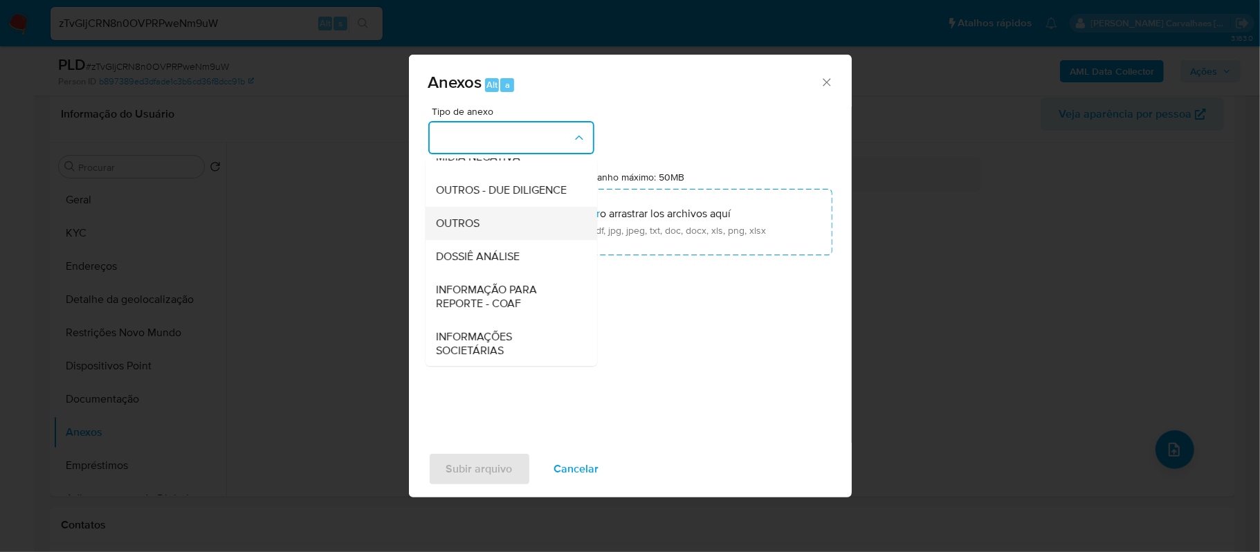
click at [493, 240] on div "OUTROS" at bounding box center [506, 223] width 141 height 33
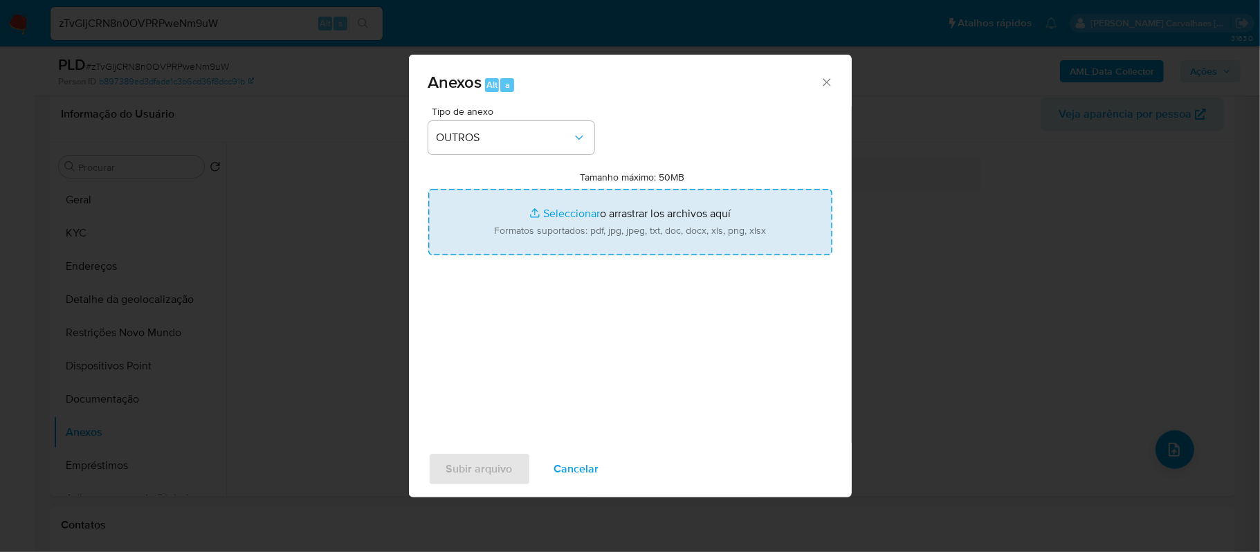
click at [585, 214] on input "Tamanho máximo: 50MB Seleccionar archivos" at bounding box center [630, 222] width 404 height 66
type input "C:\fakepath\SAR - XXXX - CNPJ 60049583000177 - 60.049.583 ALEX ANDREY DOS SANTO…"
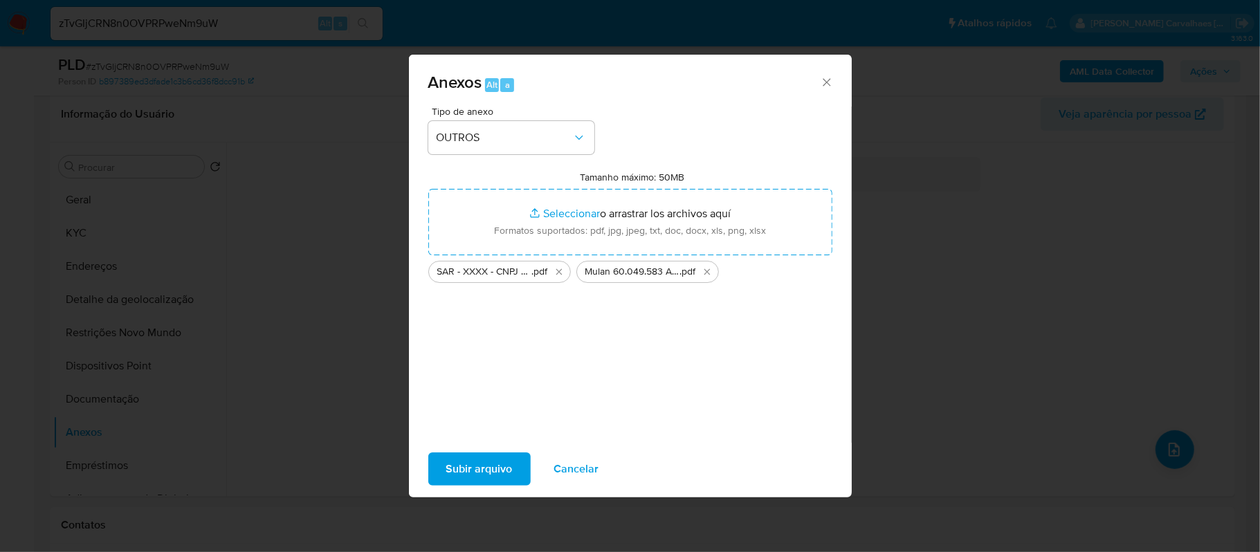
click at [477, 462] on span "Subir arquivo" at bounding box center [479, 469] width 66 height 30
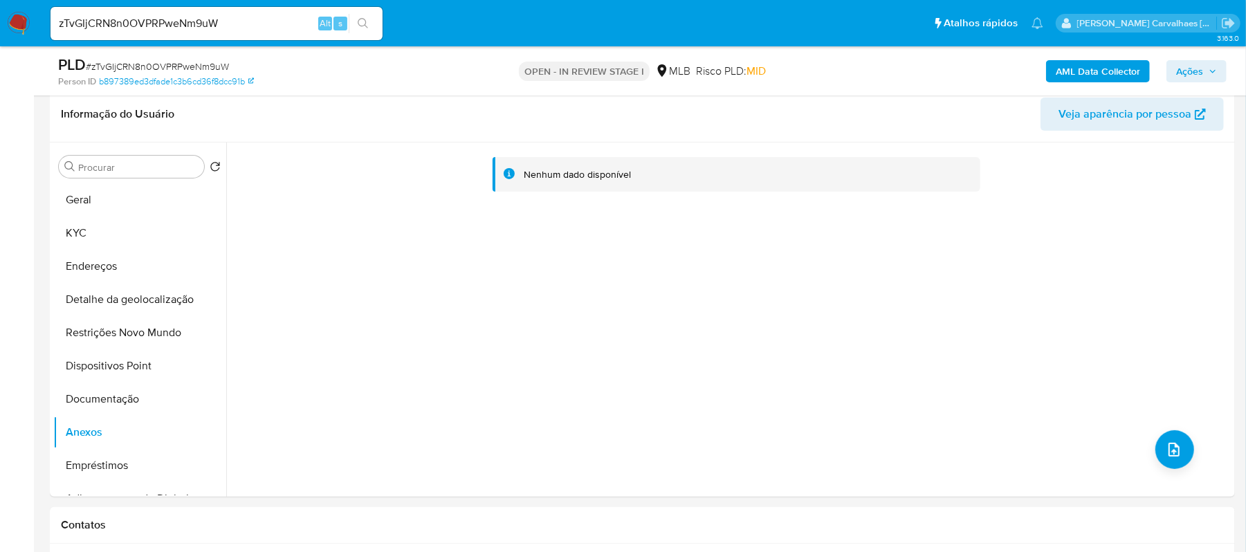
click at [1191, 66] on span "Ações" at bounding box center [1189, 71] width 27 height 22
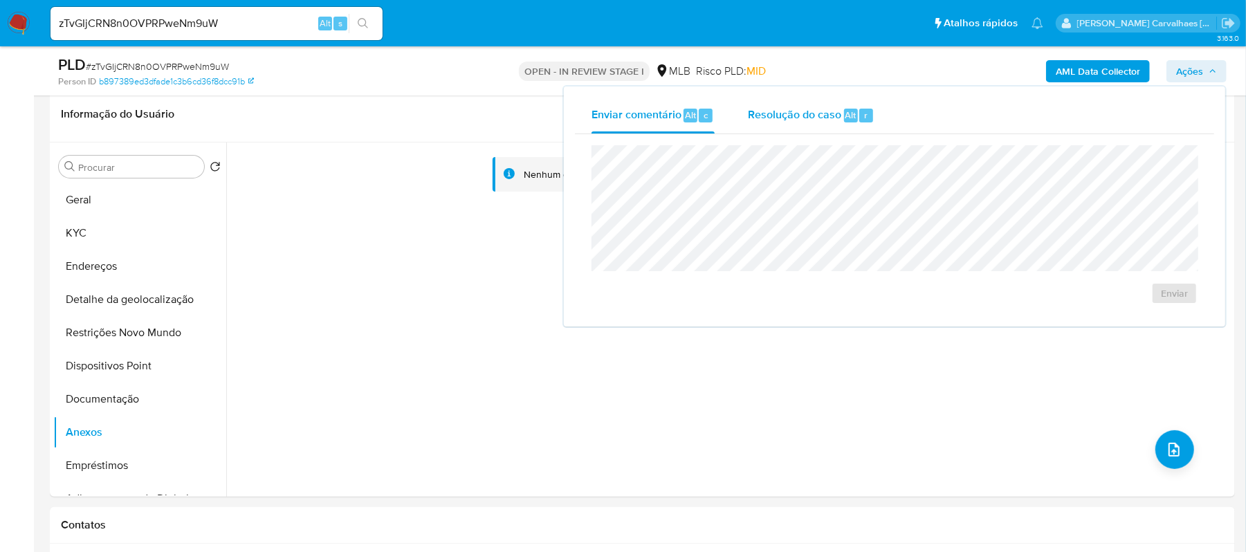
click at [781, 114] on span "Resolução do caso" at bounding box center [794, 115] width 93 height 16
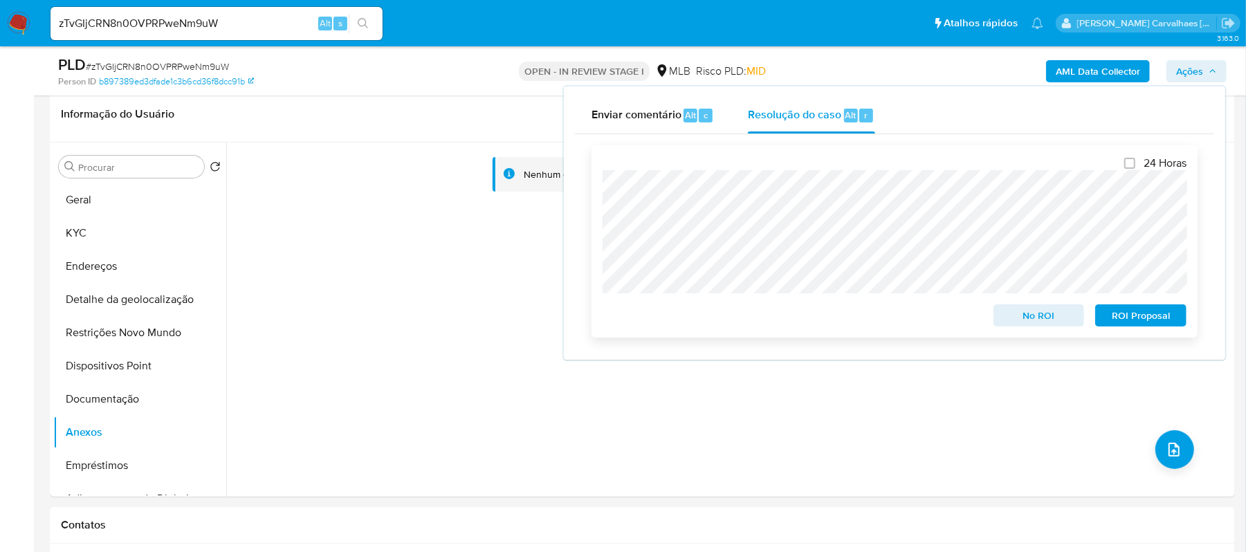
click at [1148, 317] on span "ROI Proposal" at bounding box center [1141, 315] width 72 height 19
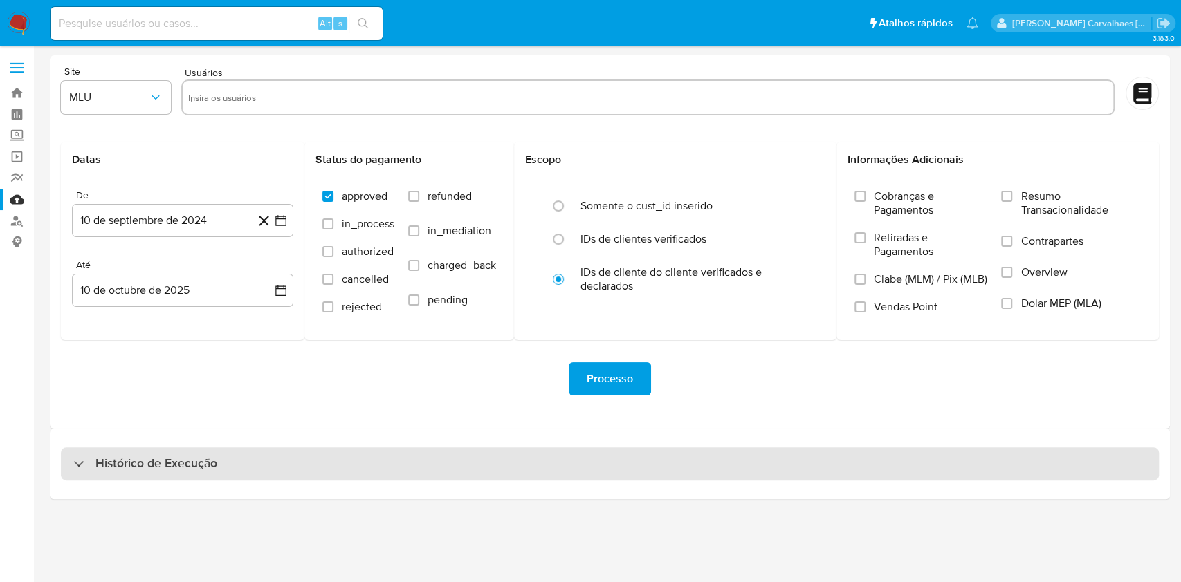
click at [150, 462] on h3 "Histórico de Execução" at bounding box center [156, 464] width 122 height 17
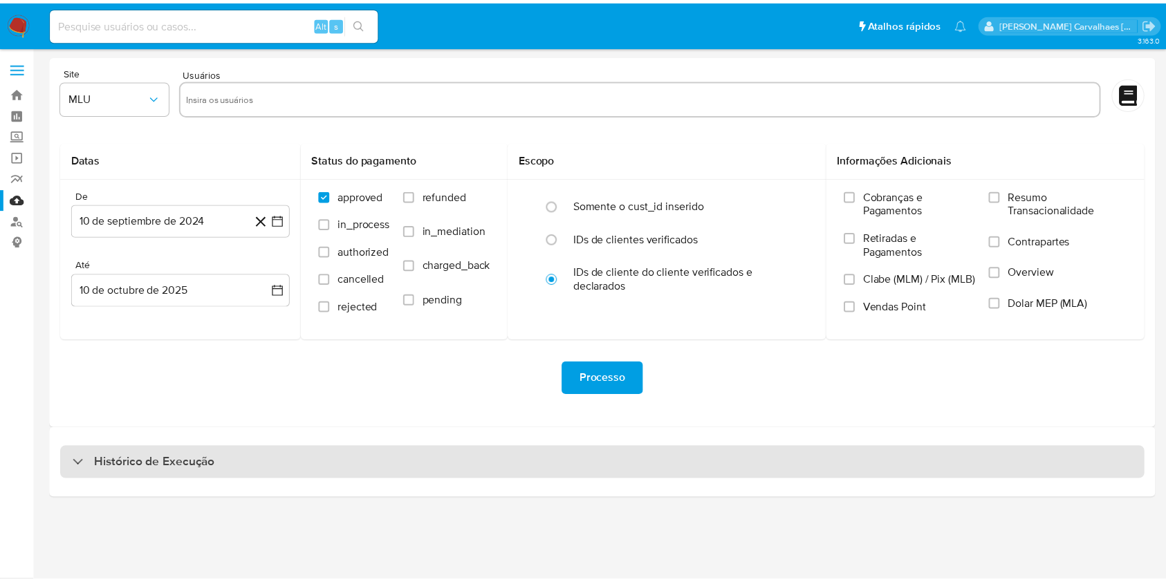
select select "10"
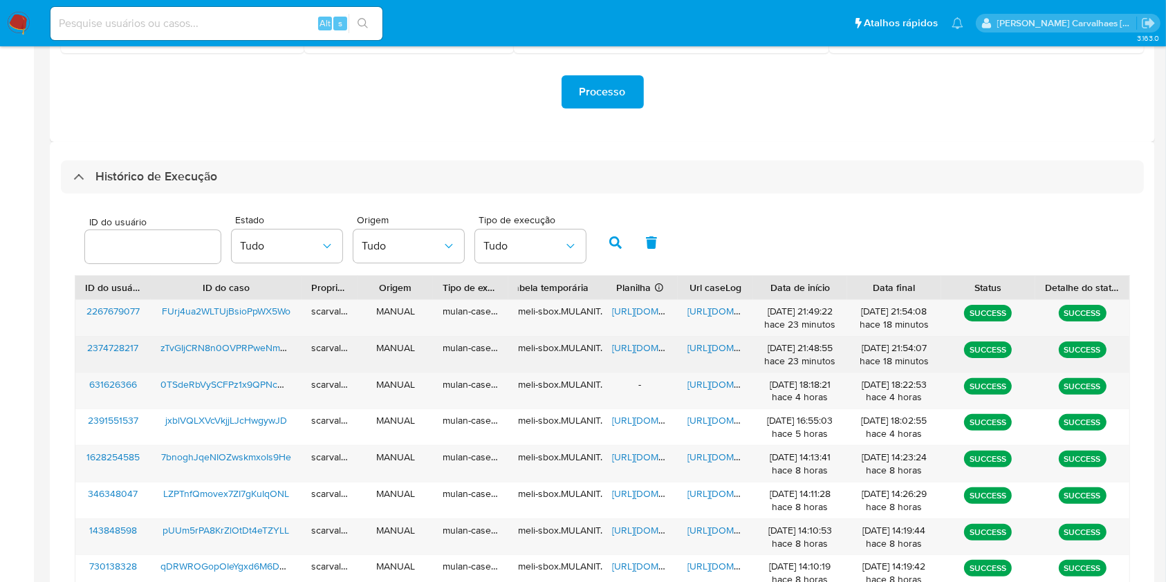
scroll to position [369, 0]
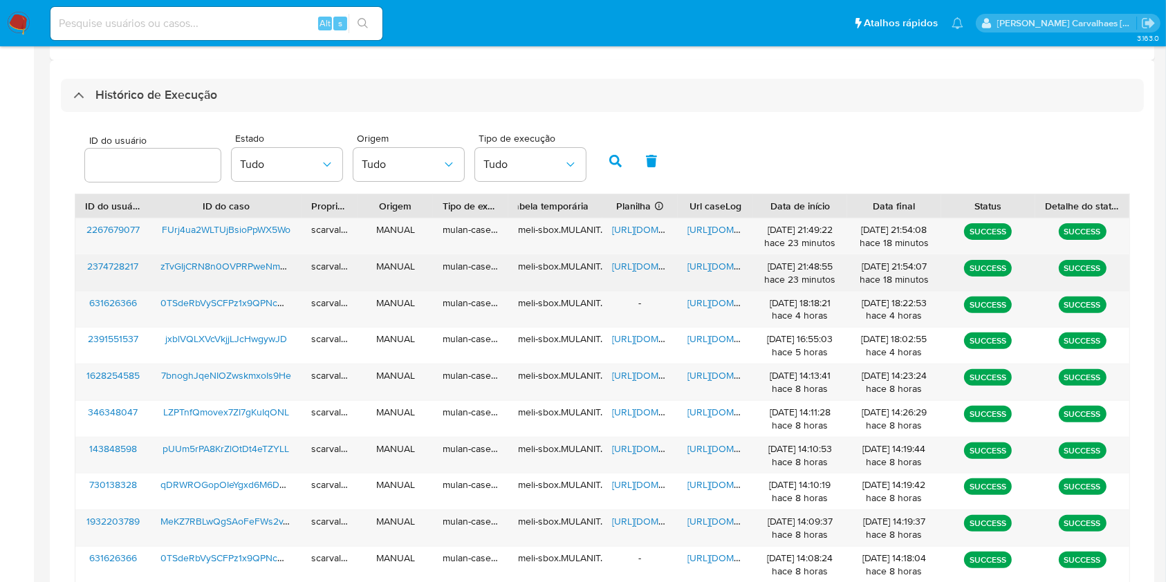
click at [709, 263] on span "[URL][DOMAIN_NAME]" at bounding box center [735, 266] width 95 height 14
click at [626, 264] on span "[URL][DOMAIN_NAME]" at bounding box center [659, 266] width 95 height 14
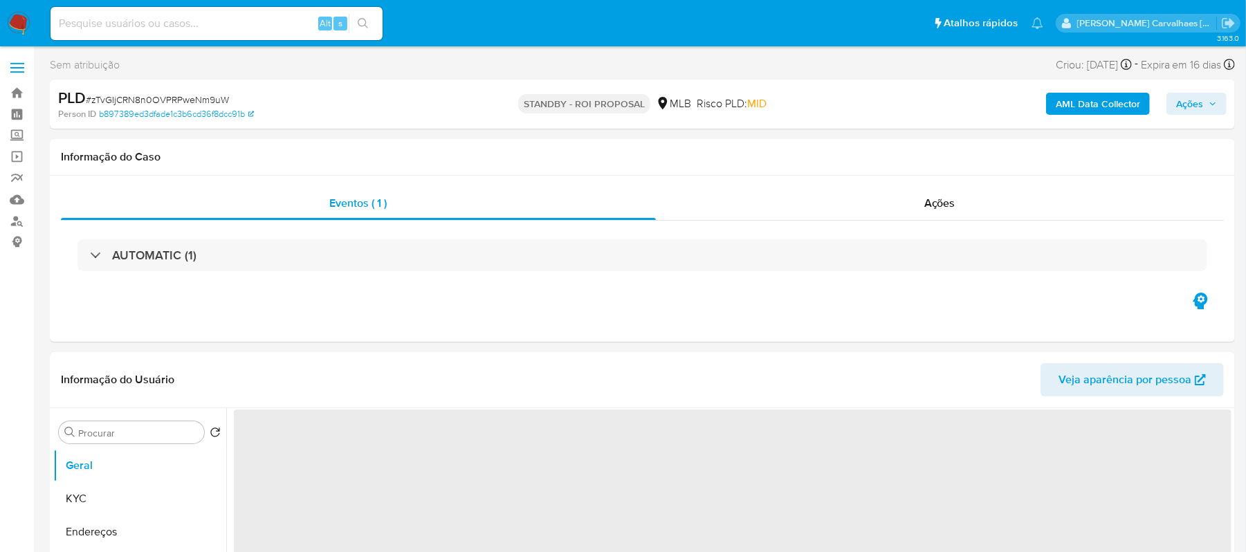
select select "10"
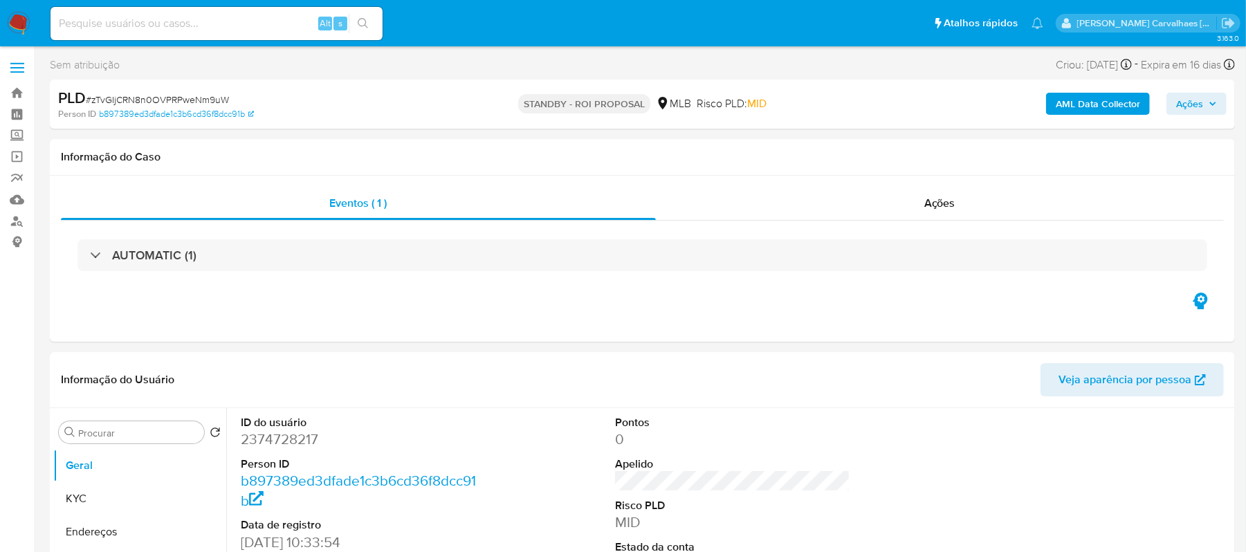
click at [21, 20] on img at bounding box center [19, 24] width 24 height 24
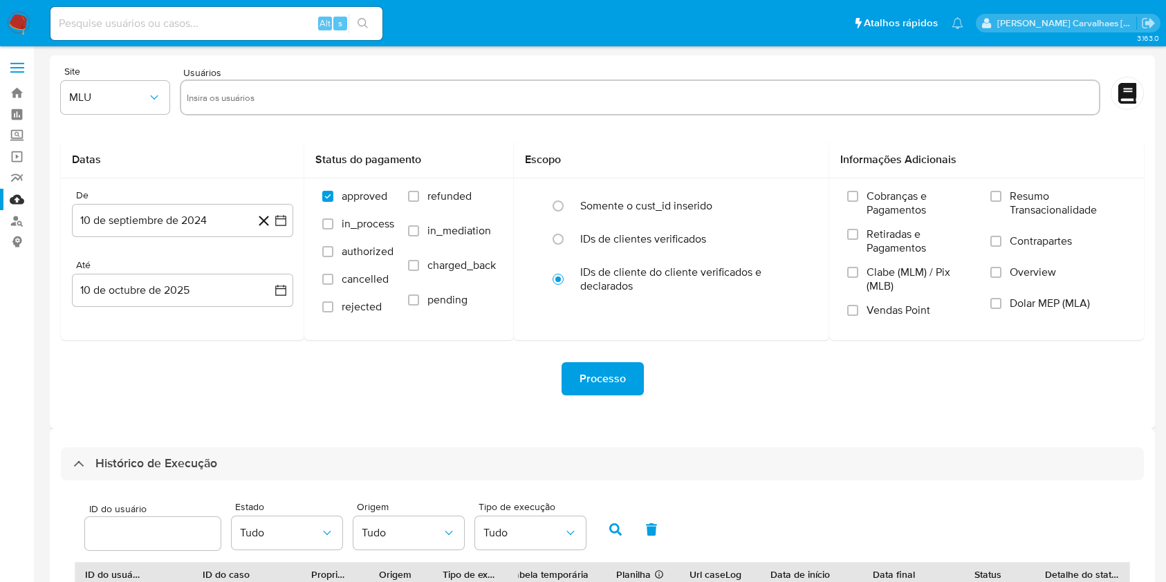
select select "10"
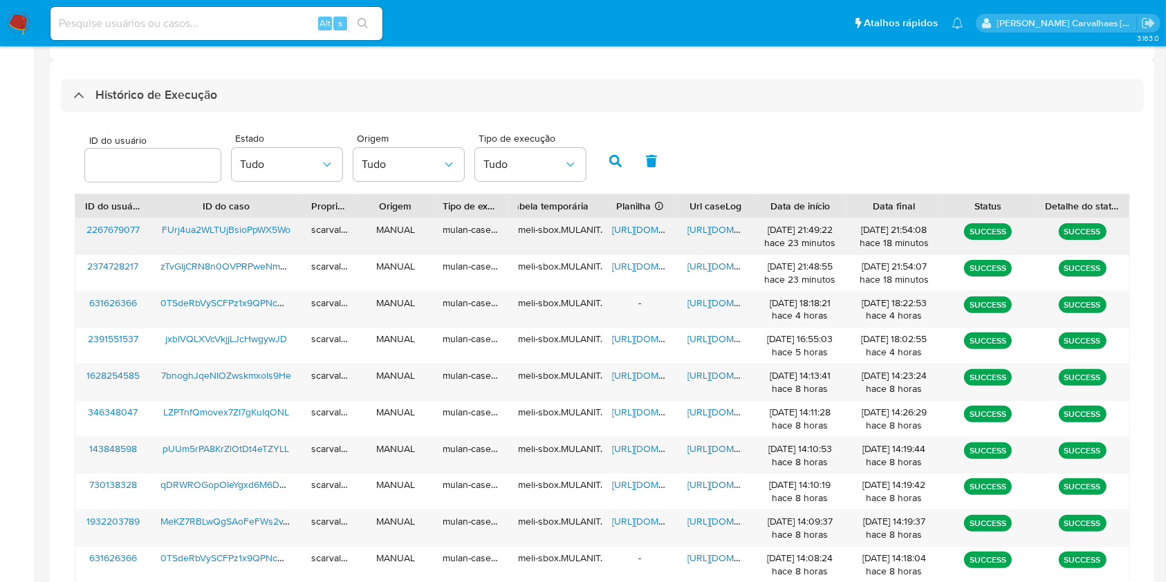
click at [635, 231] on span "[URL][DOMAIN_NAME]" at bounding box center [659, 230] width 95 height 14
click at [719, 227] on span "[URL][DOMAIN_NAME]" at bounding box center [735, 230] width 95 height 14
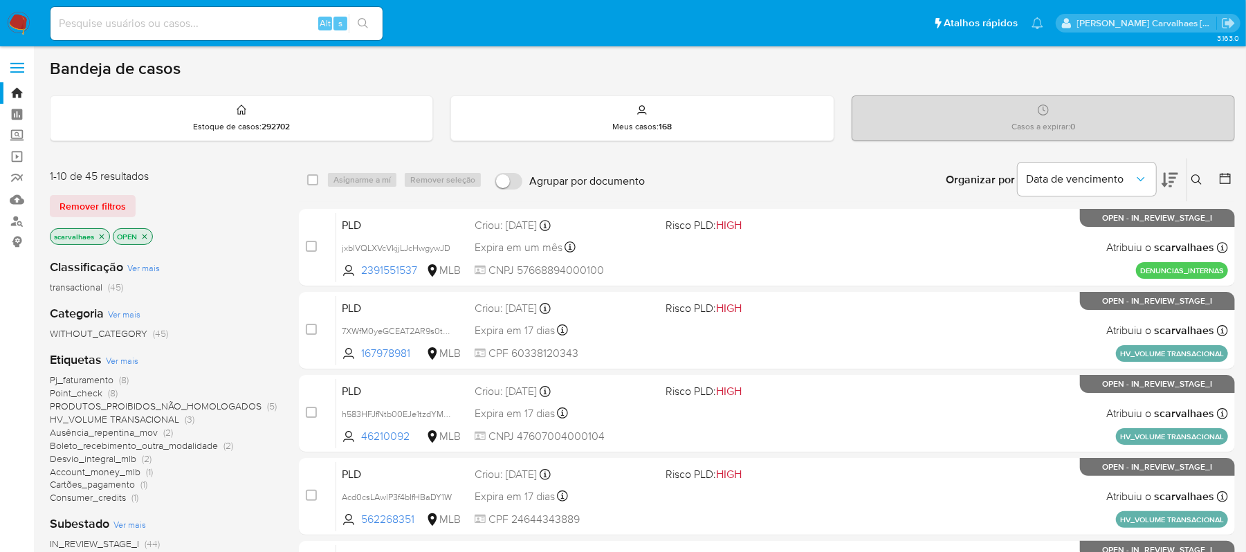
click at [134, 461] on span "Desvio_integral_mlb" at bounding box center [93, 459] width 86 height 14
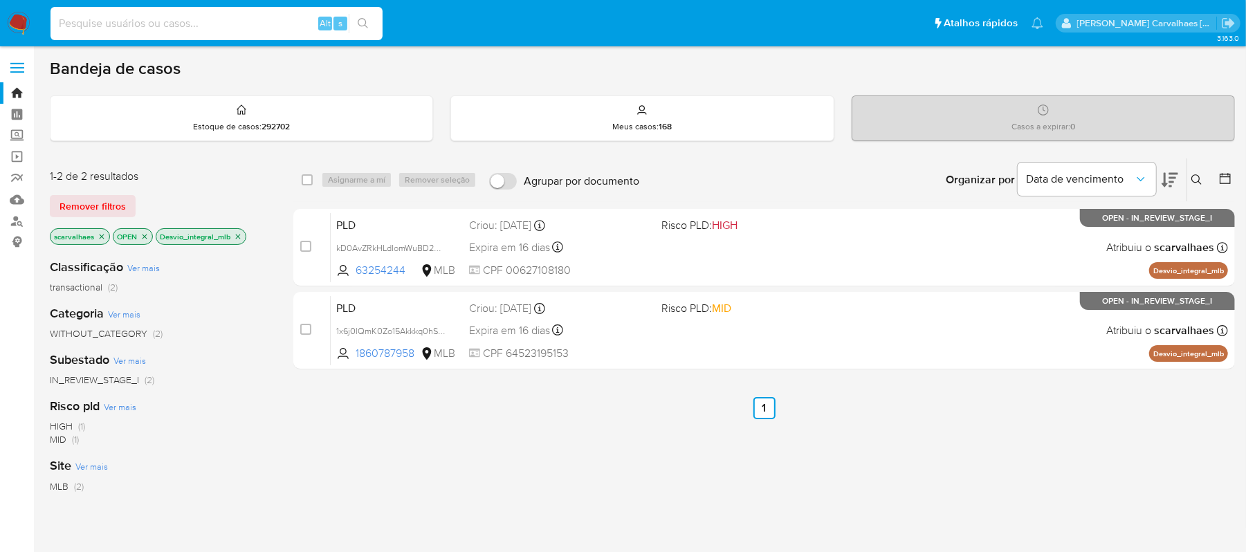
paste input "FUrj4ua2WLTUjBsioPpWX5Wo"
type input "FUrj4ua2WLTUjBsioPpWX5Wo"
click at [362, 25] on icon "search-icon" at bounding box center [363, 23] width 11 height 11
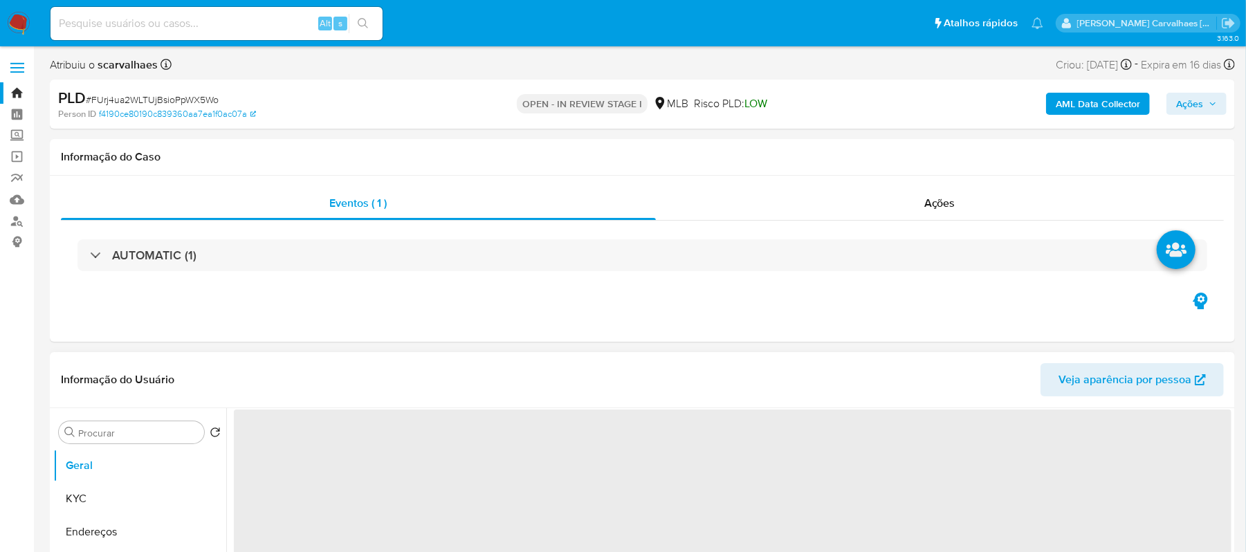
select select "10"
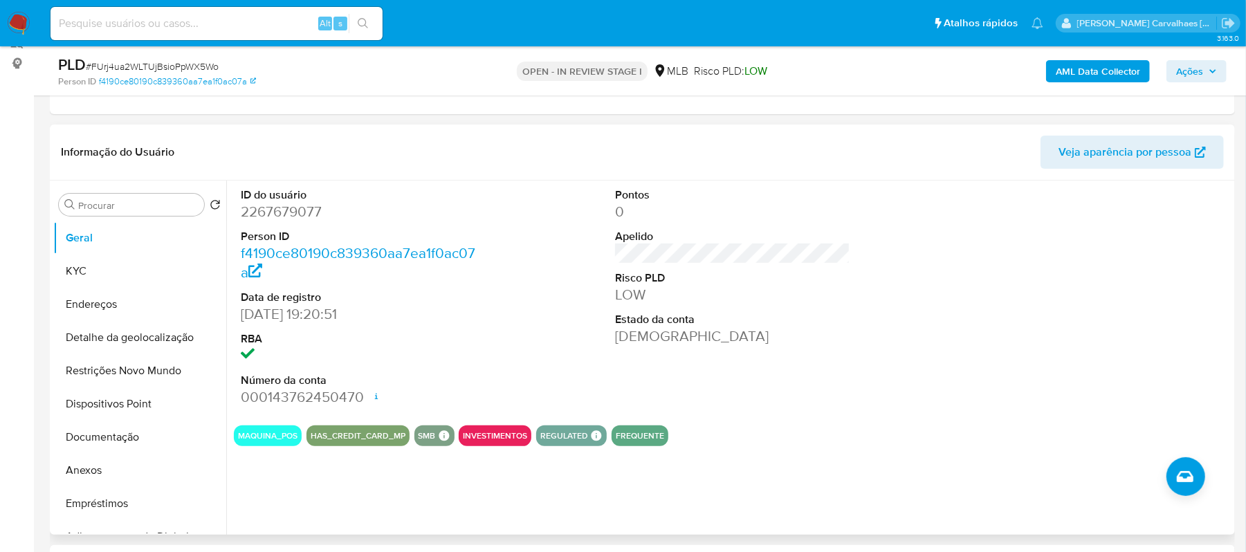
scroll to position [184, 0]
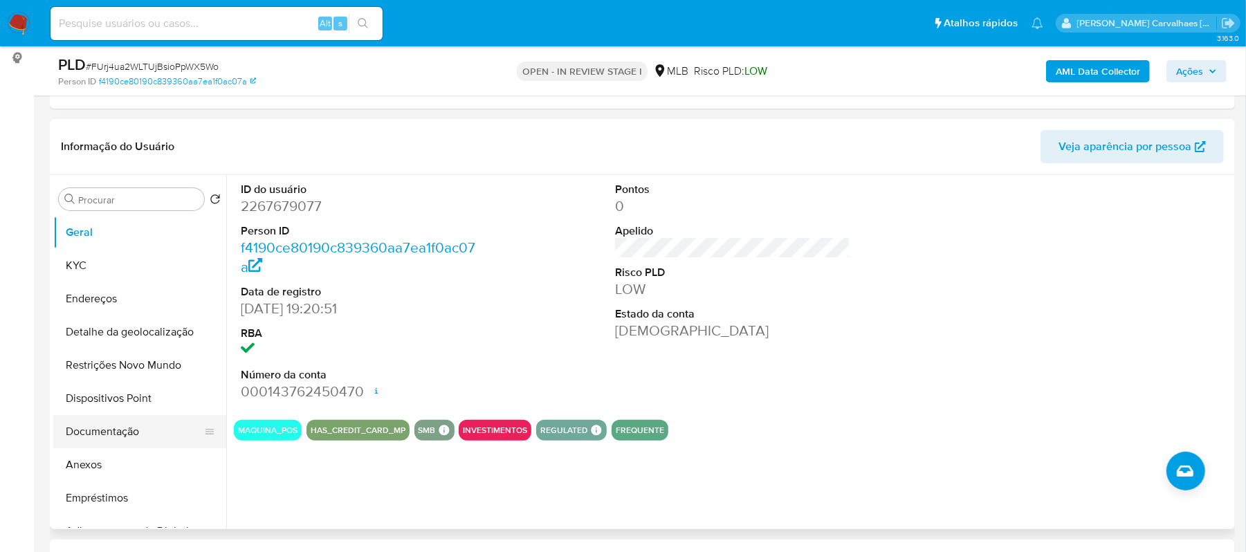
click at [141, 422] on button "Documentação" at bounding box center [134, 431] width 162 height 33
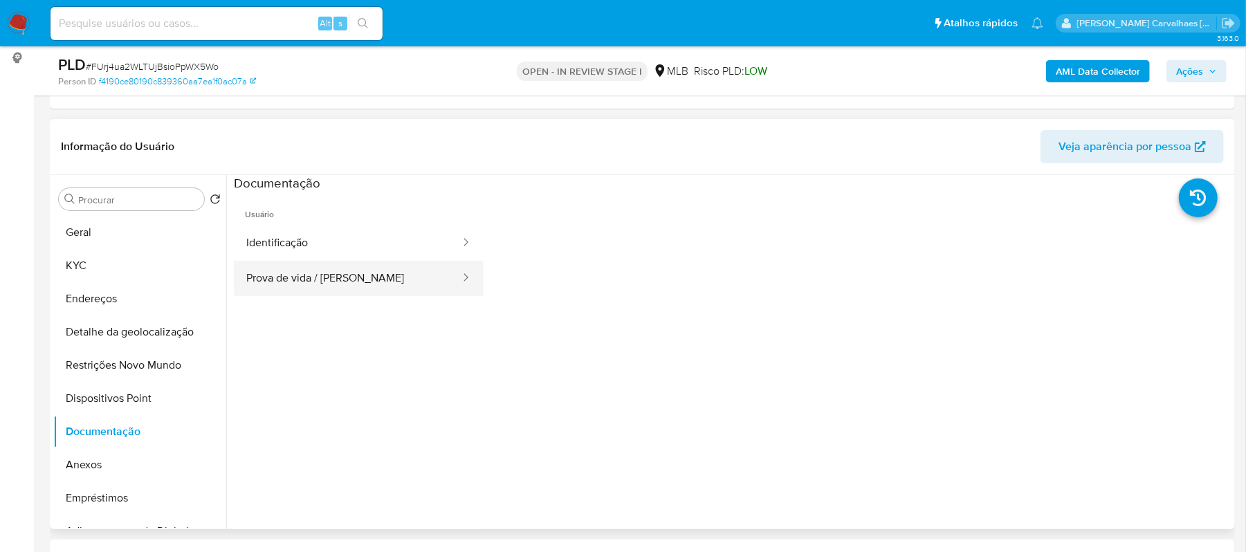
click at [361, 279] on button "Prova de vida / [PERSON_NAME]" at bounding box center [348, 278] width 228 height 35
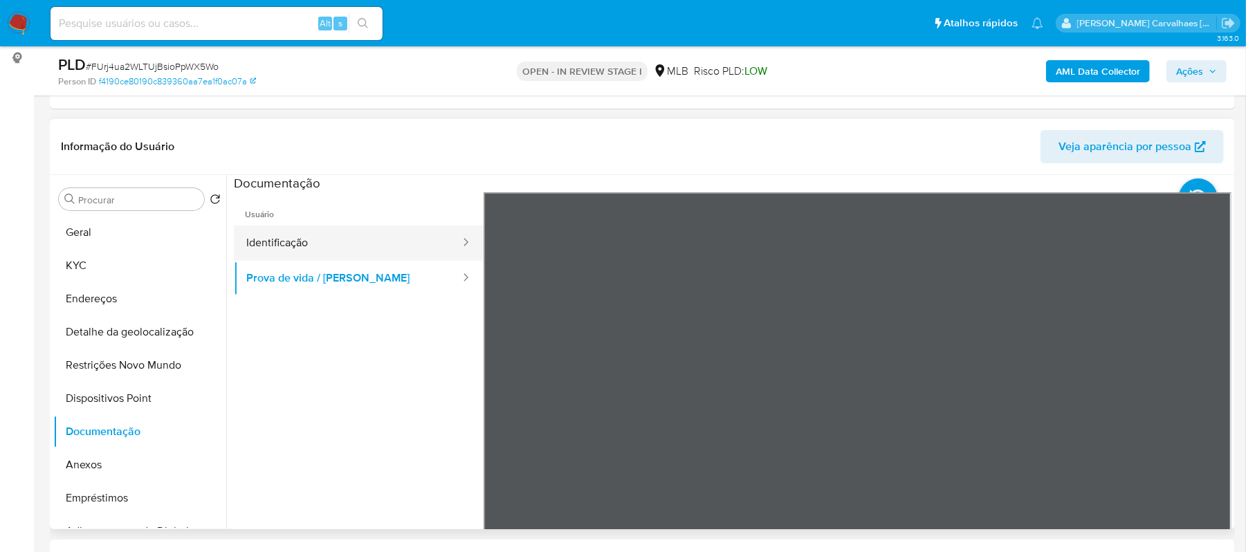
click at [358, 237] on button "Identificação" at bounding box center [348, 243] width 228 height 35
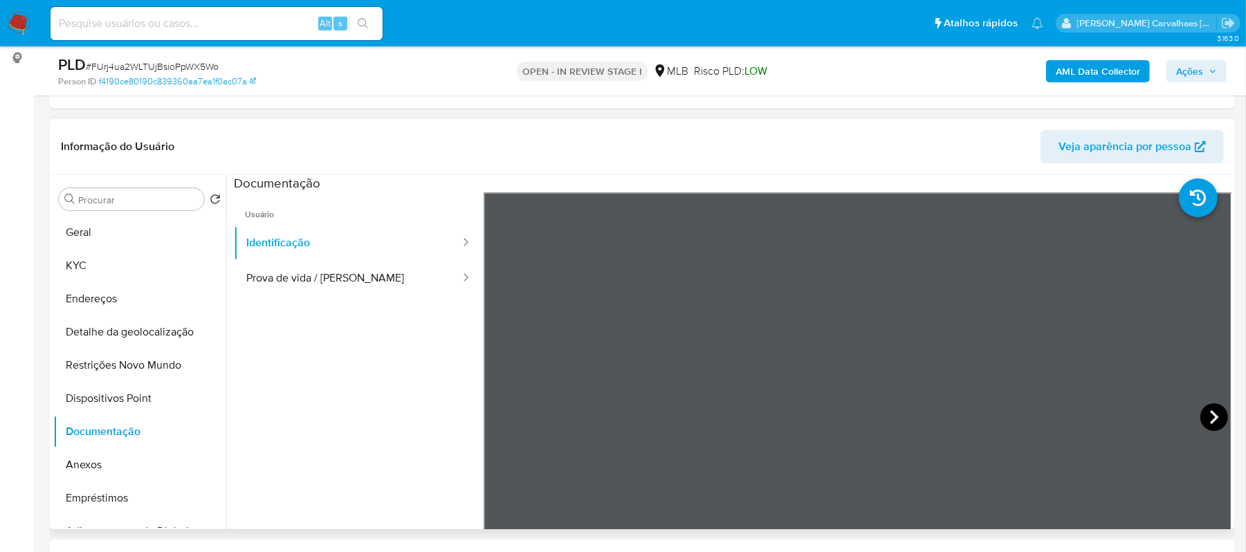
click at [1215, 416] on icon at bounding box center [1214, 417] width 28 height 28
click at [123, 259] on button "KYC" at bounding box center [134, 265] width 162 height 33
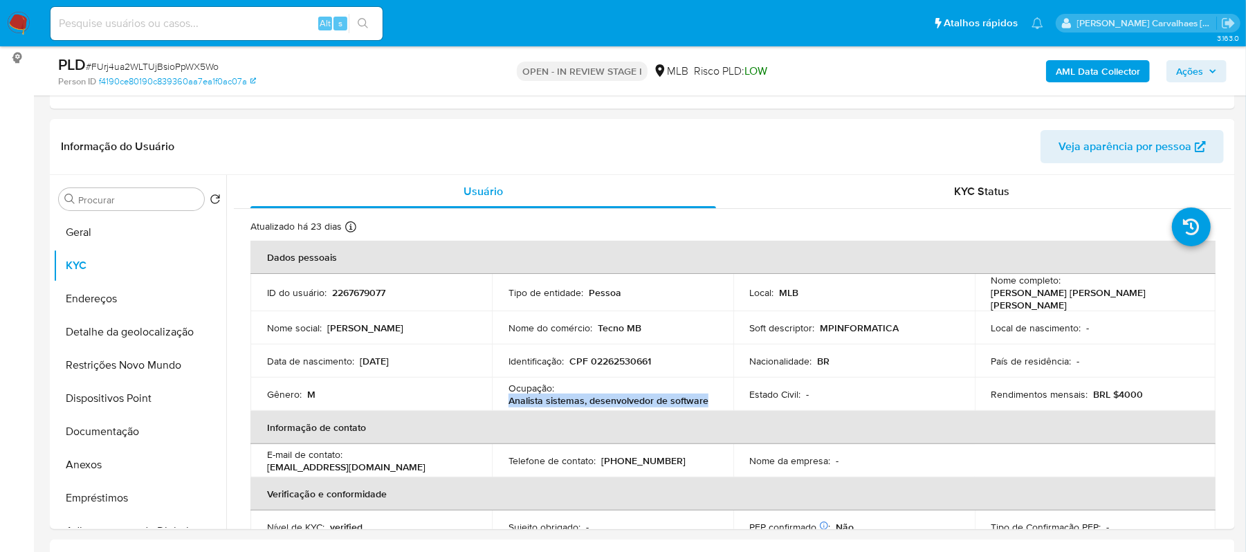
drag, startPoint x: 504, startPoint y: 399, endPoint x: 706, endPoint y: 398, distance: 201.3
click at [706, 398] on td "Ocupação : Analista sistemas, desenvolvedor de software" at bounding box center [612, 394] width 241 height 33
copy p "Analista sistemas, desenvolvedor de software"
click at [134, 230] on button "Geral" at bounding box center [134, 232] width 162 height 33
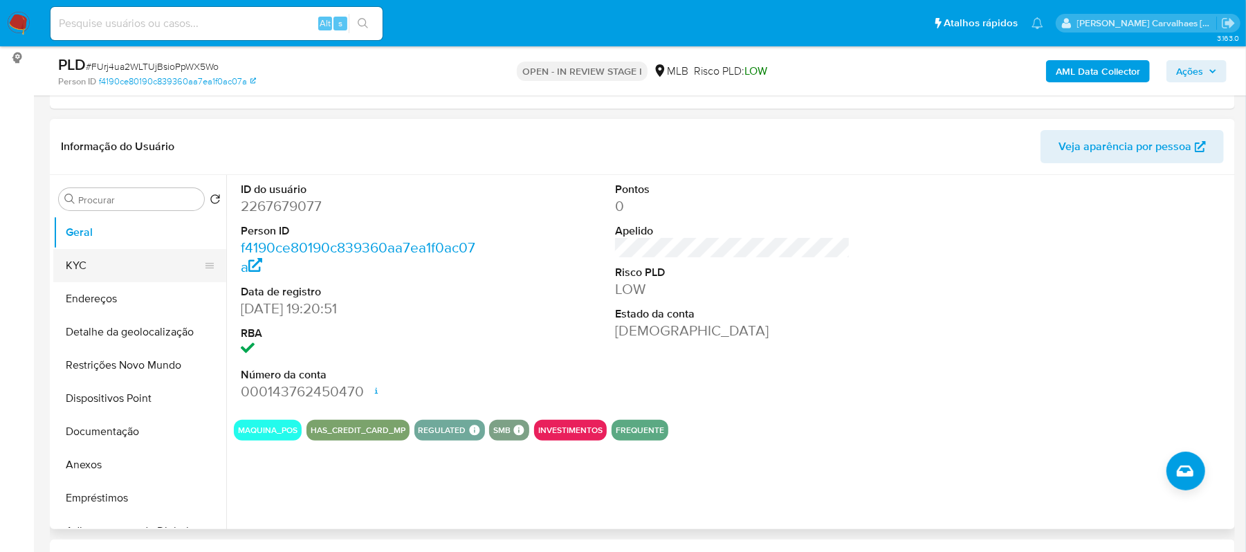
click at [107, 268] on button "KYC" at bounding box center [134, 265] width 162 height 33
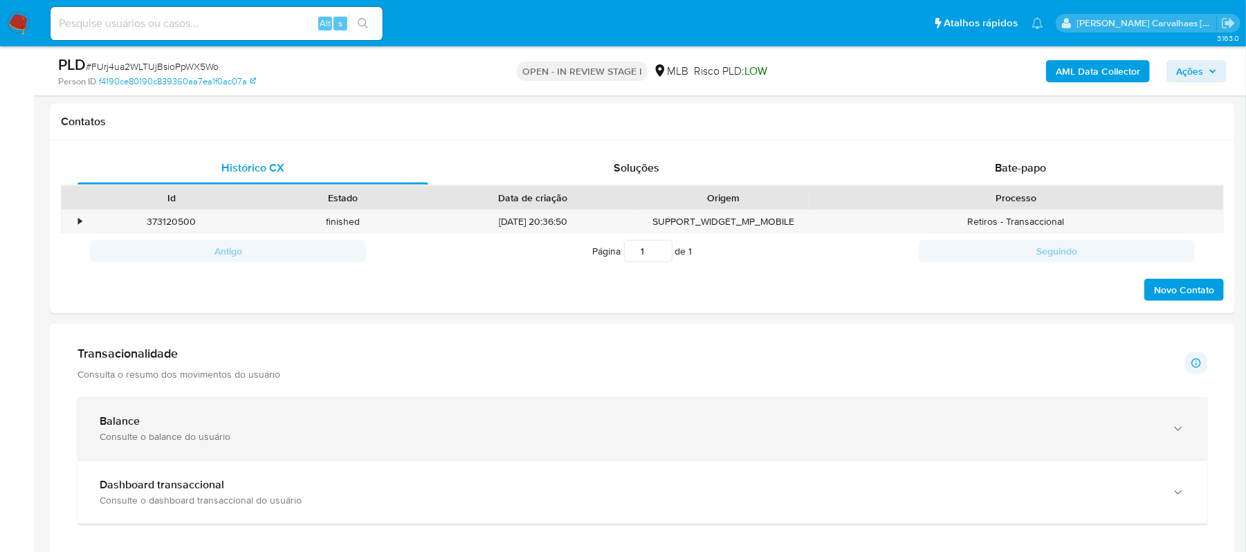
scroll to position [684, 0]
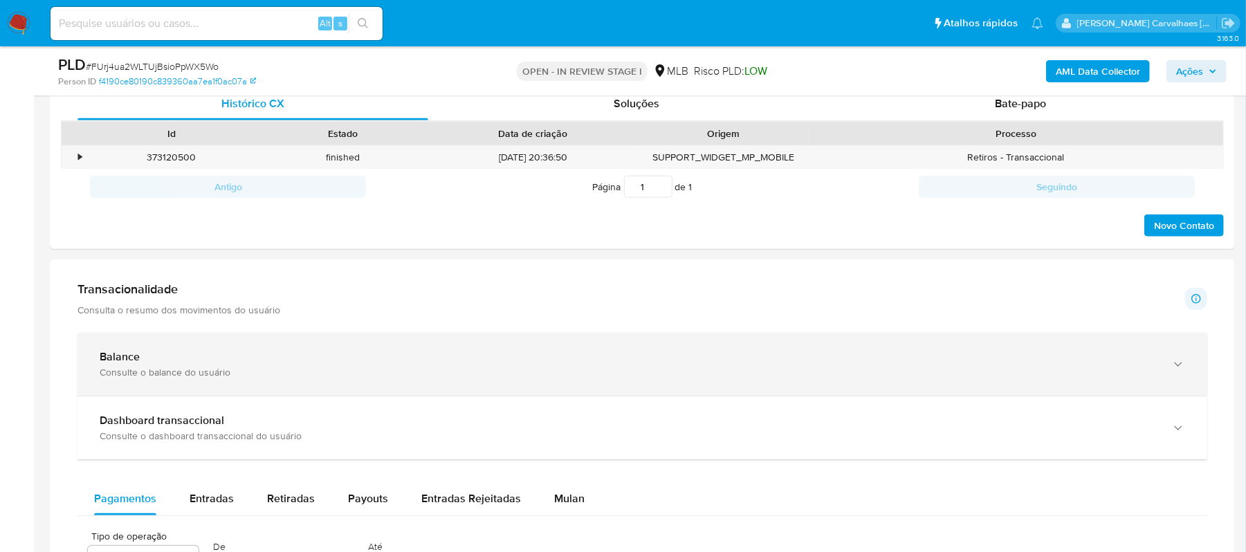
click at [1173, 363] on icon "button" at bounding box center [1178, 365] width 14 height 14
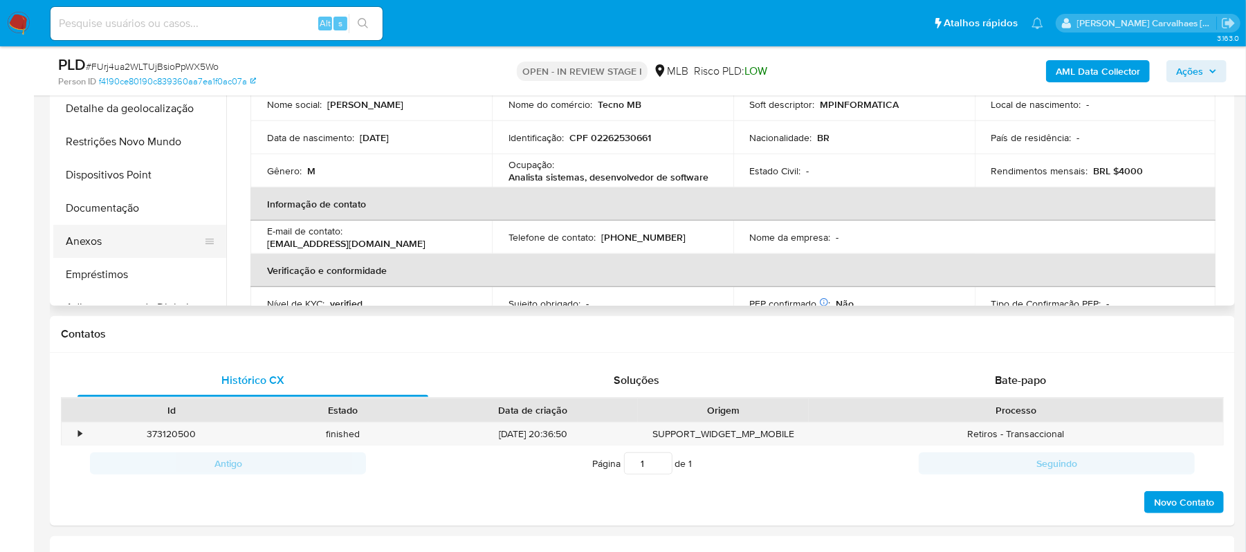
scroll to position [315, 0]
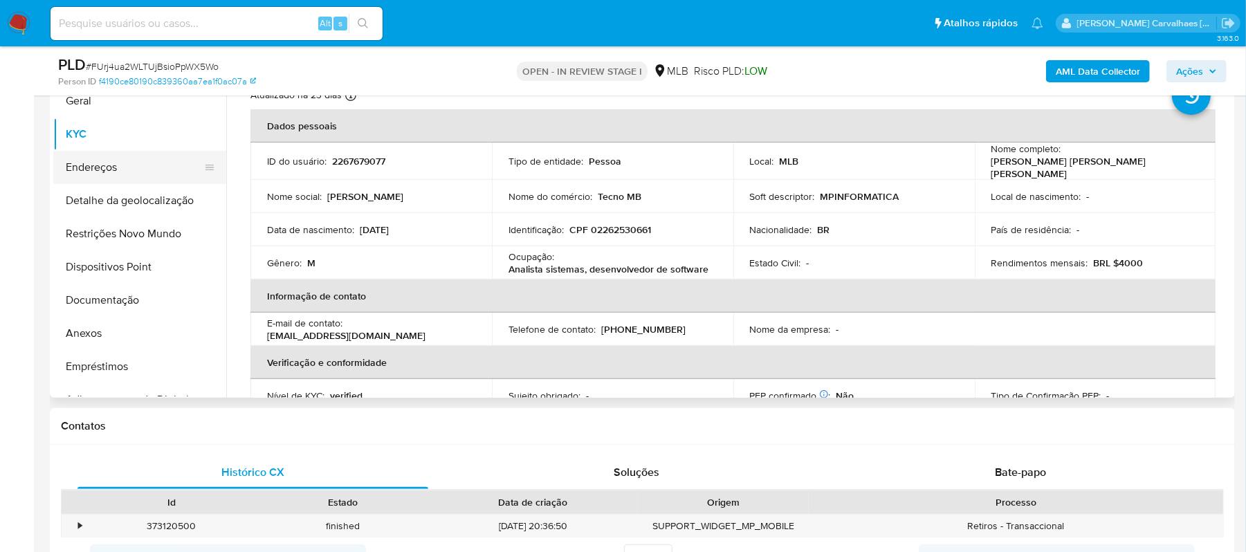
click at [111, 167] on button "Endereços" at bounding box center [134, 167] width 162 height 33
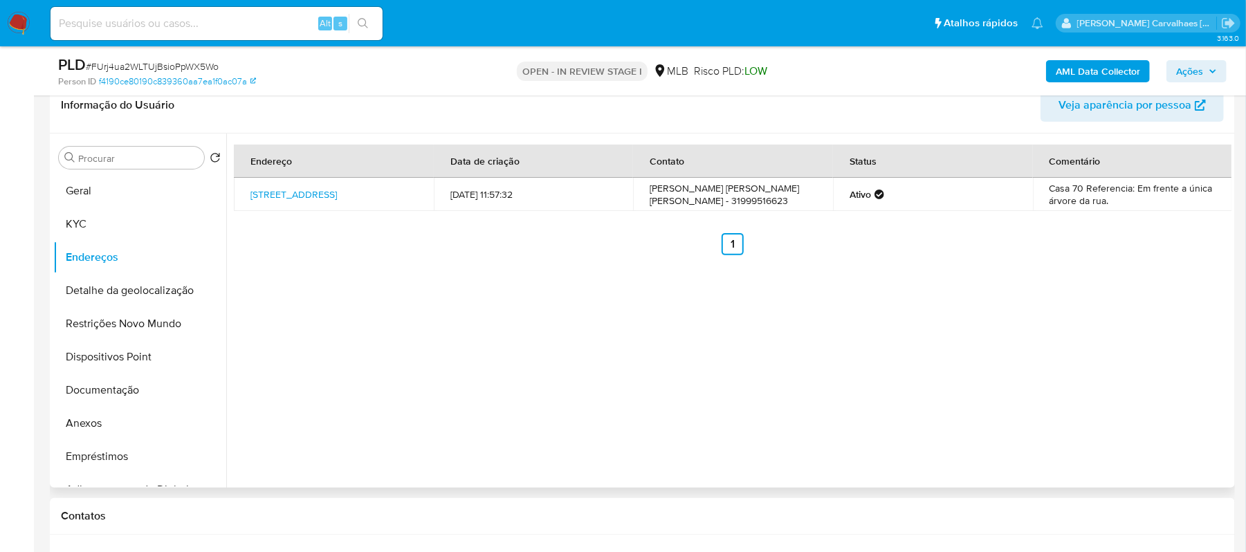
scroll to position [223, 0]
click at [294, 191] on link "[STREET_ADDRESS]" at bounding box center [293, 197] width 86 height 14
click at [130, 296] on button "Detalhe da geolocalização" at bounding box center [134, 293] width 162 height 33
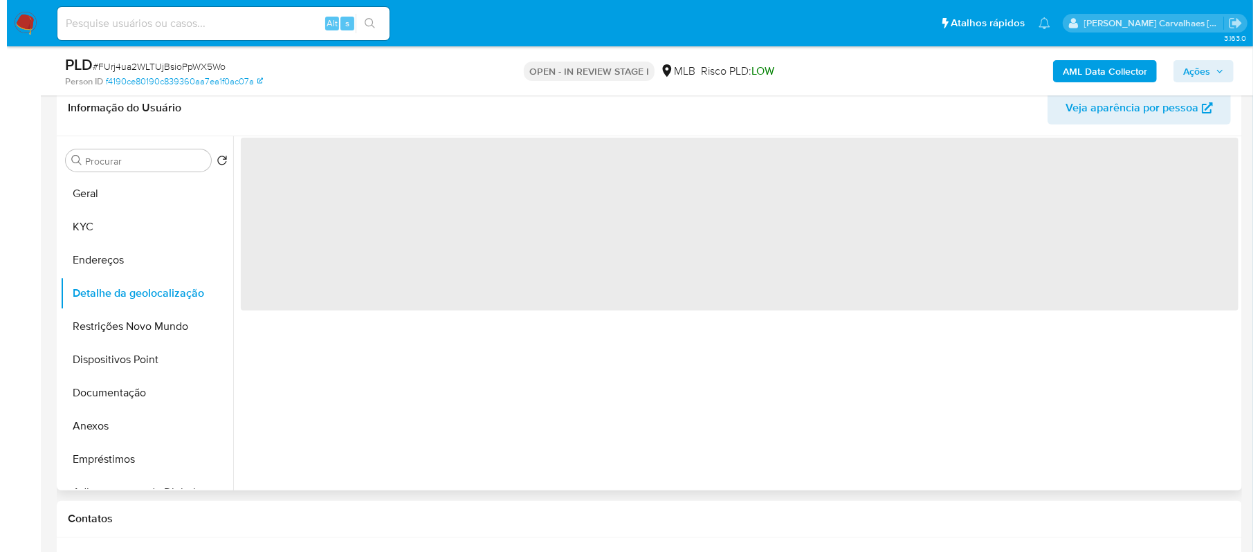
scroll to position [131, 0]
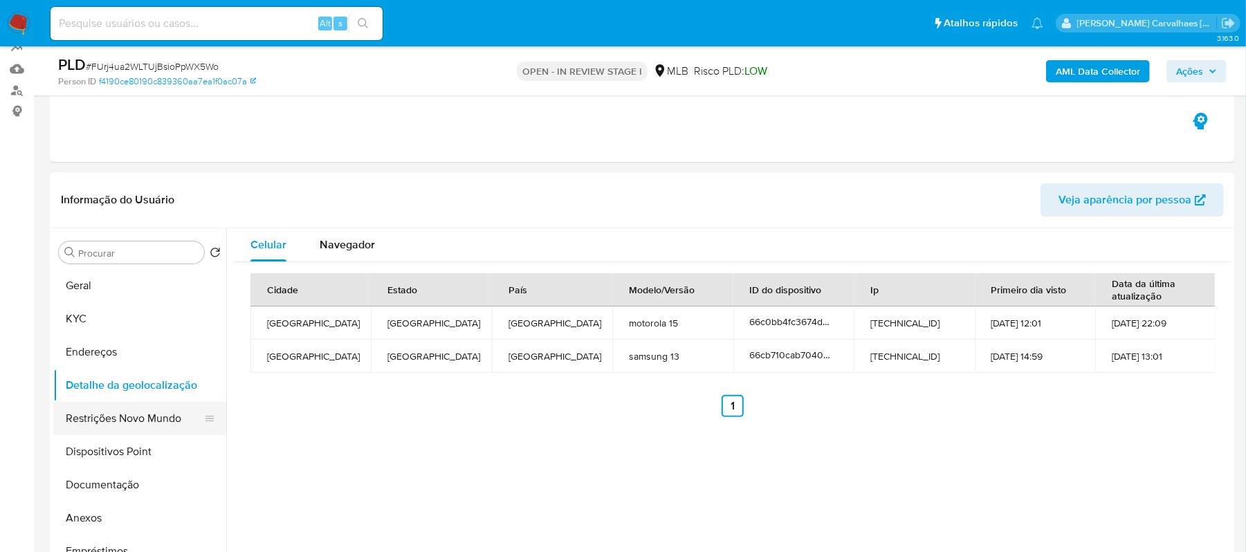
click at [116, 421] on button "Restrições Novo Mundo" at bounding box center [134, 418] width 162 height 33
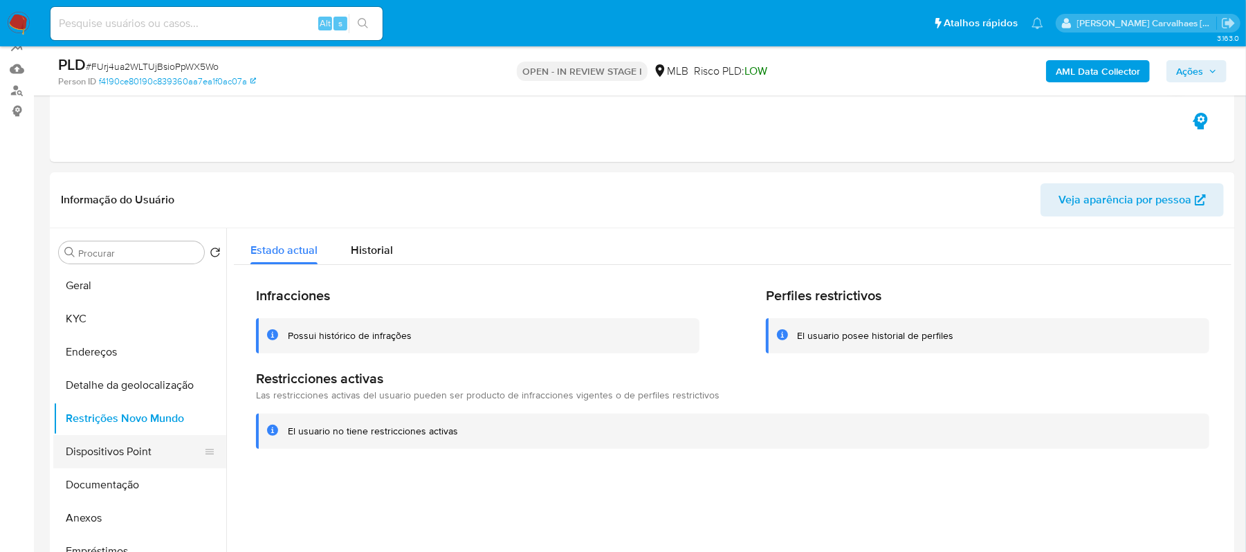
click at [118, 451] on button "Dispositivos Point" at bounding box center [134, 451] width 162 height 33
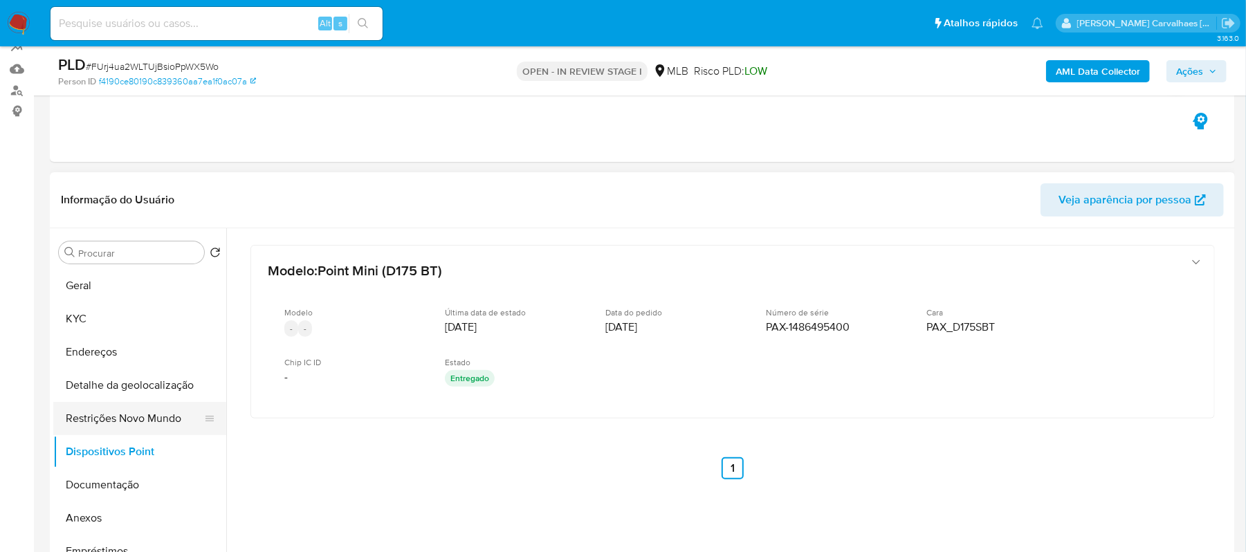
click at [140, 418] on button "Restrições Novo Mundo" at bounding box center [134, 418] width 162 height 33
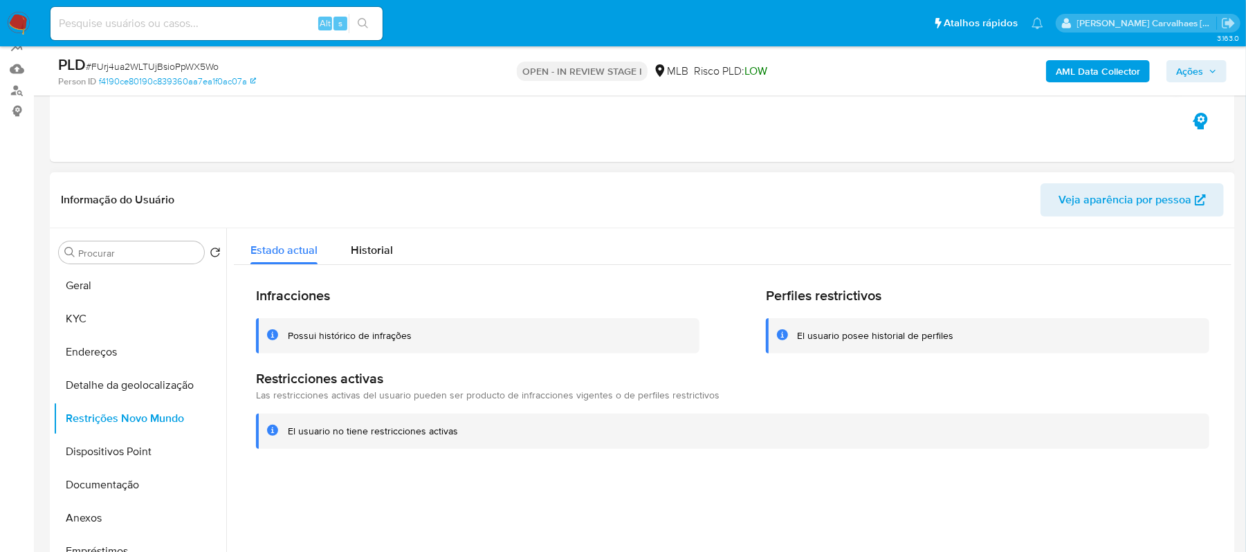
drag, startPoint x: 291, startPoint y: 430, endPoint x: 462, endPoint y: 433, distance: 170.9
click at [462, 433] on div "El usuario no tiene restricciones activas" at bounding box center [743, 431] width 910 height 13
click at [120, 480] on button "Documentação" at bounding box center [134, 484] width 162 height 33
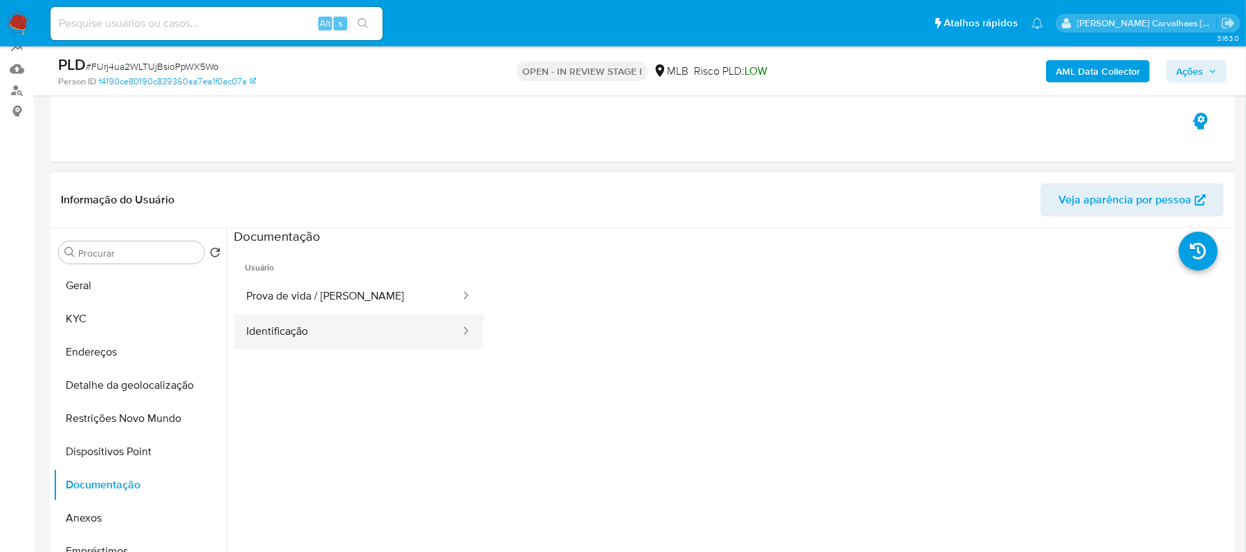
click at [351, 338] on button "Identificação" at bounding box center [348, 331] width 228 height 35
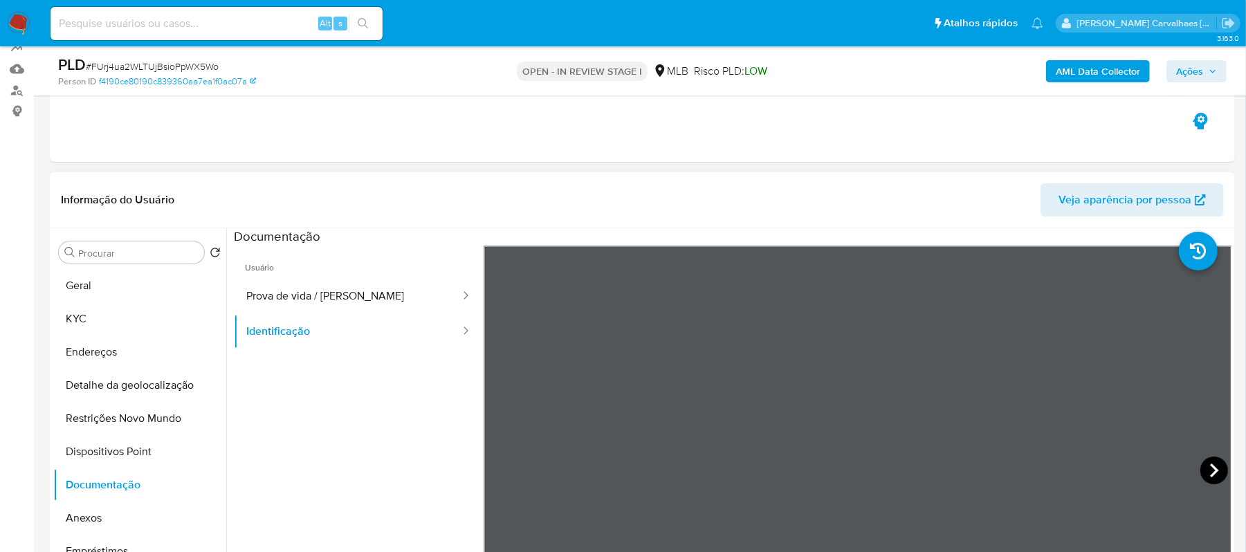
click at [1213, 465] on icon at bounding box center [1214, 471] width 28 height 28
click at [112, 519] on button "Anexos" at bounding box center [134, 517] width 162 height 33
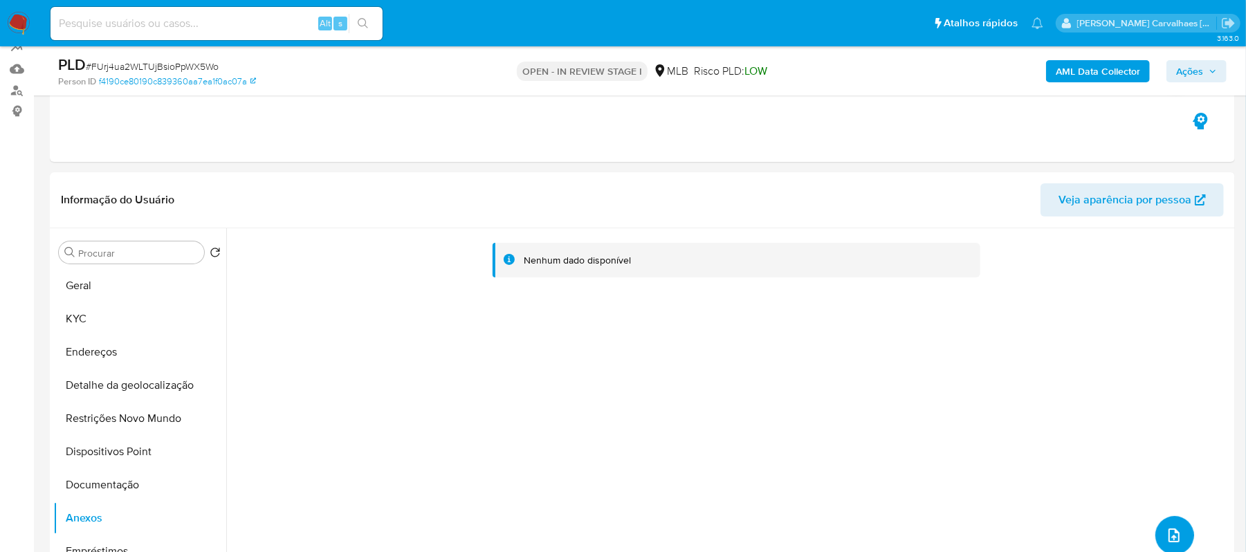
click at [1174, 533] on icon "upload-file" at bounding box center [1173, 535] width 11 height 14
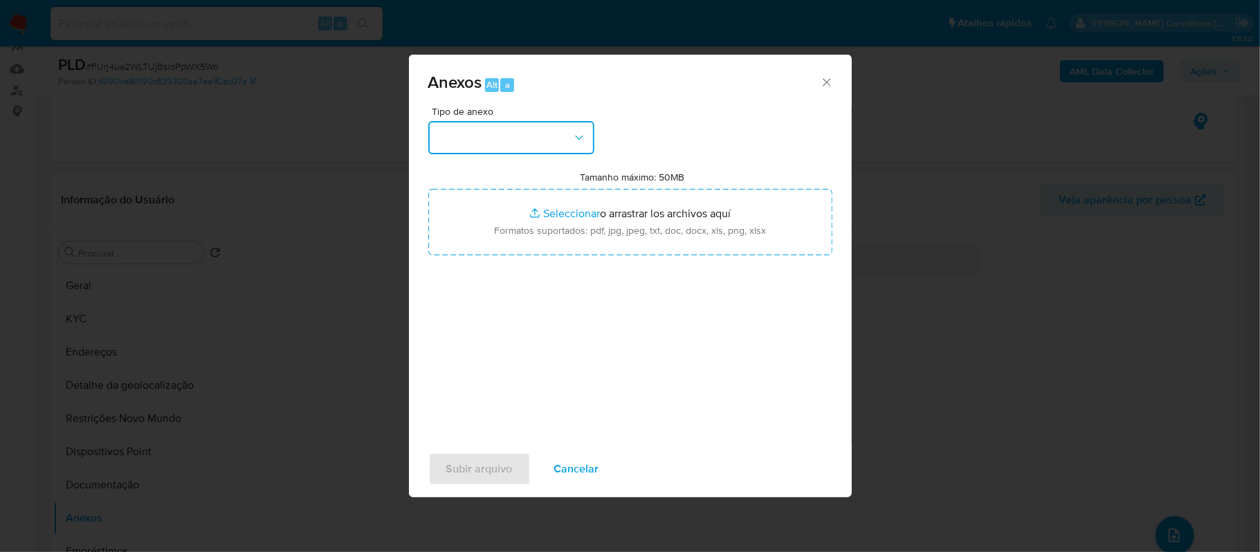
click at [576, 131] on icon "button" at bounding box center [579, 138] width 14 height 14
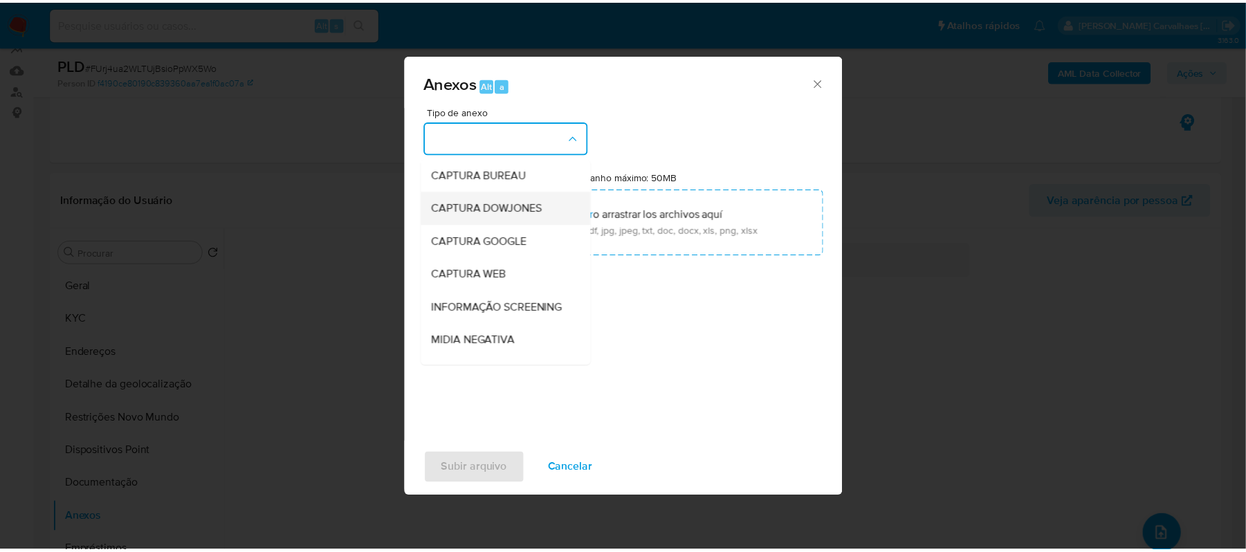
scroll to position [184, 0]
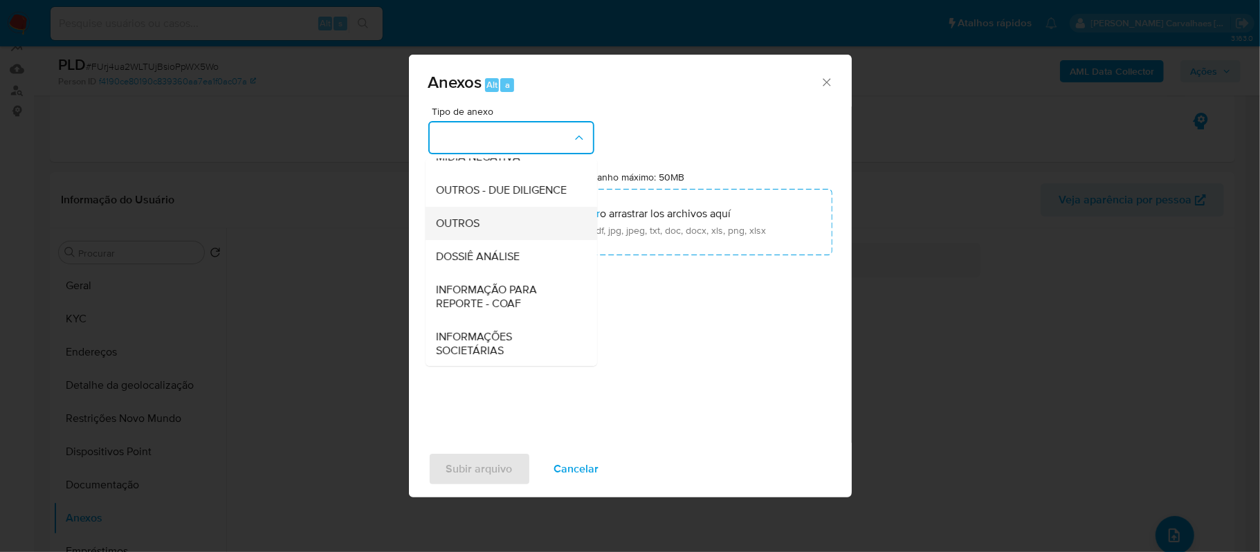
click at [490, 240] on div "OUTROS" at bounding box center [506, 223] width 141 height 33
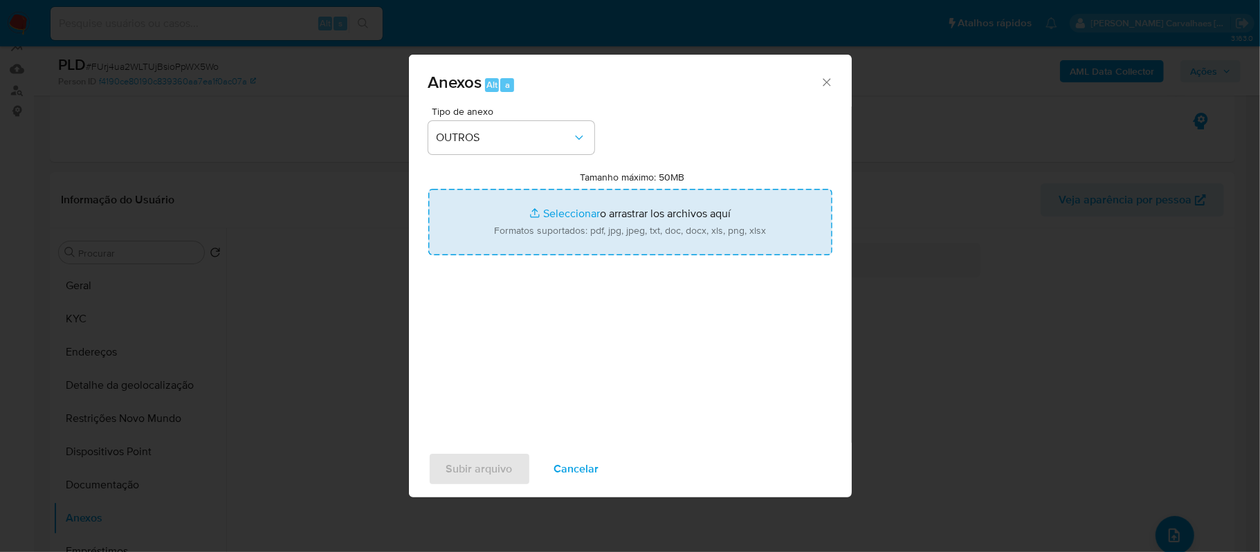
click at [571, 217] on input "Tamanho máximo: 50MB Seleccionar archivos" at bounding box center [630, 222] width 404 height 66
click at [560, 214] on input "Tamanho máximo: 50MB Seleccionar archivos" at bounding box center [630, 222] width 404 height 66
type input "C:\fakepath\Mulan Christian Eduardo de Oliveira Sousa 2267679077_2025_10_10_20_…"
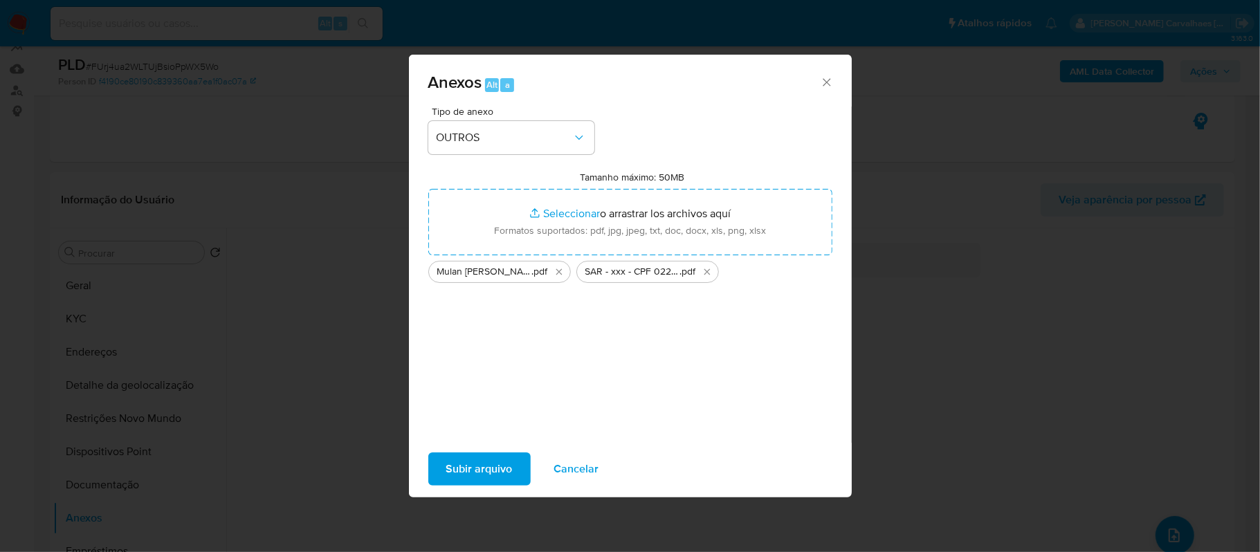
click at [479, 466] on span "Subir arquivo" at bounding box center [479, 469] width 66 height 30
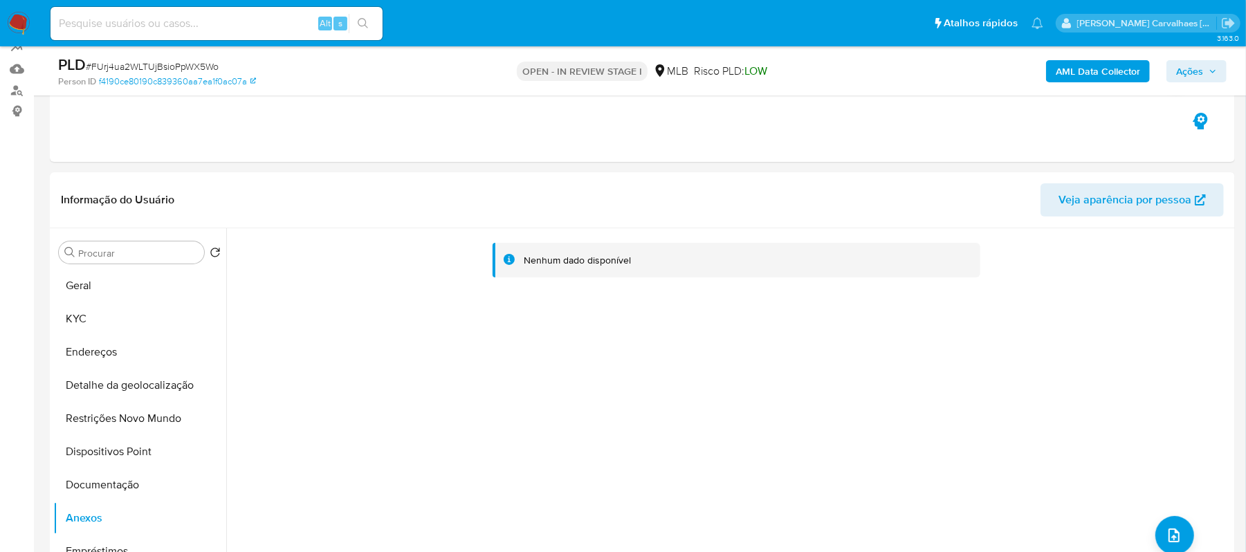
click at [1209, 76] on span "Ações" at bounding box center [1196, 71] width 41 height 19
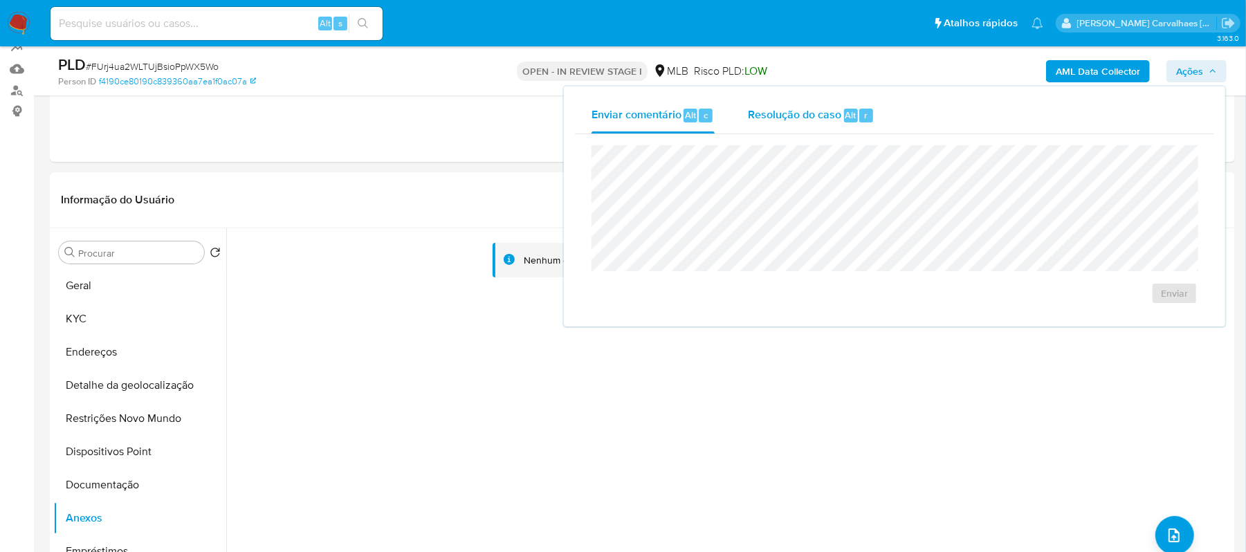
click at [800, 114] on span "Resolução do caso" at bounding box center [794, 115] width 93 height 16
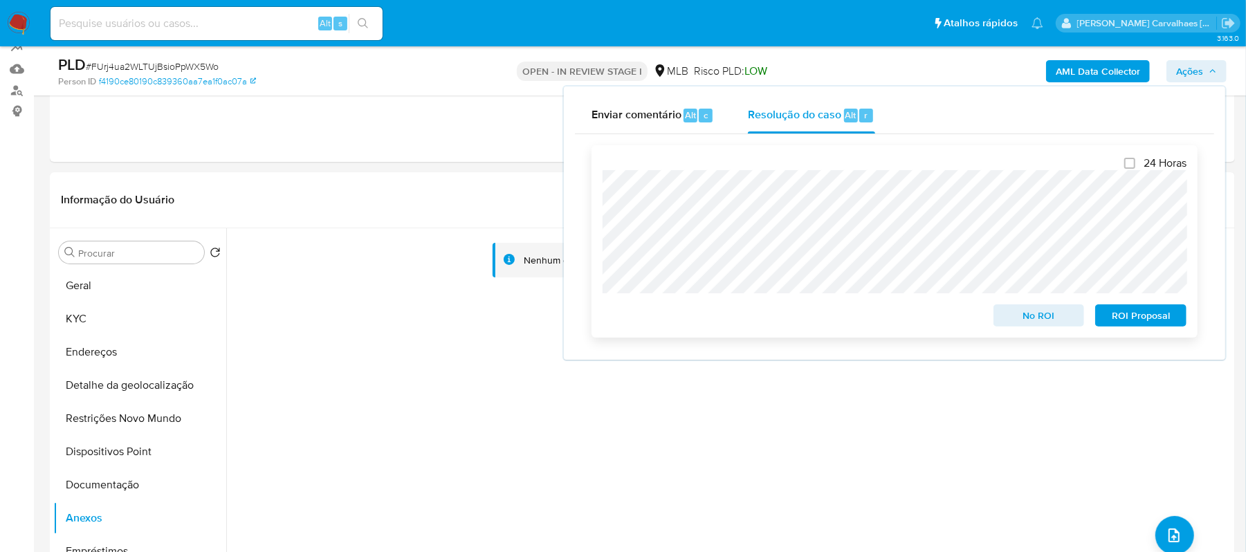
click at [1119, 314] on span "ROI Proposal" at bounding box center [1141, 315] width 72 height 19
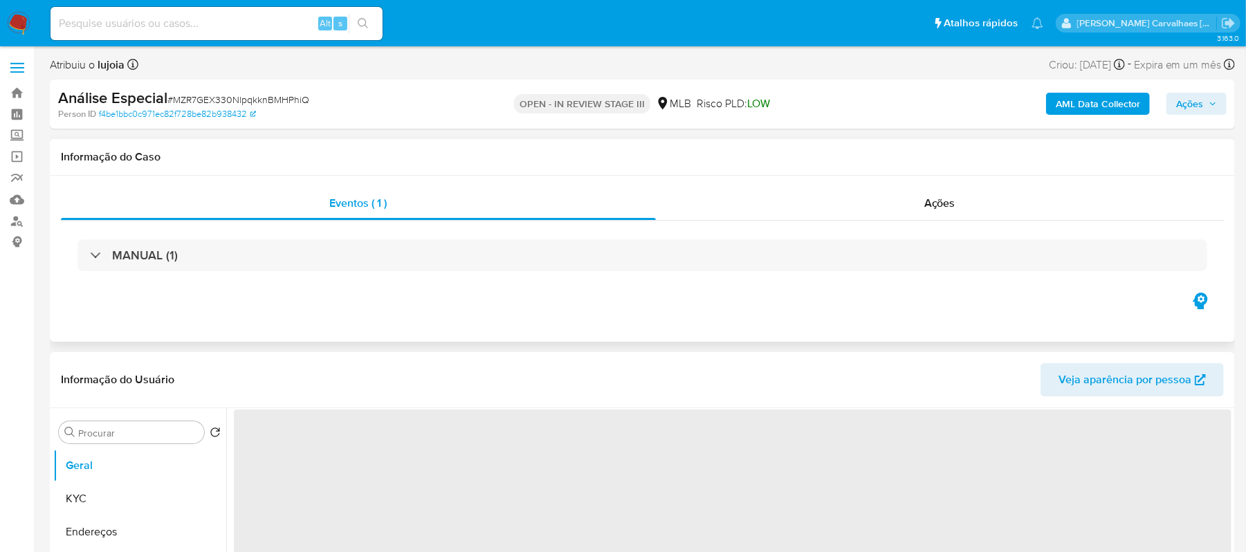
select select "10"
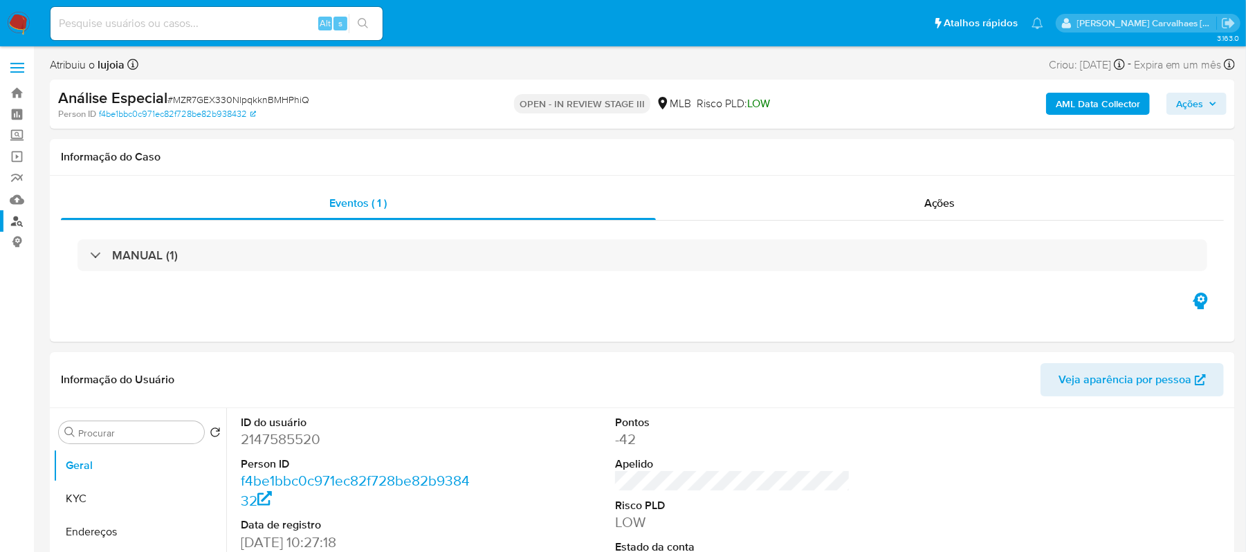
click at [17, 221] on link "Localizador de pessoas" at bounding box center [82, 220] width 165 height 21
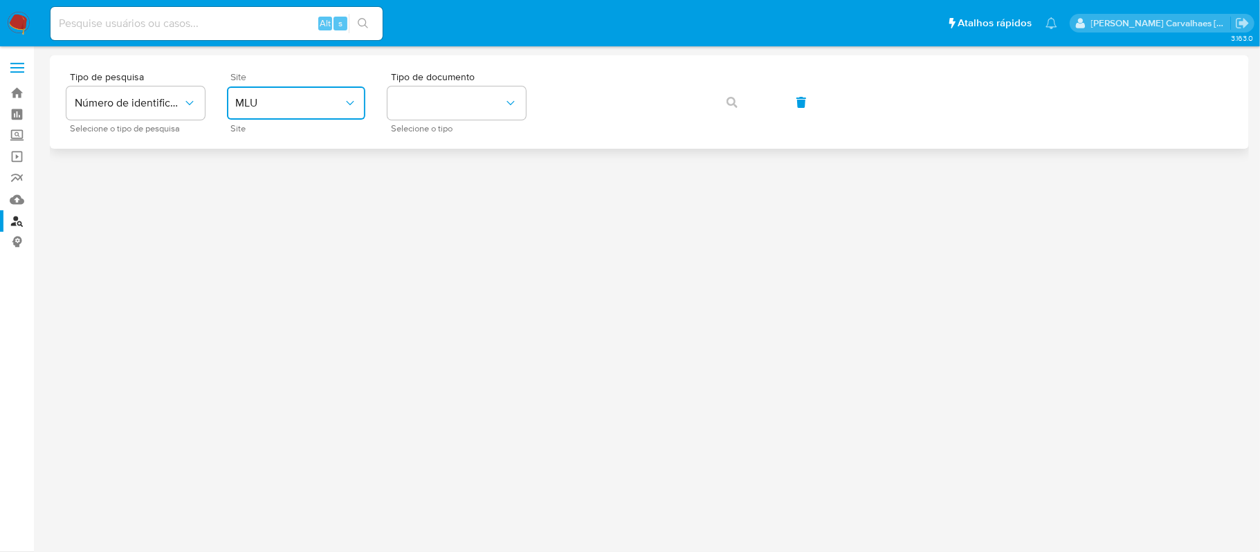
click at [331, 106] on span "MLU" at bounding box center [289, 103] width 108 height 14
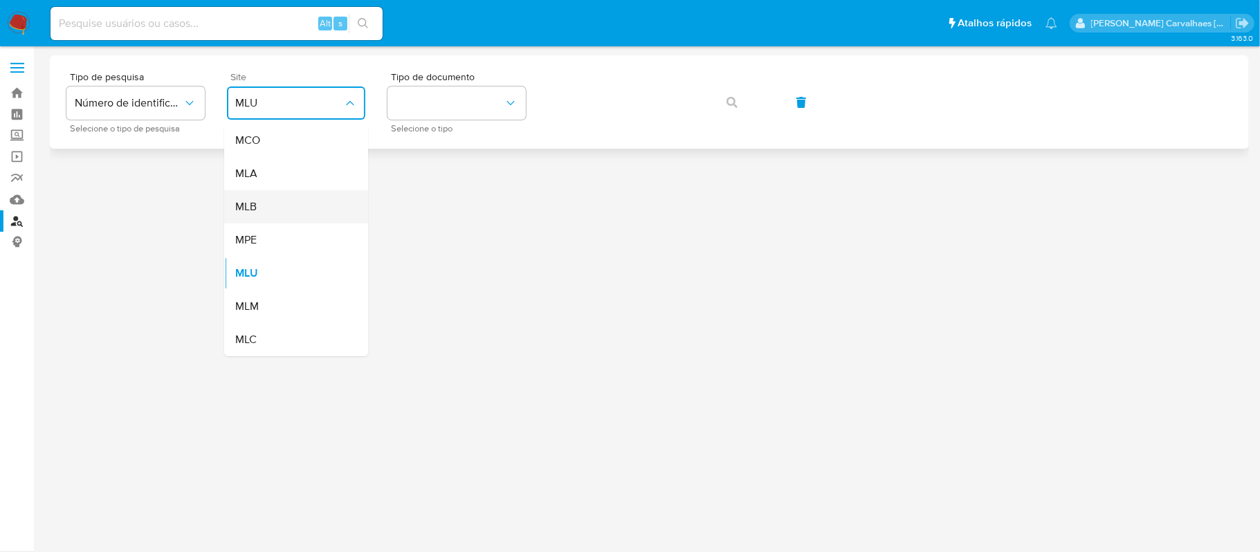
click at [299, 205] on div "MLB" at bounding box center [291, 206] width 113 height 33
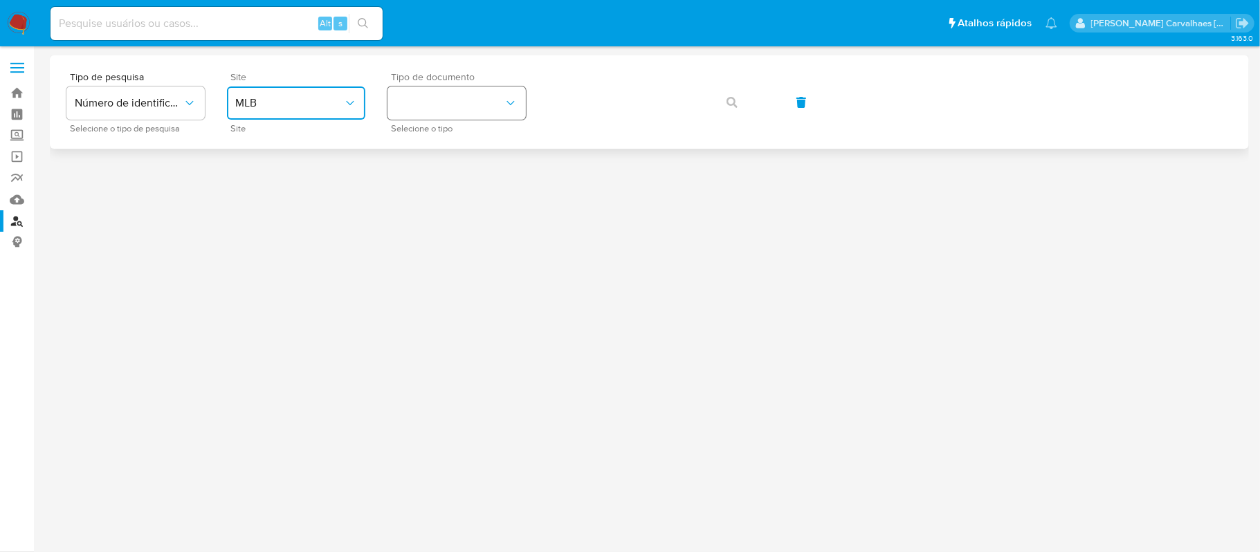
click at [434, 94] on button "identificationType" at bounding box center [456, 102] width 138 height 33
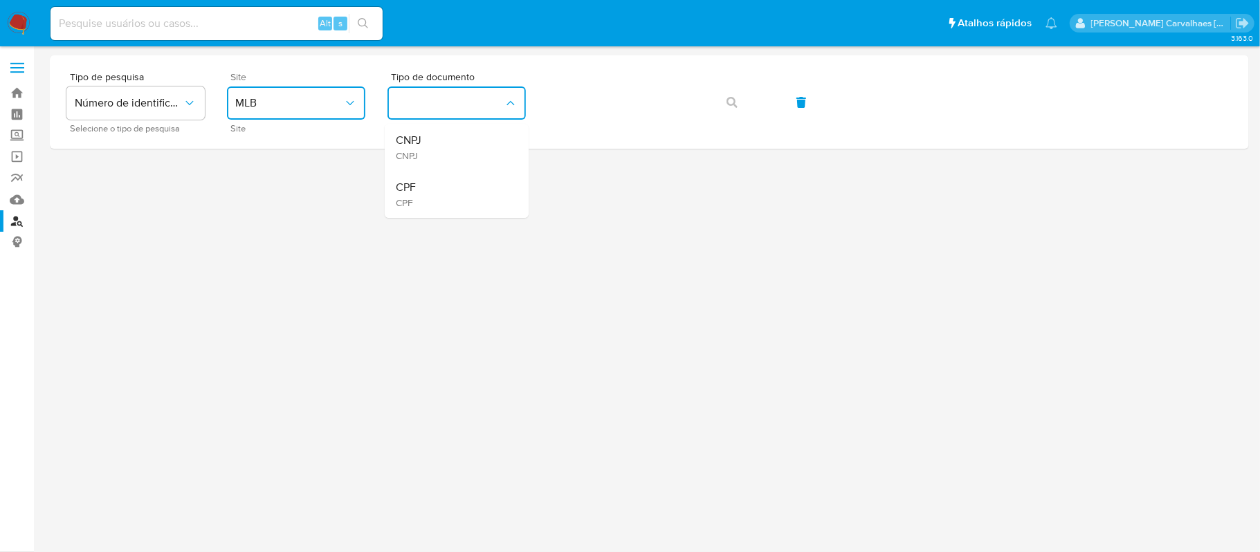
drag, startPoint x: 412, startPoint y: 197, endPoint x: 405, endPoint y: 180, distance: 18.6
click at [411, 197] on span "CPF" at bounding box center [406, 202] width 20 height 12
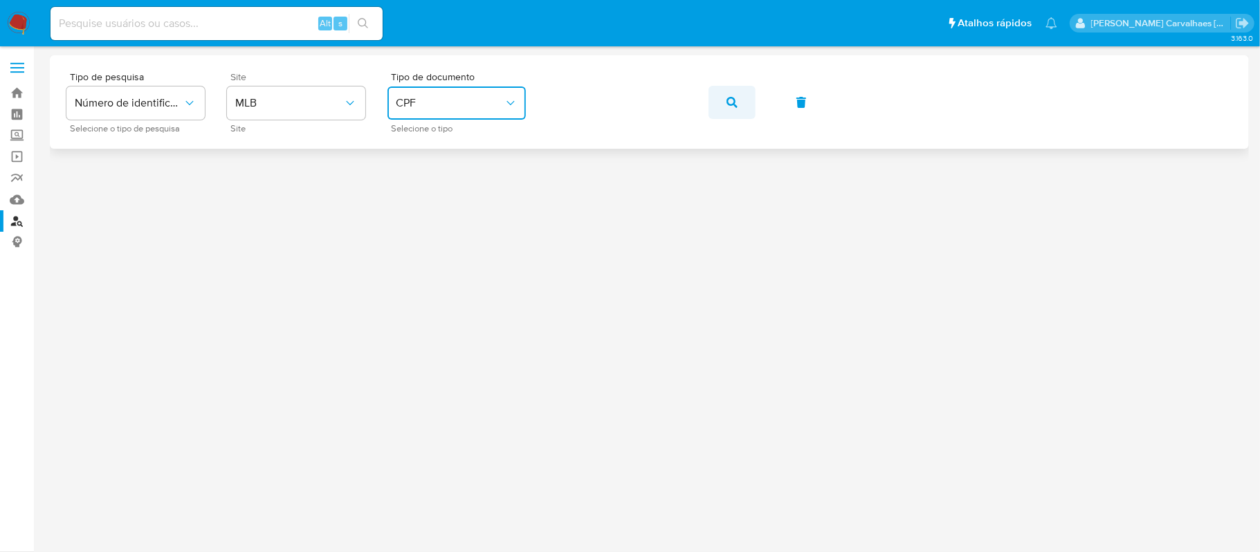
click at [726, 104] on icon "button" at bounding box center [731, 102] width 11 height 11
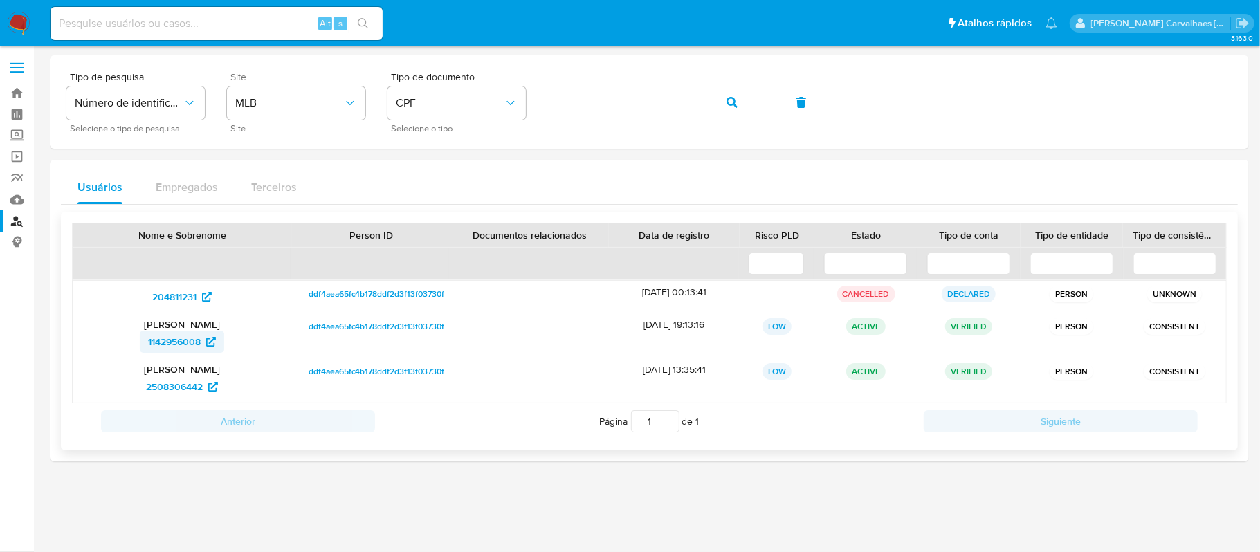
click at [177, 342] on span "1142956008" at bounding box center [174, 342] width 53 height 22
click at [531, 91] on div "Tipo de pesquisa Número de identificação Selecione o tipo de pesquisa Site MLB …" at bounding box center [649, 102] width 1166 height 60
click at [723, 100] on button "button" at bounding box center [731, 102] width 47 height 33
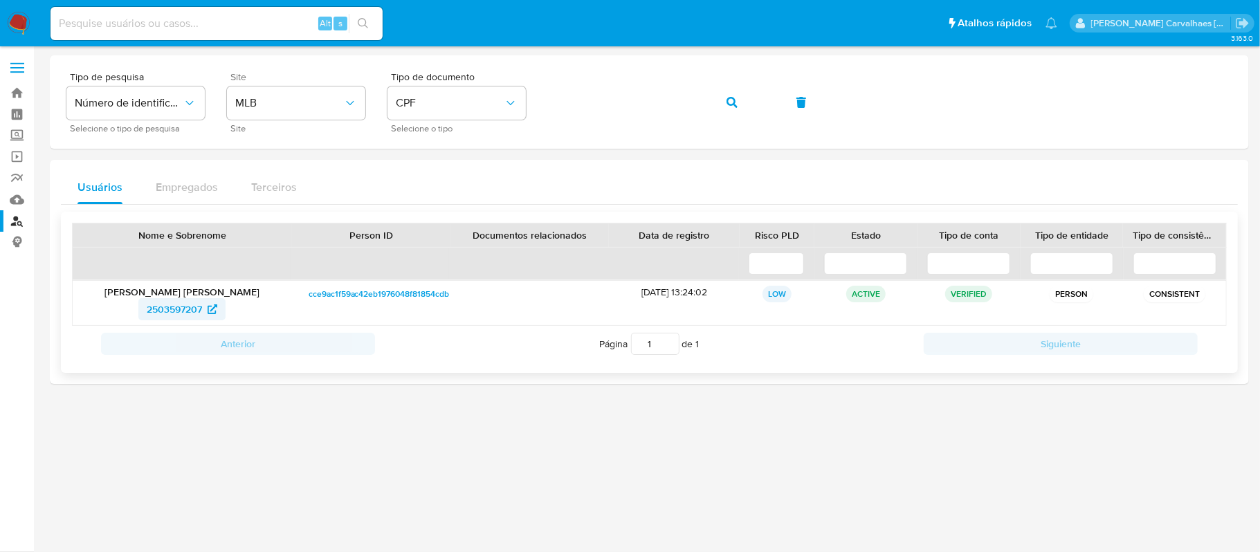
click at [197, 306] on span "2503597207" at bounding box center [174, 309] width 55 height 22
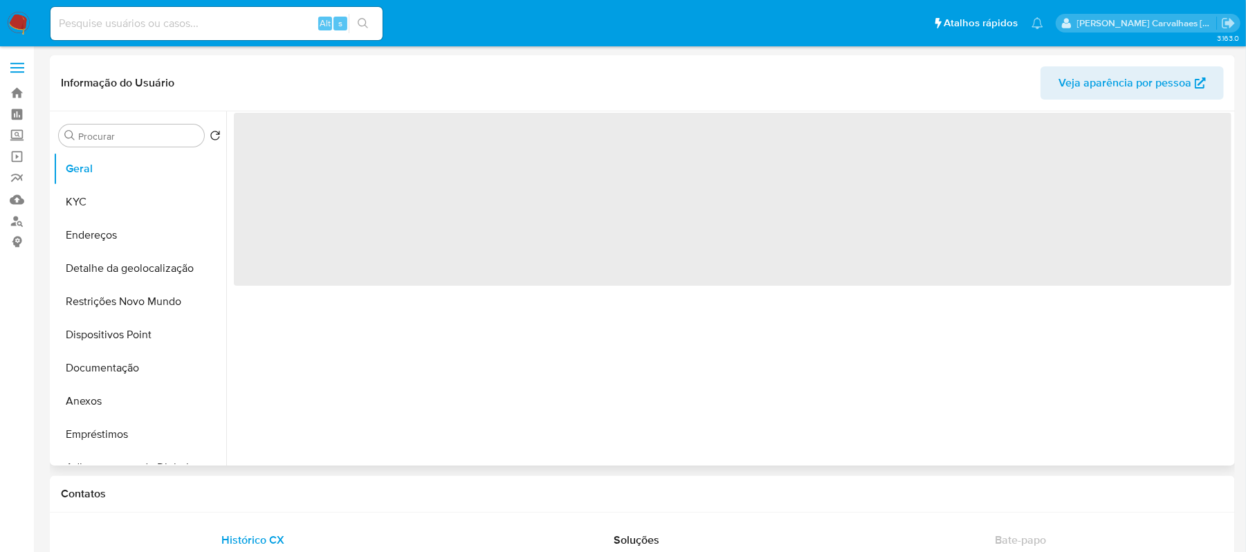
select select "10"
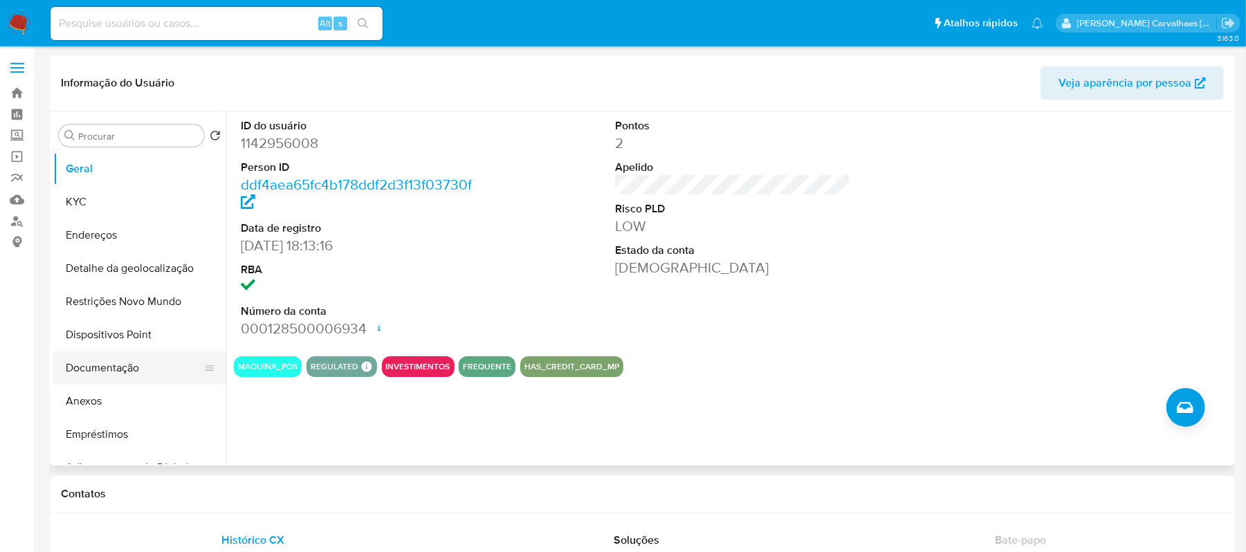
click at [131, 366] on button "Documentação" at bounding box center [134, 367] width 162 height 33
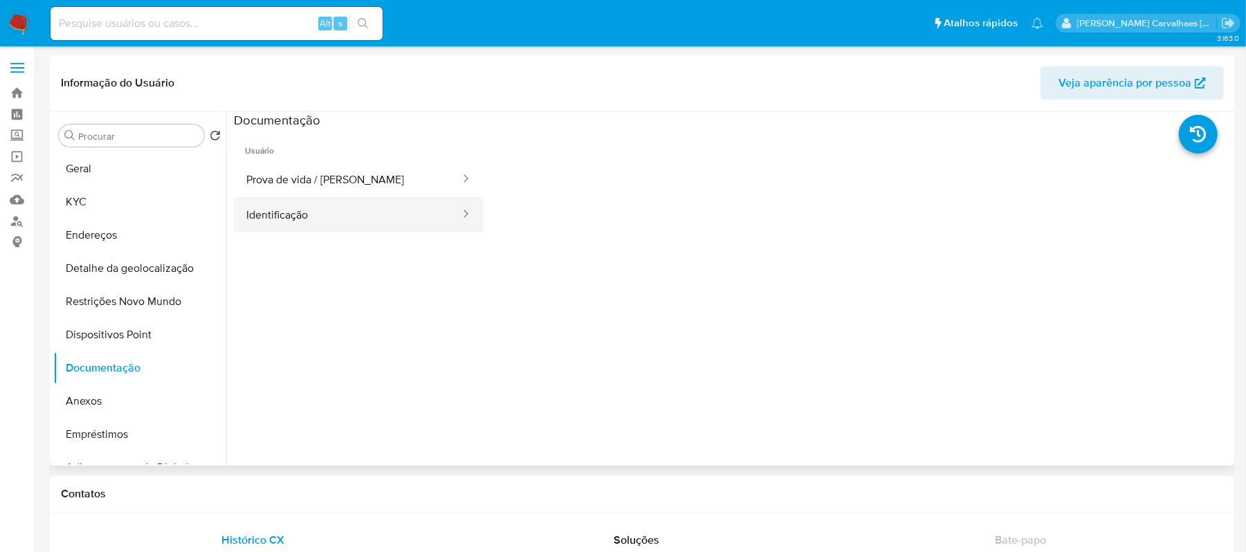
click at [341, 201] on button "Identificação" at bounding box center [348, 214] width 228 height 35
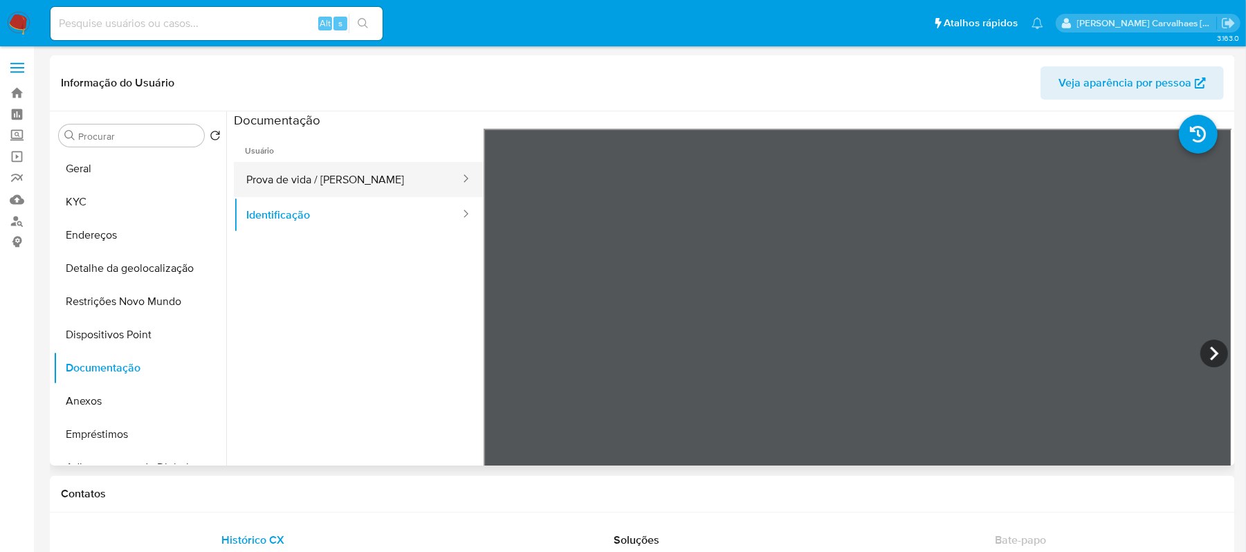
click at [302, 178] on button "Prova de vida / [PERSON_NAME]" at bounding box center [348, 179] width 228 height 35
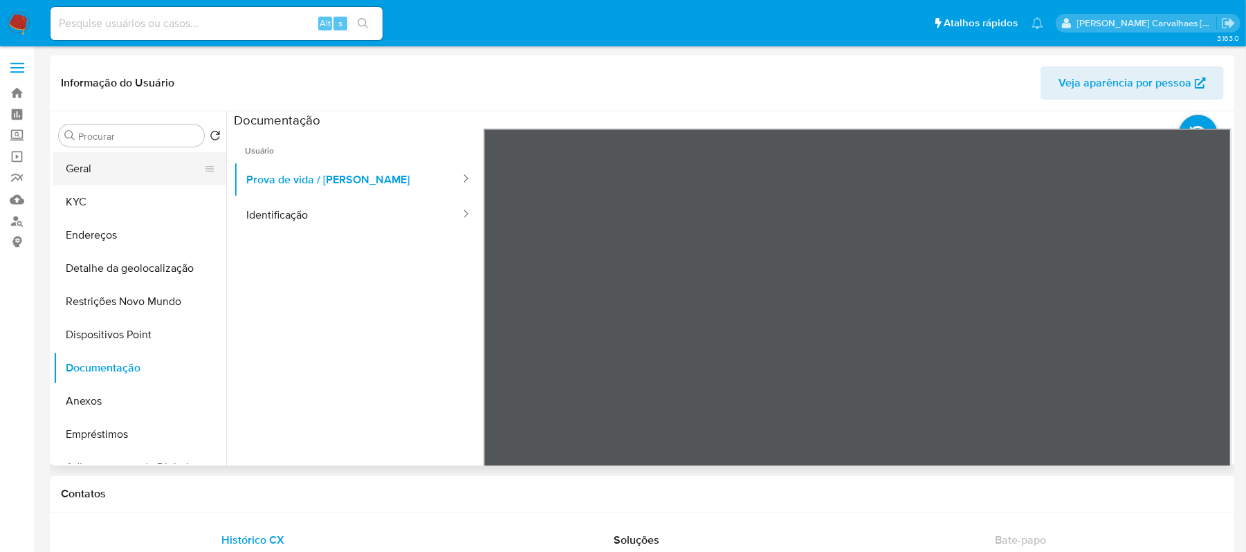
click at [165, 178] on button "Geral" at bounding box center [134, 168] width 162 height 33
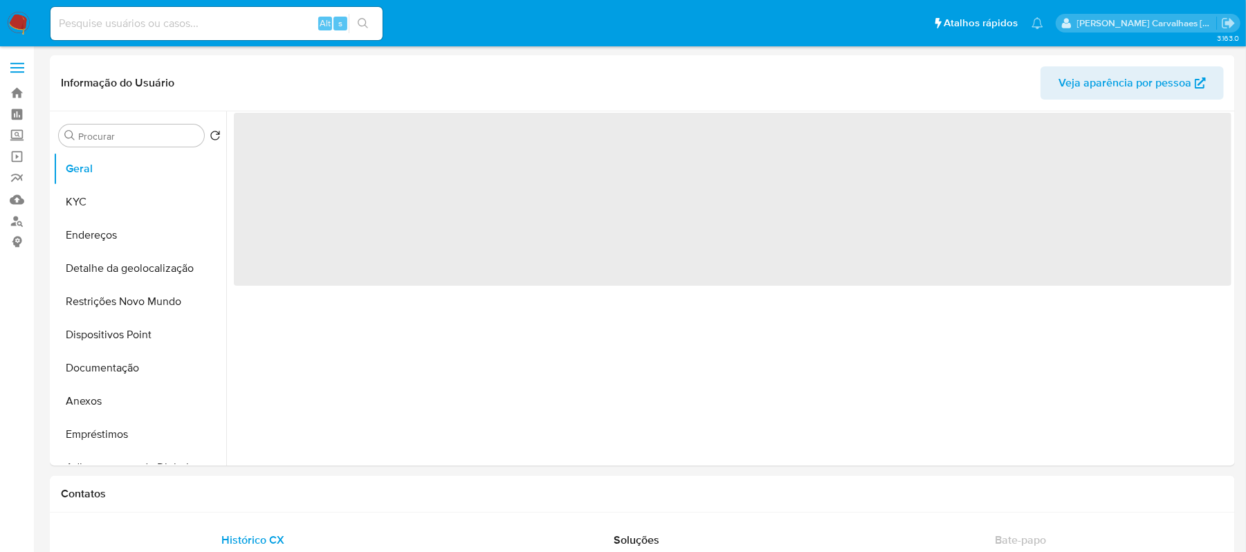
select select "10"
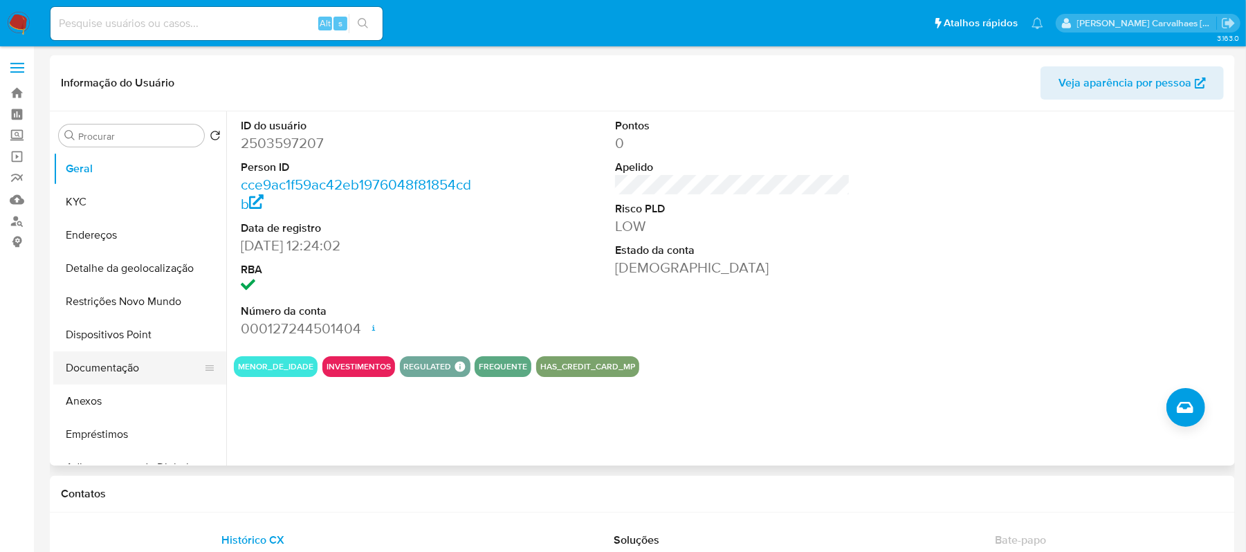
click at [116, 367] on button "Documentação" at bounding box center [134, 367] width 162 height 33
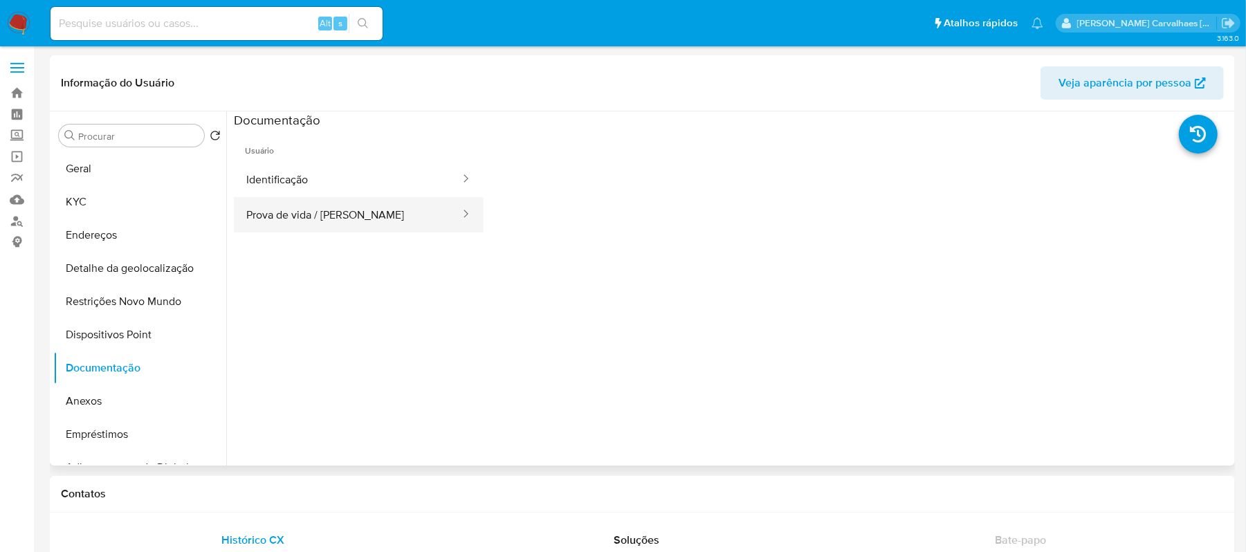
click at [341, 226] on button "Prova de vida / [PERSON_NAME]" at bounding box center [348, 214] width 228 height 35
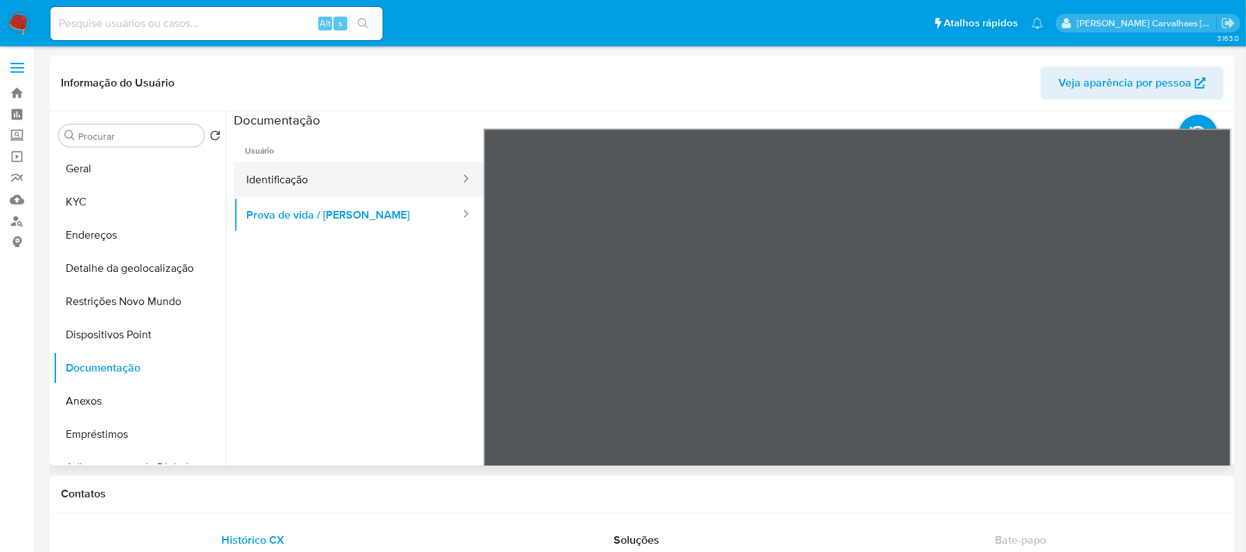
click at [350, 184] on button "Identificação" at bounding box center [348, 179] width 228 height 35
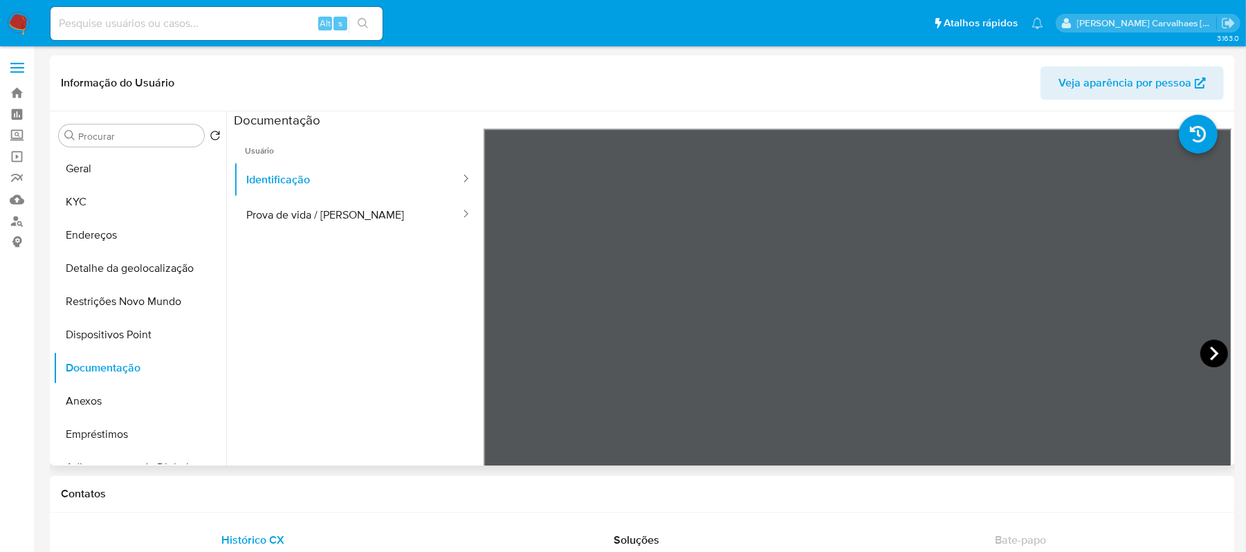
click at [1210, 350] on icon at bounding box center [1214, 354] width 8 height 14
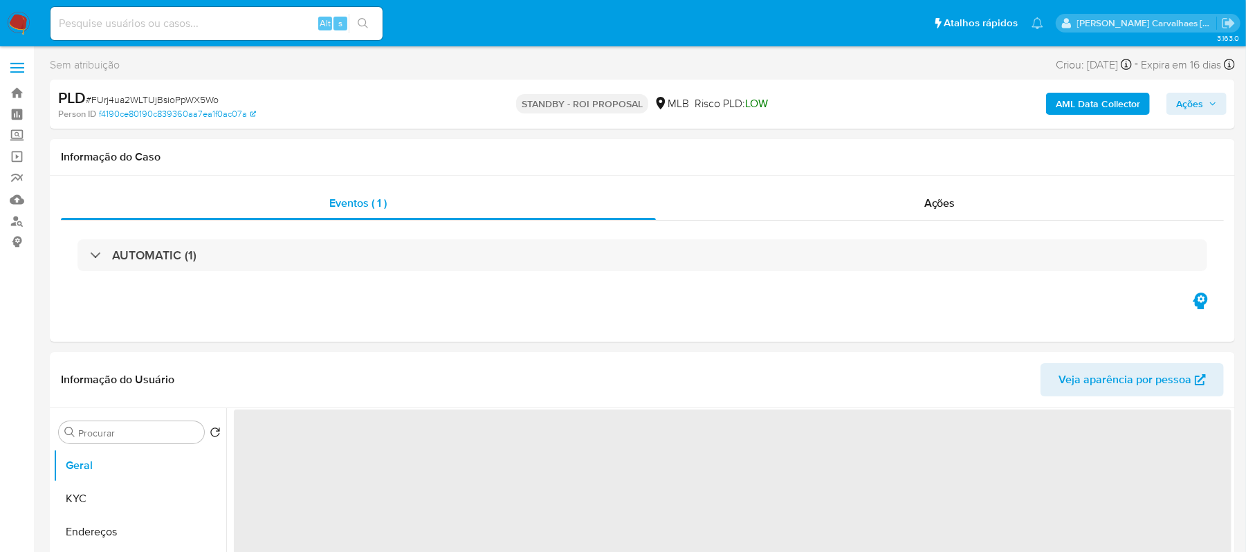
select select "10"
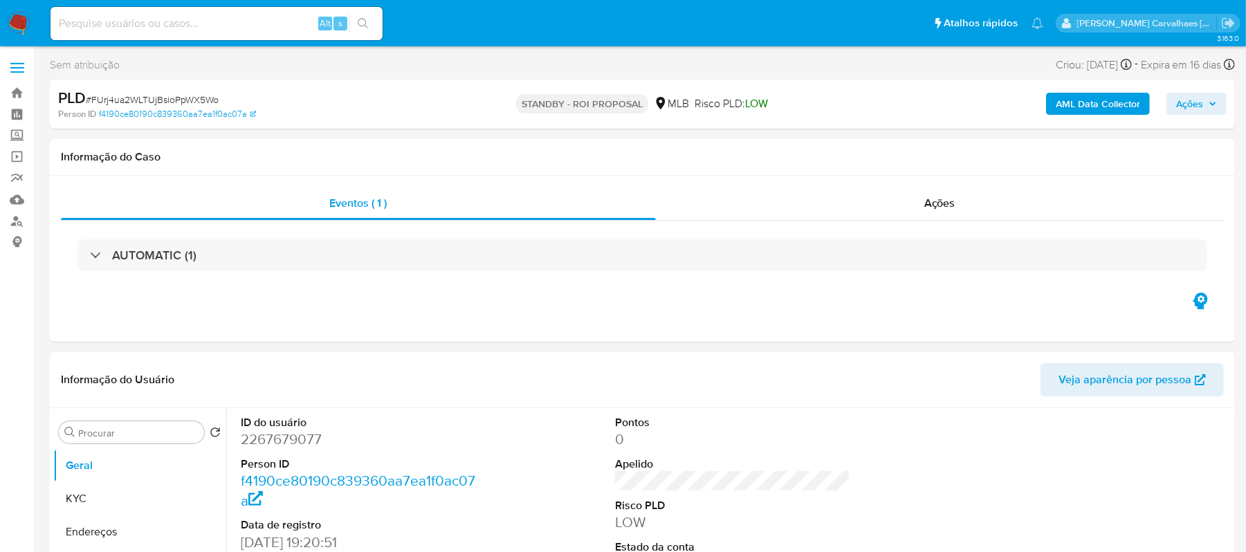
click at [15, 25] on img at bounding box center [19, 24] width 24 height 24
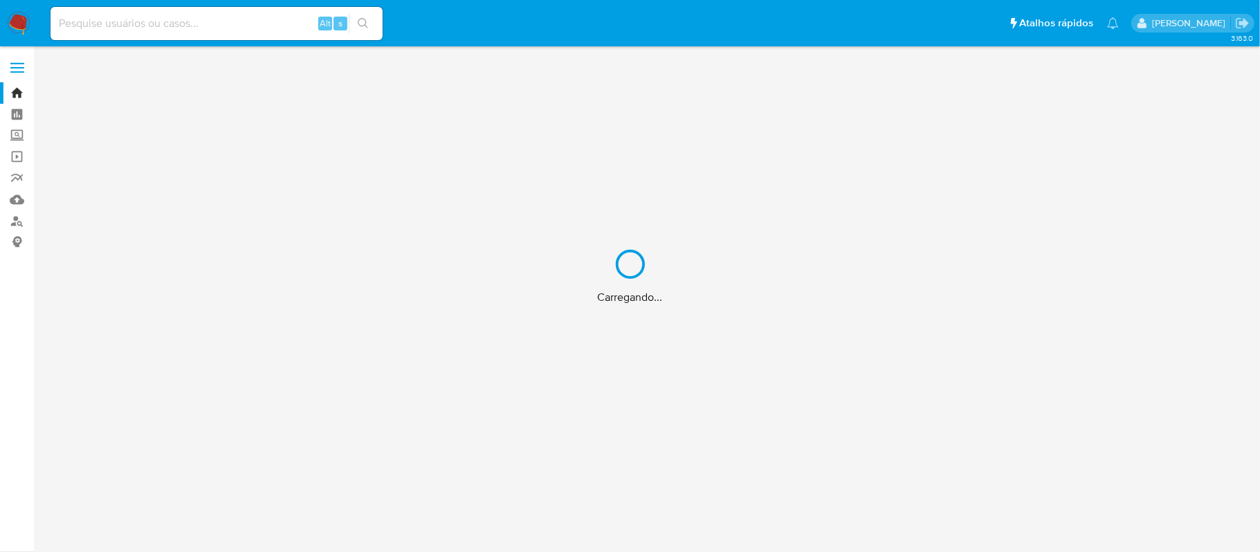
click at [23, 24] on div "Carregando..." at bounding box center [630, 276] width 1260 height 552
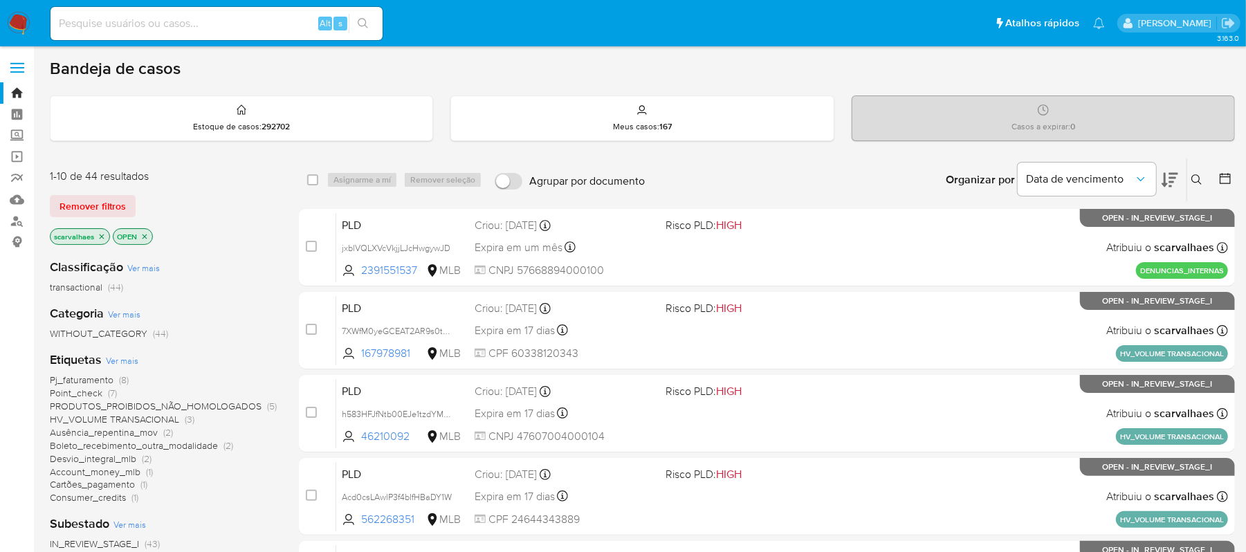
click at [101, 376] on span "Pj_faturamento" at bounding box center [82, 380] width 64 height 14
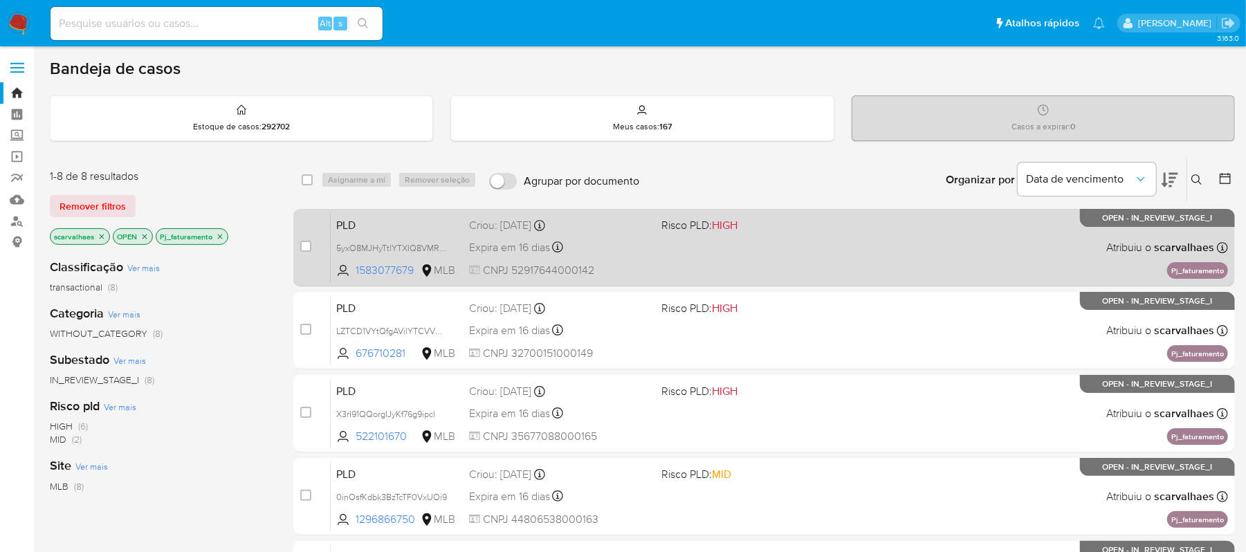
click at [609, 258] on div "PLD 5yxO8MJHyTtlYTXlQ8VMR0pO 1583077679 MLB Risco PLD: HIGH Criou: 12/09/2025 C…" at bounding box center [779, 247] width 897 height 70
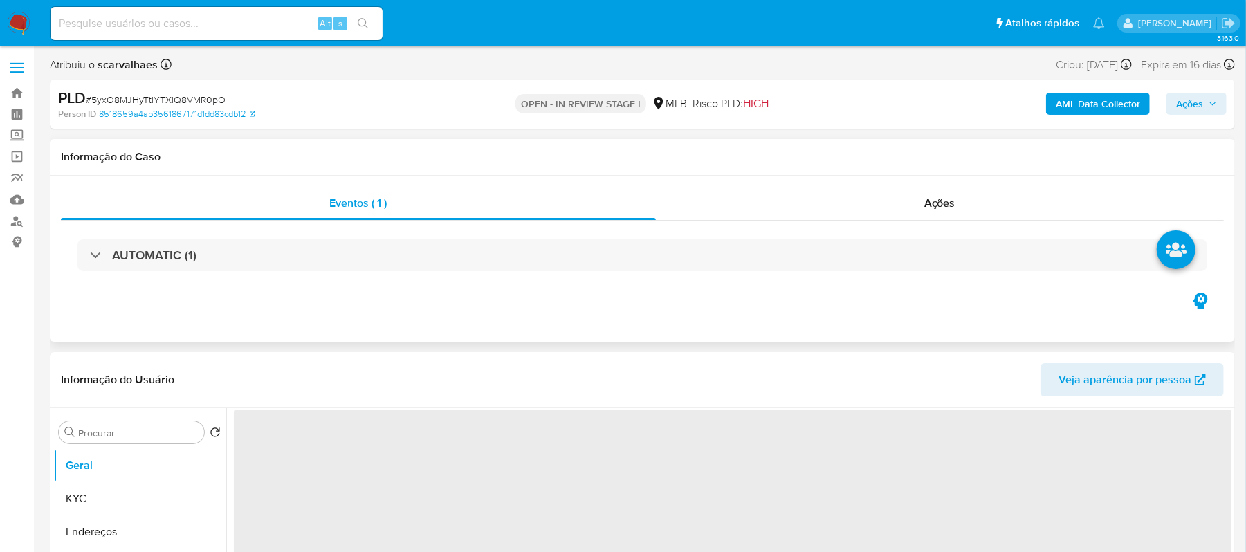
select select "10"
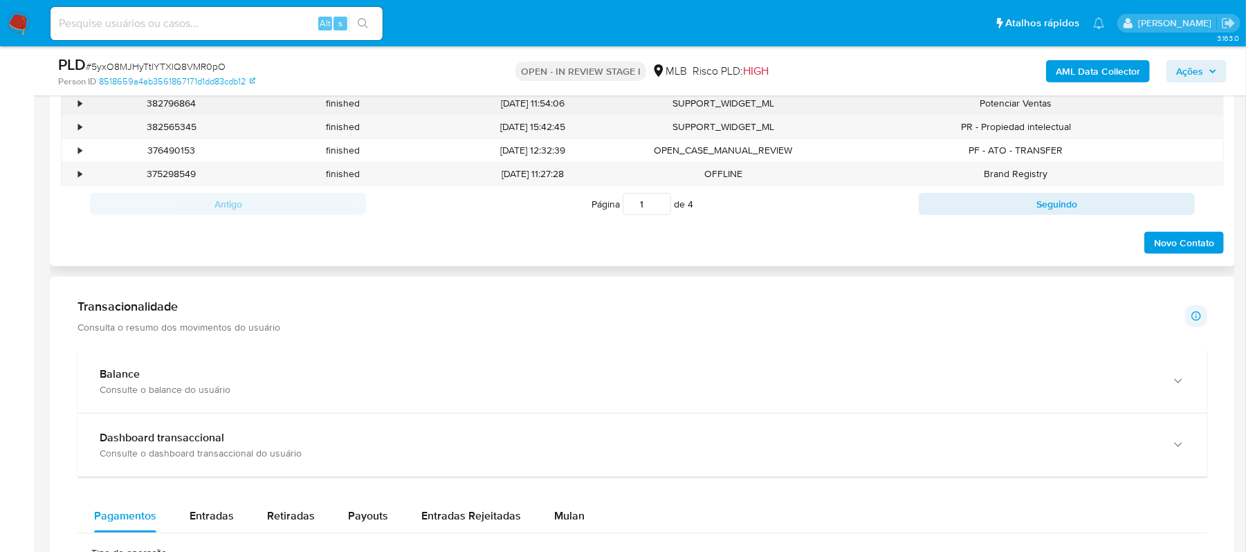
scroll to position [645, 0]
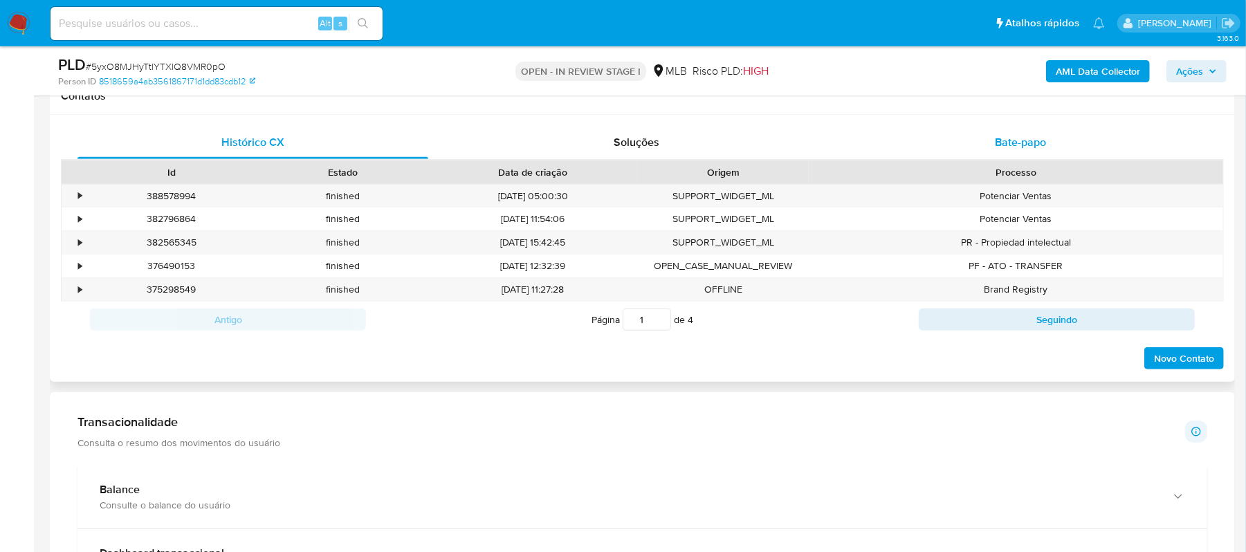
click at [997, 145] on span "Bate-papo" at bounding box center [1020, 142] width 51 height 16
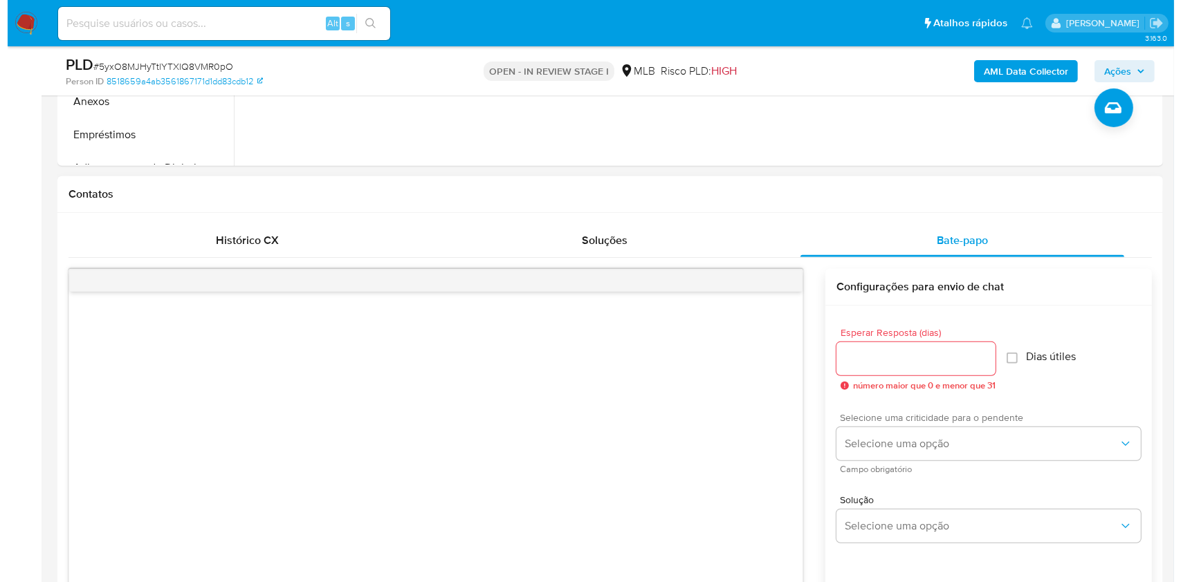
scroll to position [553, 0]
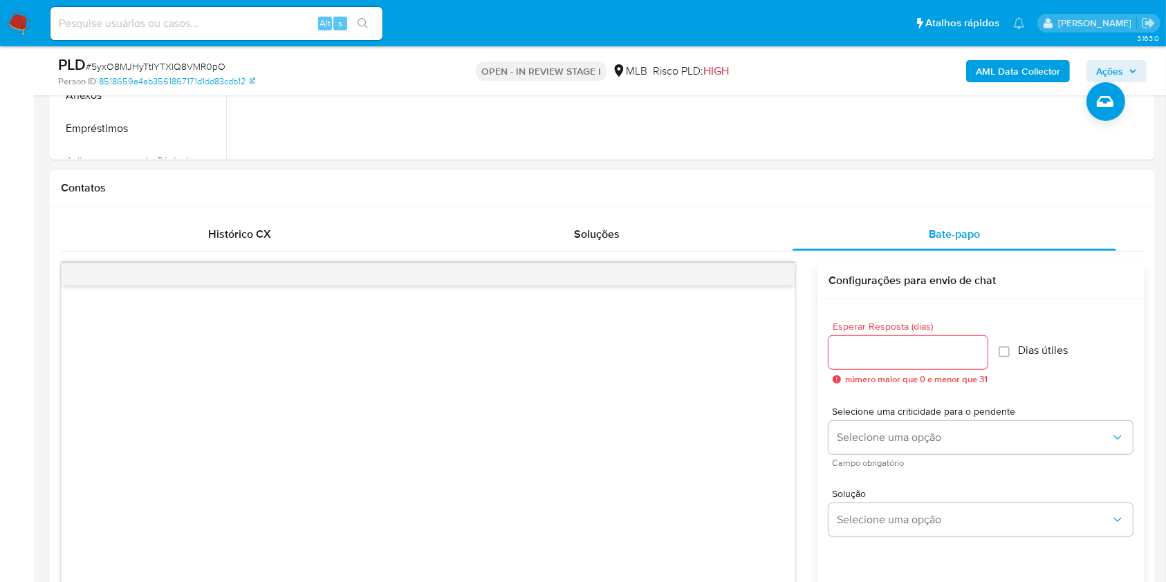
click at [887, 350] on input "Esperar Resposta (dias)" at bounding box center [908, 353] width 159 height 18
type input "3"
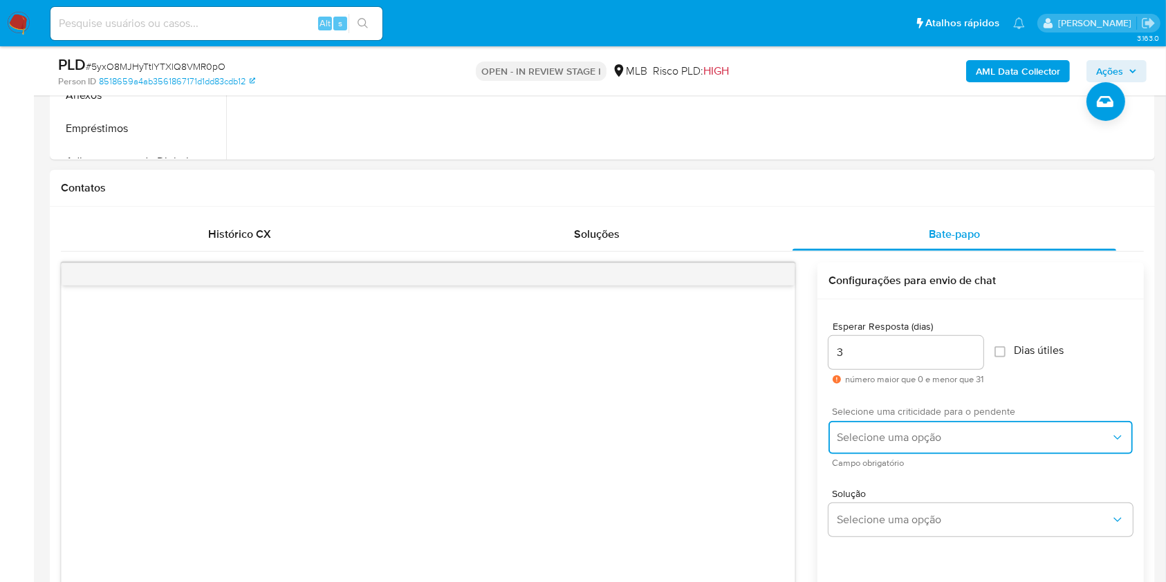
click at [929, 440] on span "Selecione uma opção" at bounding box center [974, 438] width 274 height 14
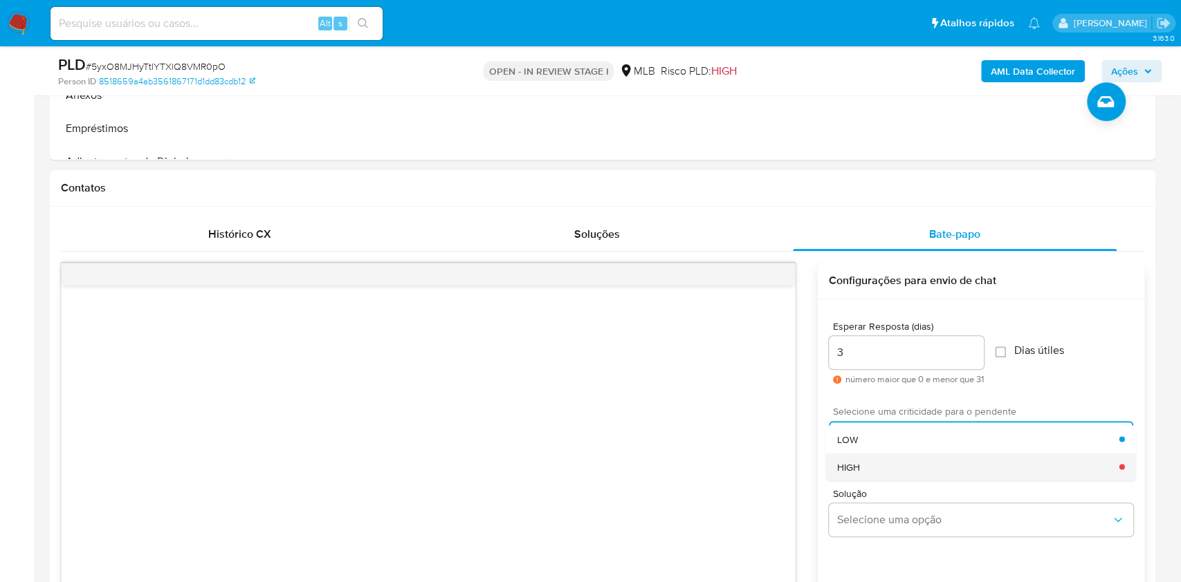
click at [899, 461] on div "HIGH" at bounding box center [978, 467] width 282 height 28
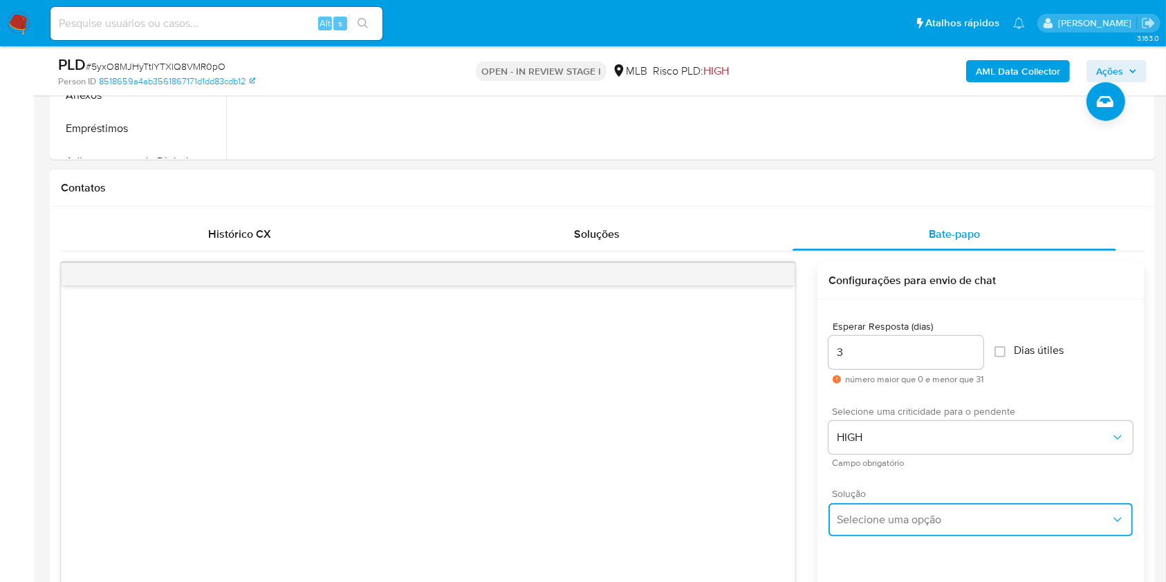
click at [924, 528] on button "Selecione uma opção" at bounding box center [981, 520] width 304 height 33
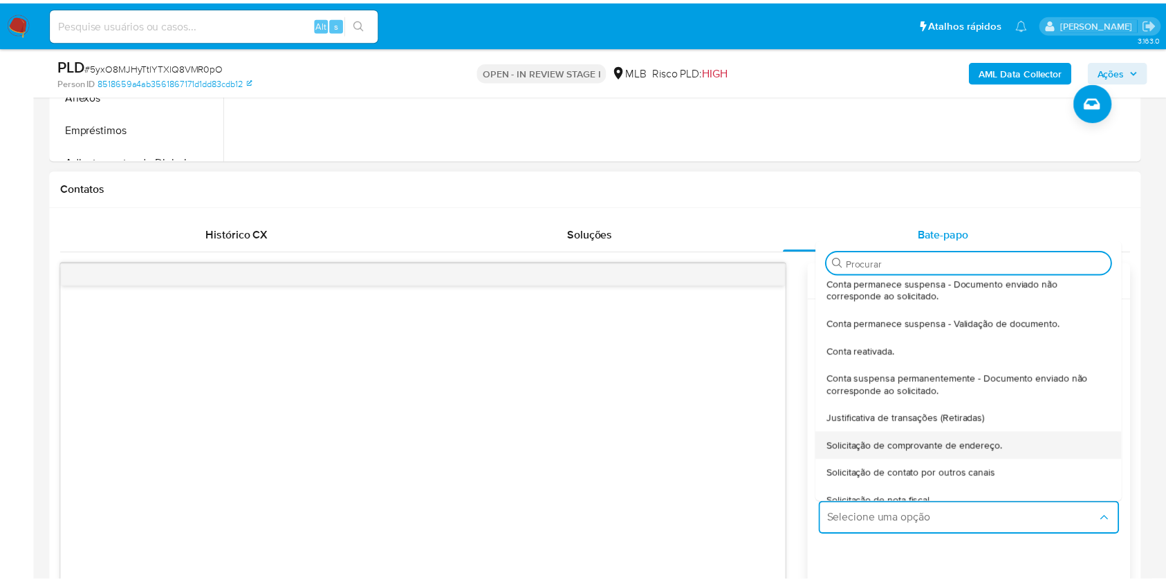
scroll to position [0, 0]
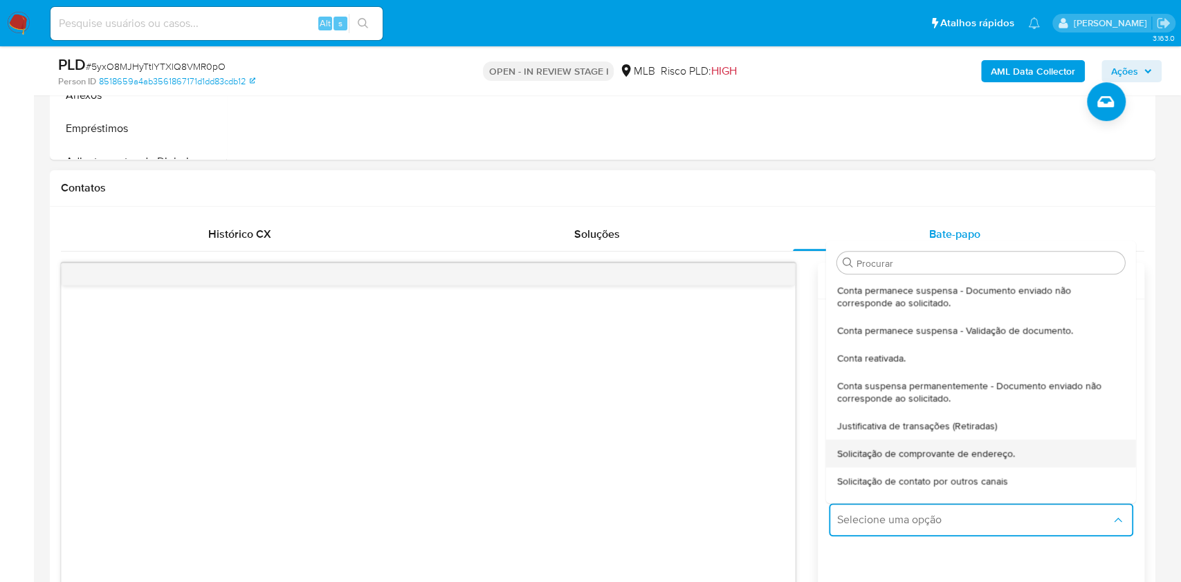
click at [955, 457] on span "Solicitação de comprovante de endereço." at bounding box center [926, 454] width 178 height 12
type textarea "Olá,Suspendemos a sua conta para uma verificação adicional de segurança.Como pa…"
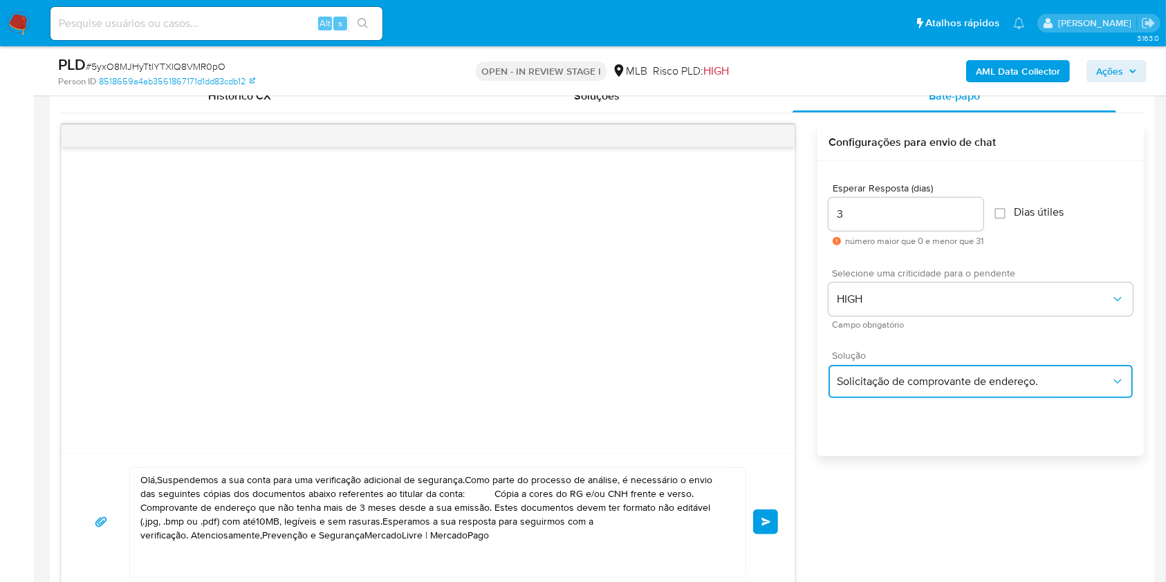
scroll to position [737, 0]
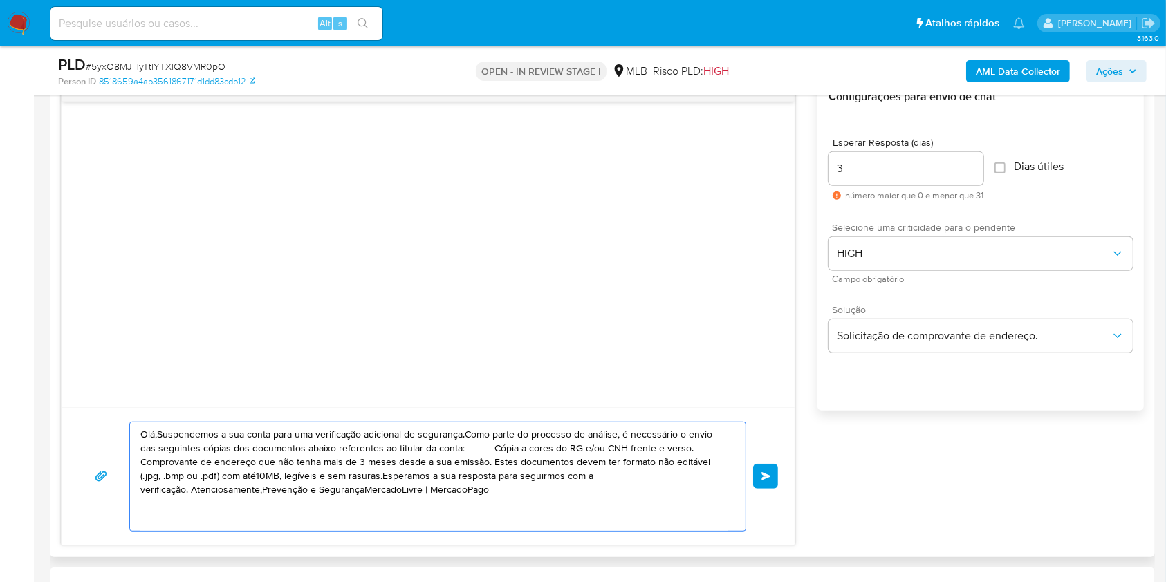
drag, startPoint x: 540, startPoint y: 493, endPoint x: 113, endPoint y: 416, distance: 433.6
click at [113, 416] on div "Olá,Suspendemos a sua conta para uma verificação adicional de segurança.Como pa…" at bounding box center [428, 476] width 733 height 138
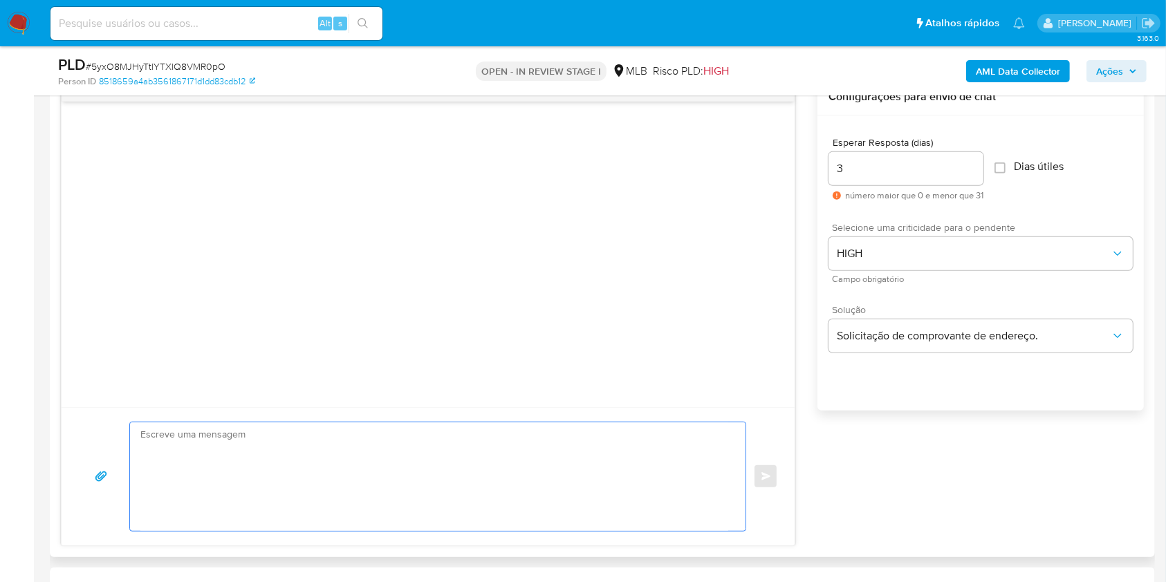
paste textarea "Olá! Estamos realizando uma verificação adicional de segurança em contas de usu…"
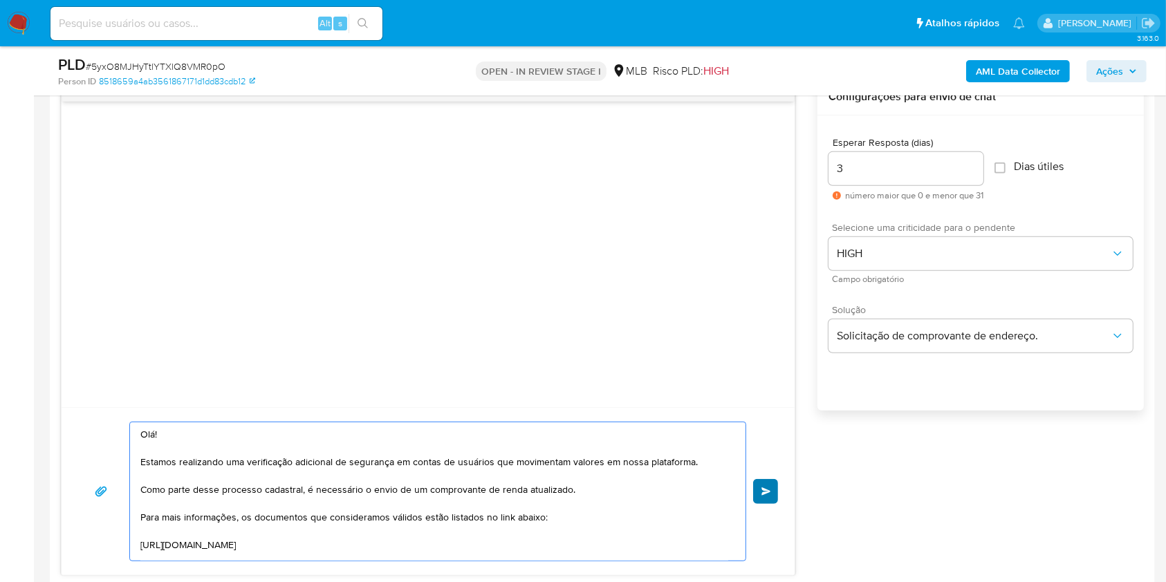
type textarea "Olá! Estamos realizando uma verificação adicional de segurança em contas de usu…"
click at [760, 489] on button "common.send" at bounding box center [765, 491] width 25 height 25
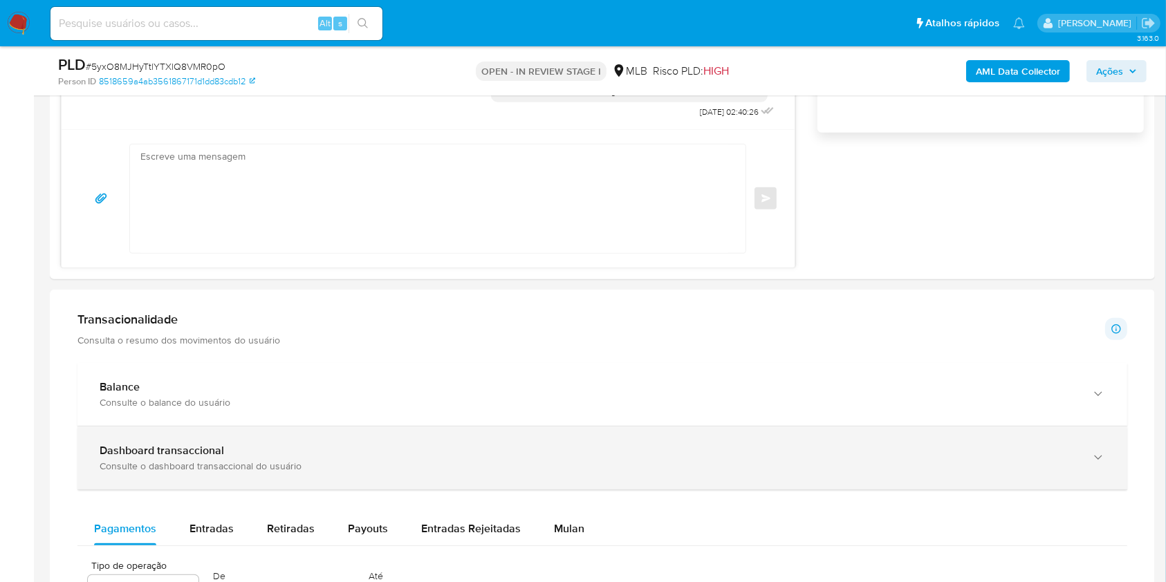
scroll to position [1199, 0]
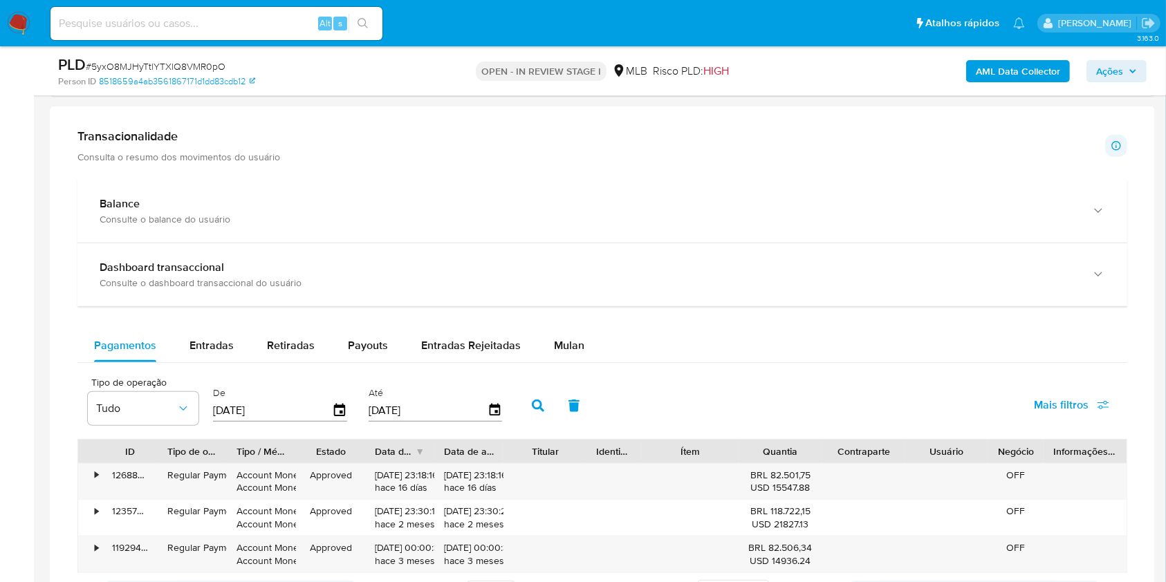
click at [577, 349] on span "Mulan" at bounding box center [569, 346] width 30 height 16
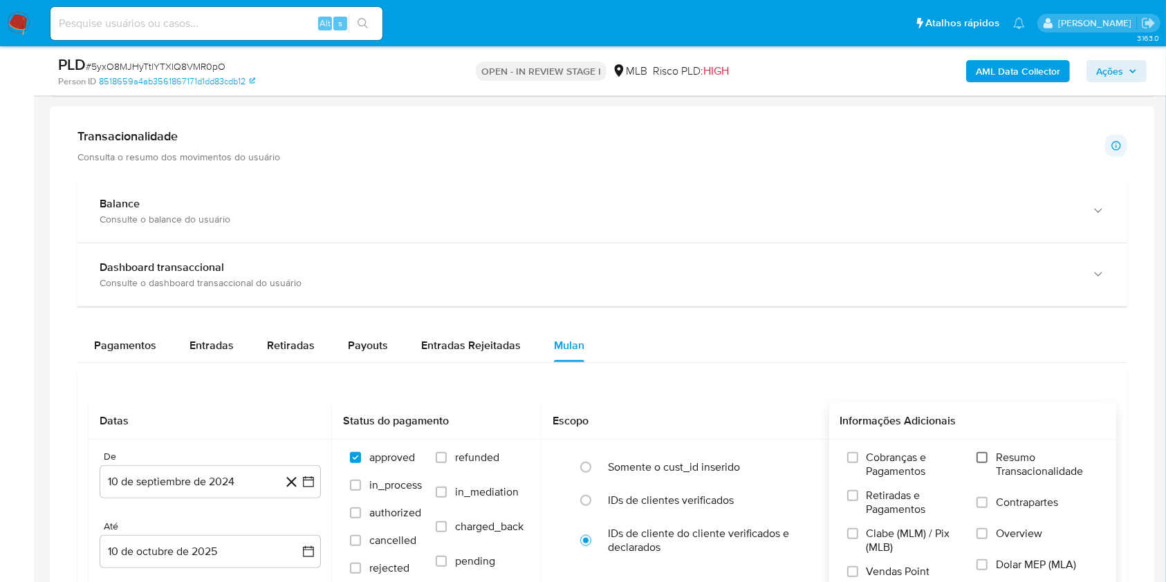
click at [983, 458] on input "Resumo Transacionalidade" at bounding box center [982, 457] width 11 height 11
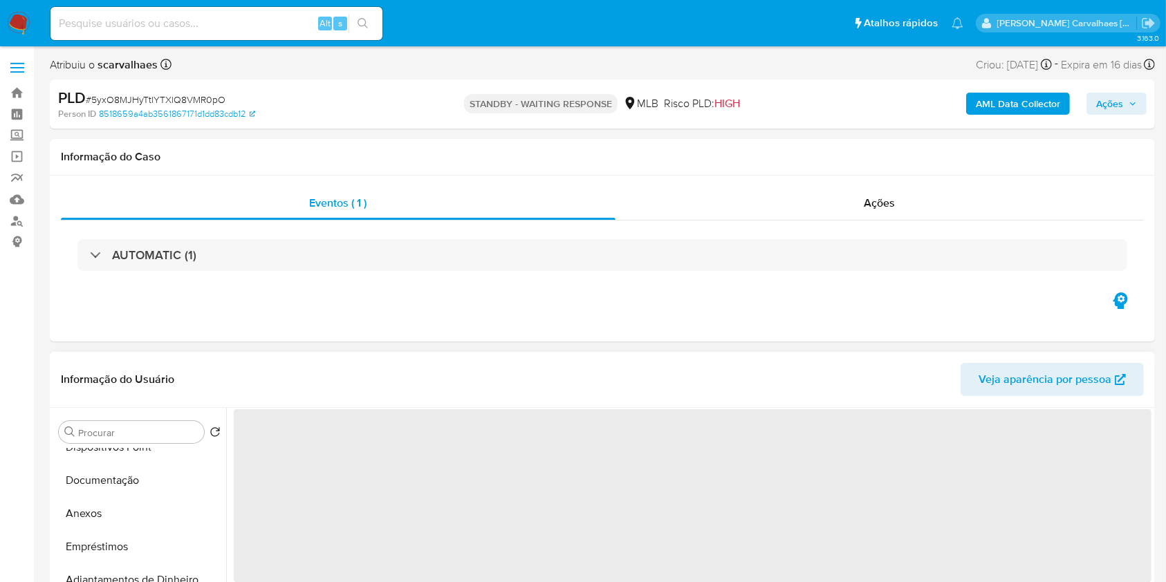
select select "10"
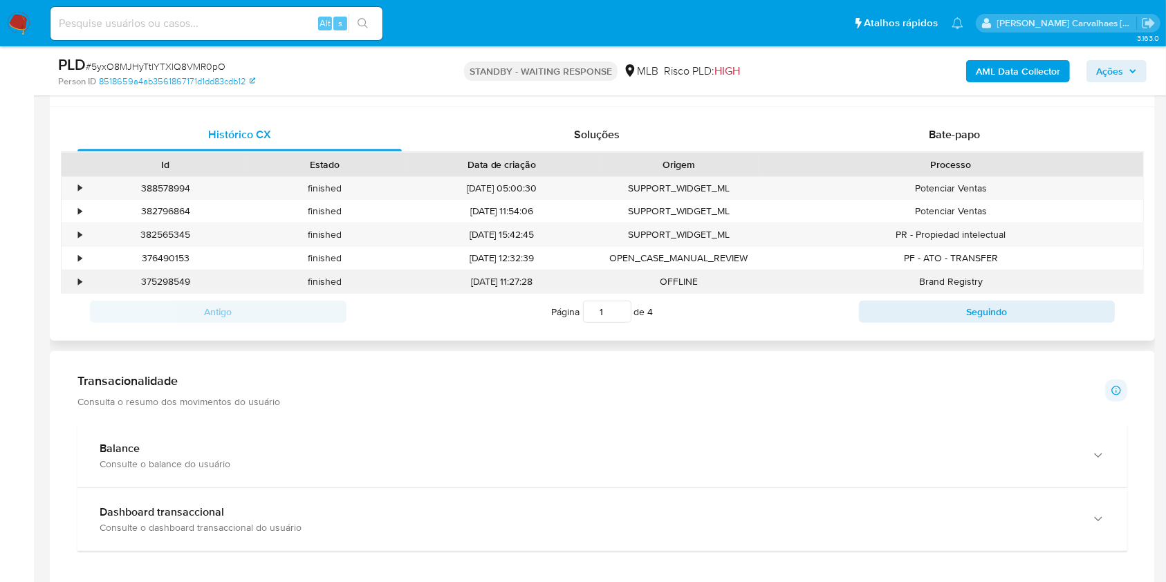
scroll to position [737, 0]
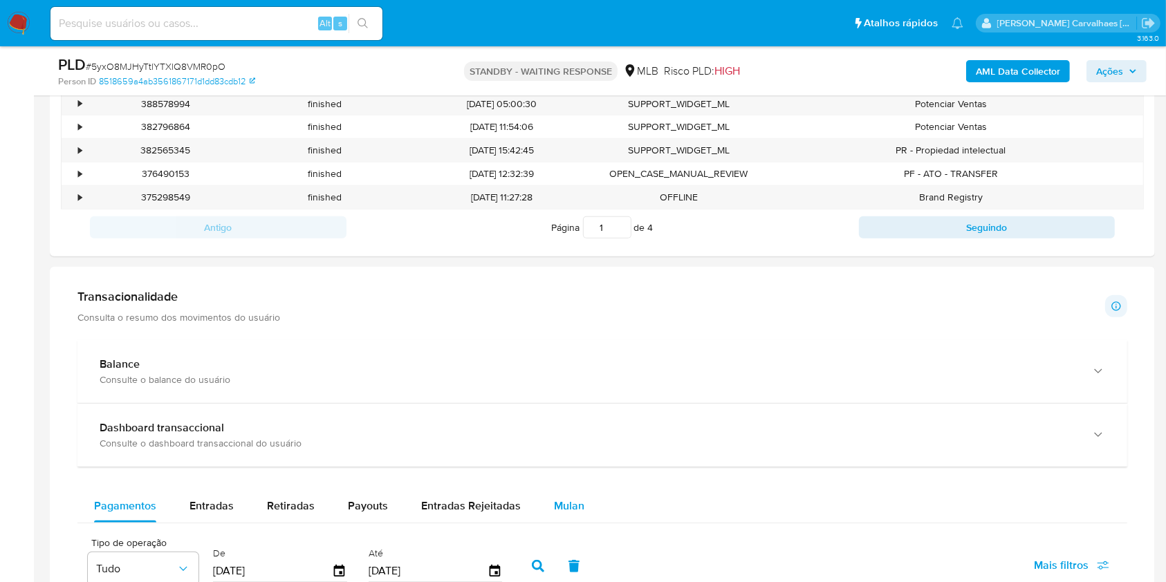
click at [556, 502] on span "Mulan" at bounding box center [569, 506] width 30 height 16
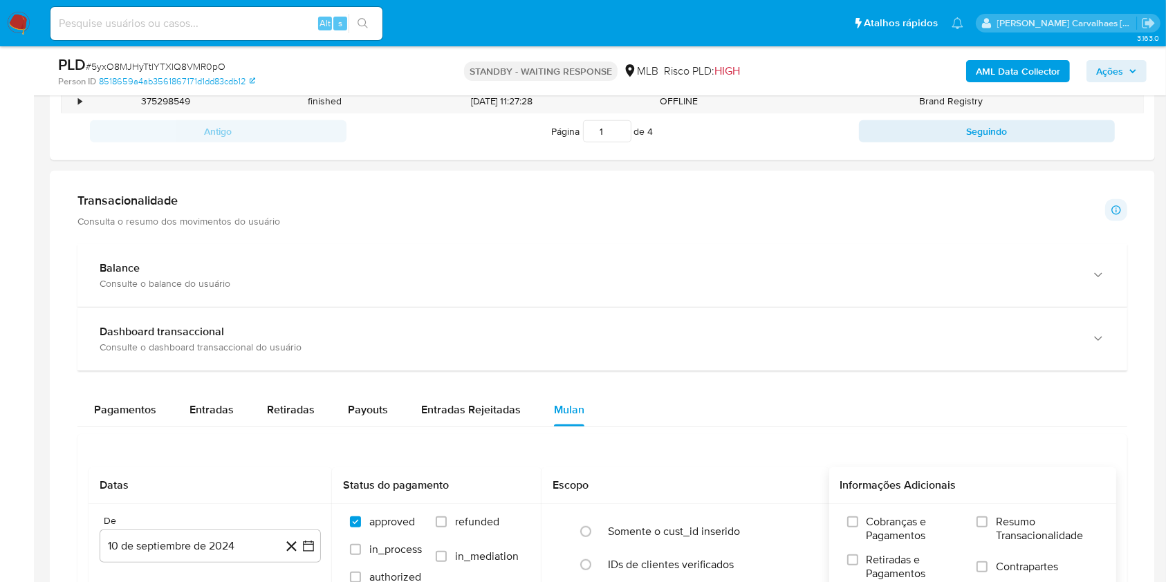
scroll to position [922, 0]
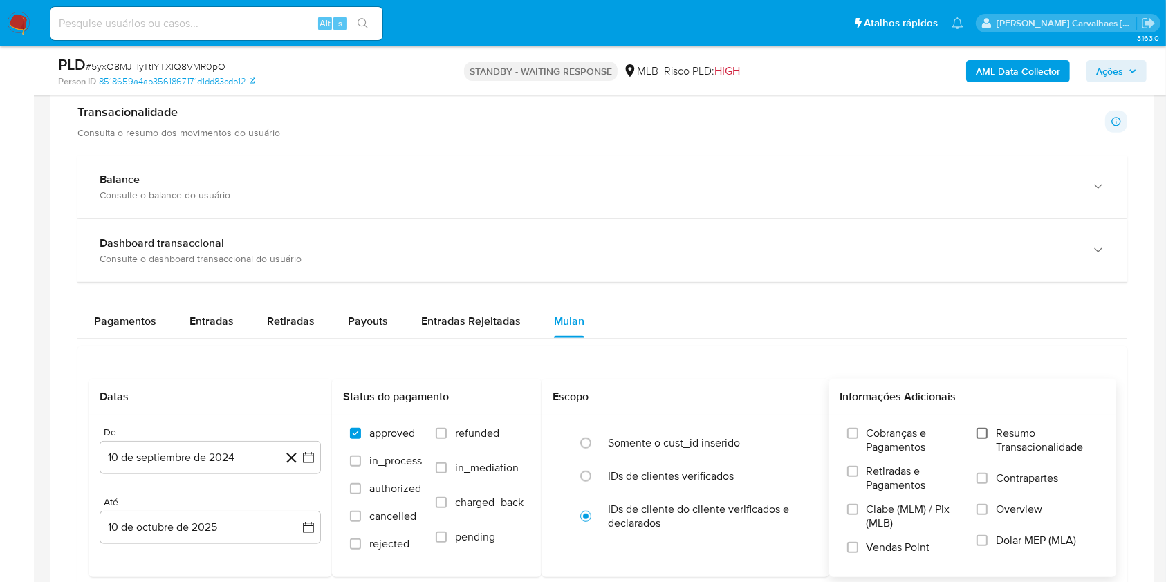
click at [981, 437] on input "Resumo Transacionalidade" at bounding box center [982, 433] width 11 height 11
click at [309, 461] on icon "button" at bounding box center [309, 458] width 14 height 14
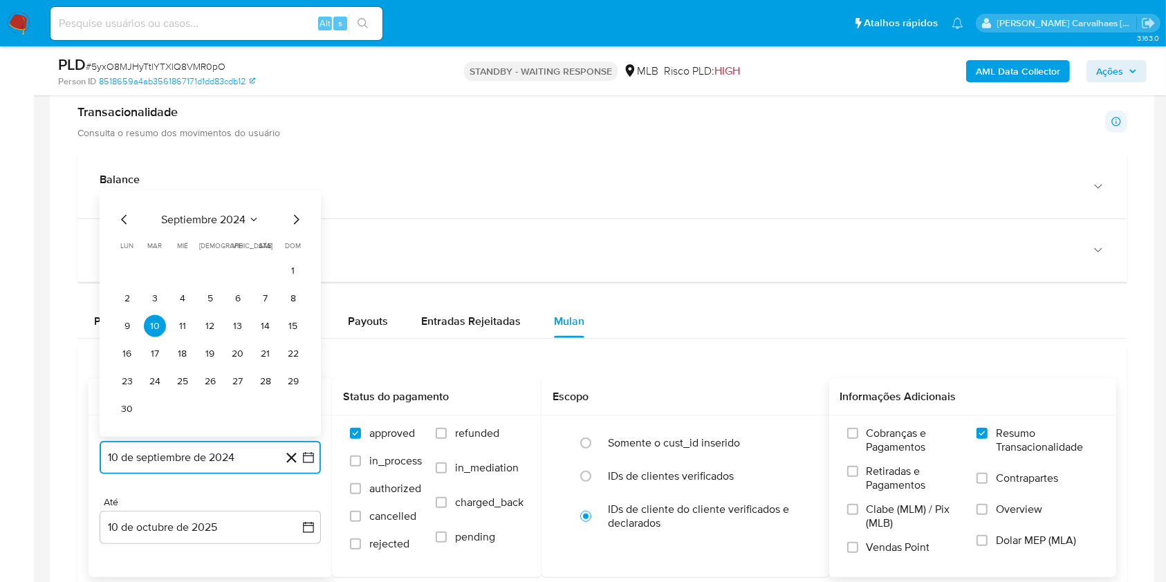
click at [297, 215] on icon "Mes siguiente" at bounding box center [296, 220] width 17 height 17
click at [295, 246] on icon "Mes siguiente" at bounding box center [296, 247] width 17 height 17
click at [292, 226] on icon "Mes siguiente" at bounding box center [296, 220] width 17 height 17
click at [291, 246] on icon "Mes siguiente" at bounding box center [296, 247] width 17 height 17
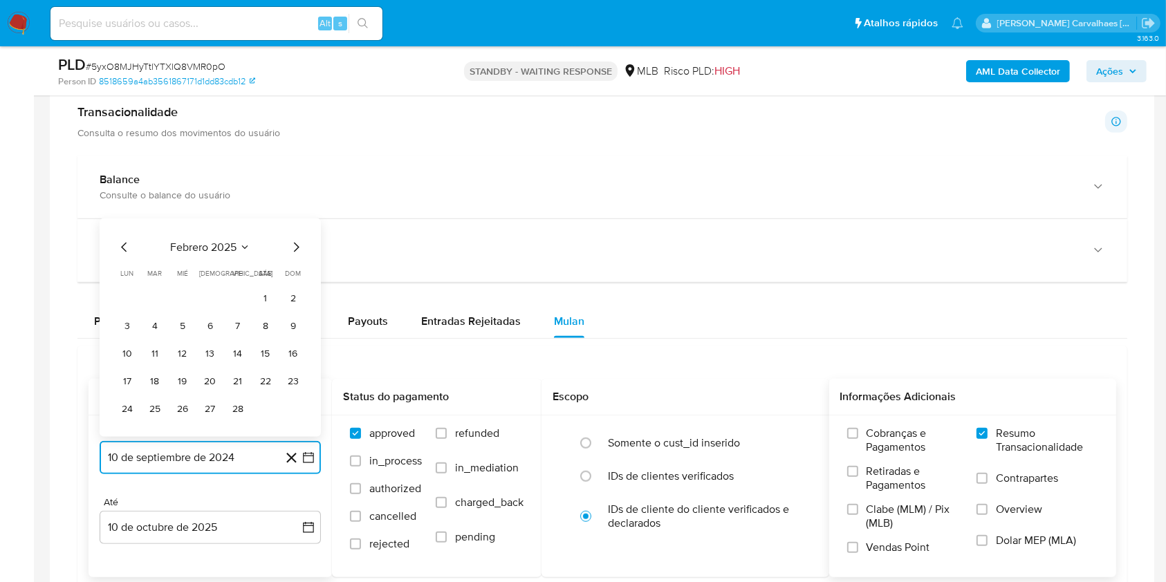
click at [291, 246] on icon "Mes siguiente" at bounding box center [296, 247] width 17 height 17
click at [296, 215] on icon "Mes siguiente" at bounding box center [296, 220] width 17 height 17
click at [297, 241] on icon "Mes siguiente" at bounding box center [296, 247] width 17 height 17
click at [297, 242] on icon "Mes siguiente" at bounding box center [296, 247] width 17 height 17
click at [288, 224] on icon "Mes siguiente" at bounding box center [296, 220] width 17 height 17
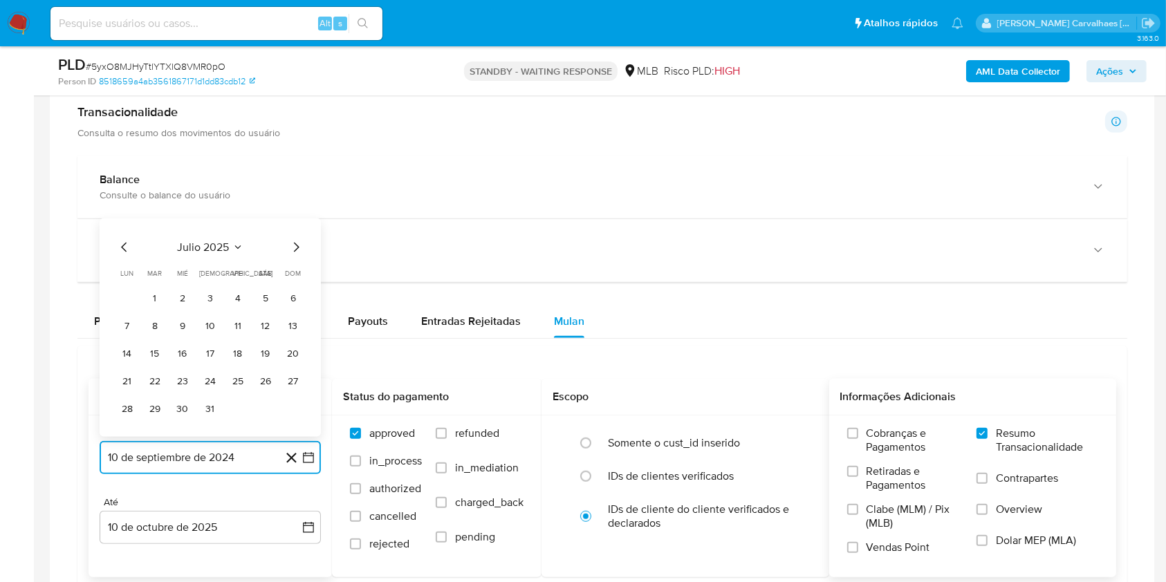
click at [290, 242] on icon "Mes siguiente" at bounding box center [296, 247] width 17 height 17
click at [292, 328] on button "10" at bounding box center [293, 326] width 22 height 22
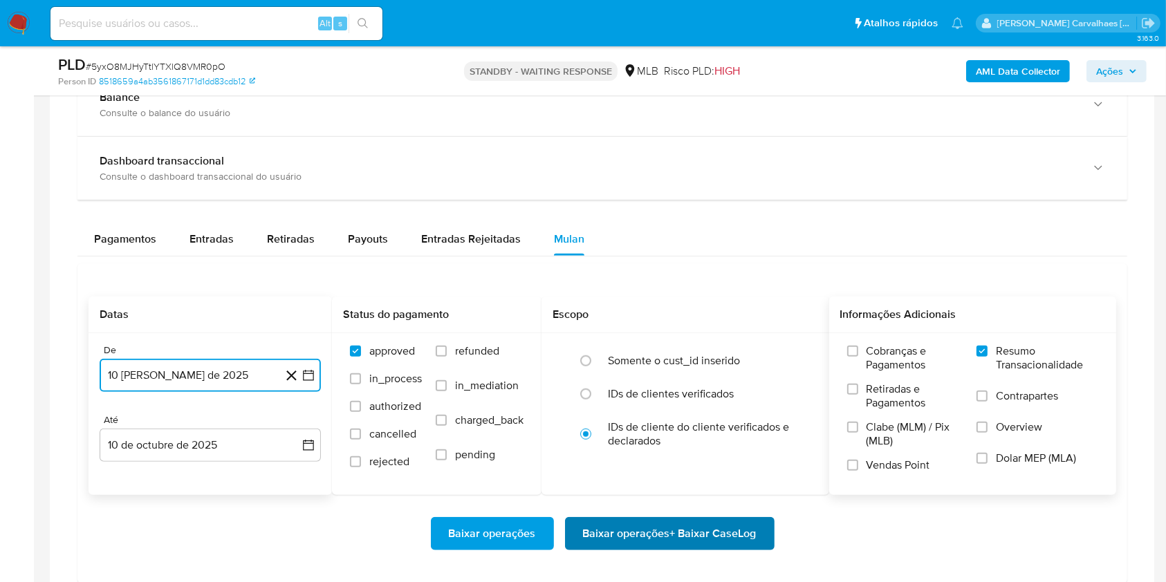
scroll to position [1107, 0]
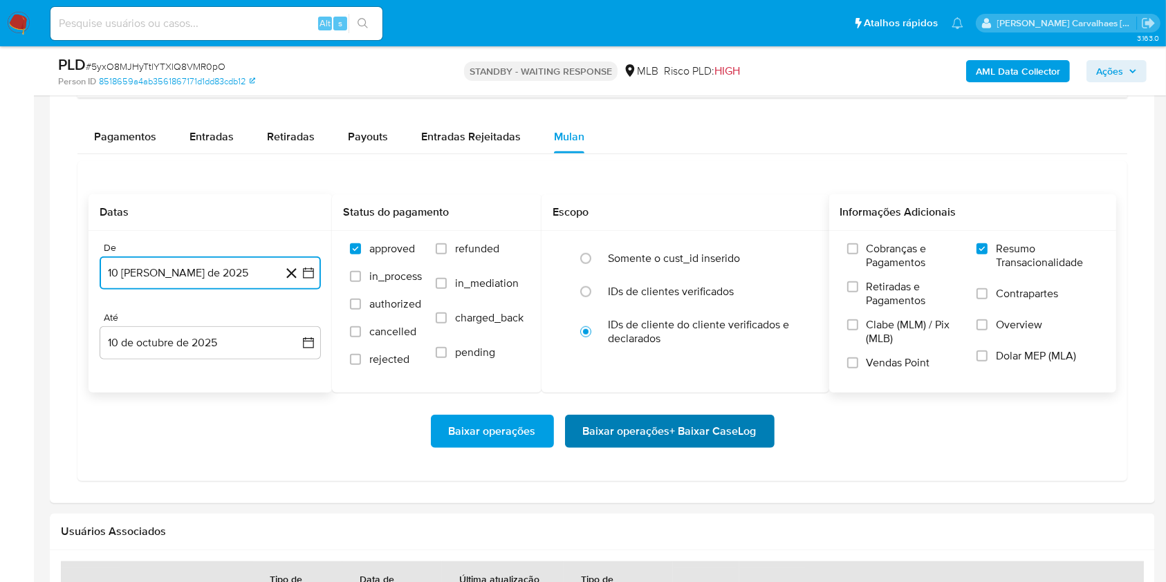
click at [724, 431] on span "Baixar operações + Baixar CaseLog" at bounding box center [670, 431] width 174 height 30
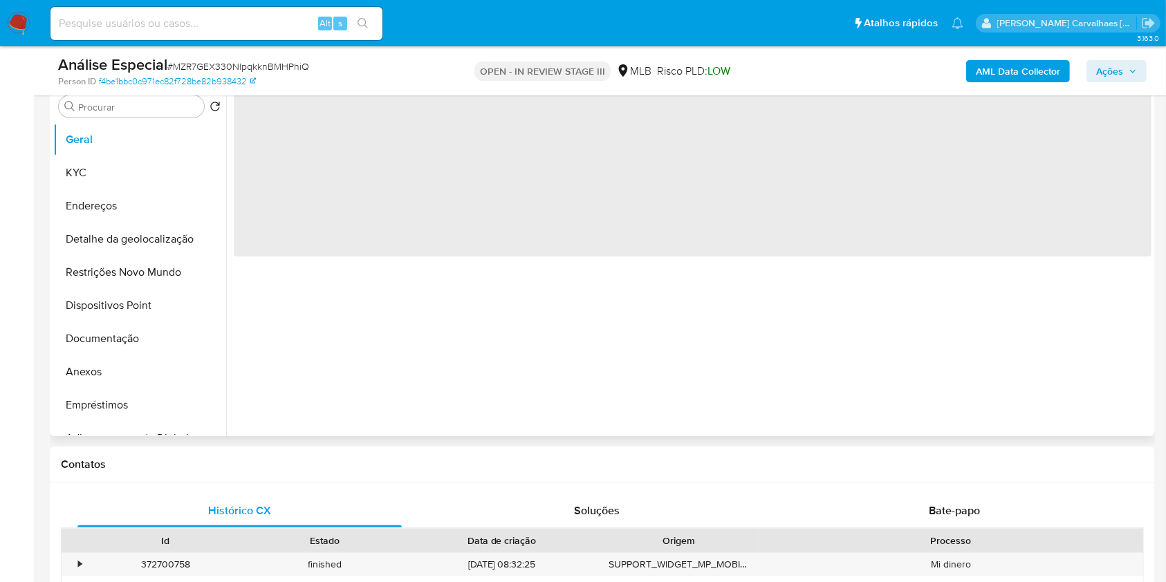
select select "10"
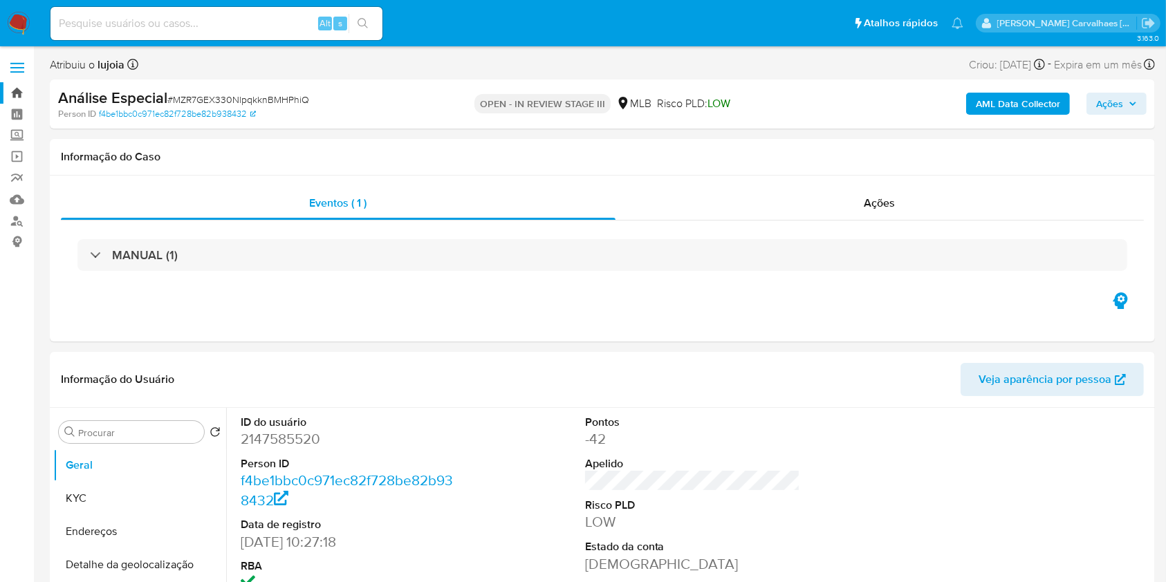
click at [24, 82] on link "Bandeja" at bounding box center [82, 92] width 165 height 21
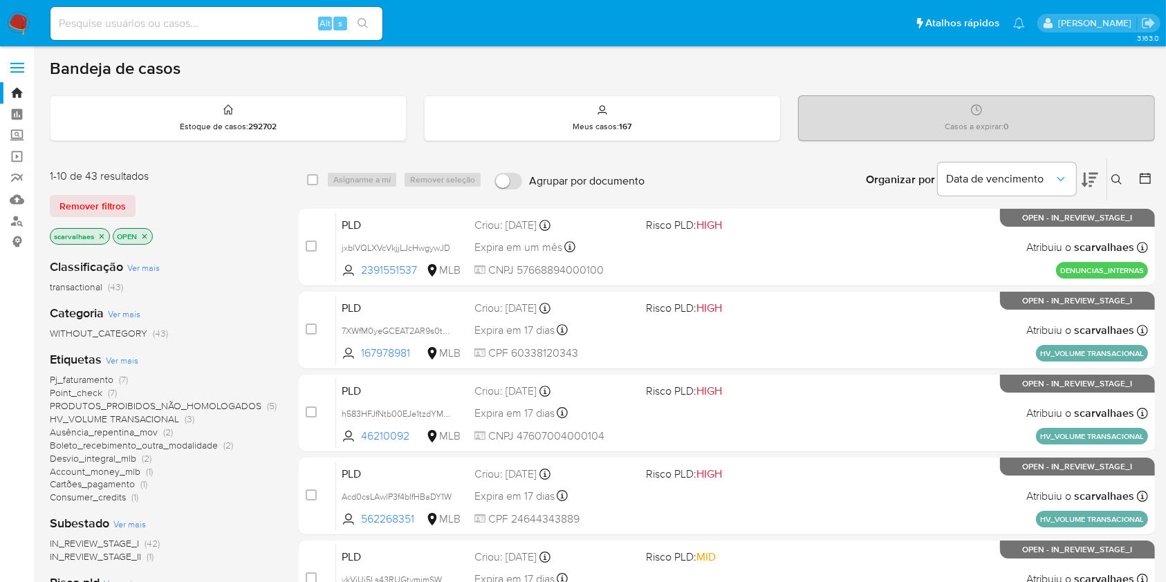
click at [106, 382] on span "Pj_faturamento" at bounding box center [82, 380] width 64 height 14
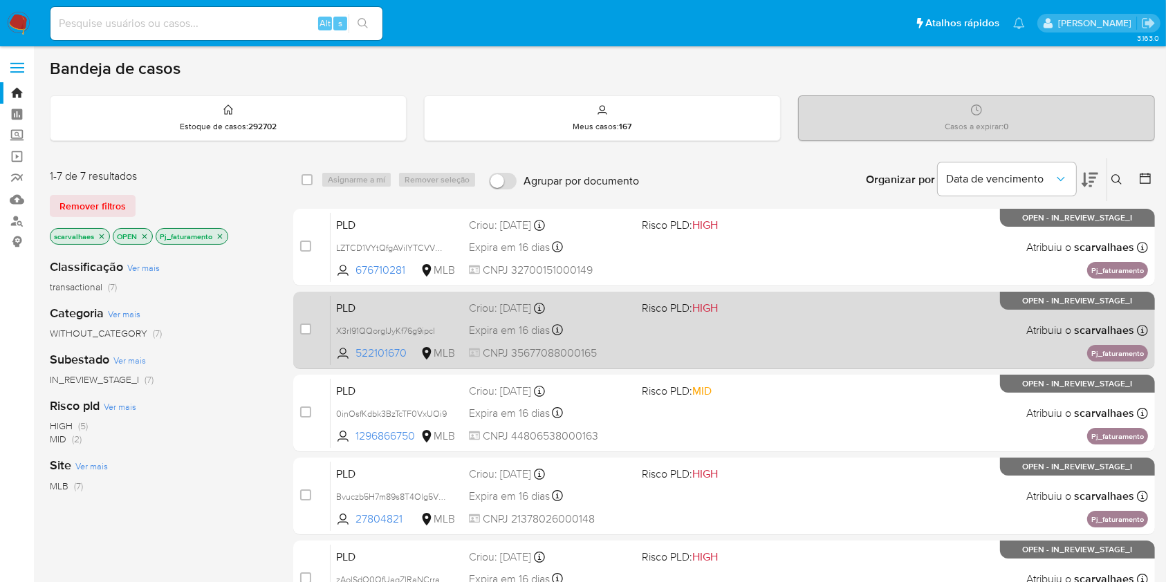
click at [742, 348] on div "PLD X3rI91QQorgIJyKf76g9ipcl 522101670 MLB Risco PLD: HIGH Criou: 12/09/2025 Cr…" at bounding box center [740, 330] width 818 height 70
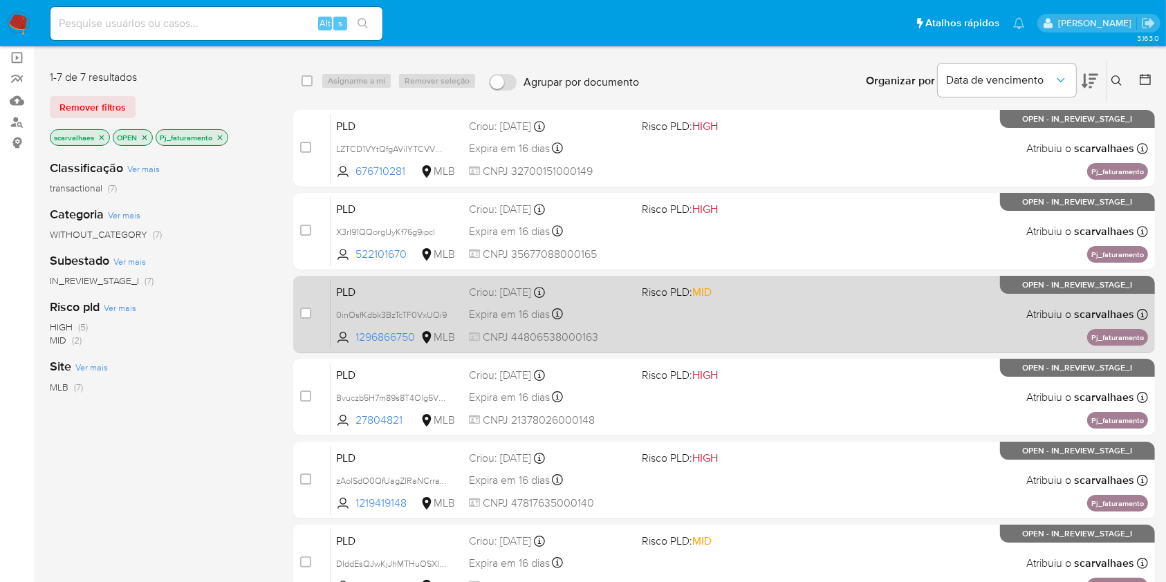
scroll to position [184, 0]
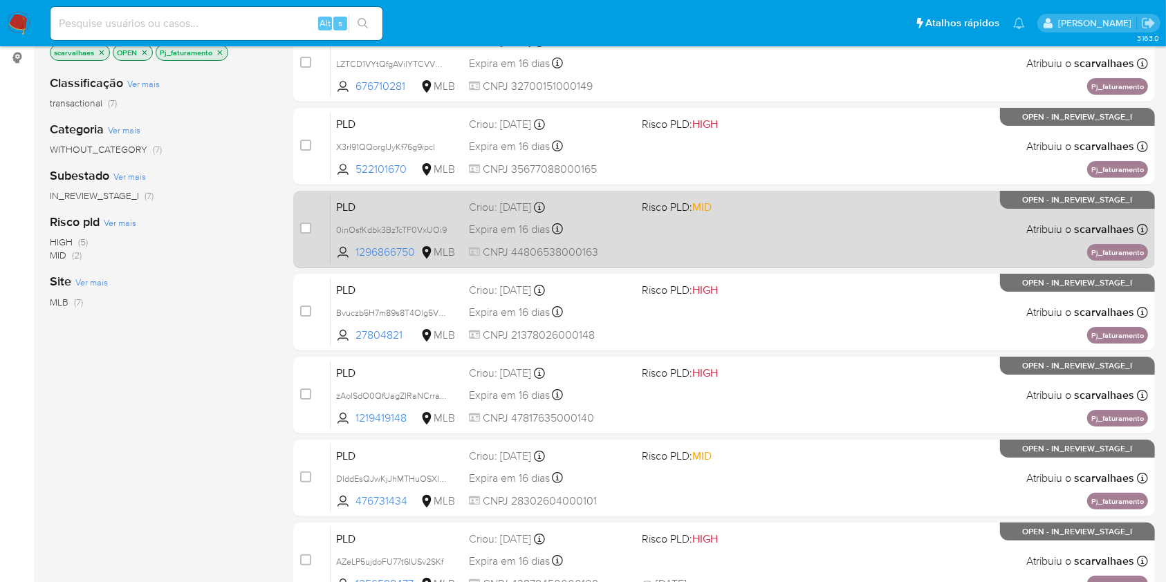
click at [775, 223] on div "PLD 0inOsfKdbk3BzTcTF0VxUOi9 1296866750 MLB Risco PLD: MID Criou: 12/09/2025 Cr…" at bounding box center [740, 229] width 818 height 70
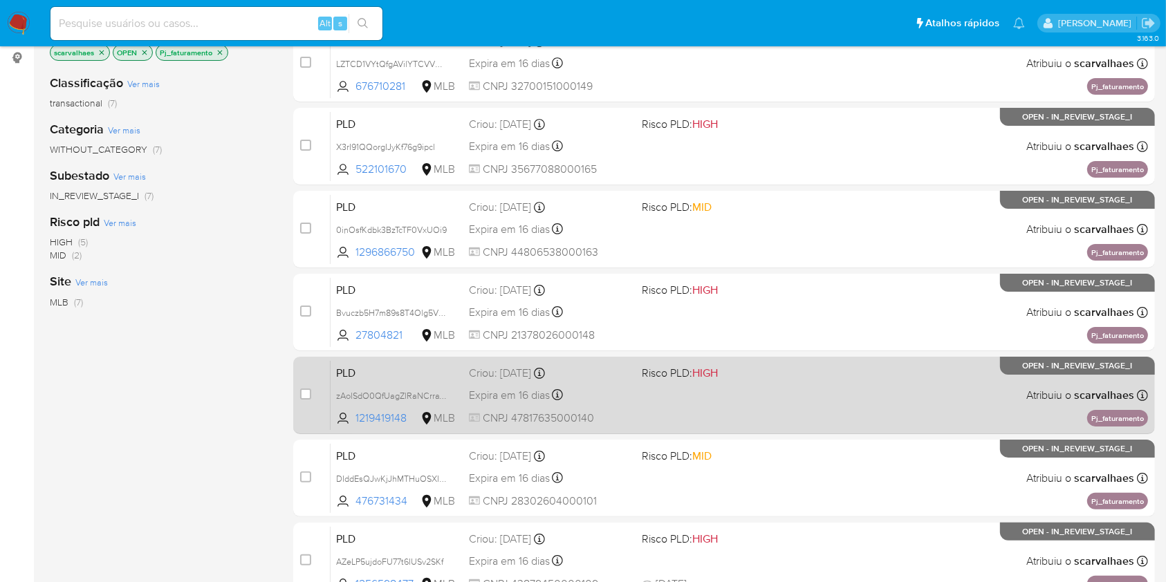
click at [743, 397] on div "PLD zAolSdO0QfUagZlRaNCrraW3 1219419148 MLB Risco PLD: HIGH Criou: 12/09/2025 C…" at bounding box center [740, 395] width 818 height 70
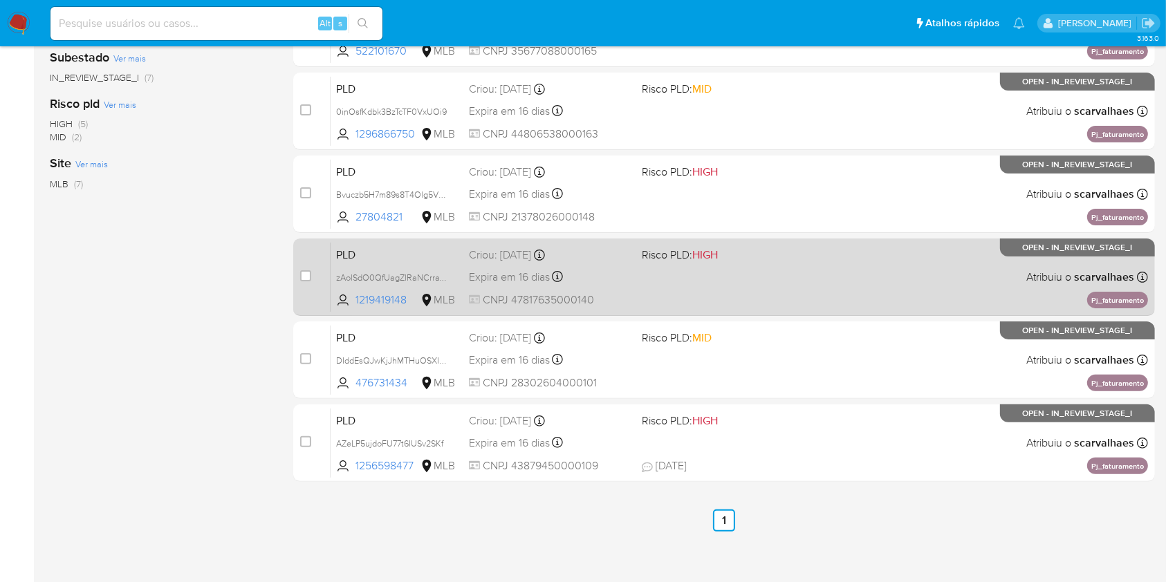
scroll to position [310, 0]
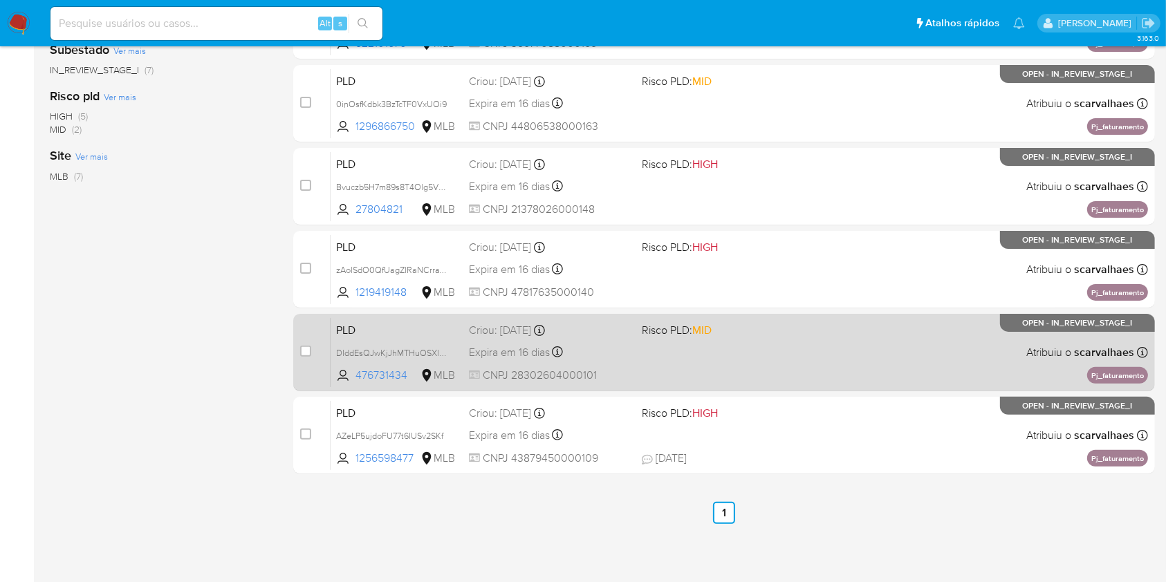
click at [714, 354] on div "PLD DIddEsQJwKjJhMTHuOSXIwo9 476731434 MLB Risco PLD: MID Criou: 12/09/2025 Cri…" at bounding box center [740, 353] width 818 height 70
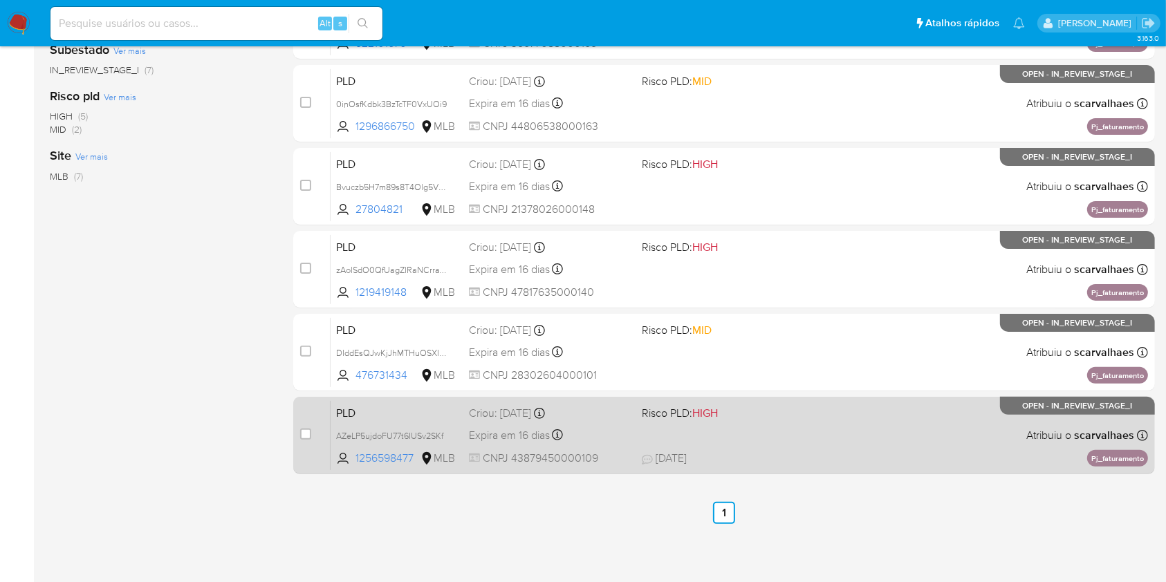
click at [715, 427] on div "PLD AZeLP5ujdoFU77t6IUSv2SKf 1256598477 MLB Risco PLD: HIGH Criou: 12/09/2025 C…" at bounding box center [740, 436] width 818 height 70
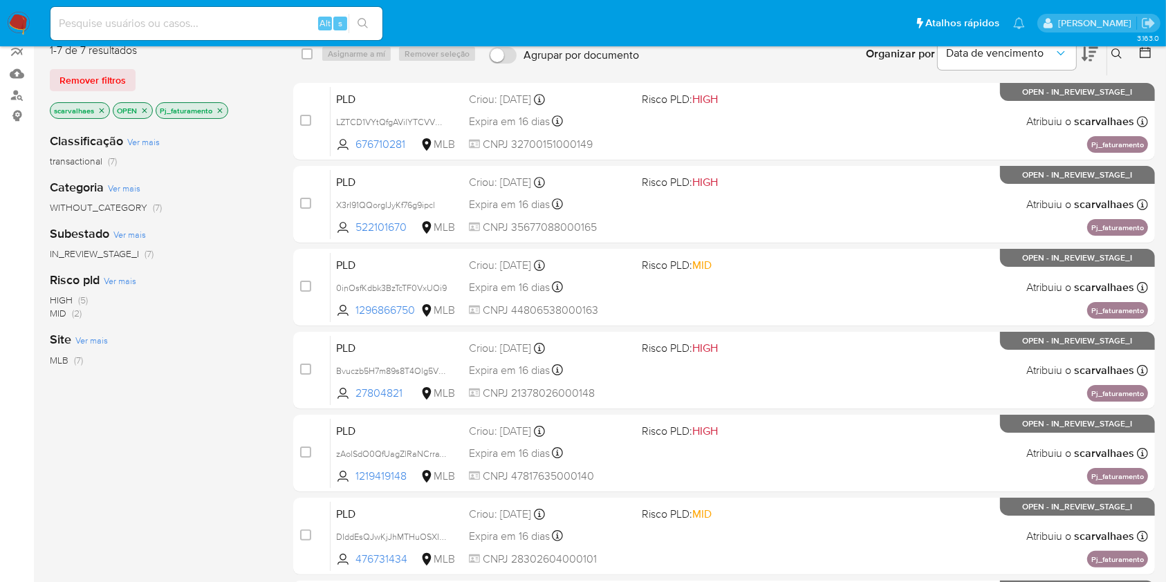
scroll to position [125, 0]
click at [219, 109] on icon "close-filter" at bounding box center [220, 111] width 5 height 5
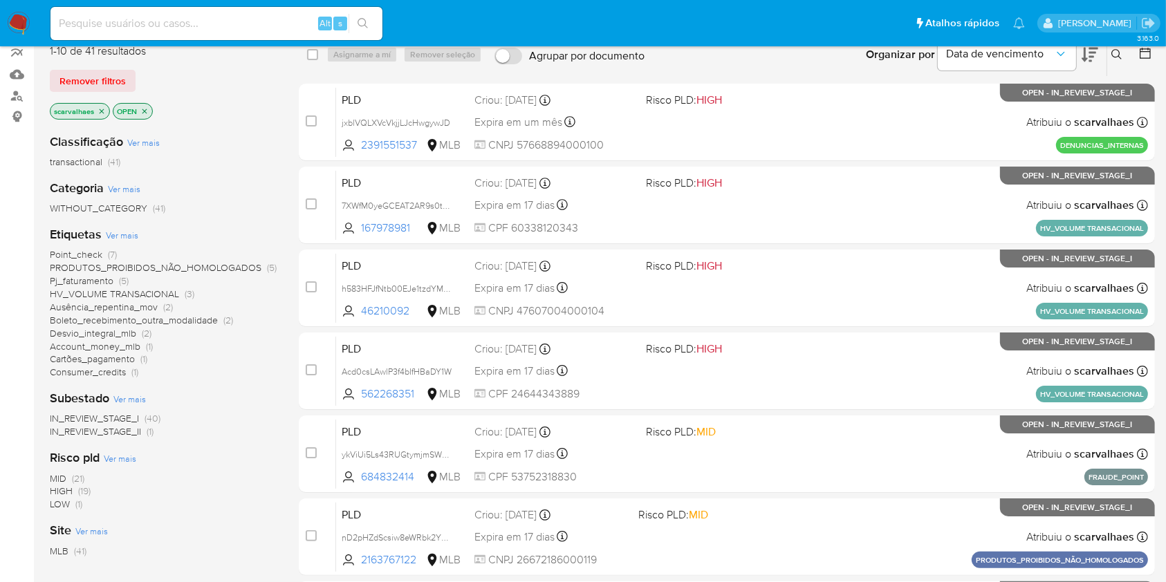
click at [150, 292] on span "HV_VOLUME TRANSACIONAL" at bounding box center [114, 294] width 129 height 14
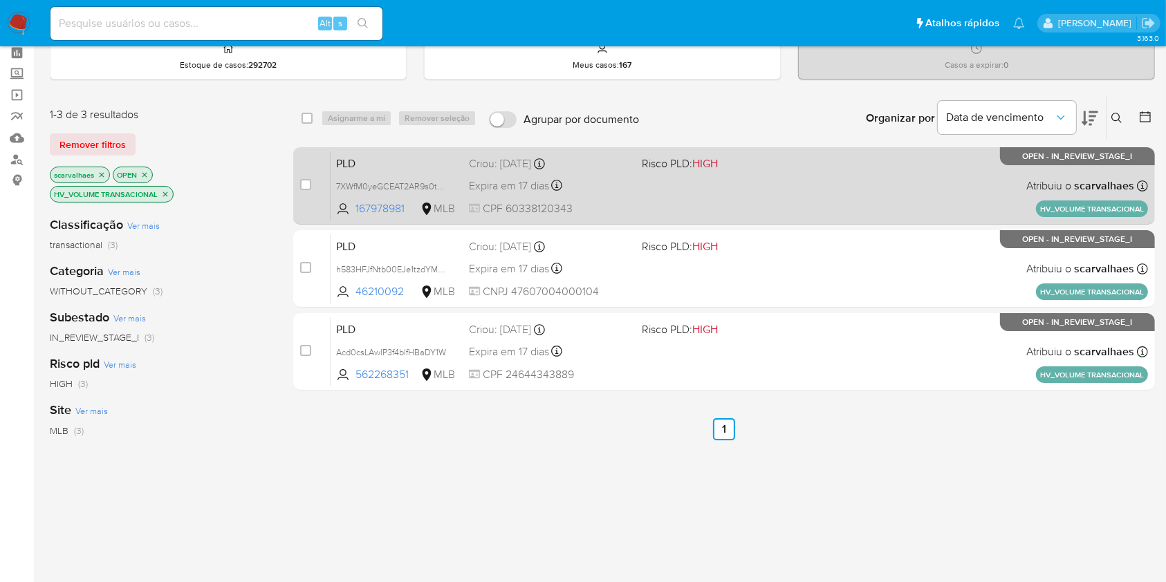
scroll to position [33, 0]
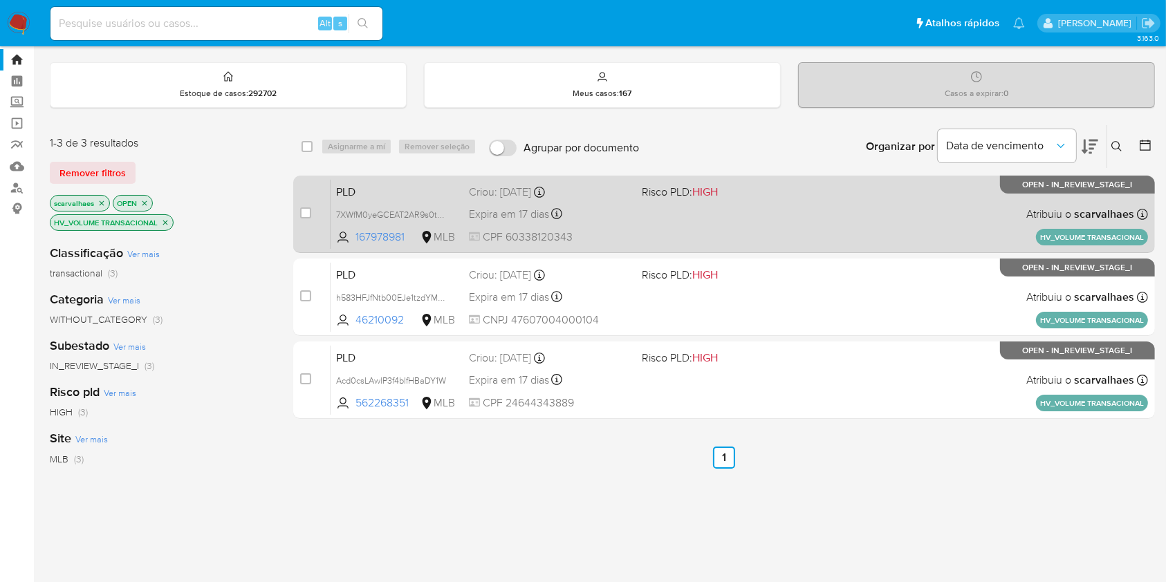
click at [681, 234] on div "PLD 7XWfM0yeGCEAT2AR9s0tOji0 167978981 MLB Risco PLD: HIGH Criou: 12/09/2025 Cr…" at bounding box center [740, 214] width 818 height 70
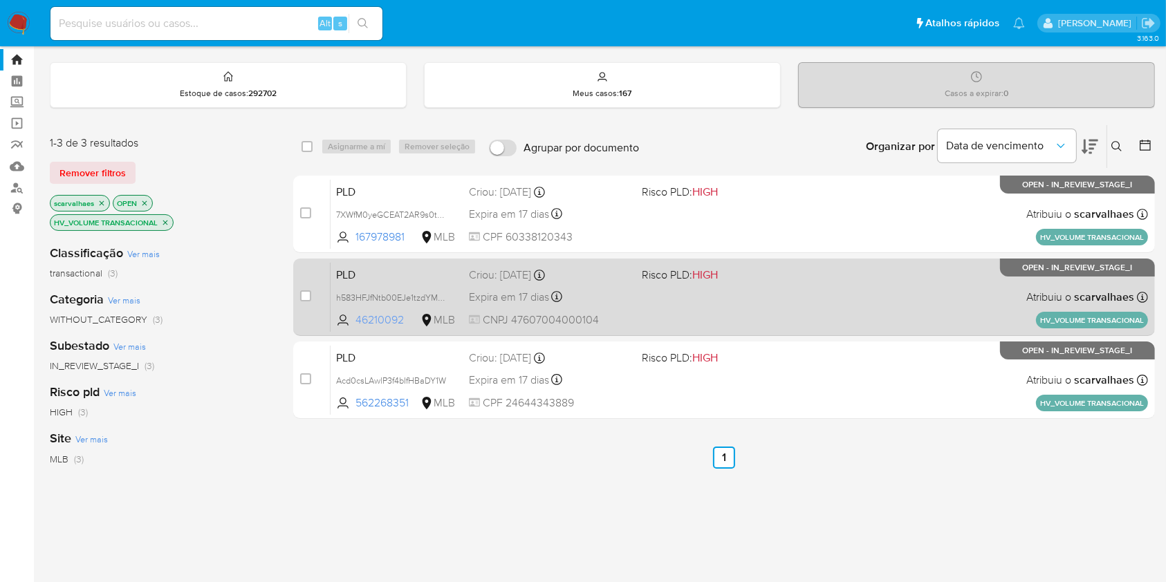
click at [399, 313] on span "46210092" at bounding box center [387, 320] width 62 height 15
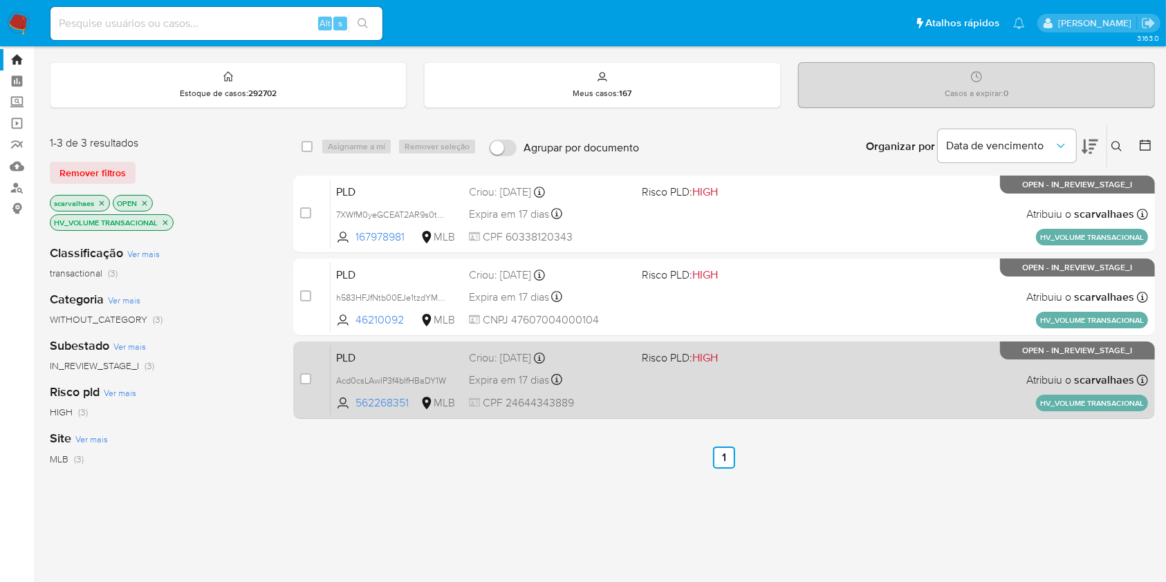
click at [630, 412] on div "PLD Acd0csLAwlP3f4bIfHBaDY1W 562268351 MLB Risco PLD: HIGH Criou: 12/09/2025 Cr…" at bounding box center [740, 380] width 818 height 70
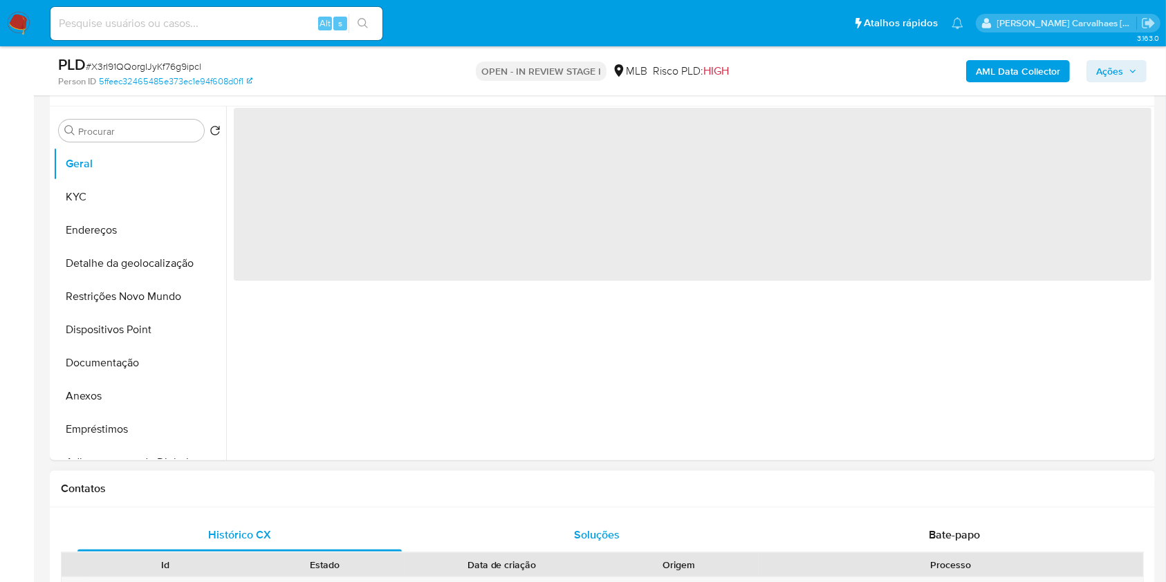
scroll to position [369, 0]
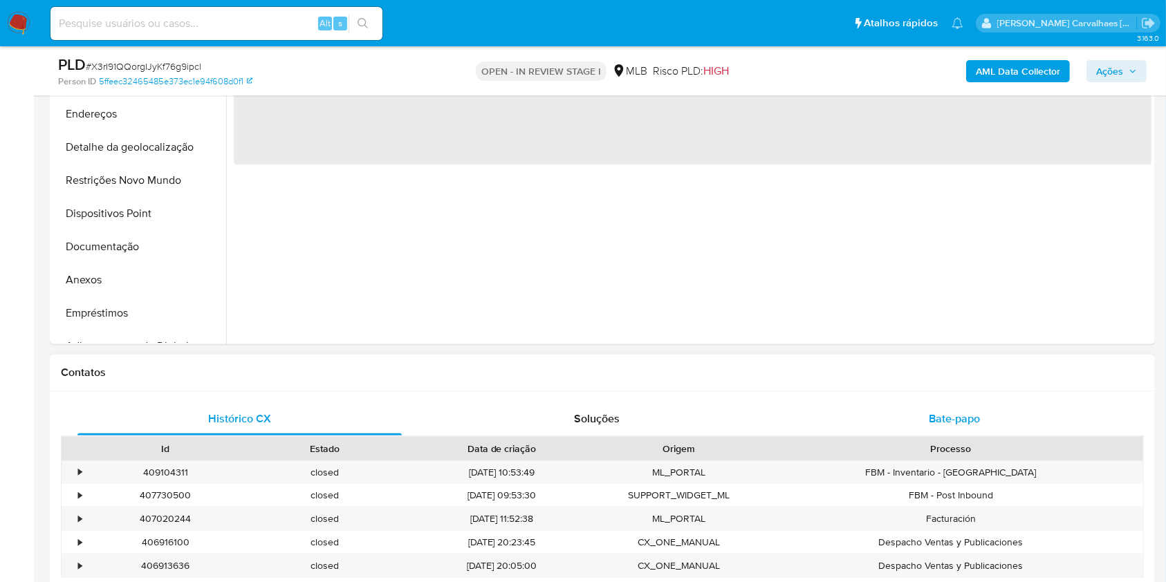
select select "10"
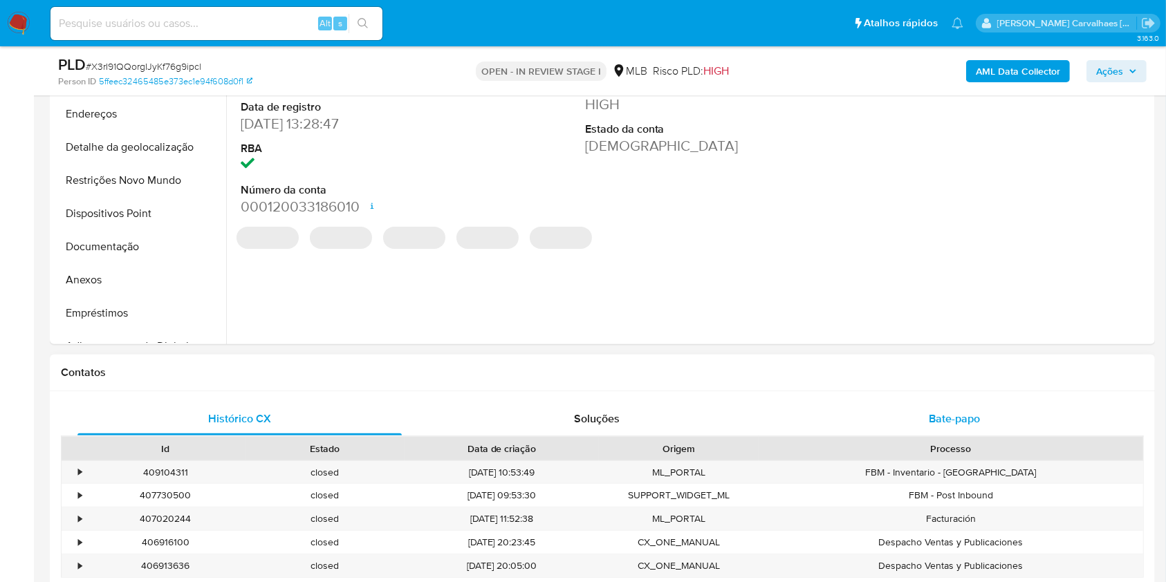
click at [976, 420] on span "Bate-papo" at bounding box center [954, 419] width 51 height 16
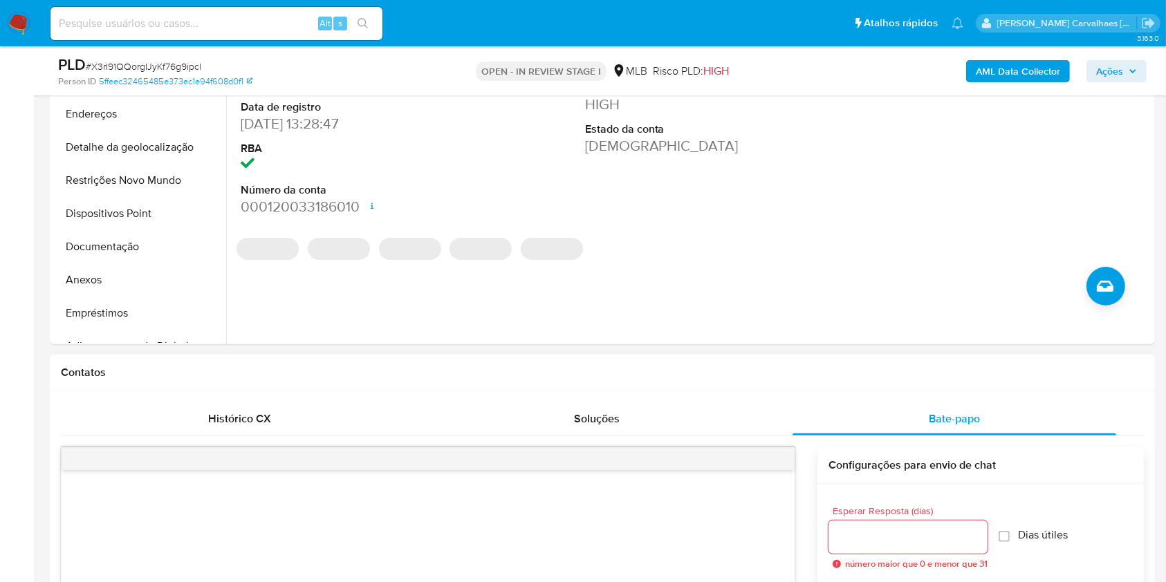
scroll to position [645, 0]
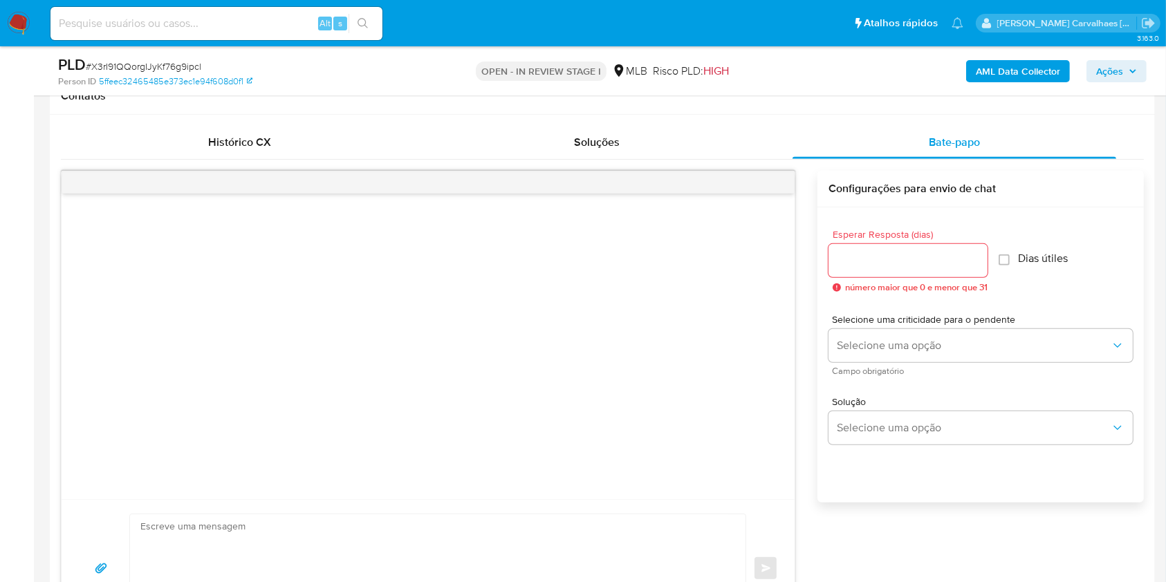
click at [872, 272] on div at bounding box center [908, 260] width 159 height 33
click at [932, 265] on input "Esperar Resposta (dias)" at bounding box center [908, 261] width 159 height 18
type input "3"
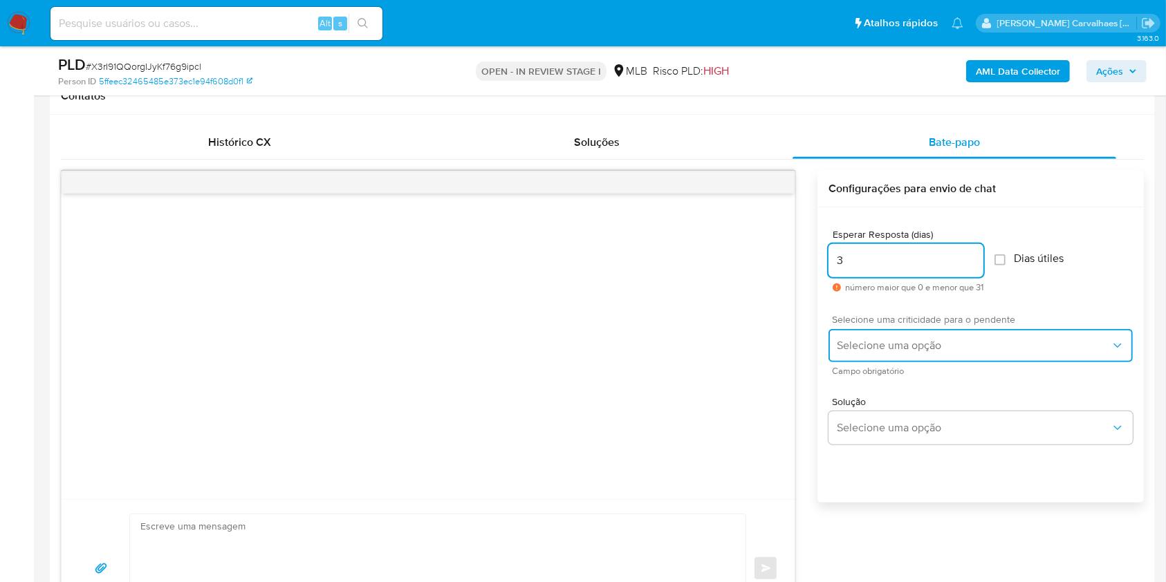
click at [959, 343] on span "Selecione uma opção" at bounding box center [974, 346] width 274 height 14
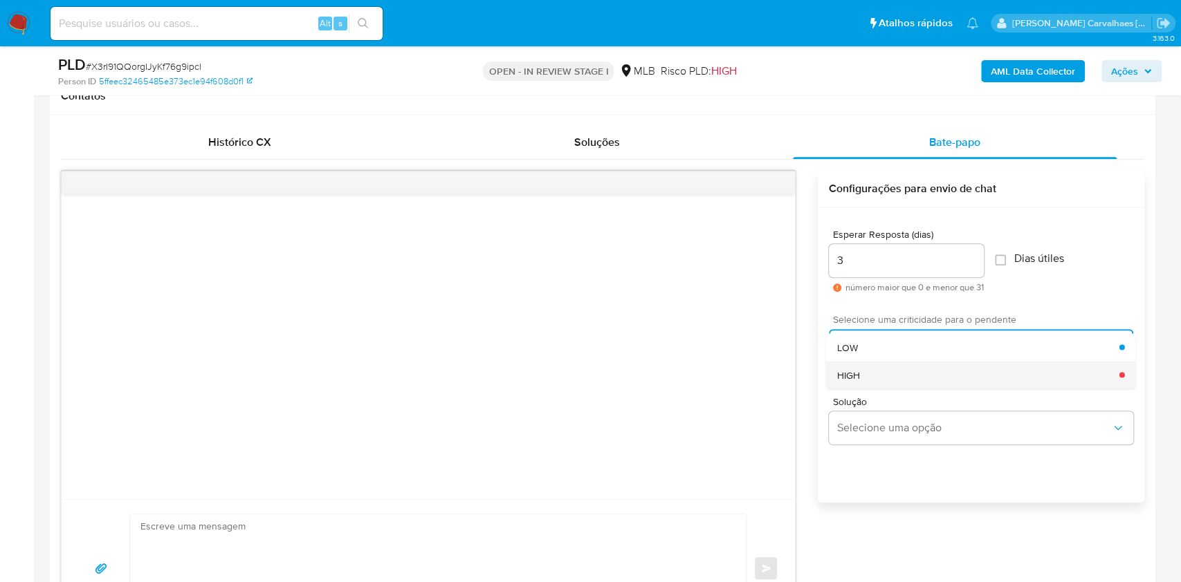
click at [892, 374] on div "HIGH" at bounding box center [978, 375] width 282 height 28
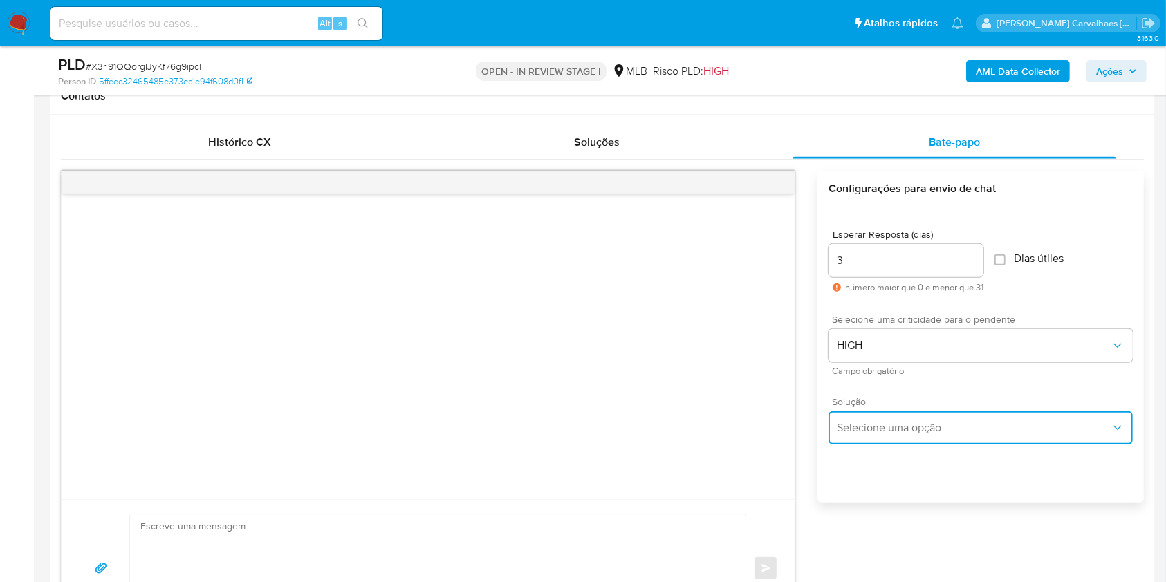
click at [903, 425] on span "Selecione uma opção" at bounding box center [974, 428] width 274 height 14
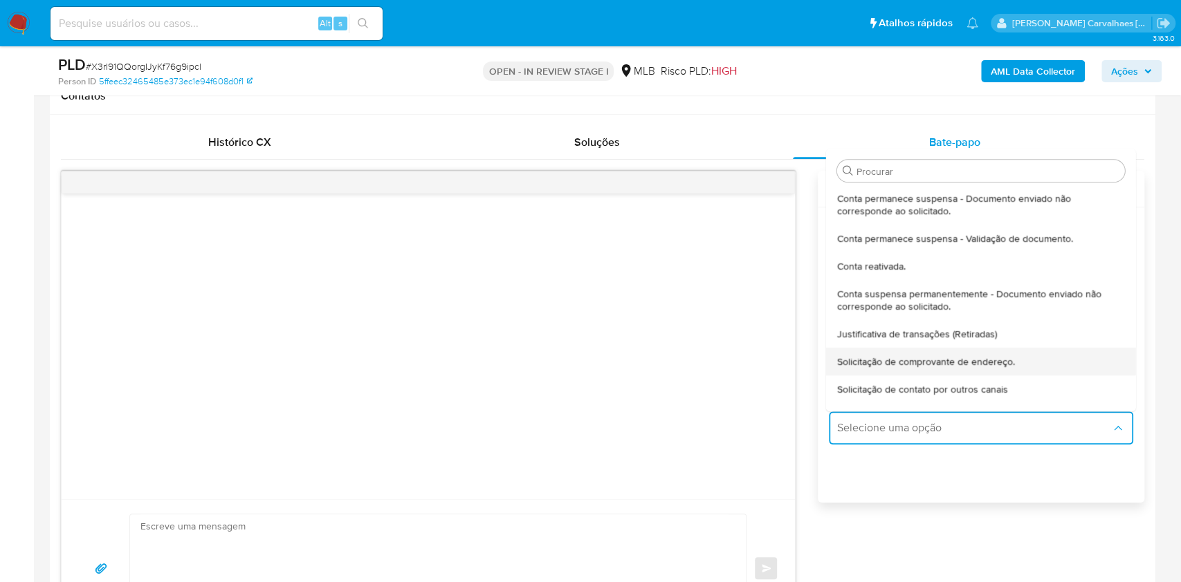
click at [908, 362] on span "Solicitação de comprovante de endereço." at bounding box center [926, 362] width 178 height 12
type textarea "Olá,Suspendemos a sua conta para uma verificação adicional de segurança.Como pa…"
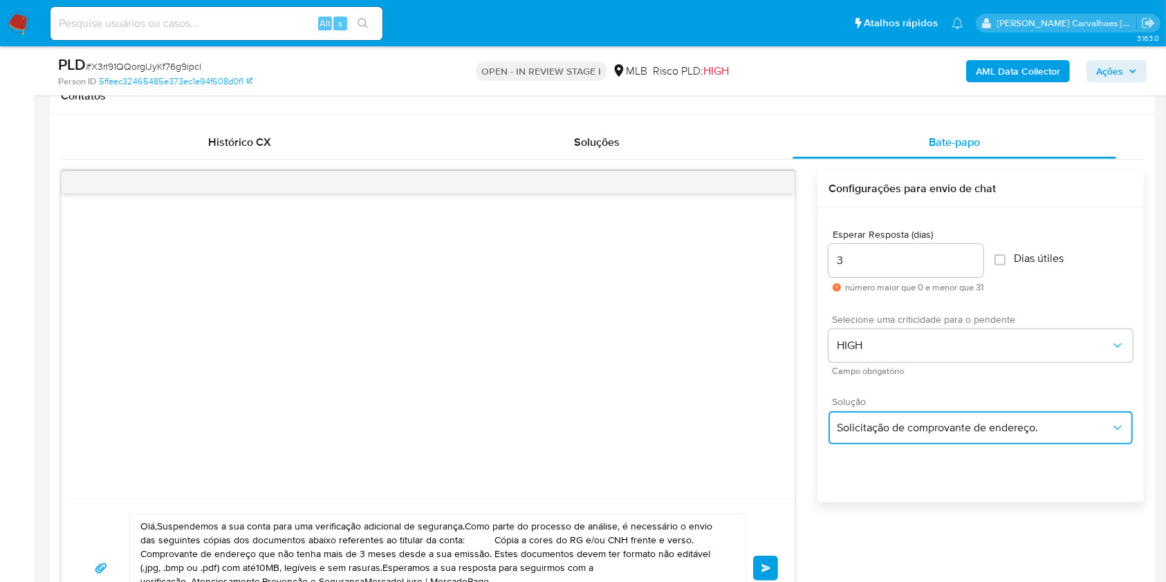
scroll to position [830, 0]
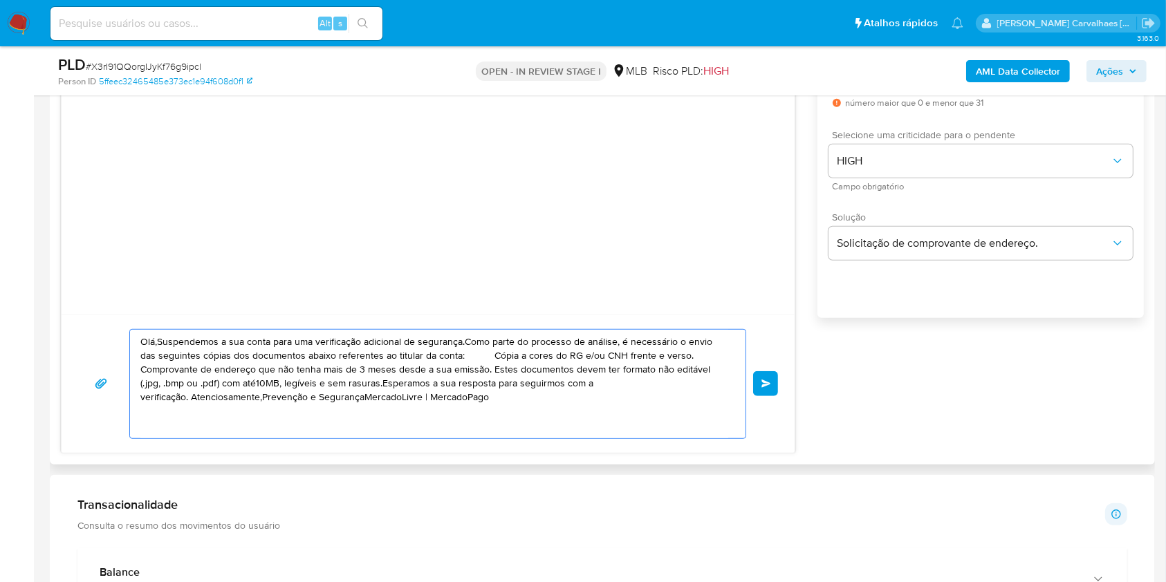
drag, startPoint x: 544, startPoint y: 405, endPoint x: 88, endPoint y: 320, distance: 464.4
click at [88, 320] on div "Olá,Suspendemos a sua conta para uma verificação adicional de segurança.Como pa…" at bounding box center [428, 384] width 733 height 138
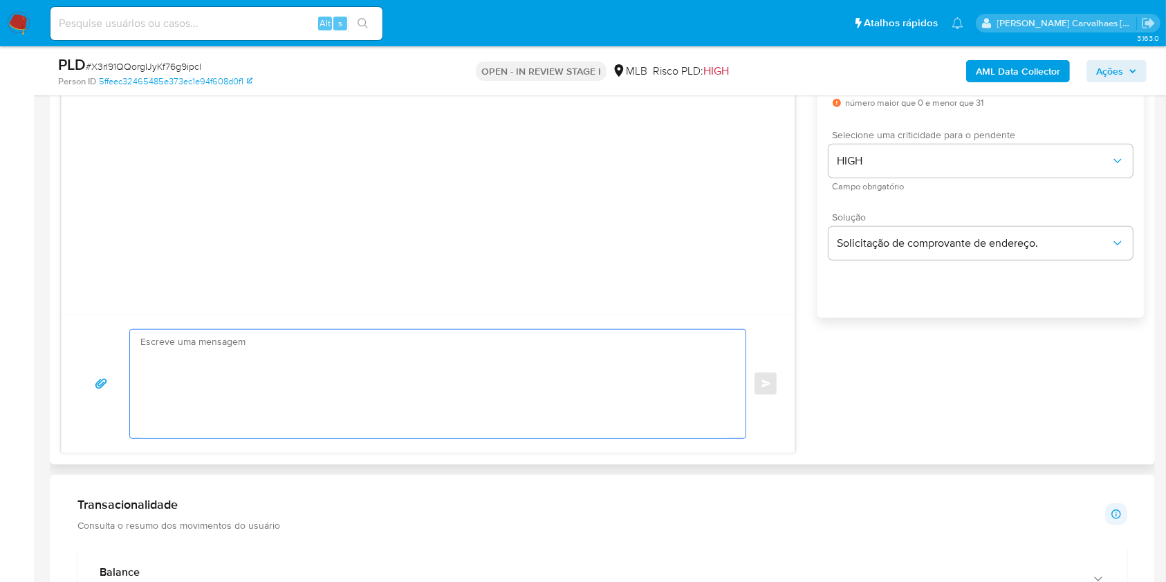
paste textarea "Olá! Estamos realizando uma verificação adicional de segurança em contas de usu…"
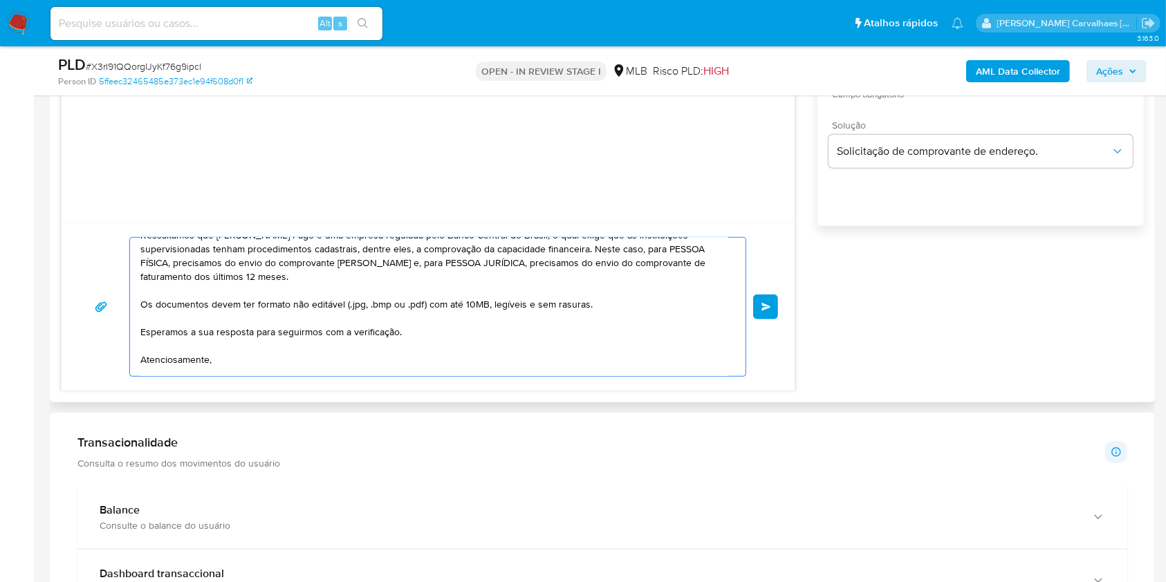
scroll to position [225, 0]
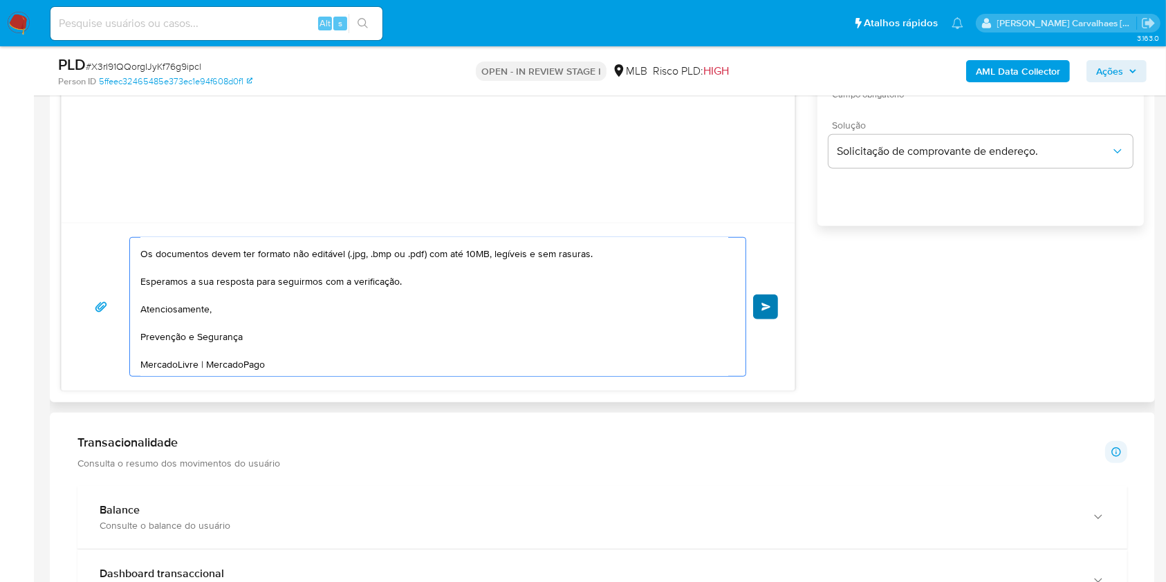
type textarea "Olá! Estamos realizando uma verificação adicional de segurança em contas de usu…"
click at [762, 305] on span "common.send" at bounding box center [767, 307] width 10 height 8
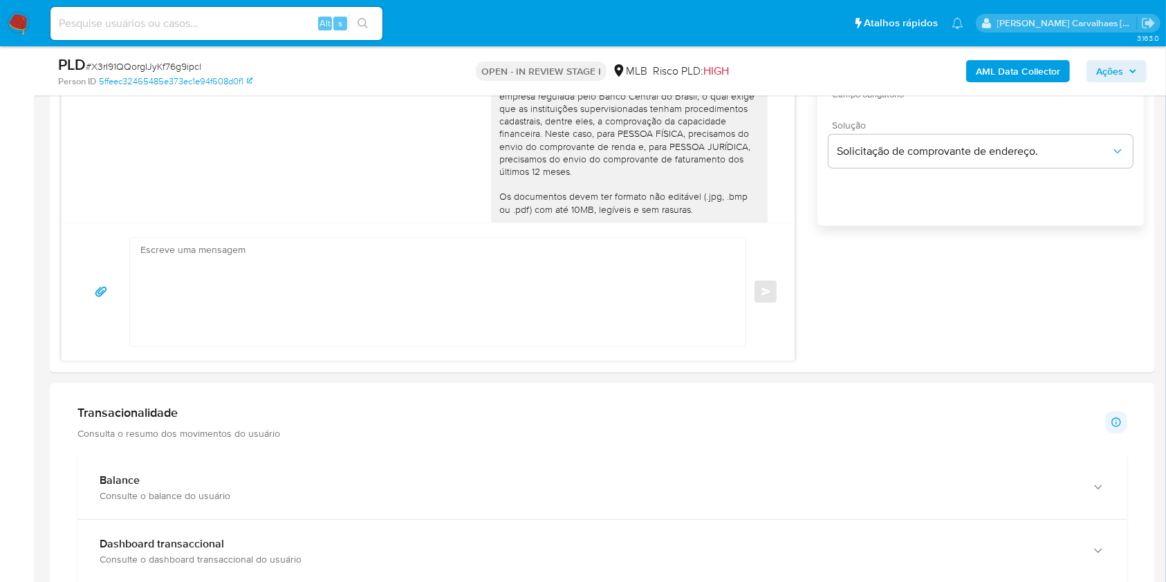
scroll to position [150, 0]
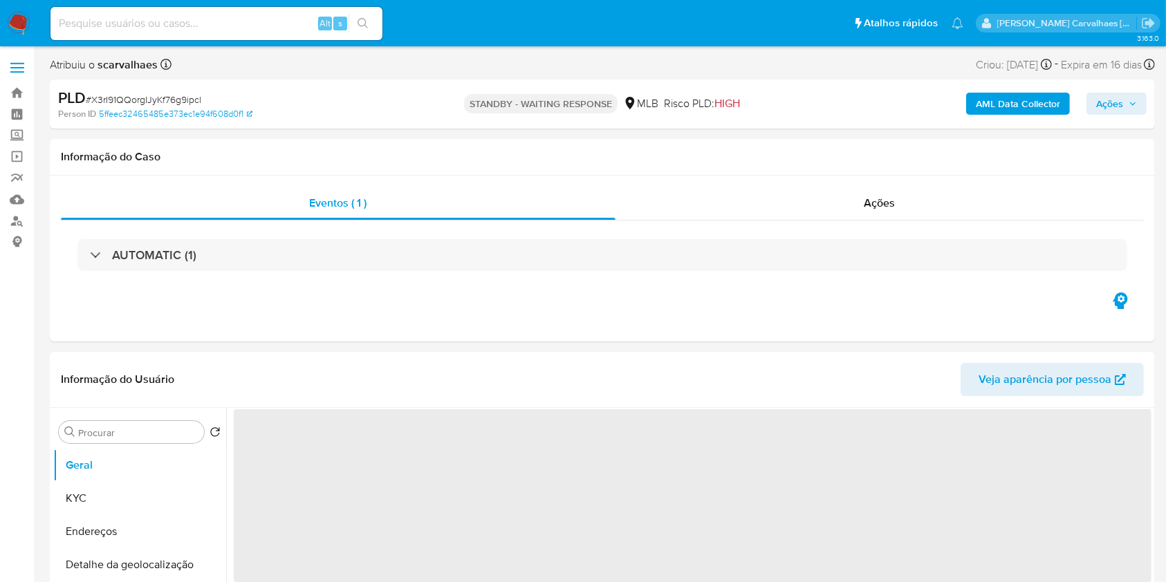
select select "10"
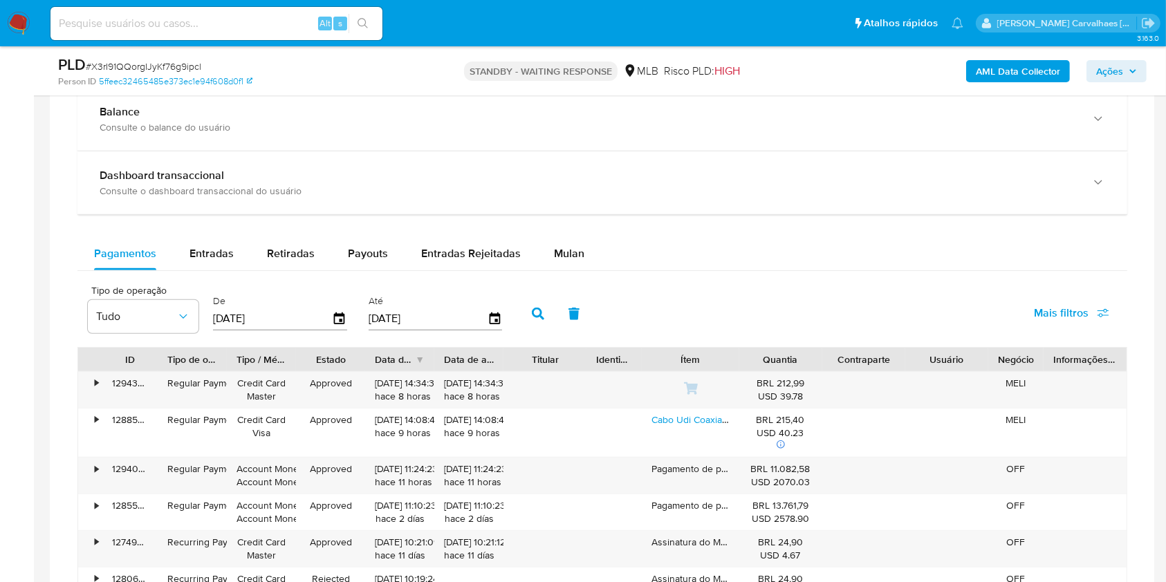
scroll to position [1014, 0]
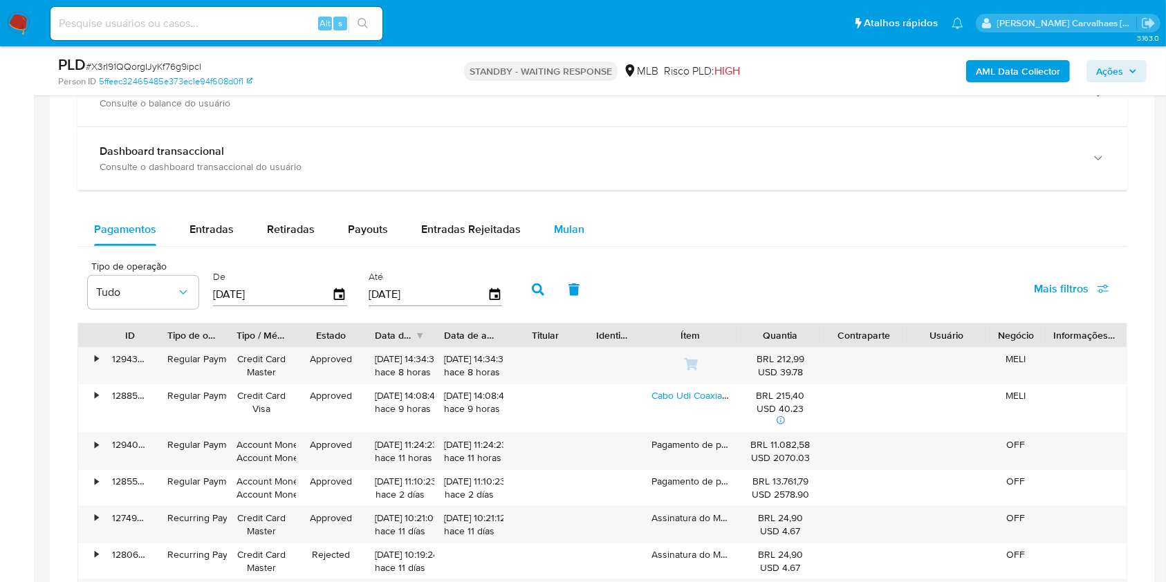
click at [554, 224] on span "Mulan" at bounding box center [569, 229] width 30 height 16
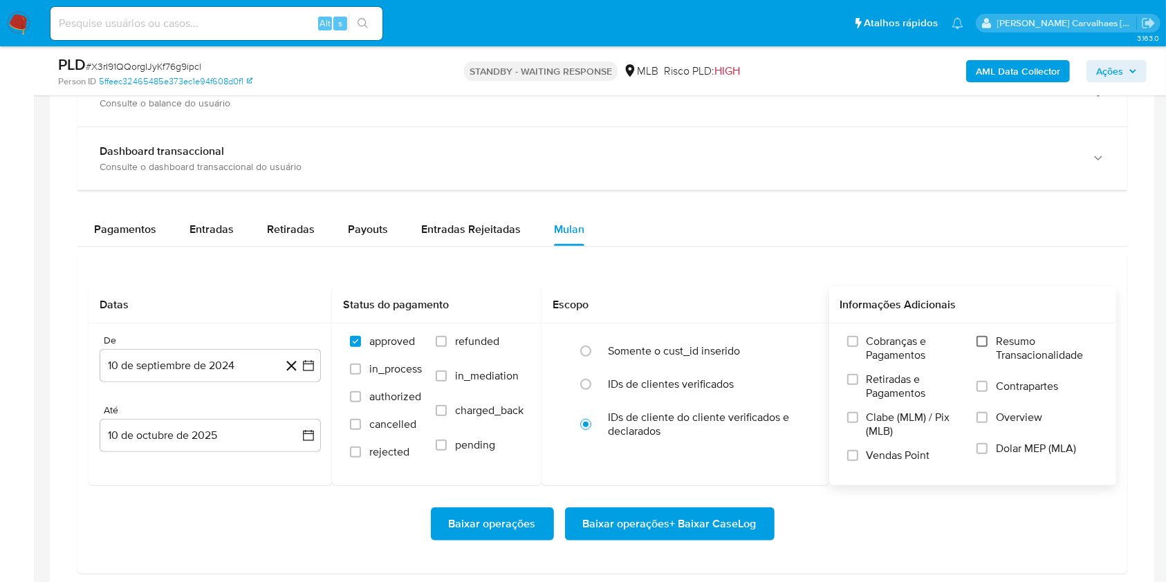
click at [981, 344] on input "Resumo Transacionalidade" at bounding box center [982, 341] width 11 height 11
click at [306, 370] on icon "button" at bounding box center [309, 366] width 14 height 14
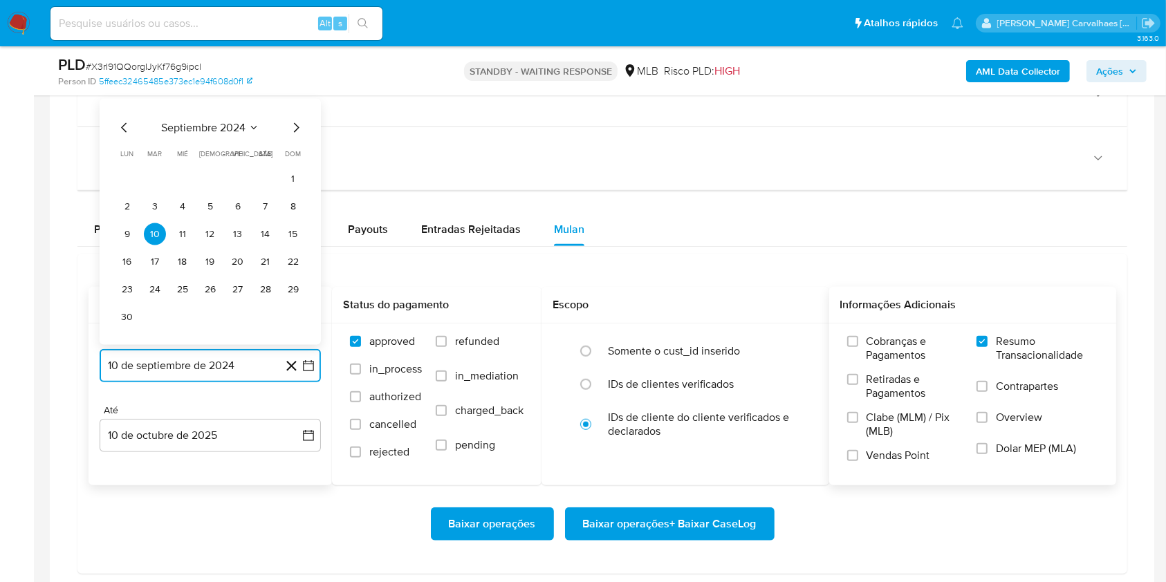
click at [296, 131] on icon "Mes siguiente" at bounding box center [296, 128] width 17 height 17
click at [293, 155] on icon "Mes siguiente" at bounding box center [296, 155] width 17 height 17
click at [293, 131] on icon "Mes siguiente" at bounding box center [296, 128] width 17 height 17
click at [296, 155] on icon "Mes siguiente" at bounding box center [296, 155] width 17 height 17
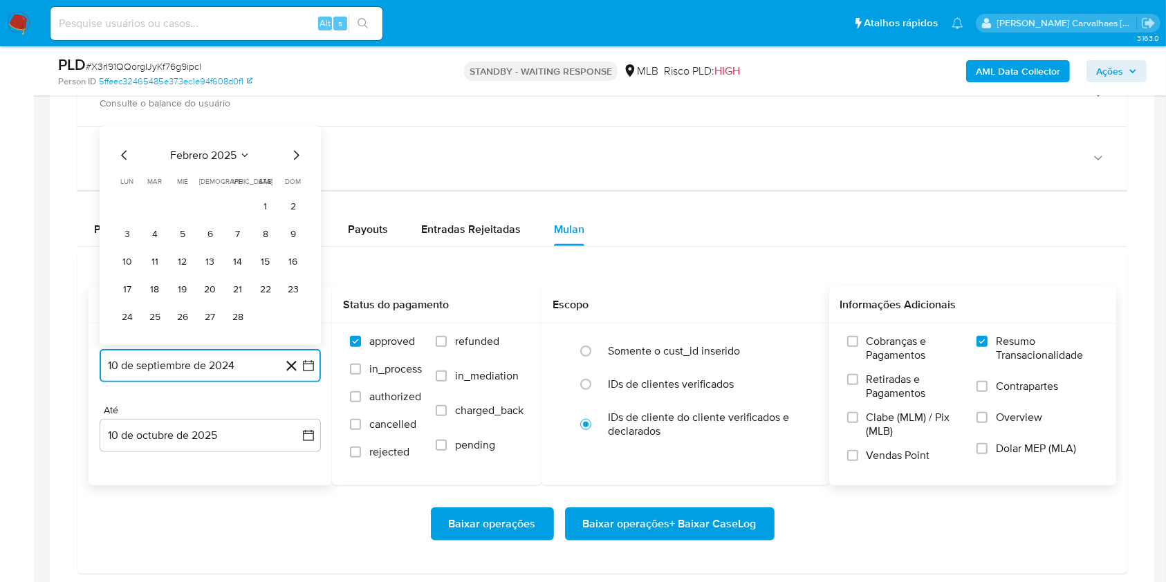
click at [296, 155] on icon "Mes siguiente" at bounding box center [296, 155] width 17 height 17
click at [302, 125] on icon "Mes siguiente" at bounding box center [296, 128] width 17 height 17
click at [300, 155] on icon "Mes siguiente" at bounding box center [296, 155] width 17 height 17
click at [299, 155] on icon "Mes siguiente" at bounding box center [296, 155] width 17 height 17
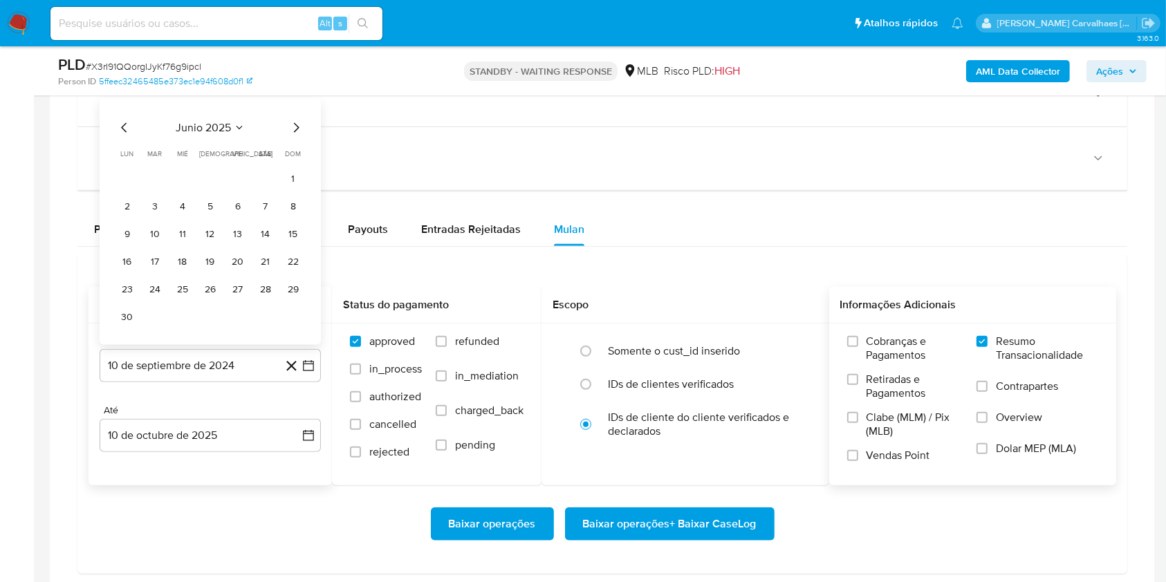
click at [298, 136] on div "junio 2025 junio 2025 lun lunes mar martes mié miércoles jue jueves vie viernes…" at bounding box center [210, 224] width 188 height 209
click at [297, 127] on icon "Mes siguiente" at bounding box center [296, 128] width 17 height 17
click at [297, 153] on icon "Mes siguiente" at bounding box center [297, 156] width 6 height 10
click at [123, 160] on icon "Mes anterior" at bounding box center [124, 155] width 17 height 17
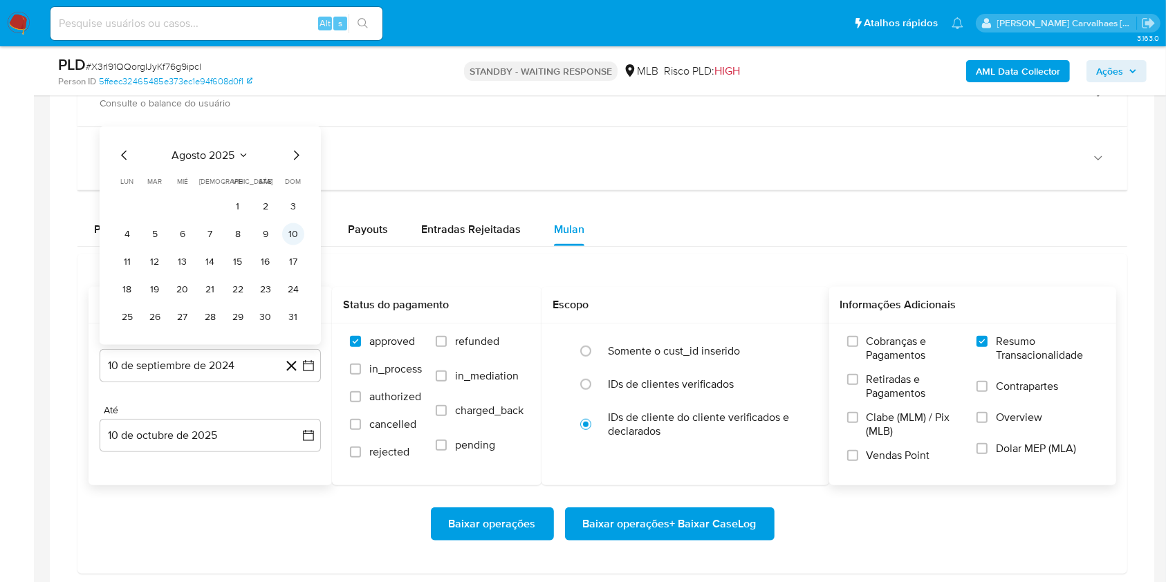
click at [295, 227] on button "10" at bounding box center [293, 234] width 22 height 22
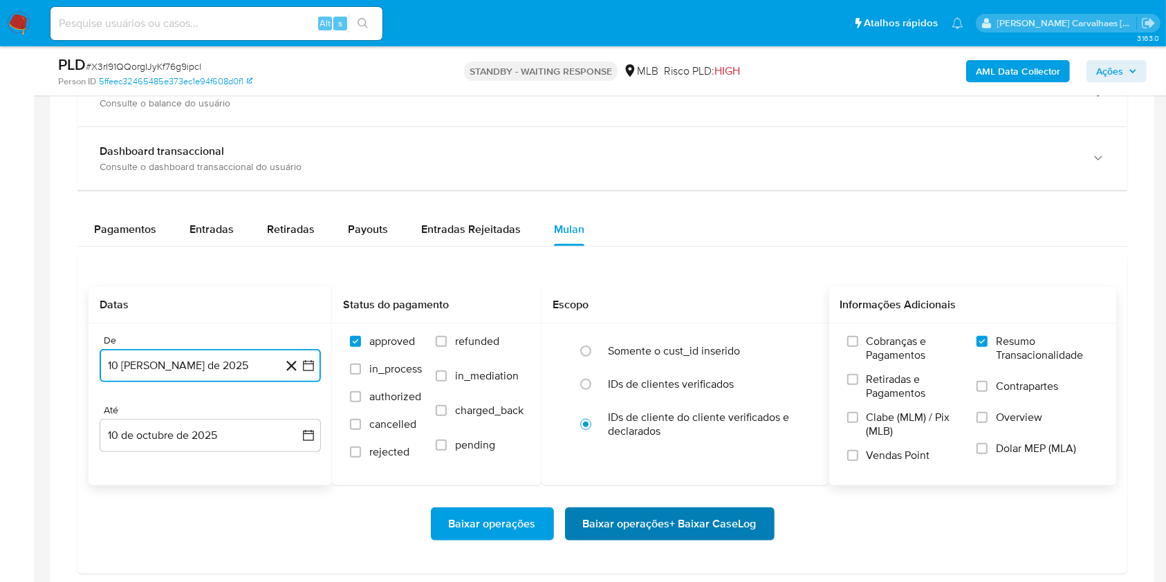
click at [685, 522] on span "Baixar operações + Baixar CaseLog" at bounding box center [670, 524] width 174 height 30
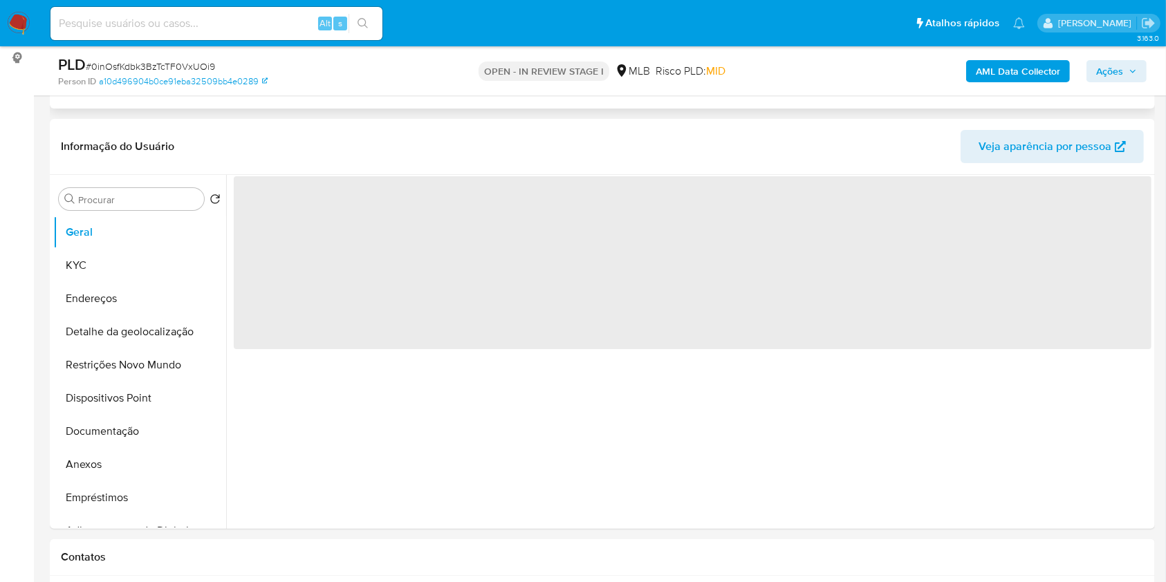
select select "10"
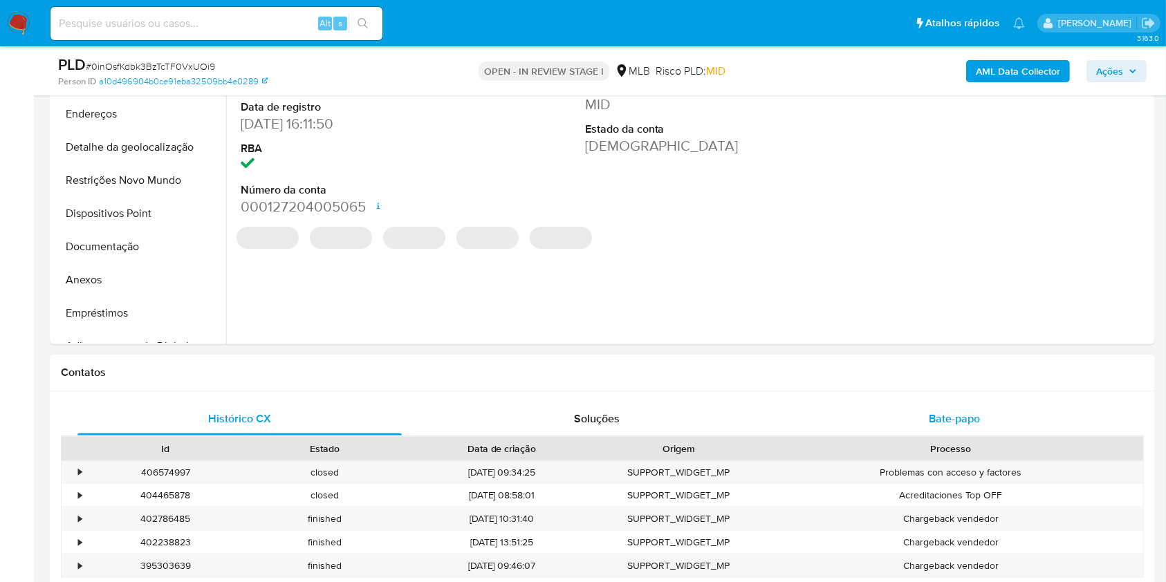
click at [945, 419] on span "Bate-papo" at bounding box center [954, 419] width 51 height 16
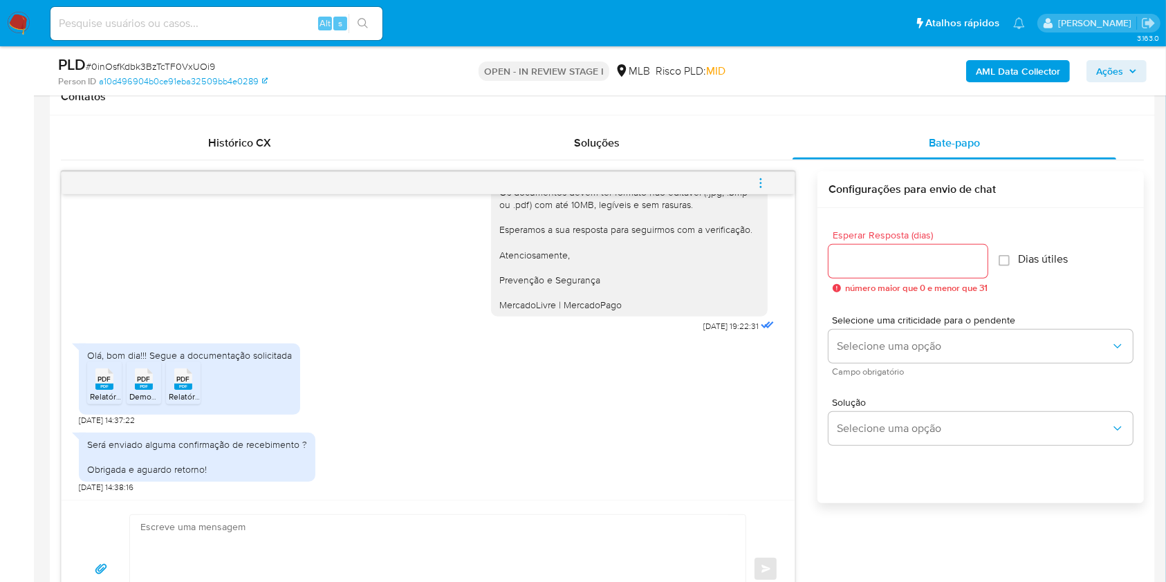
scroll to position [645, 0]
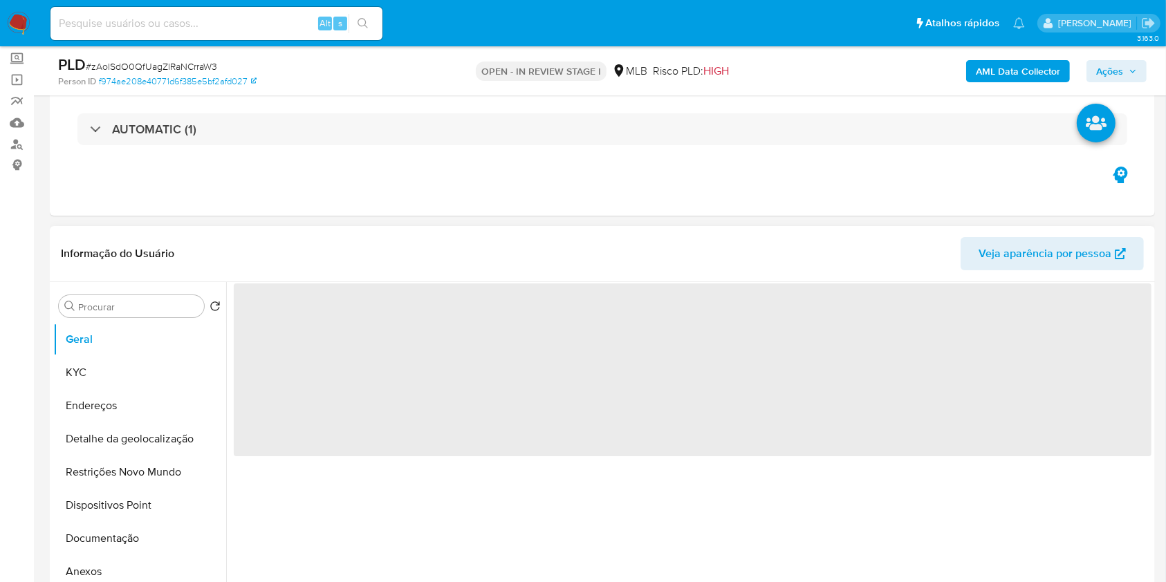
scroll to position [184, 0]
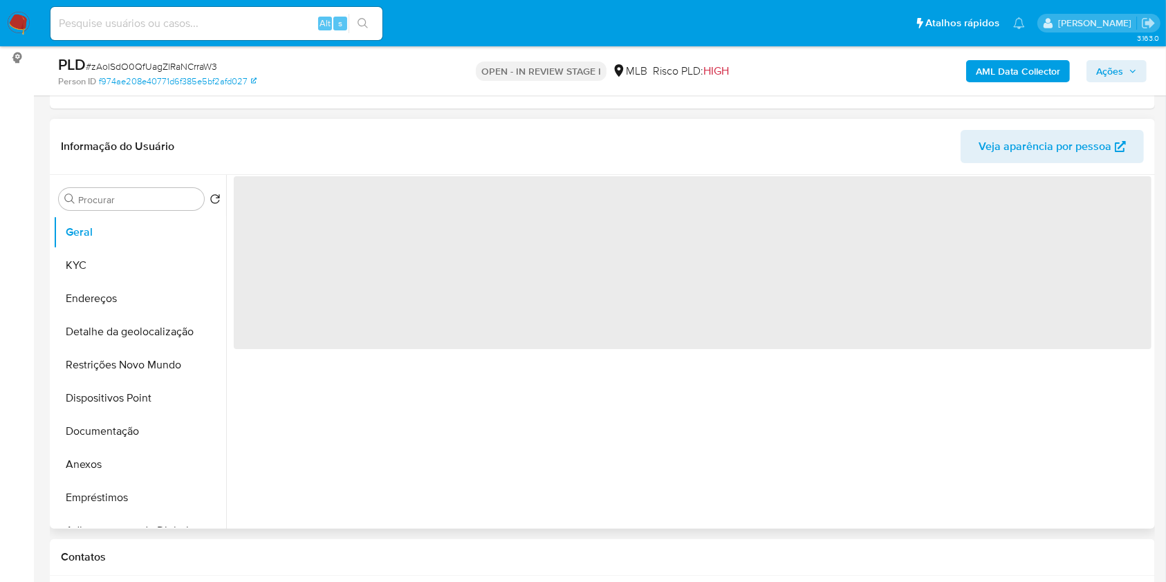
select select "10"
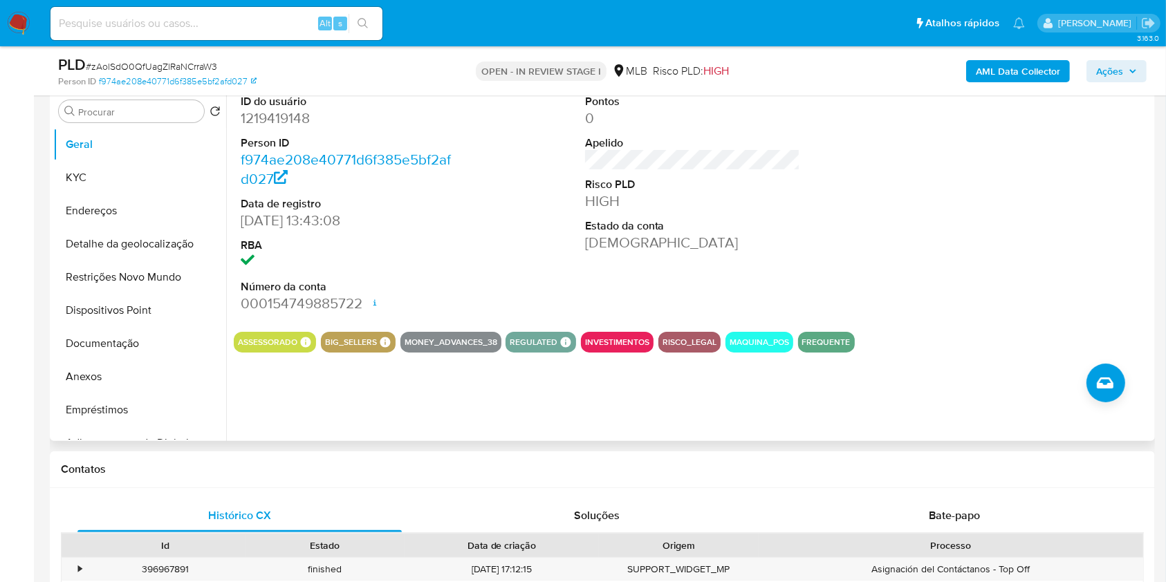
scroll to position [461, 0]
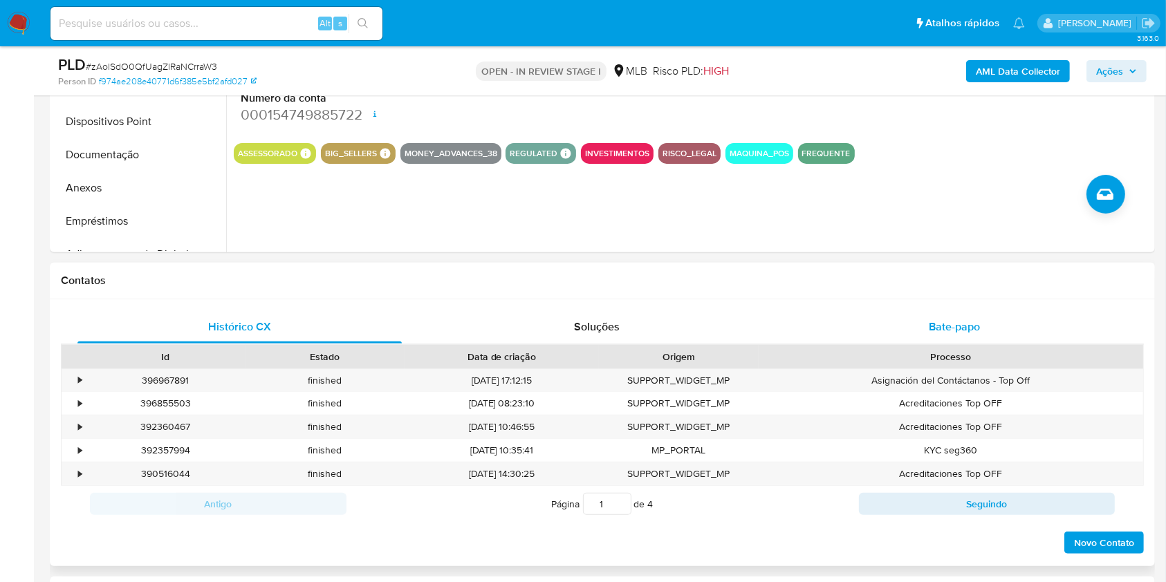
click at [930, 326] on span "Bate-papo" at bounding box center [954, 327] width 51 height 16
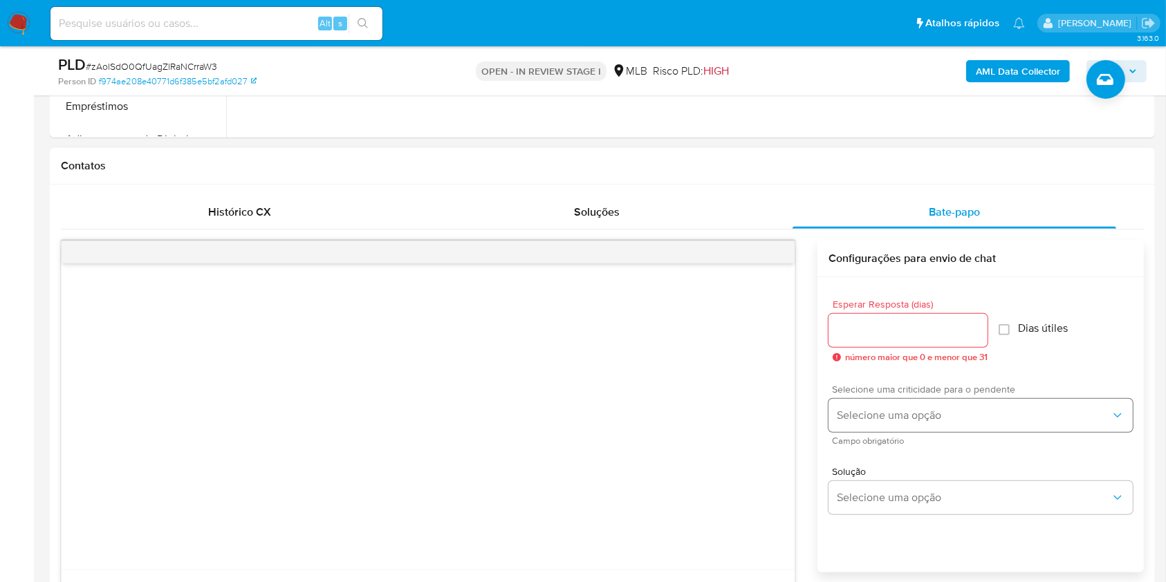
scroll to position [645, 0]
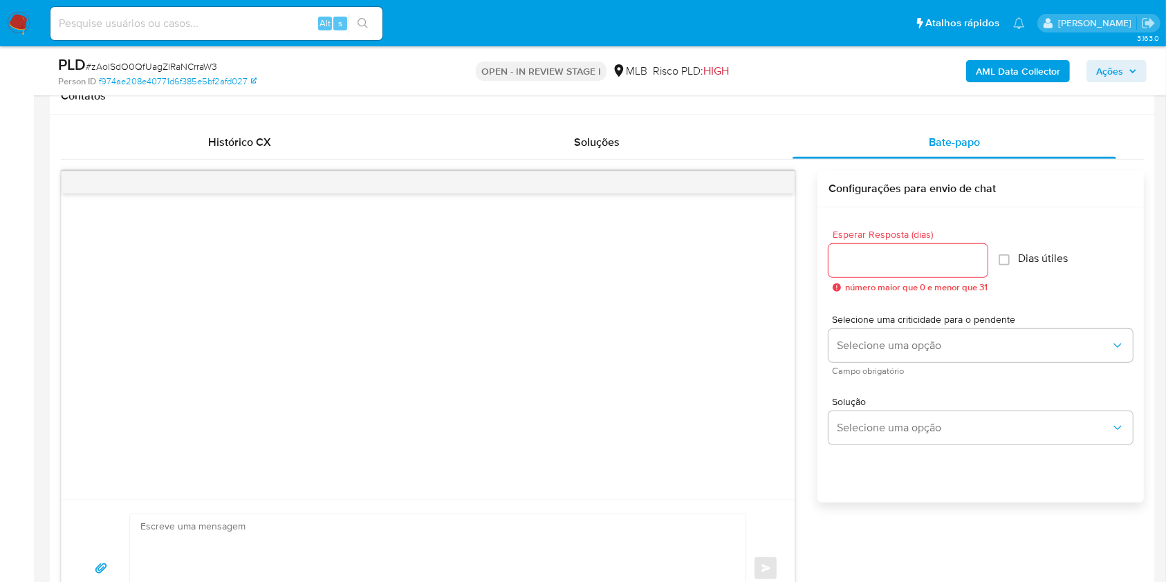
click at [877, 266] on input "Esperar Resposta (dias)" at bounding box center [908, 261] width 159 height 18
type input "3"
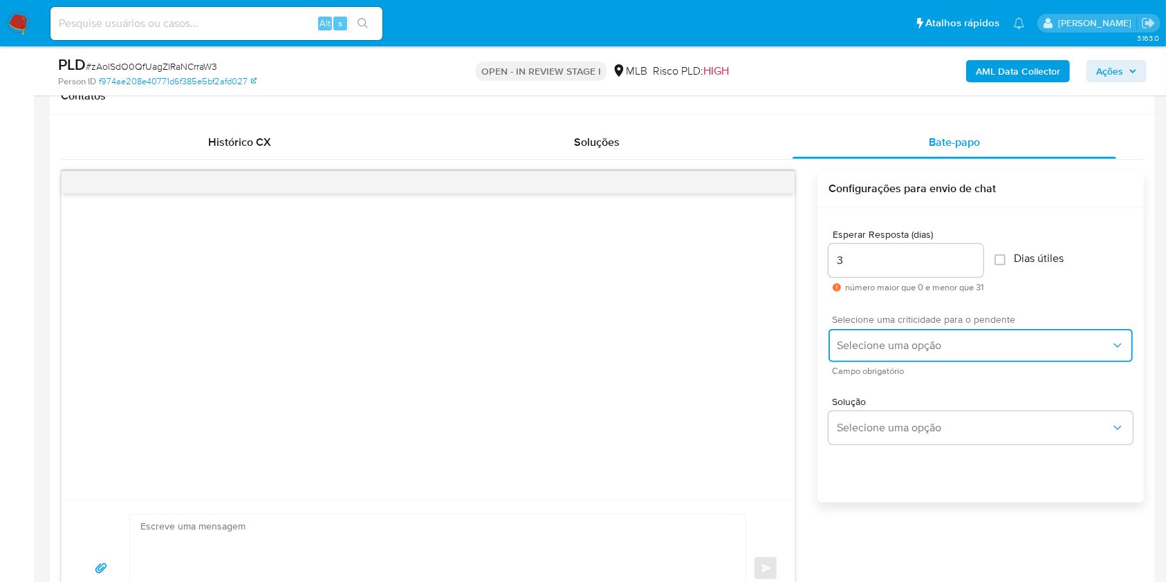
click at [885, 359] on button "Selecione uma opção" at bounding box center [981, 345] width 304 height 33
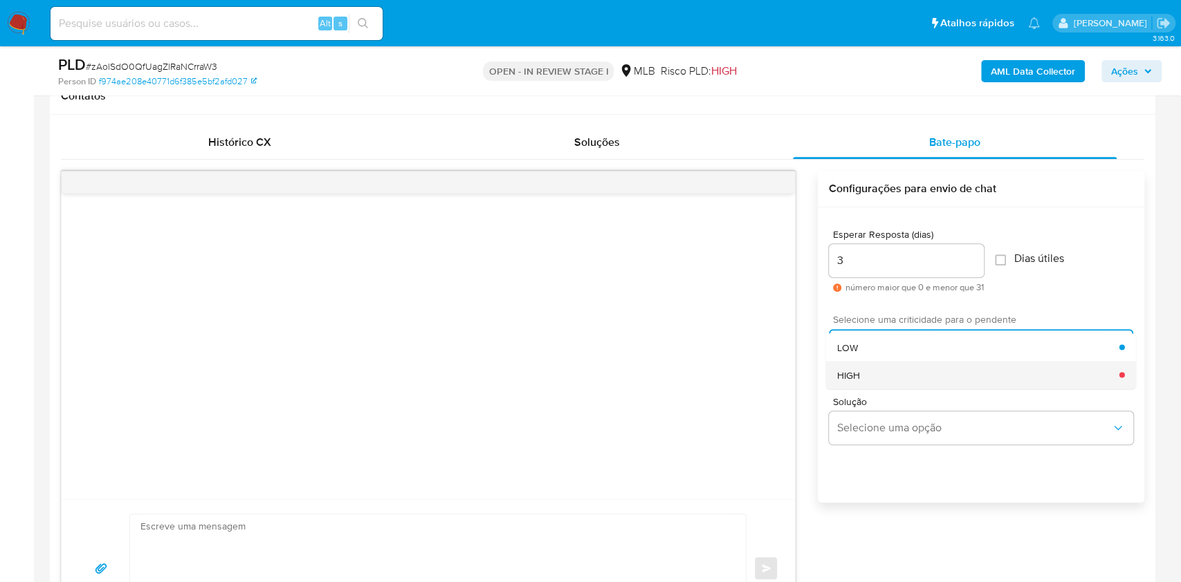
click at [885, 374] on div "HIGH" at bounding box center [978, 375] width 282 height 28
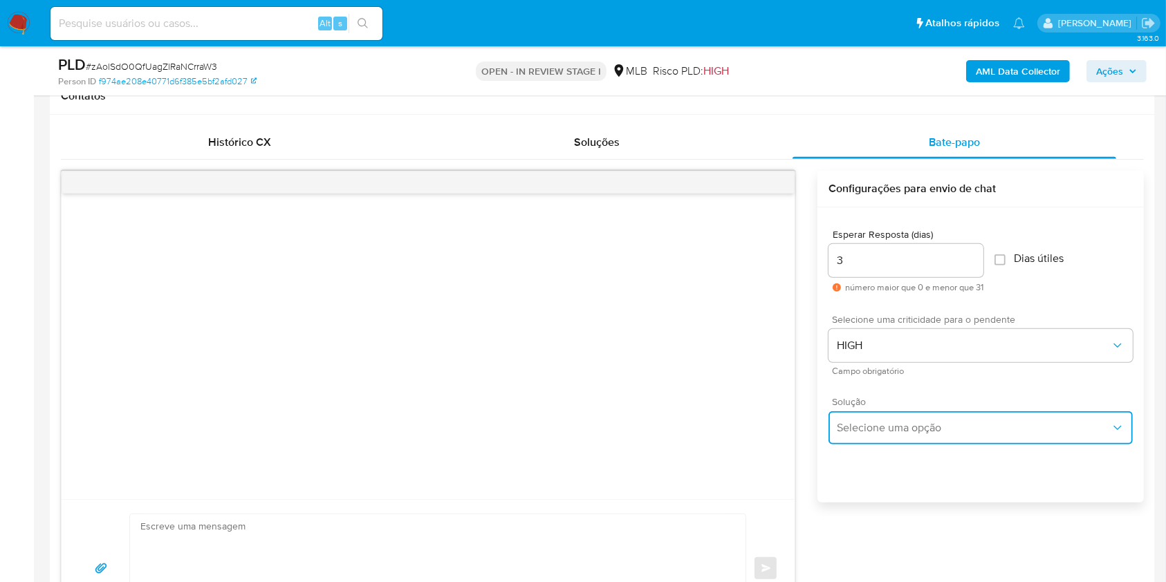
click at [961, 426] on span "Selecione uma opção" at bounding box center [974, 428] width 274 height 14
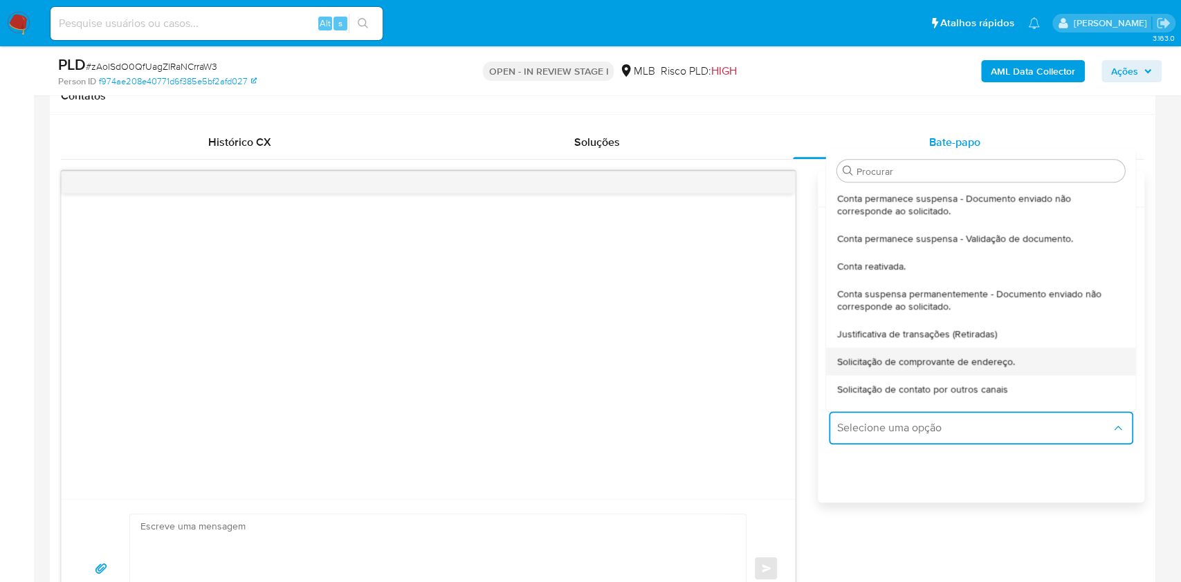
click at [982, 362] on span "Solicitação de comprovante de endereço." at bounding box center [926, 362] width 178 height 12
type textarea "Olá,Suspendemos a sua conta para uma verificação adicional de segurança.Como pa…"
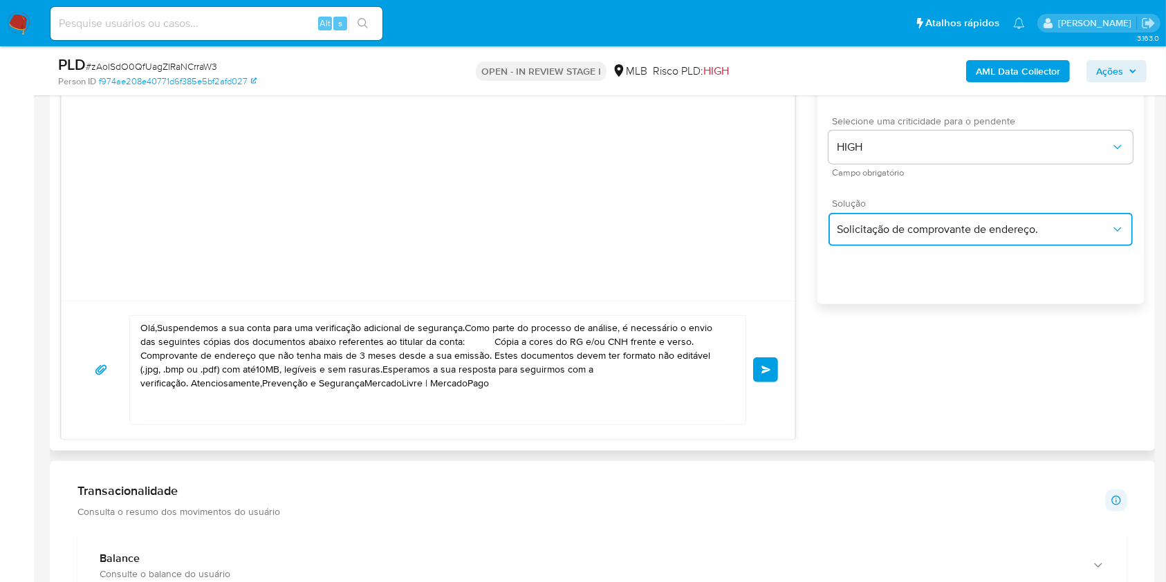
scroll to position [922, 0]
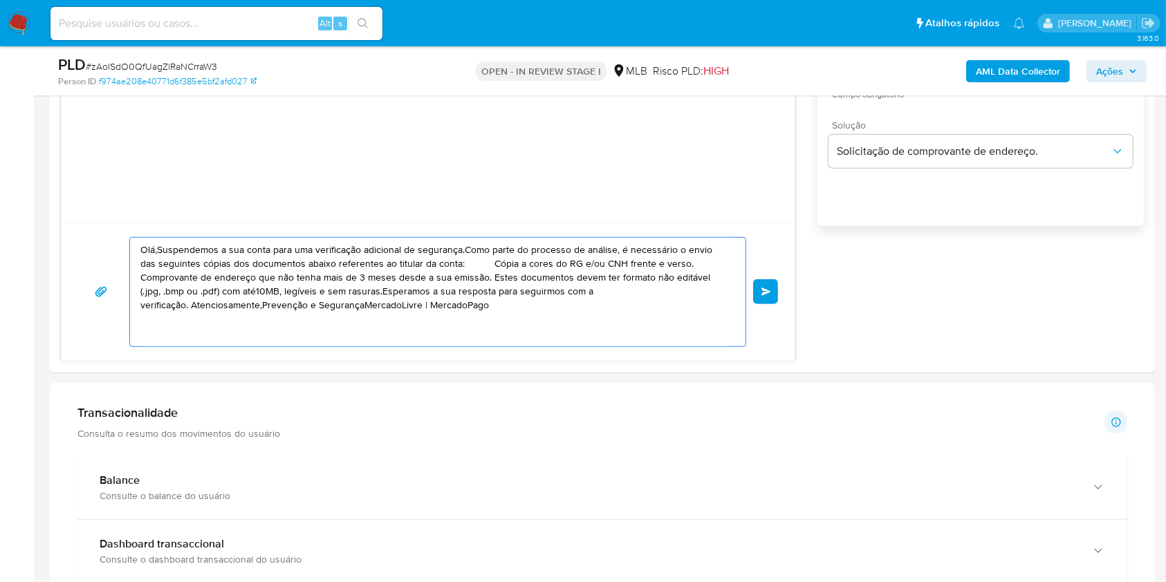
drag, startPoint x: 522, startPoint y: 315, endPoint x: 8, endPoint y: 199, distance: 526.4
click at [8, 199] on section "Bandeja Painel Screening Pesquisa em Listas Watchlist Ferramentas Operações em …" at bounding box center [583, 540] width 1166 height 2925
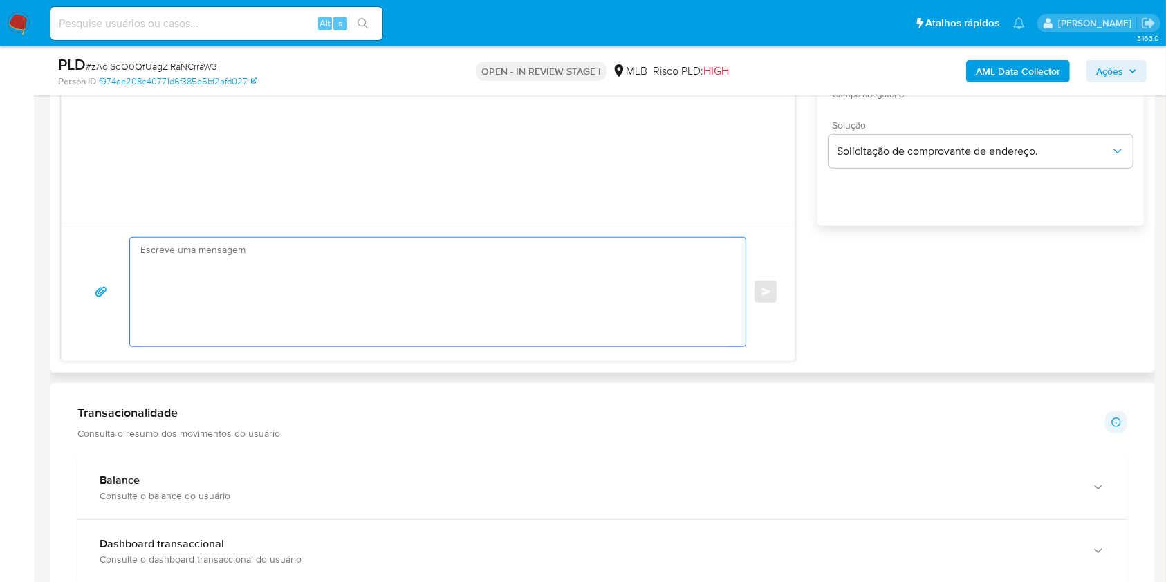
paste textarea "Olá! Estamos realizando uma verificação adicional de segurança em contas de usu…"
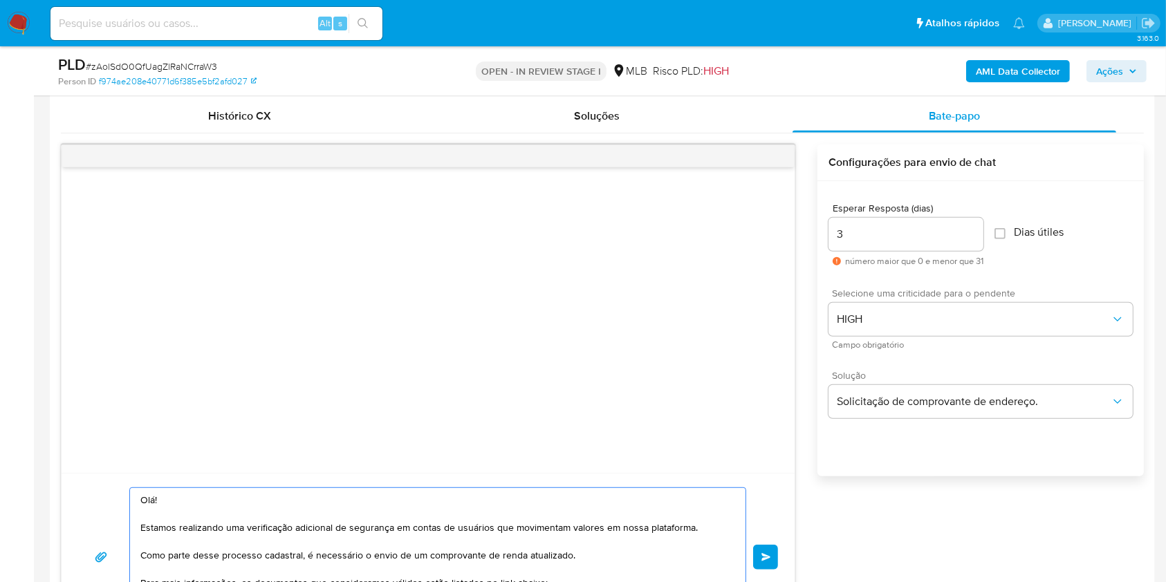
scroll to position [830, 0]
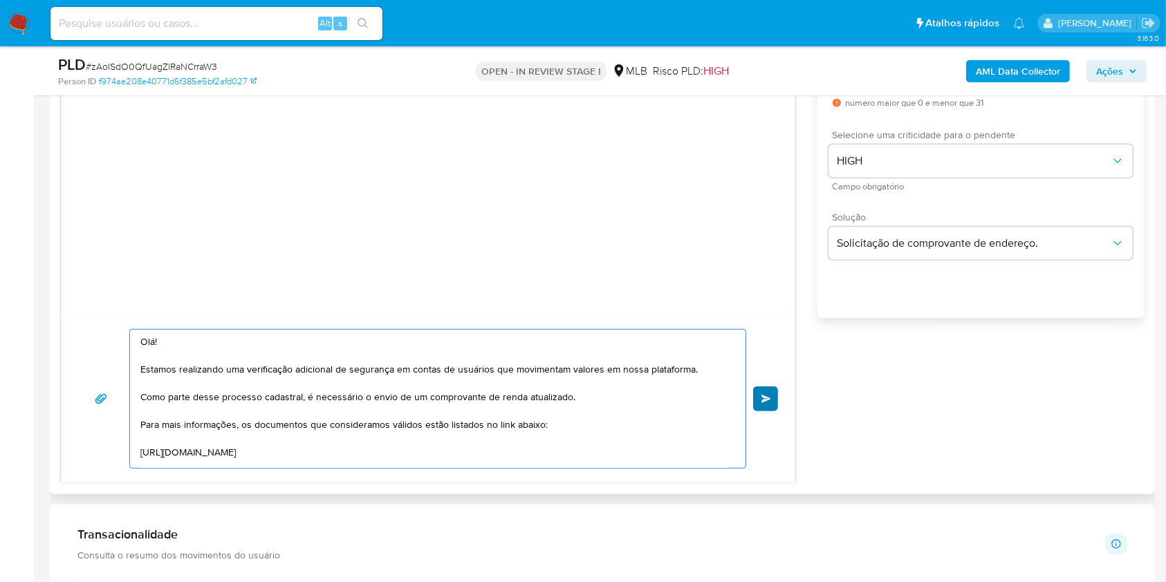
type textarea "Olá! Estamos realizando uma verificação adicional de segurança em contas de usu…"
click at [771, 397] on button "common.send" at bounding box center [765, 399] width 25 height 25
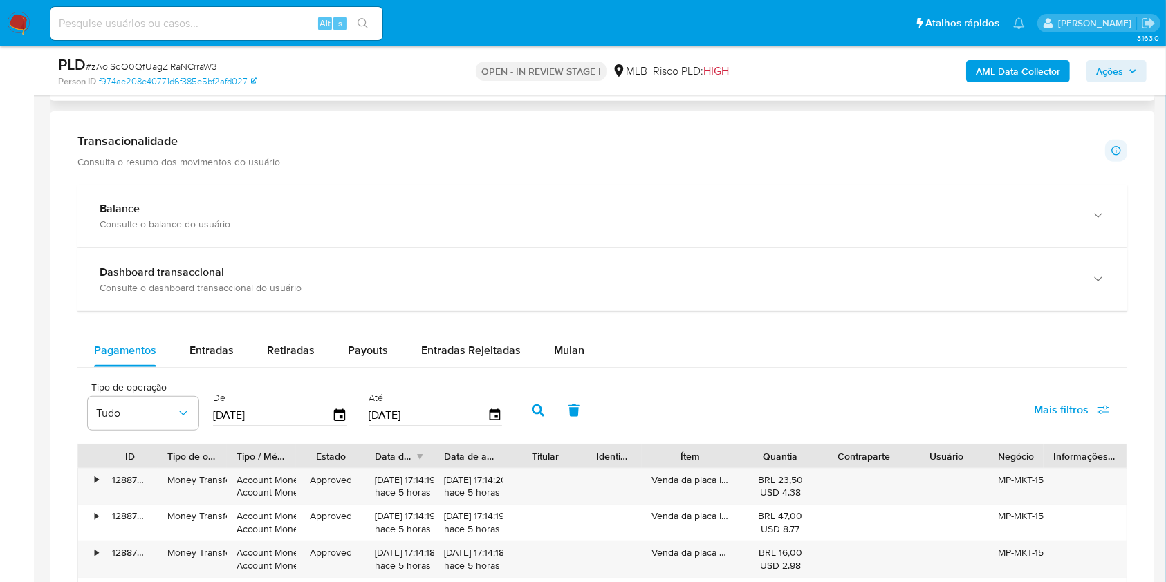
scroll to position [1199, 0]
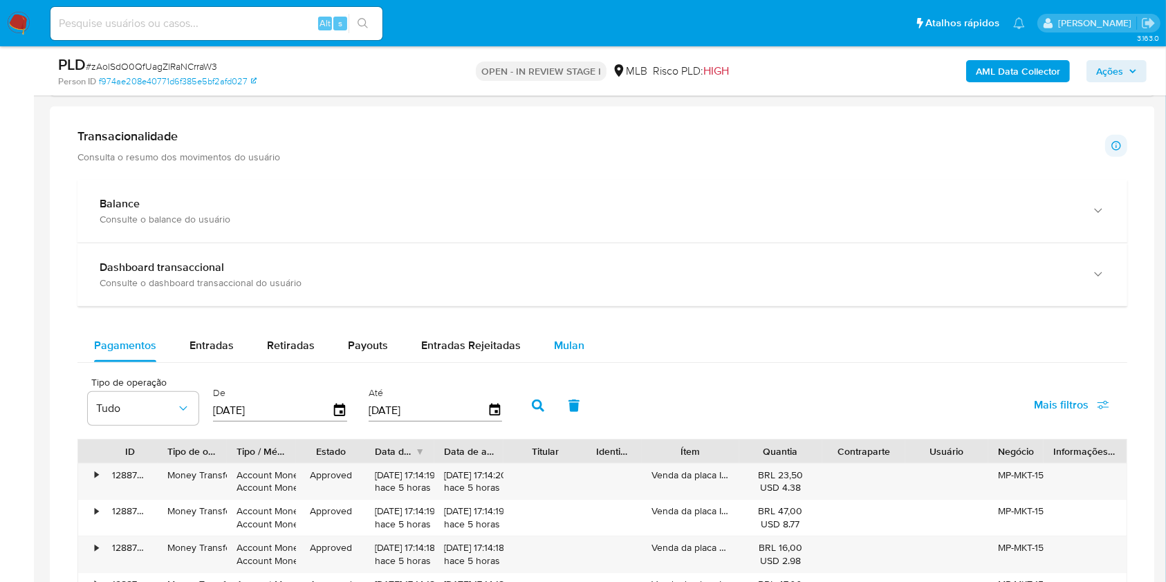
click at [564, 330] on div "Mulan" at bounding box center [569, 345] width 30 height 33
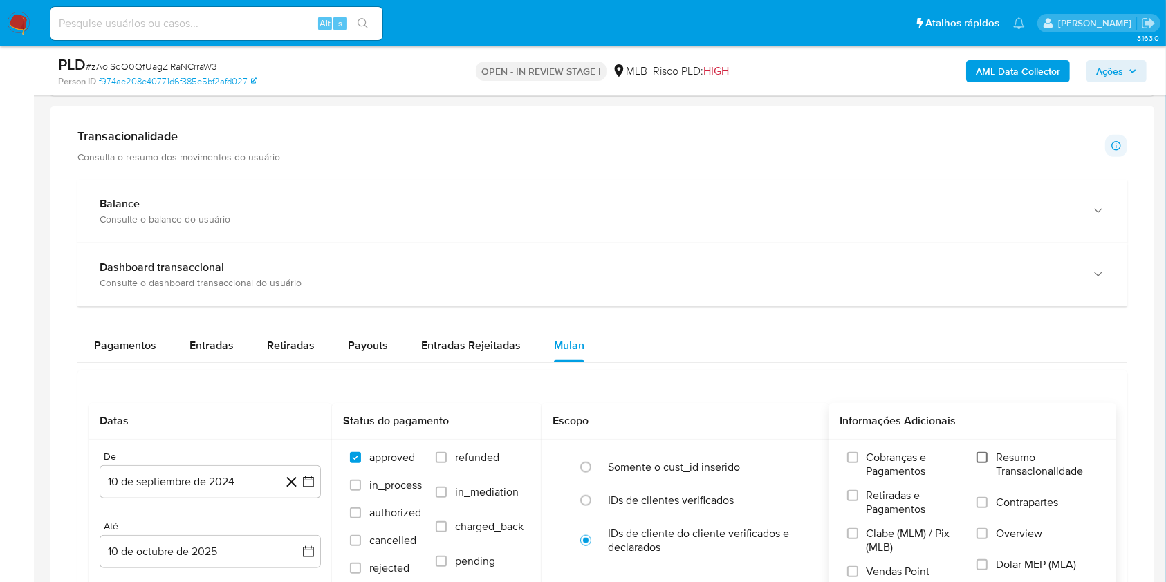
click at [986, 454] on input "Resumo Transacionalidade" at bounding box center [982, 457] width 11 height 11
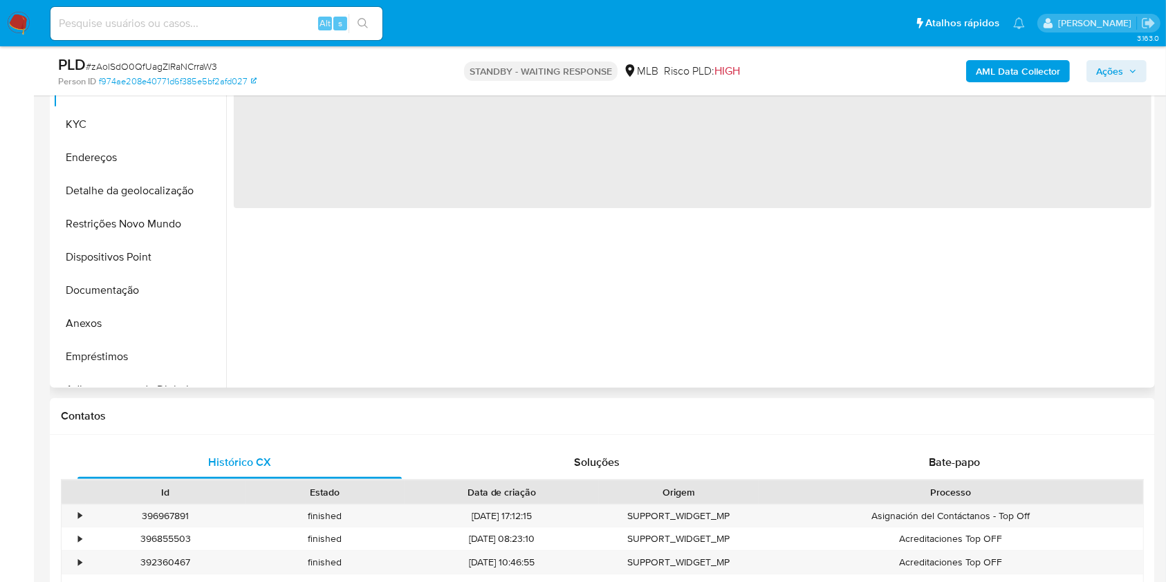
select select "10"
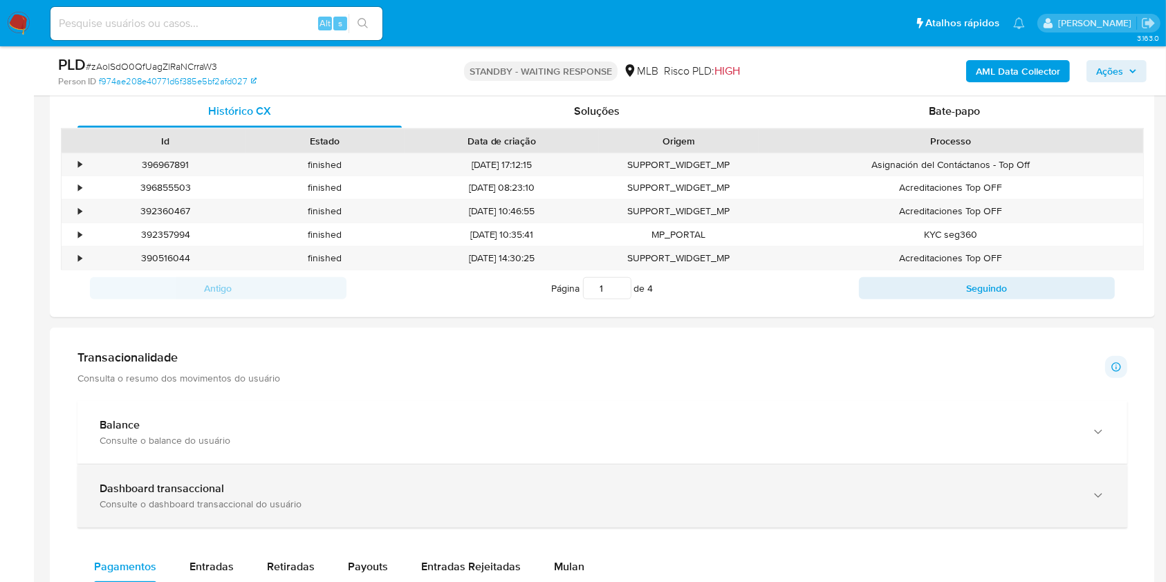
scroll to position [830, 0]
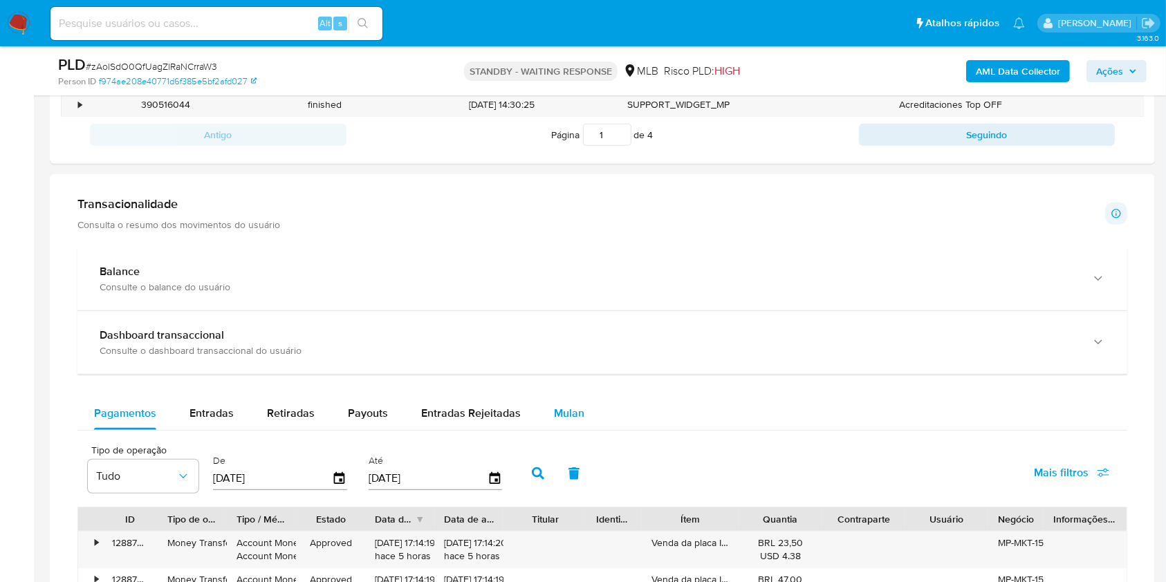
click at [571, 410] on span "Mulan" at bounding box center [569, 413] width 30 height 16
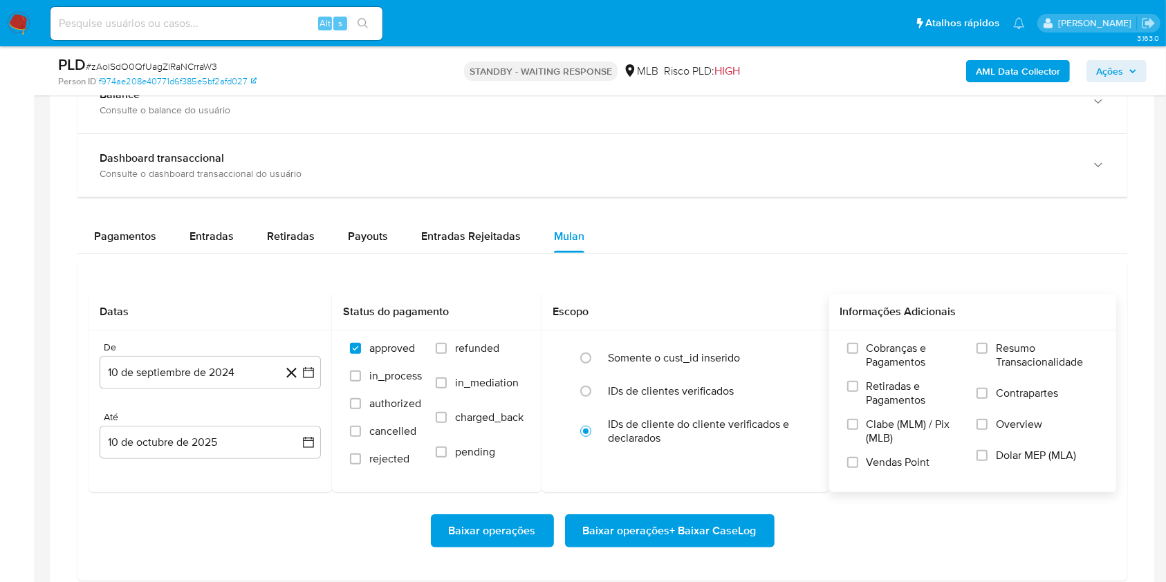
scroll to position [1014, 0]
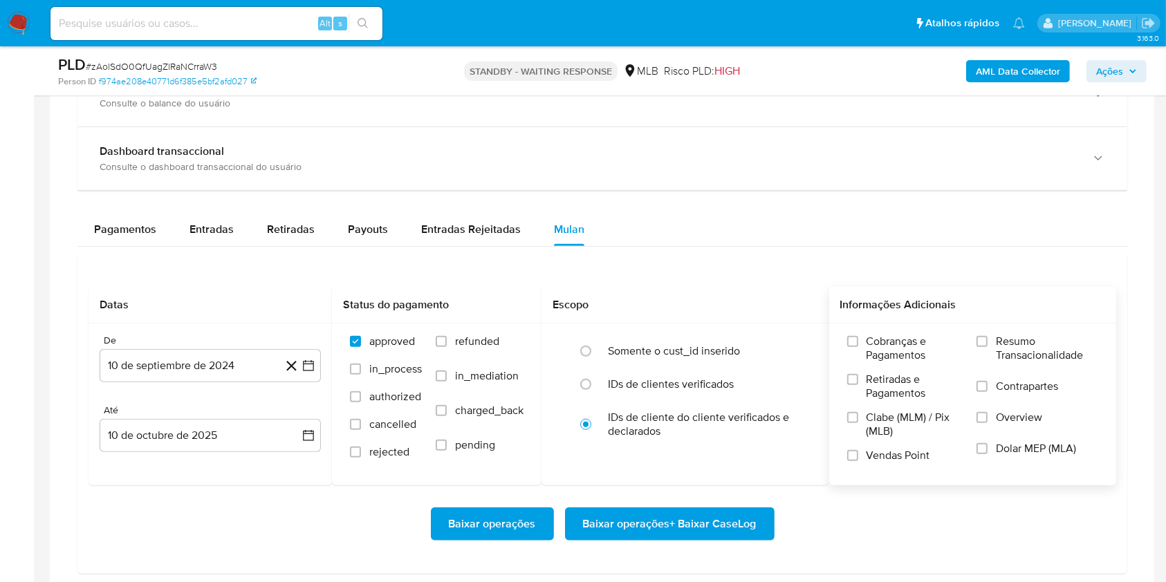
click at [979, 347] on label "Resumo Transacionalidade" at bounding box center [1038, 357] width 122 height 45
click at [979, 347] on input "Resumo Transacionalidade" at bounding box center [982, 341] width 11 height 11
click at [305, 363] on icon "button" at bounding box center [309, 366] width 14 height 14
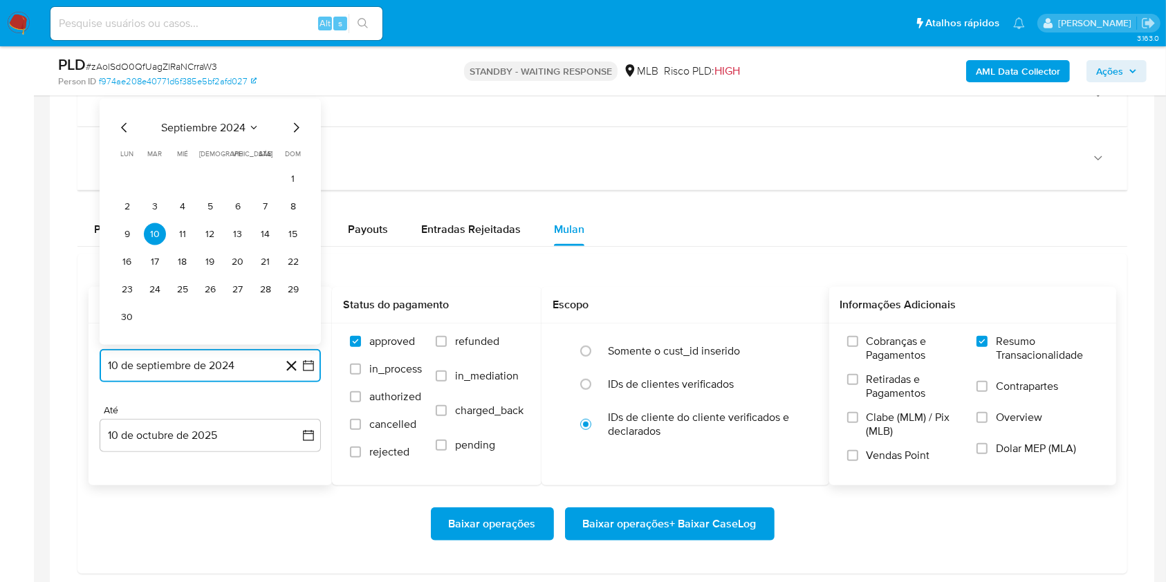
click at [291, 130] on icon "Mes siguiente" at bounding box center [296, 128] width 17 height 17
click at [291, 154] on icon "Mes siguiente" at bounding box center [296, 155] width 17 height 17
click at [291, 127] on icon "Mes siguiente" at bounding box center [296, 128] width 17 height 17
click at [293, 151] on icon "Mes siguiente" at bounding box center [296, 155] width 17 height 17
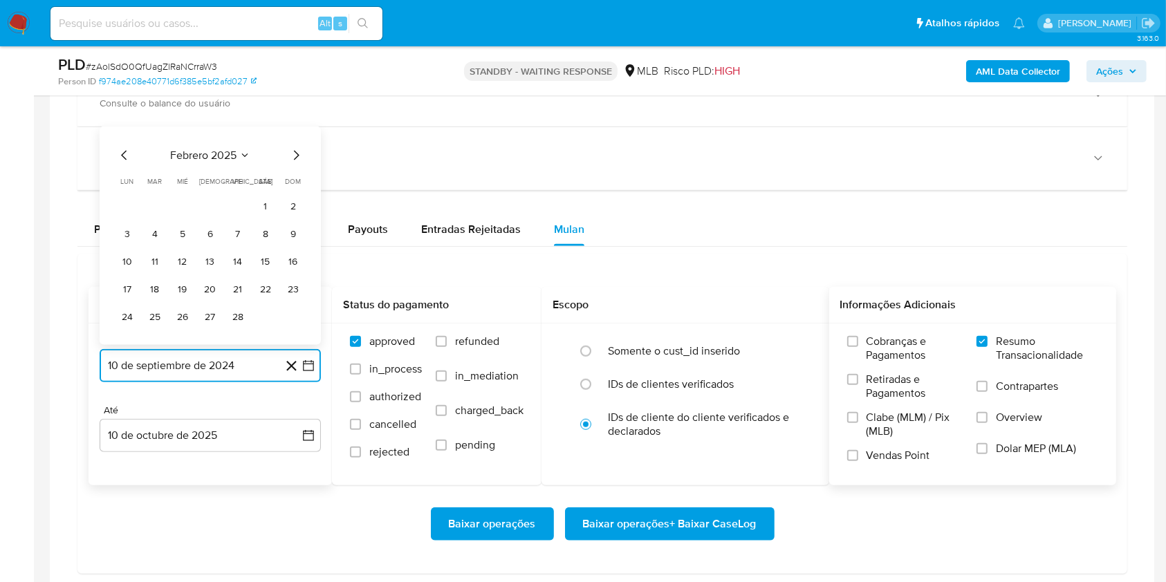
click at [293, 151] on icon "Mes siguiente" at bounding box center [296, 155] width 17 height 17
click at [290, 129] on icon "Mes siguiente" at bounding box center [296, 128] width 17 height 17
click at [290, 153] on icon "Mes siguiente" at bounding box center [296, 155] width 17 height 17
click at [288, 128] on icon "Mes siguiente" at bounding box center [296, 128] width 17 height 17
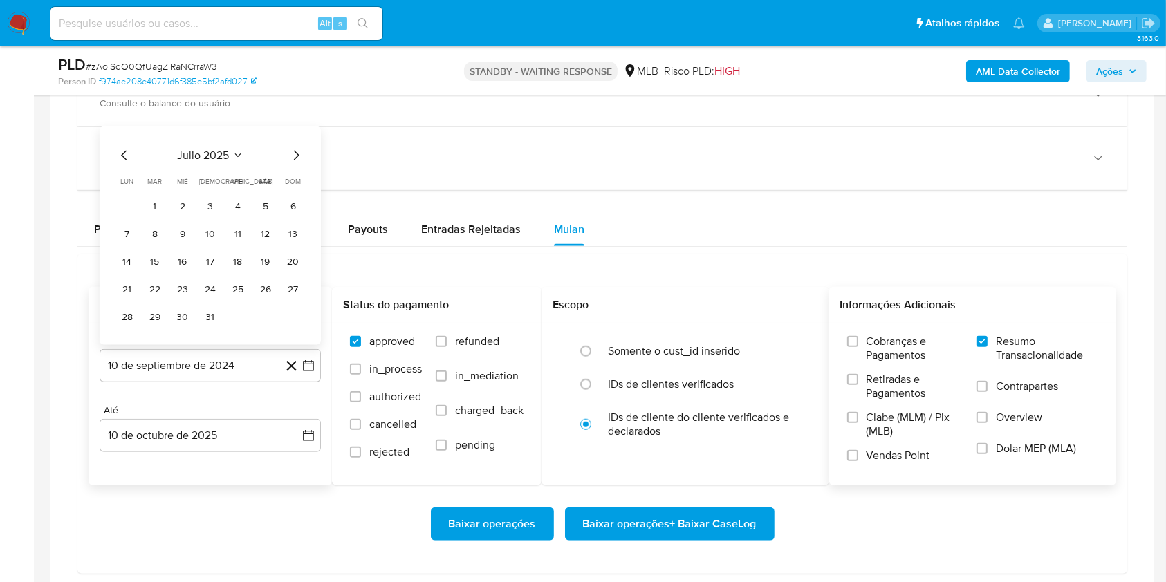
click at [288, 152] on div "julio 2025" at bounding box center [210, 155] width 188 height 17
click at [288, 152] on icon "Mes siguiente" at bounding box center [296, 155] width 17 height 17
click at [120, 155] on icon "Mes anterior" at bounding box center [124, 155] width 17 height 17
click at [293, 234] on button "10" at bounding box center [293, 234] width 22 height 22
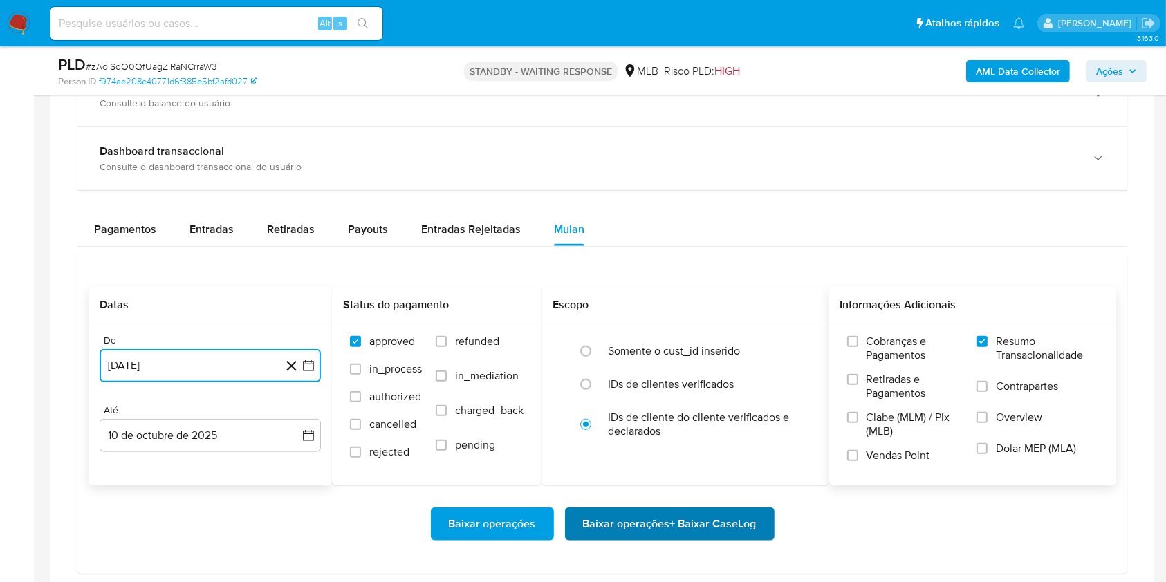
click at [625, 523] on span "Baixar operações + Baixar CaseLog" at bounding box center [670, 524] width 174 height 30
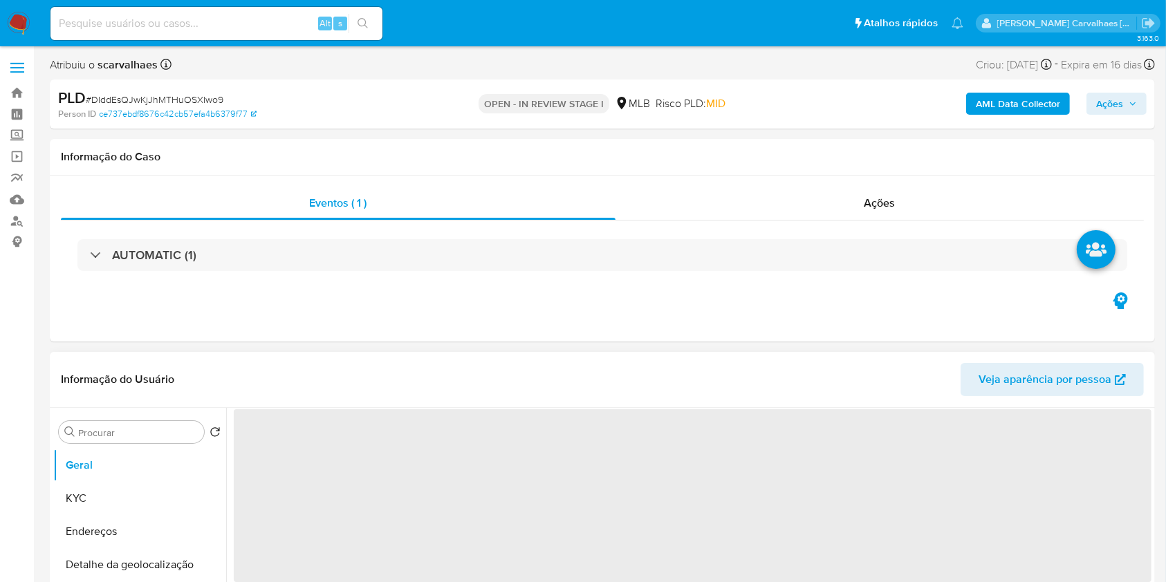
select select "10"
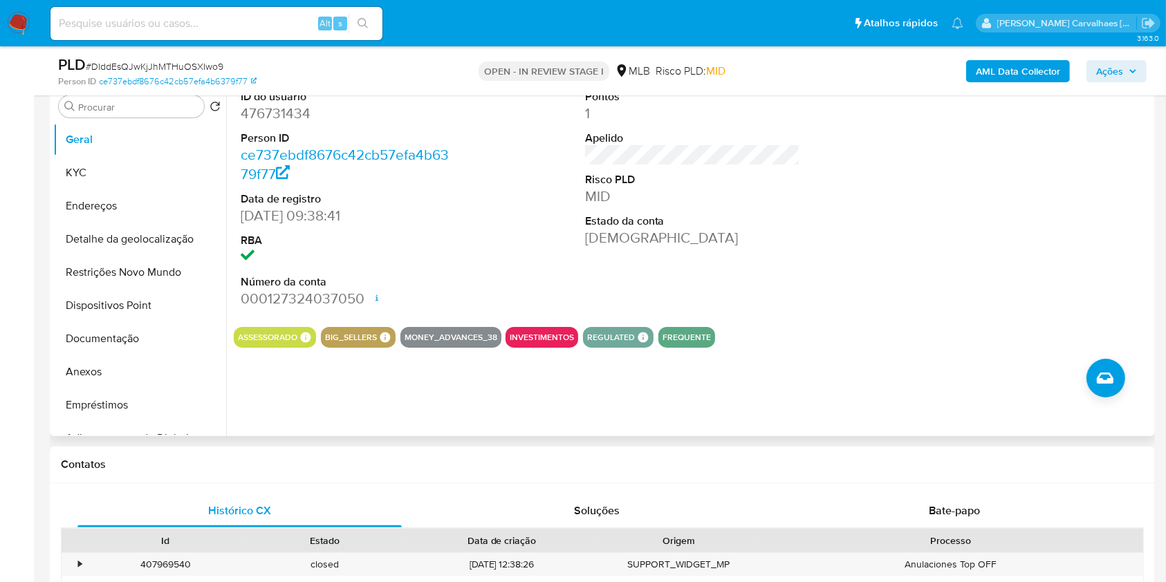
scroll to position [461, 0]
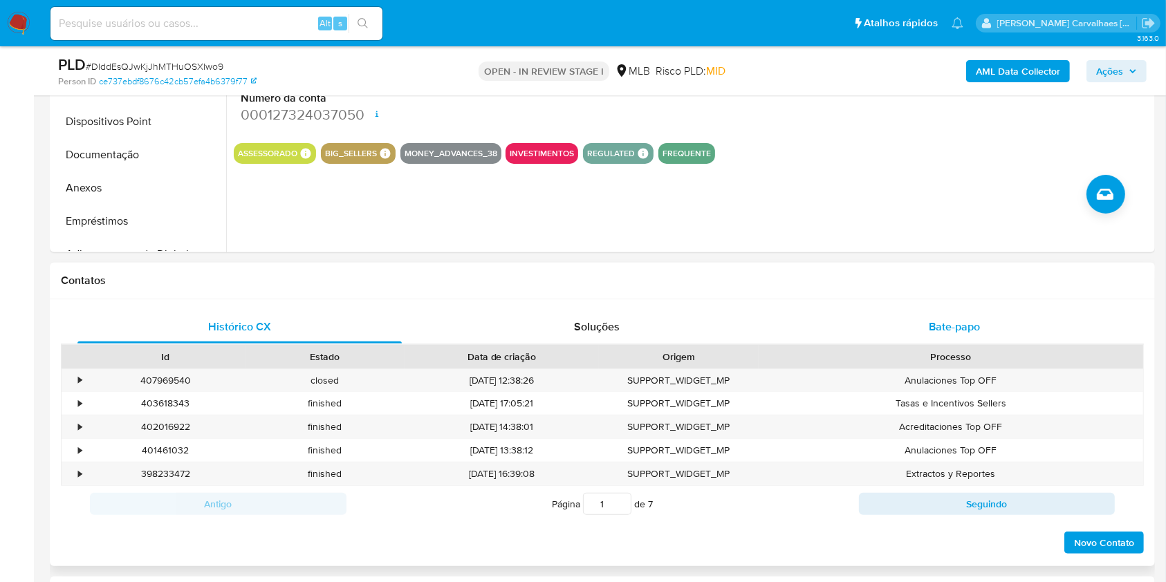
click at [944, 334] on span "Bate-papo" at bounding box center [954, 327] width 51 height 16
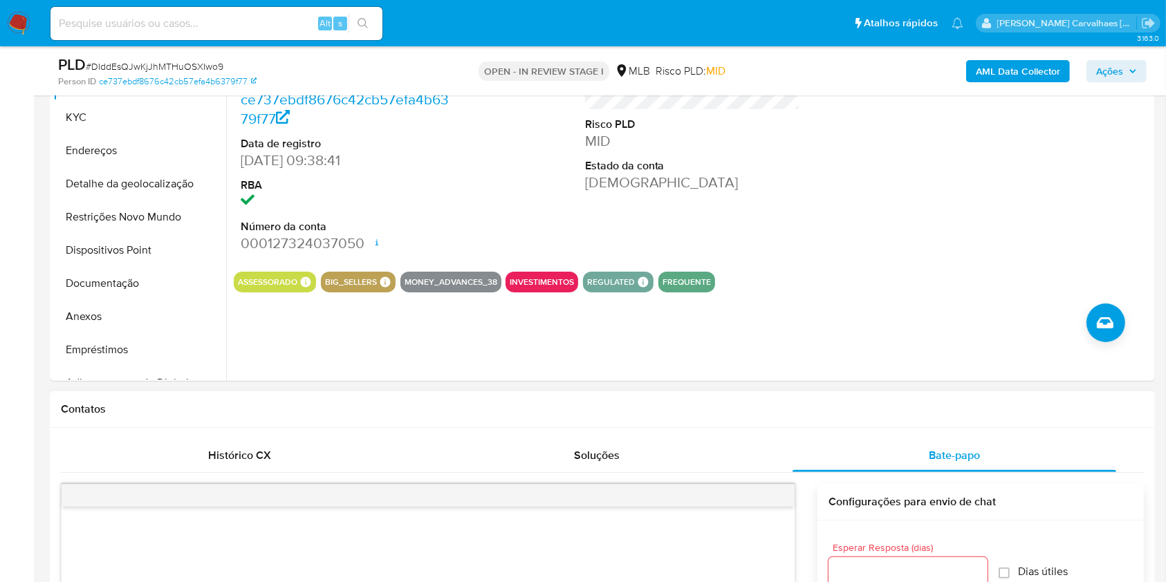
scroll to position [277, 0]
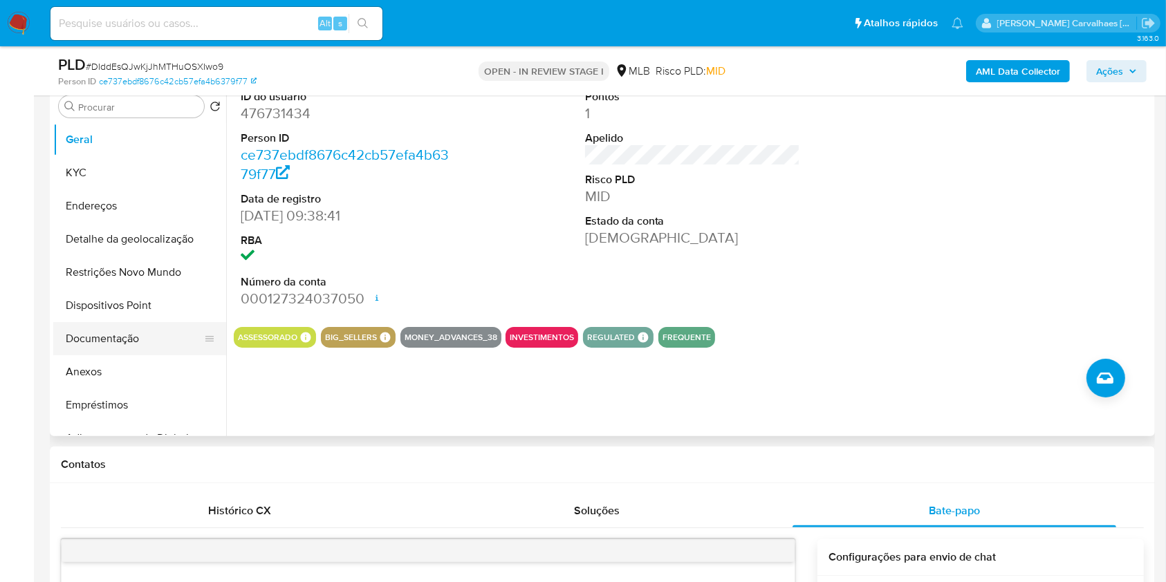
click at [131, 338] on button "Documentação" at bounding box center [134, 338] width 162 height 33
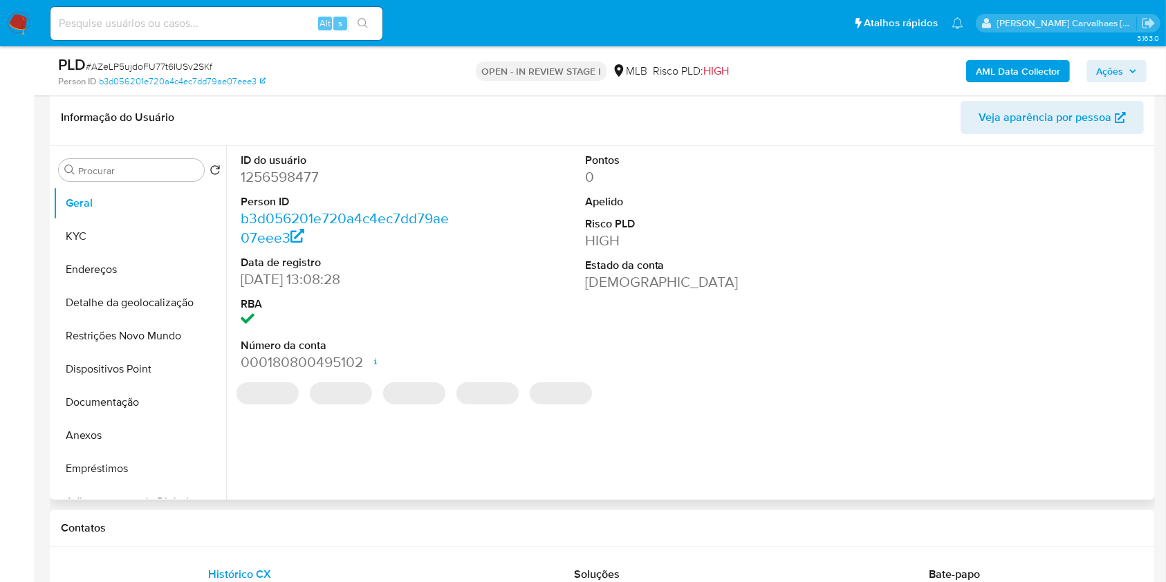
scroll to position [277, 0]
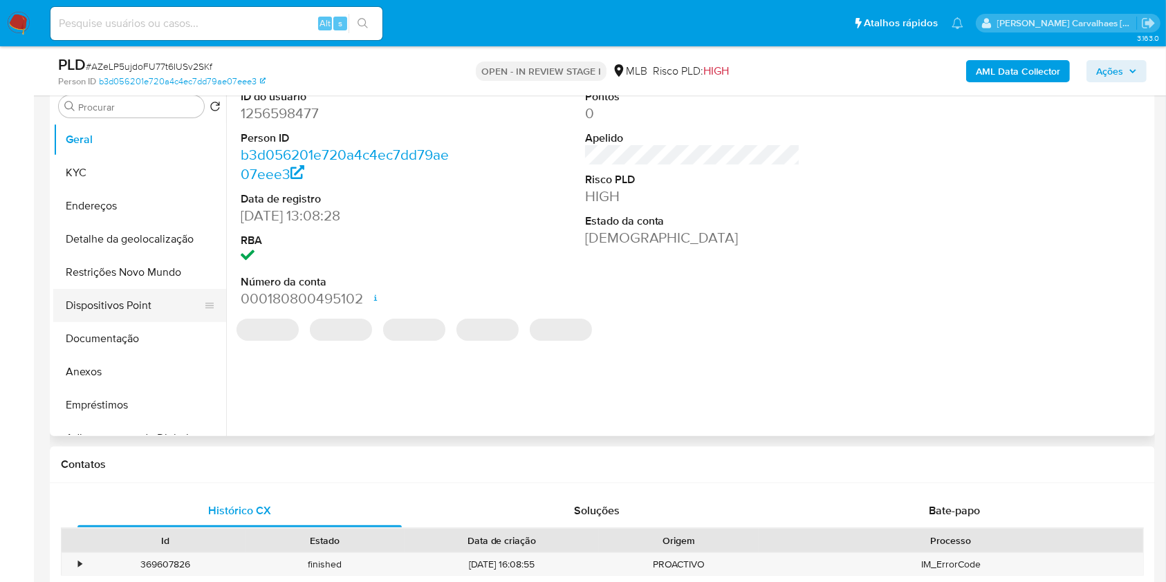
select select "10"
click at [152, 331] on button "Documentação" at bounding box center [134, 338] width 162 height 33
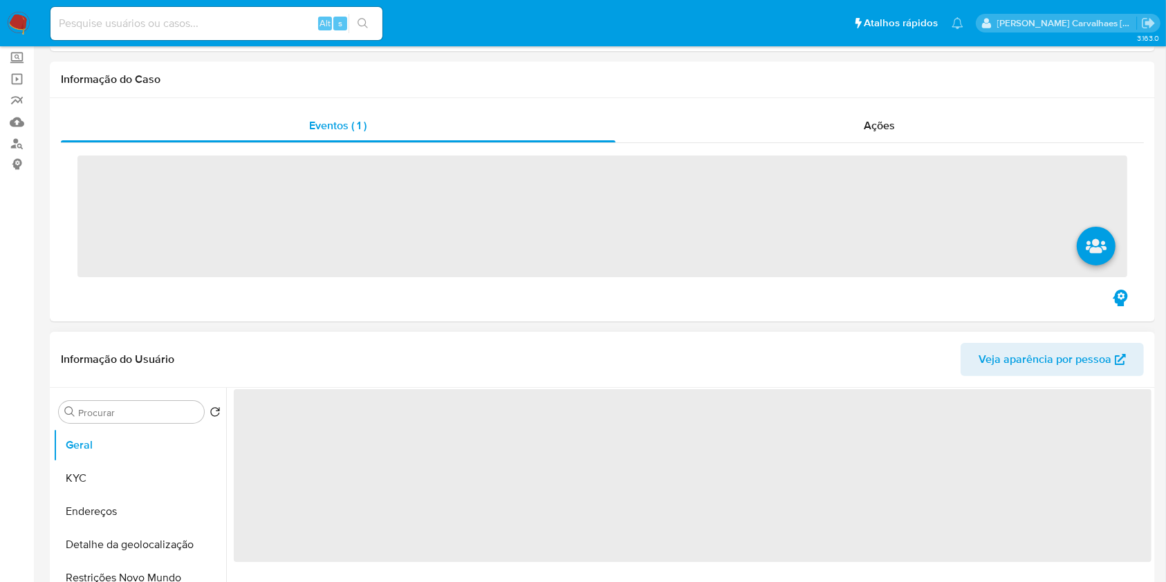
scroll to position [184, 0]
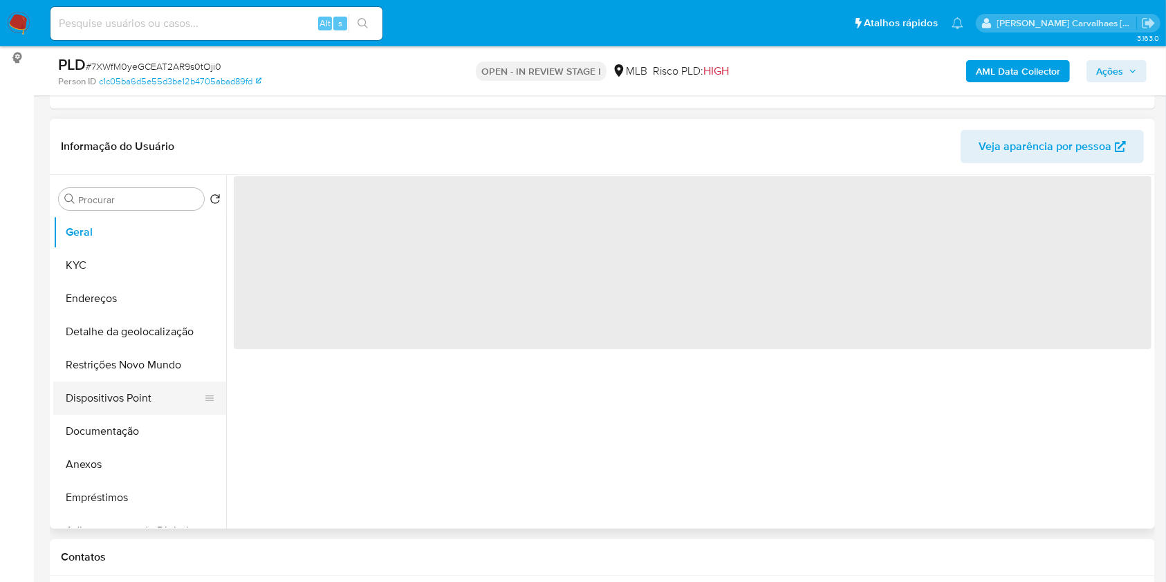
select select "10"
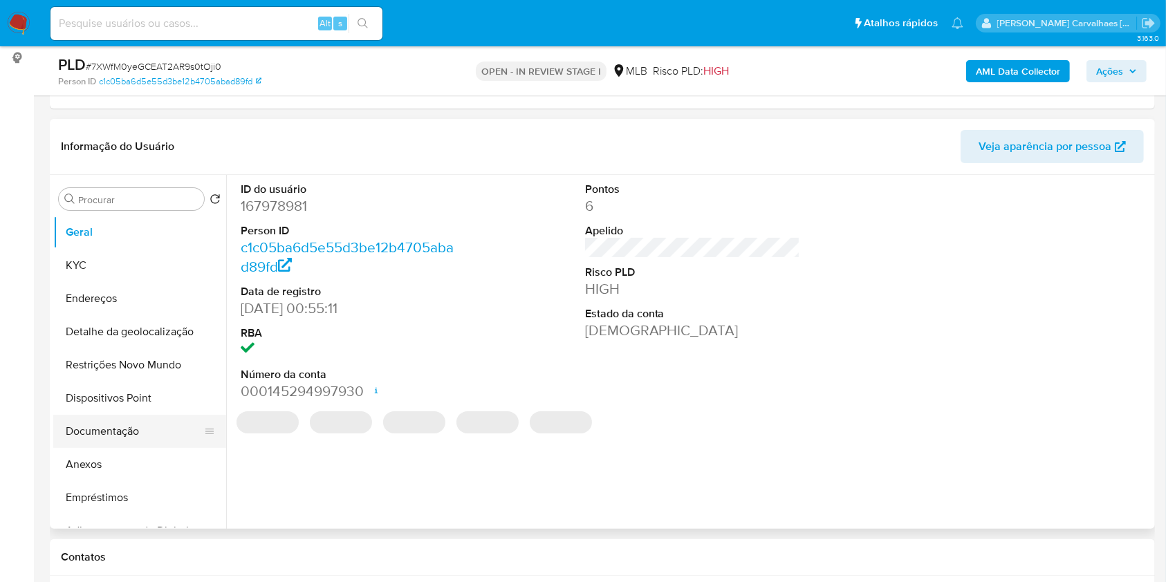
click at [148, 429] on button "Documentação" at bounding box center [134, 431] width 162 height 33
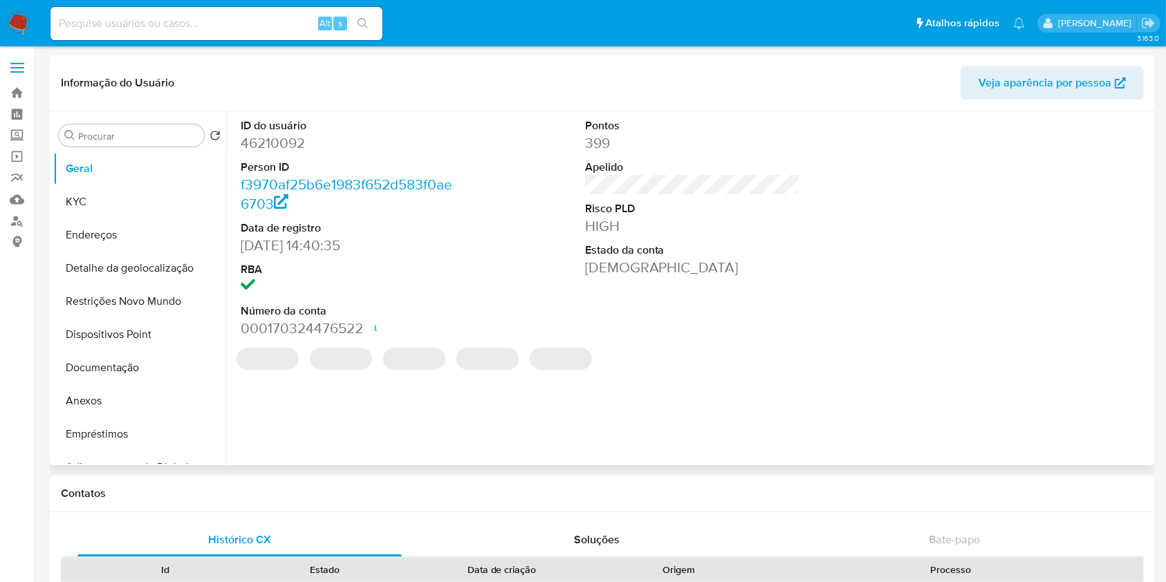
select select "10"
click at [134, 360] on button "Documentação" at bounding box center [134, 367] width 162 height 33
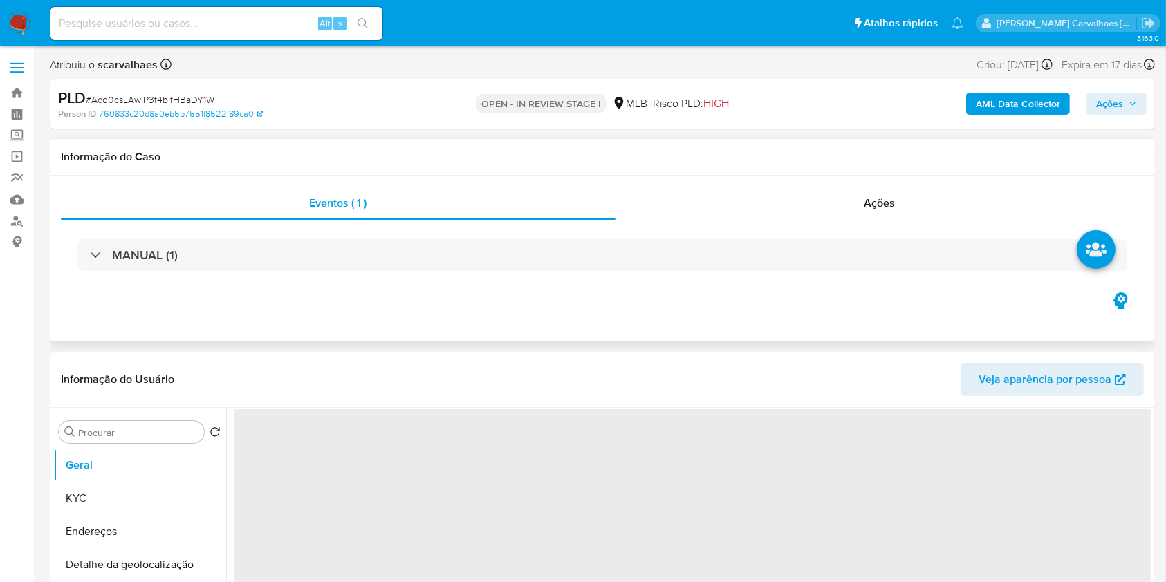
select select "10"
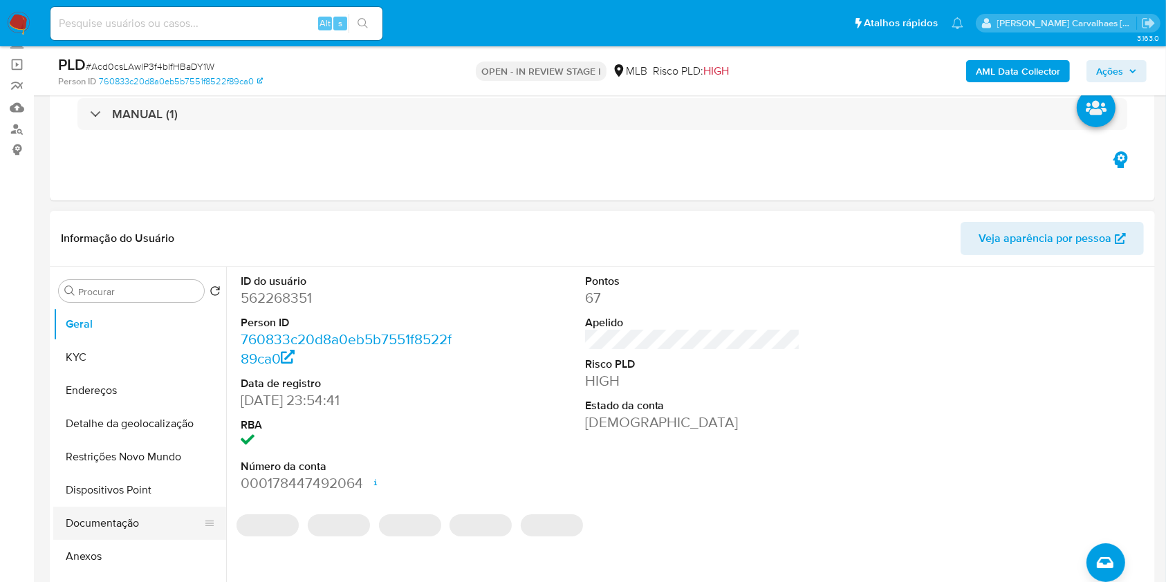
click at [120, 526] on button "Documentação" at bounding box center [134, 523] width 162 height 33
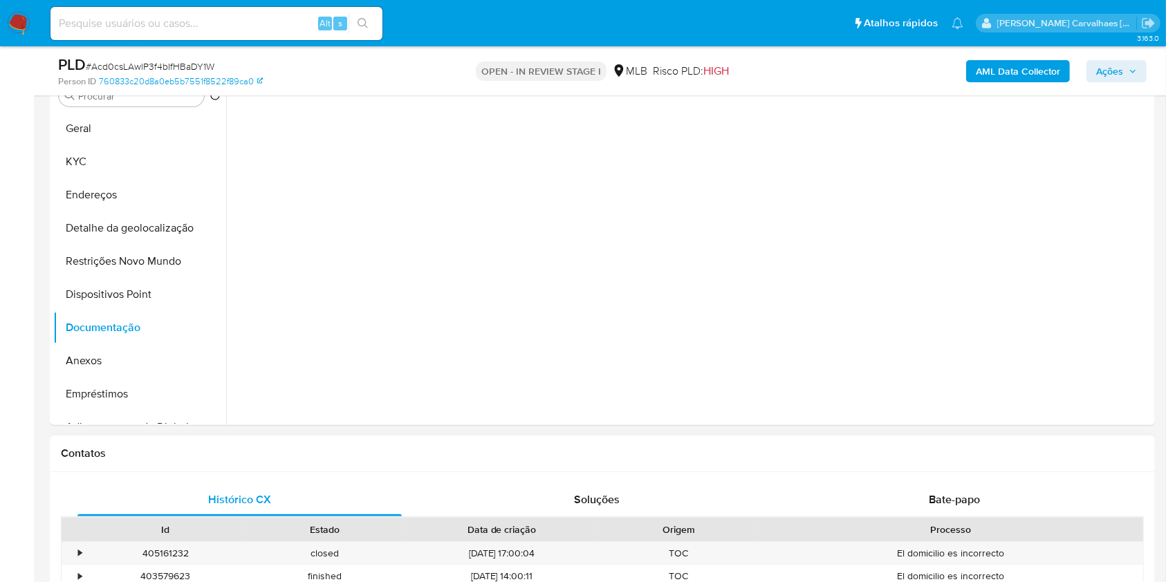
scroll to position [461, 0]
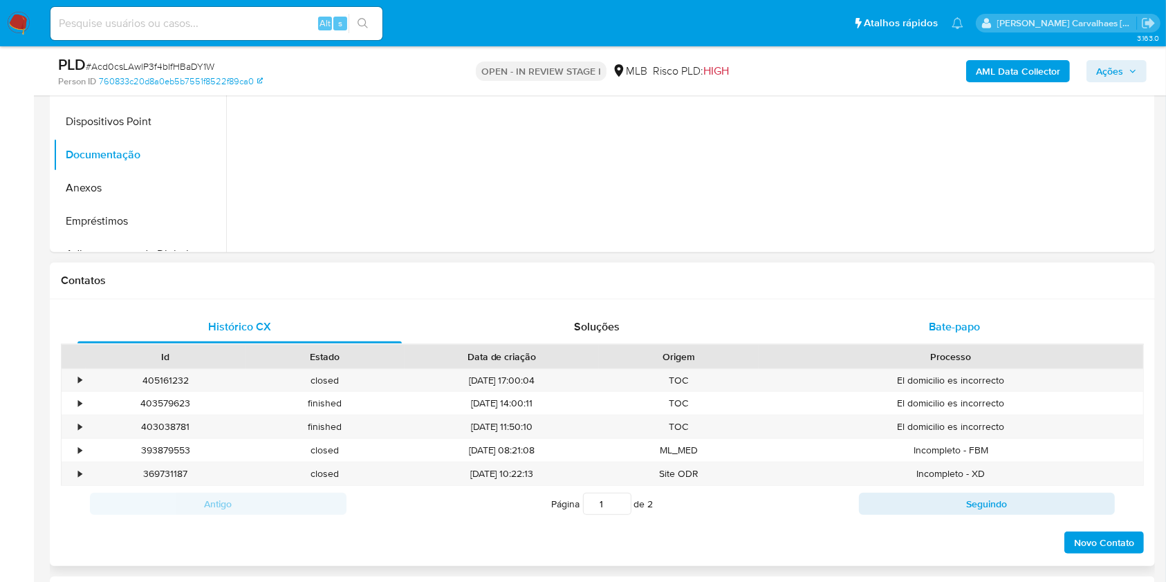
click at [930, 324] on span "Bate-papo" at bounding box center [954, 327] width 51 height 16
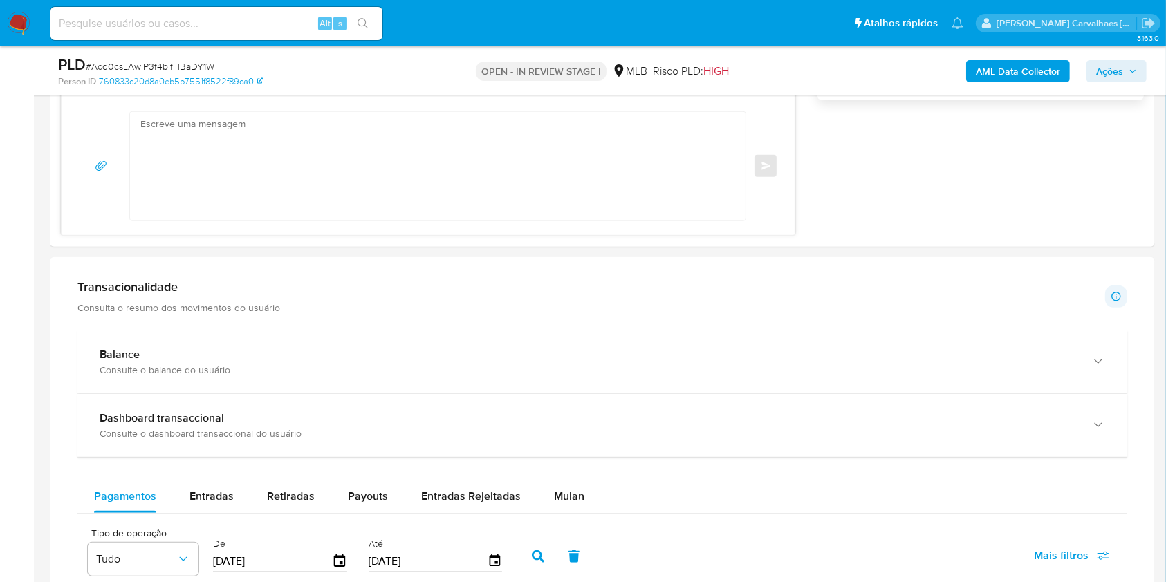
scroll to position [1199, 0]
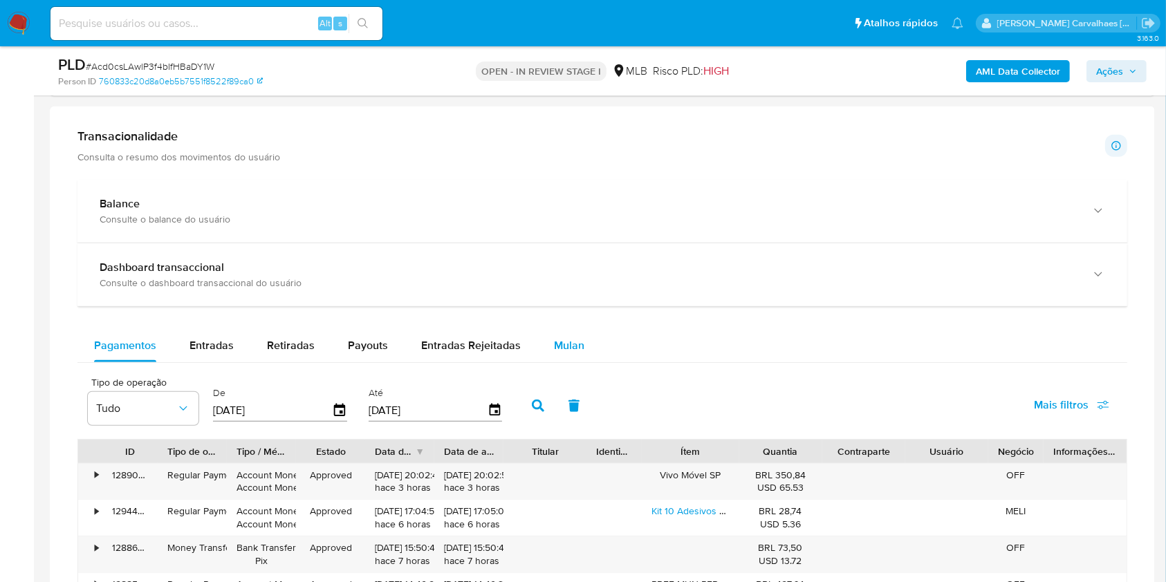
click at [561, 340] on div "Mulan" at bounding box center [569, 345] width 30 height 33
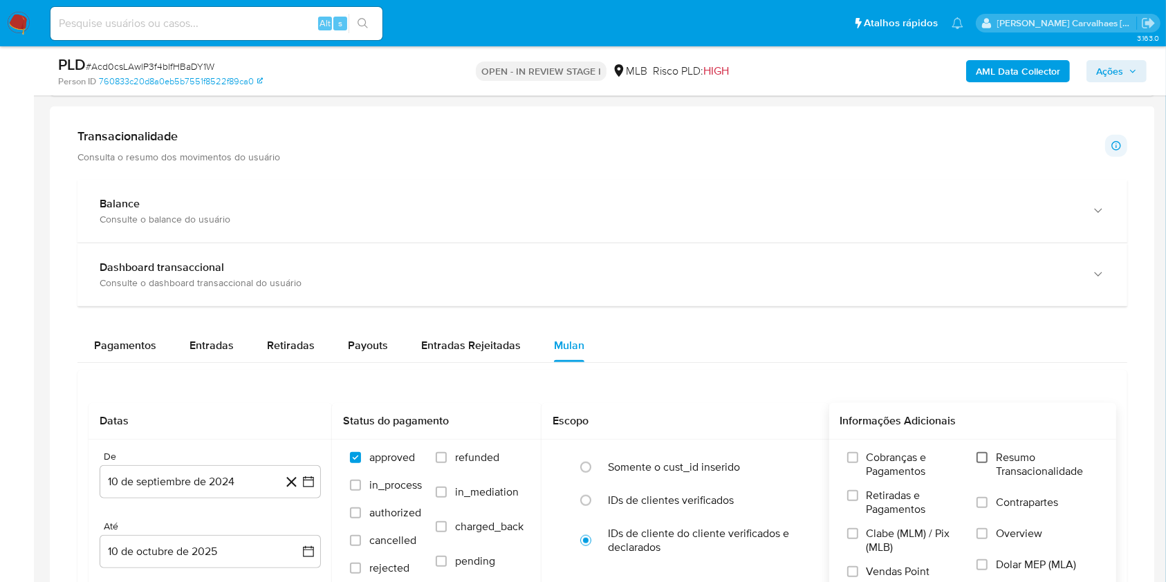
click at [988, 459] on input "Resumo Transacionalidade" at bounding box center [982, 457] width 11 height 11
click at [308, 477] on icon "button" at bounding box center [309, 482] width 14 height 14
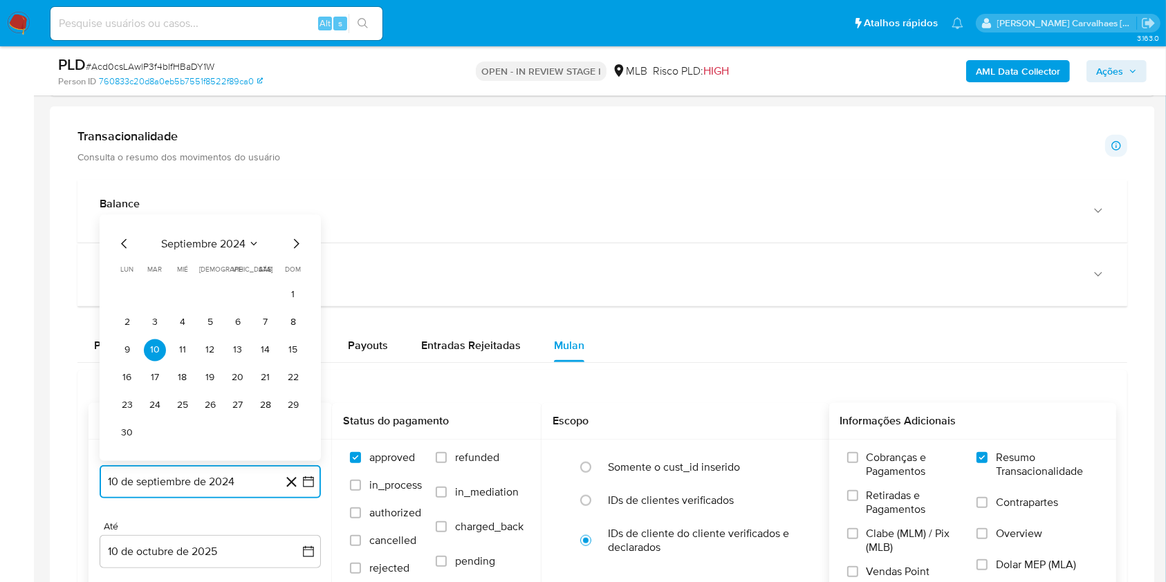
click at [293, 244] on icon "Mes siguiente" at bounding box center [296, 243] width 17 height 17
click at [293, 265] on icon "Mes siguiente" at bounding box center [296, 271] width 17 height 17
click at [293, 269] on icon "Mes siguiente" at bounding box center [296, 271] width 17 height 17
click at [297, 241] on icon "Mes siguiente" at bounding box center [297, 244] width 6 height 10
click at [293, 268] on icon "Mes siguiente" at bounding box center [296, 271] width 17 height 17
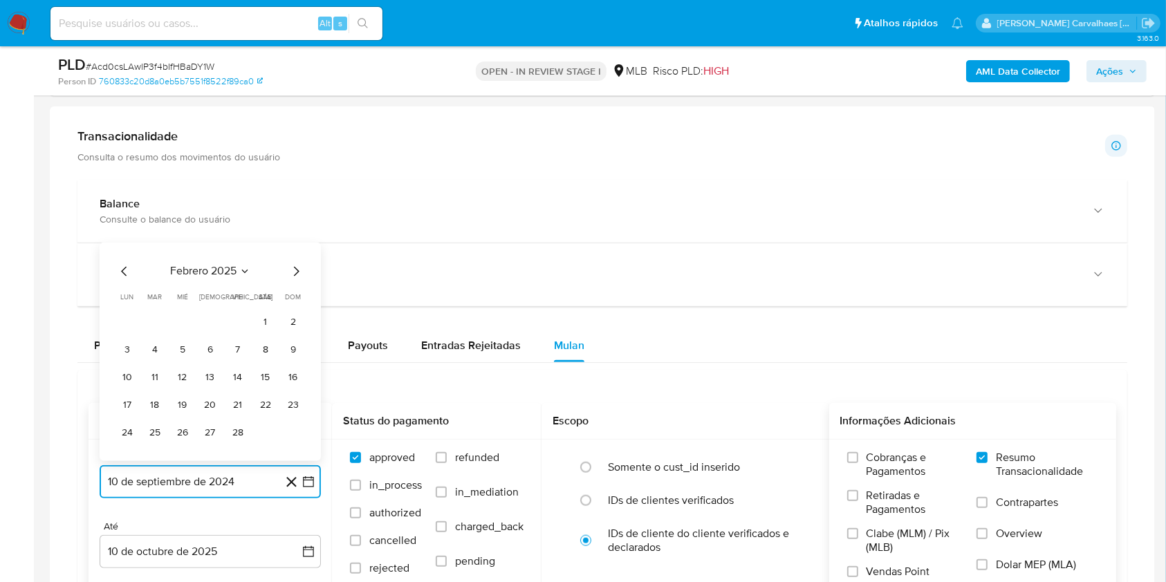
click at [293, 268] on icon "Mes siguiente" at bounding box center [296, 271] width 17 height 17
click at [293, 243] on icon "Mes siguiente" at bounding box center [296, 243] width 17 height 17
click at [288, 271] on icon "Mes siguiente" at bounding box center [296, 271] width 17 height 17
click at [290, 245] on icon "Mes siguiente" at bounding box center [296, 243] width 17 height 17
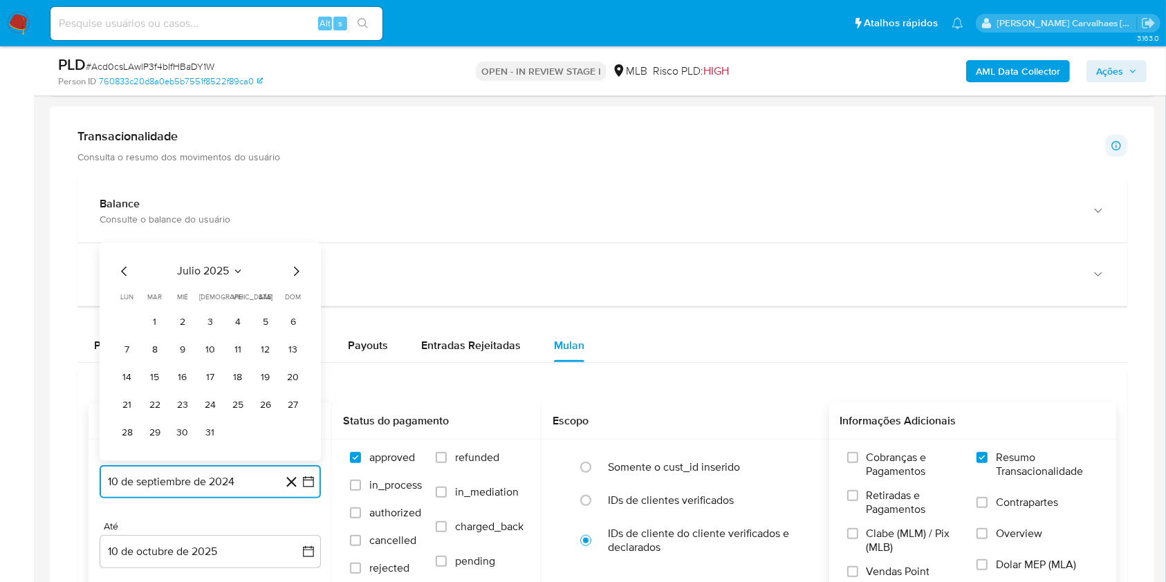
click at [288, 273] on icon "Mes siguiente" at bounding box center [296, 271] width 17 height 17
click at [287, 346] on button "10" at bounding box center [293, 350] width 22 height 22
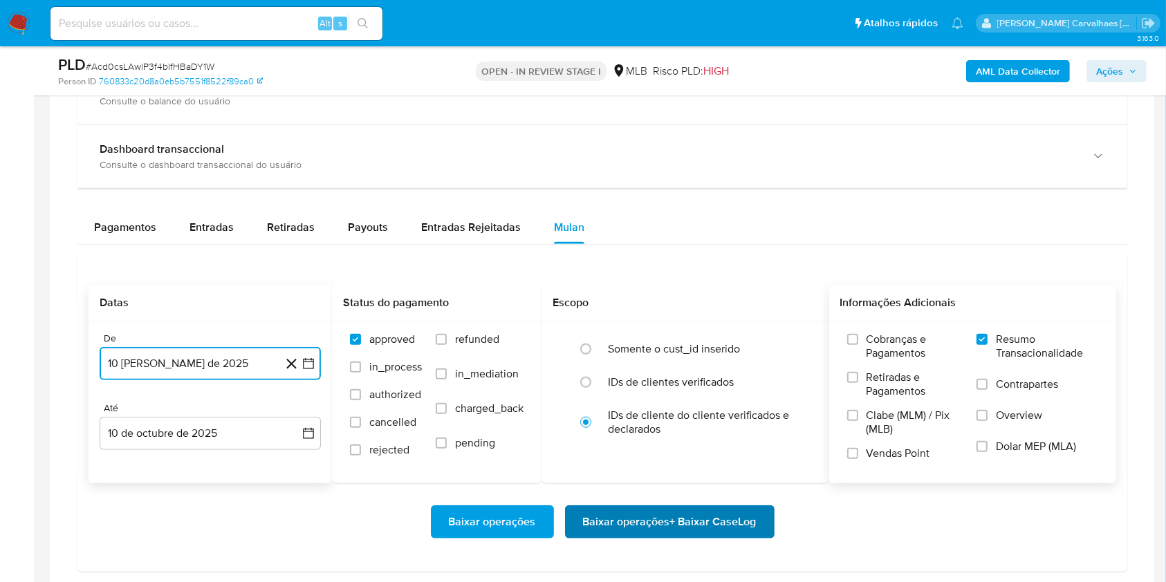
scroll to position [1383, 0]
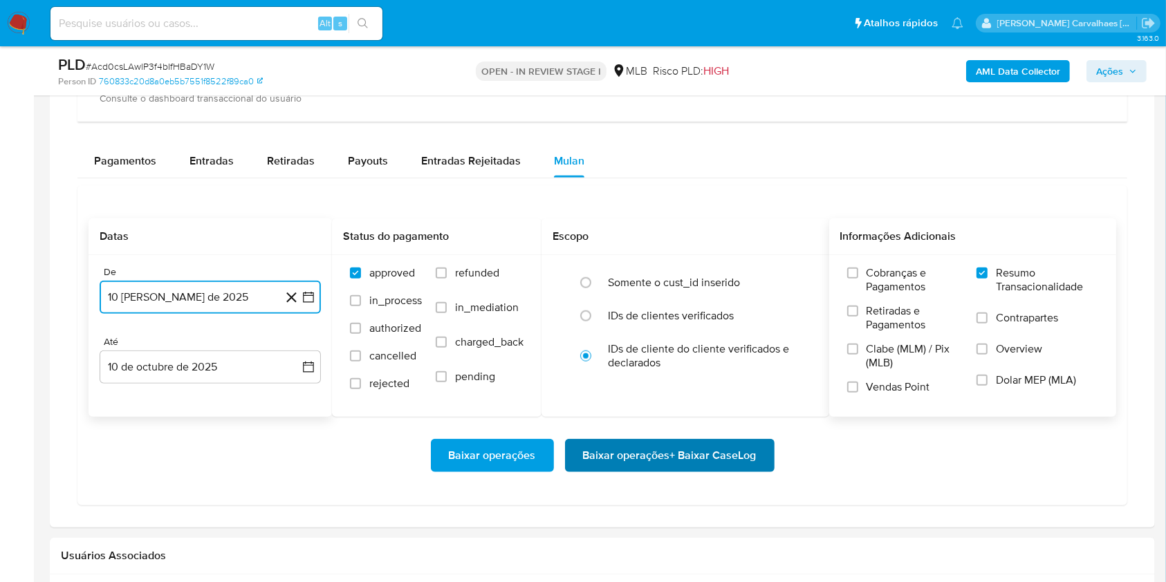
click at [631, 457] on span "Baixar operações + Baixar CaseLog" at bounding box center [670, 456] width 174 height 30
